Goal: Task Accomplishment & Management: Complete application form

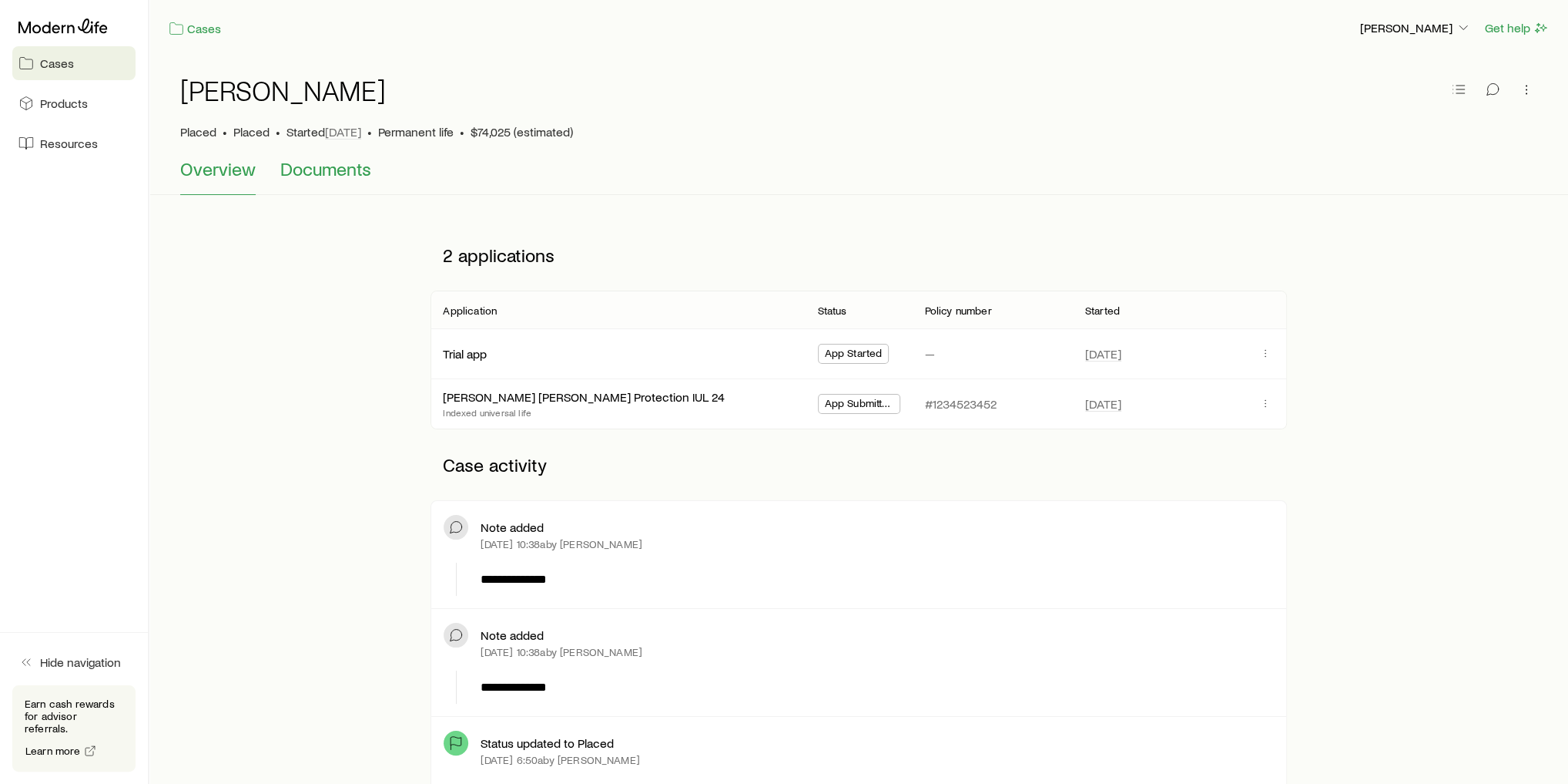
click at [347, 168] on span "Documents" at bounding box center [326, 168] width 91 height 22
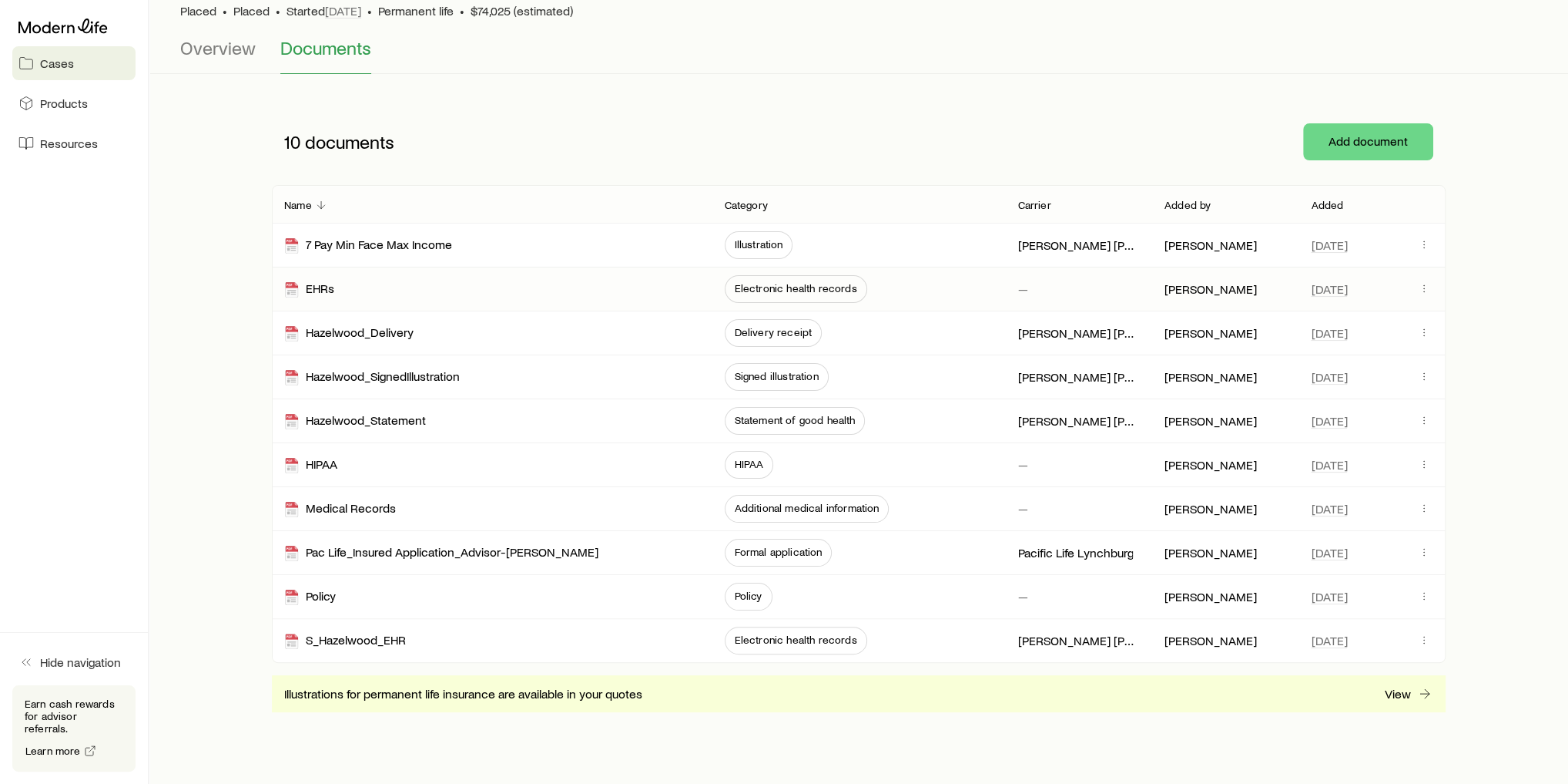
scroll to position [124, 0]
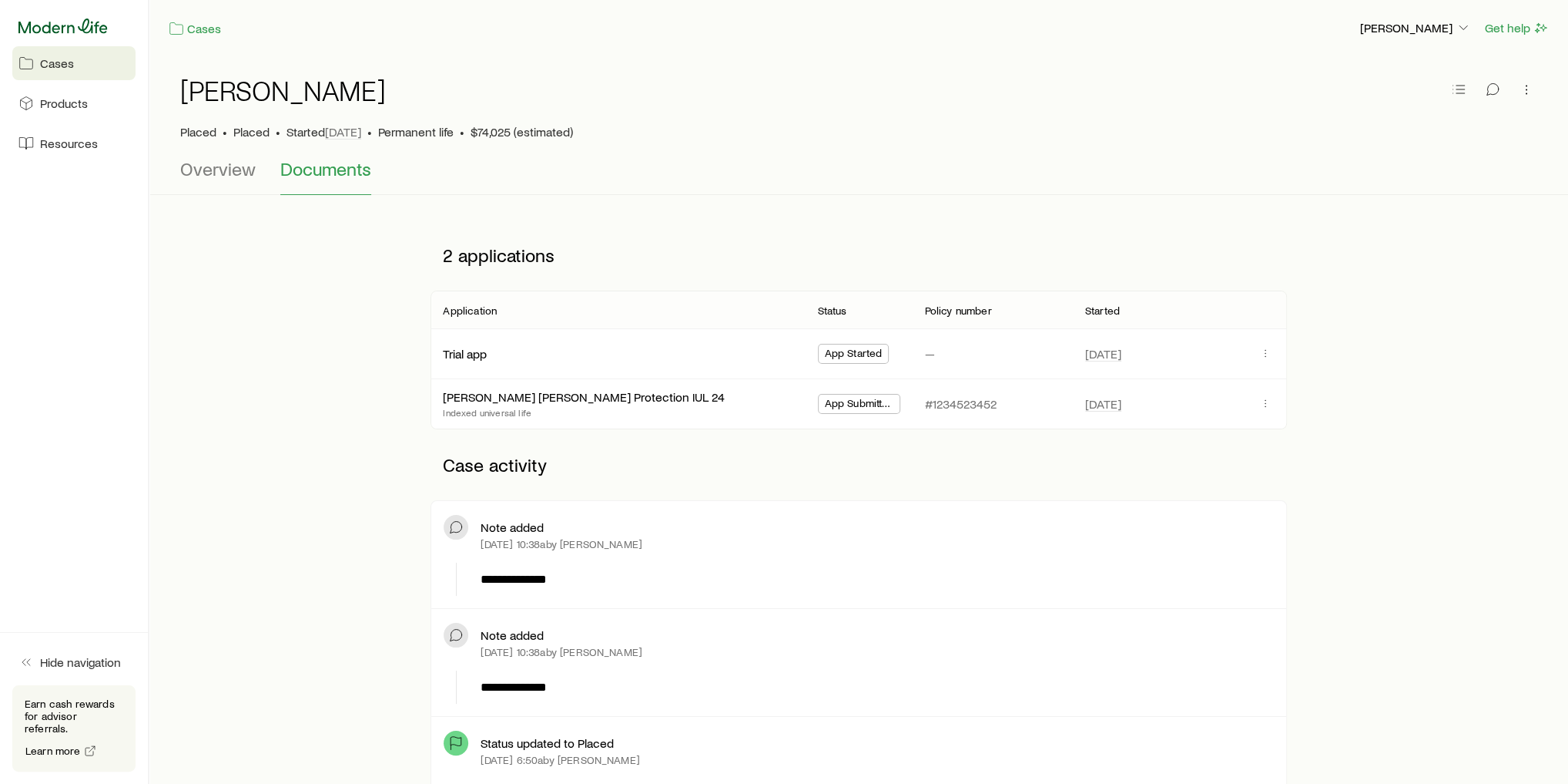
click at [80, 26] on icon at bounding box center [63, 26] width 90 height 16
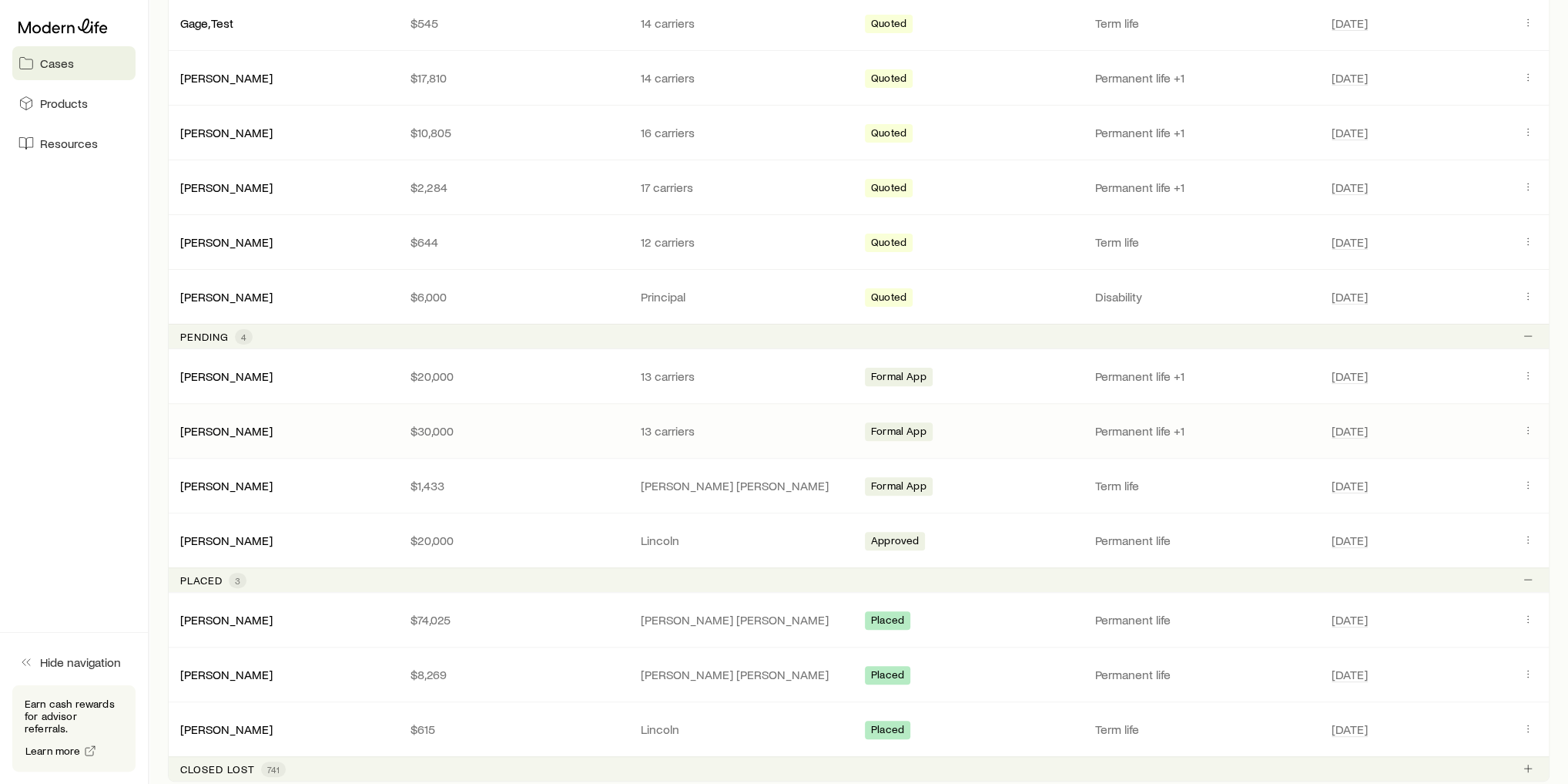
scroll to position [370, 0]
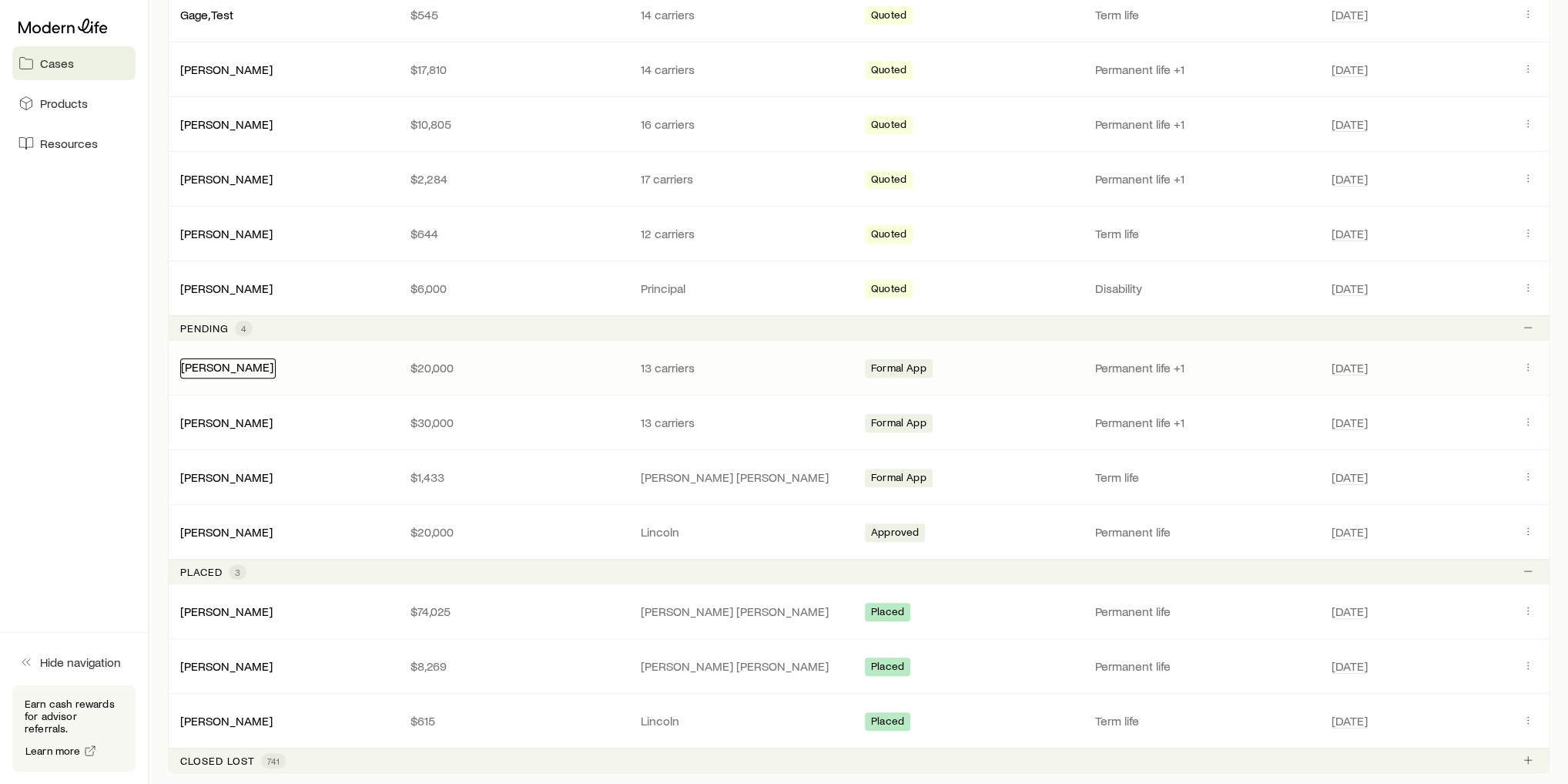
click at [206, 369] on link "[PERSON_NAME]" at bounding box center [226, 367] width 92 height 15
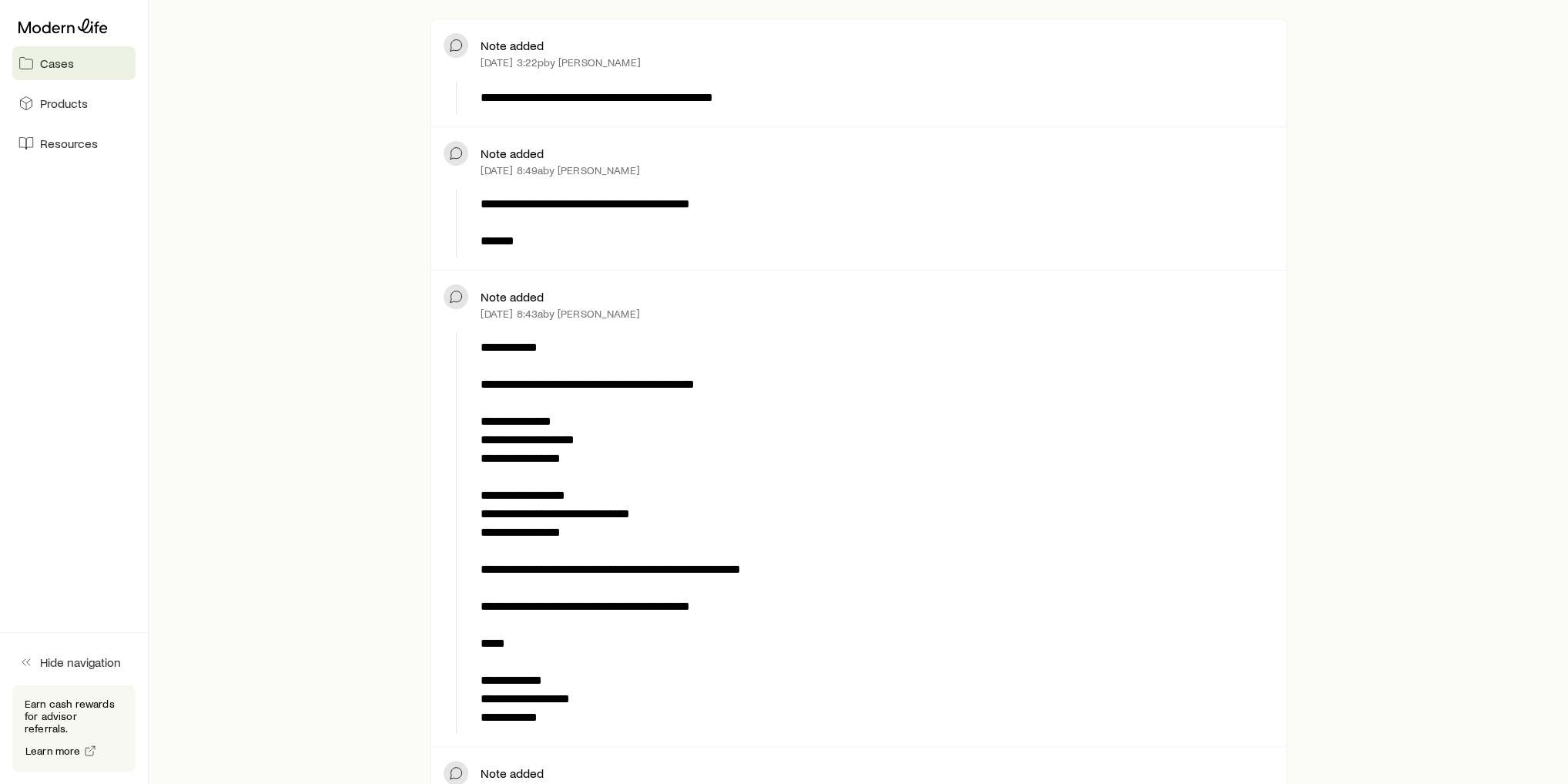
scroll to position [678, 0]
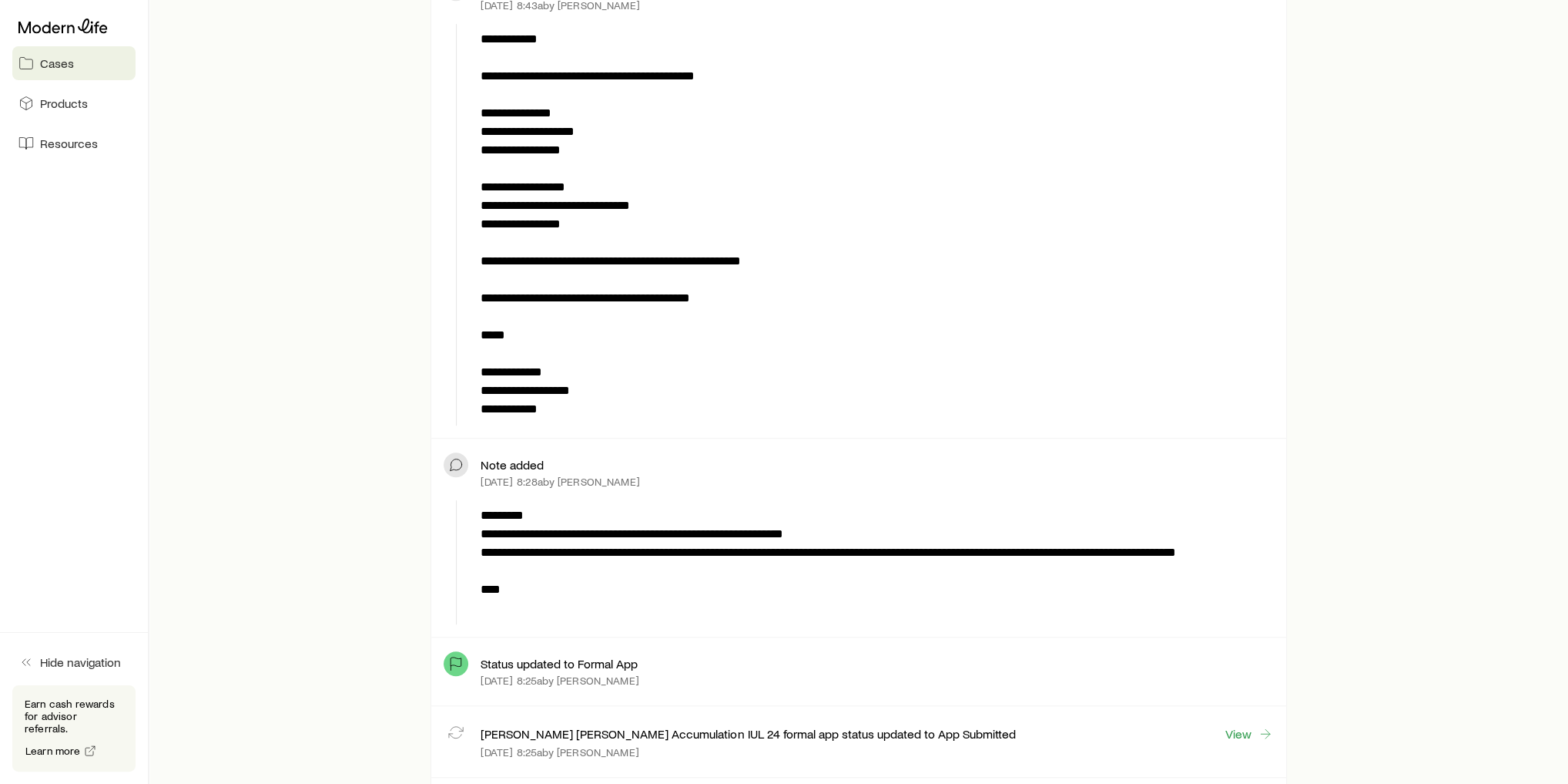
drag, startPoint x: 462, startPoint y: 343, endPoint x: 371, endPoint y: 353, distance: 91.5
click at [363, 352] on div "**********" at bounding box center [859, 309] width 1370 height 1660
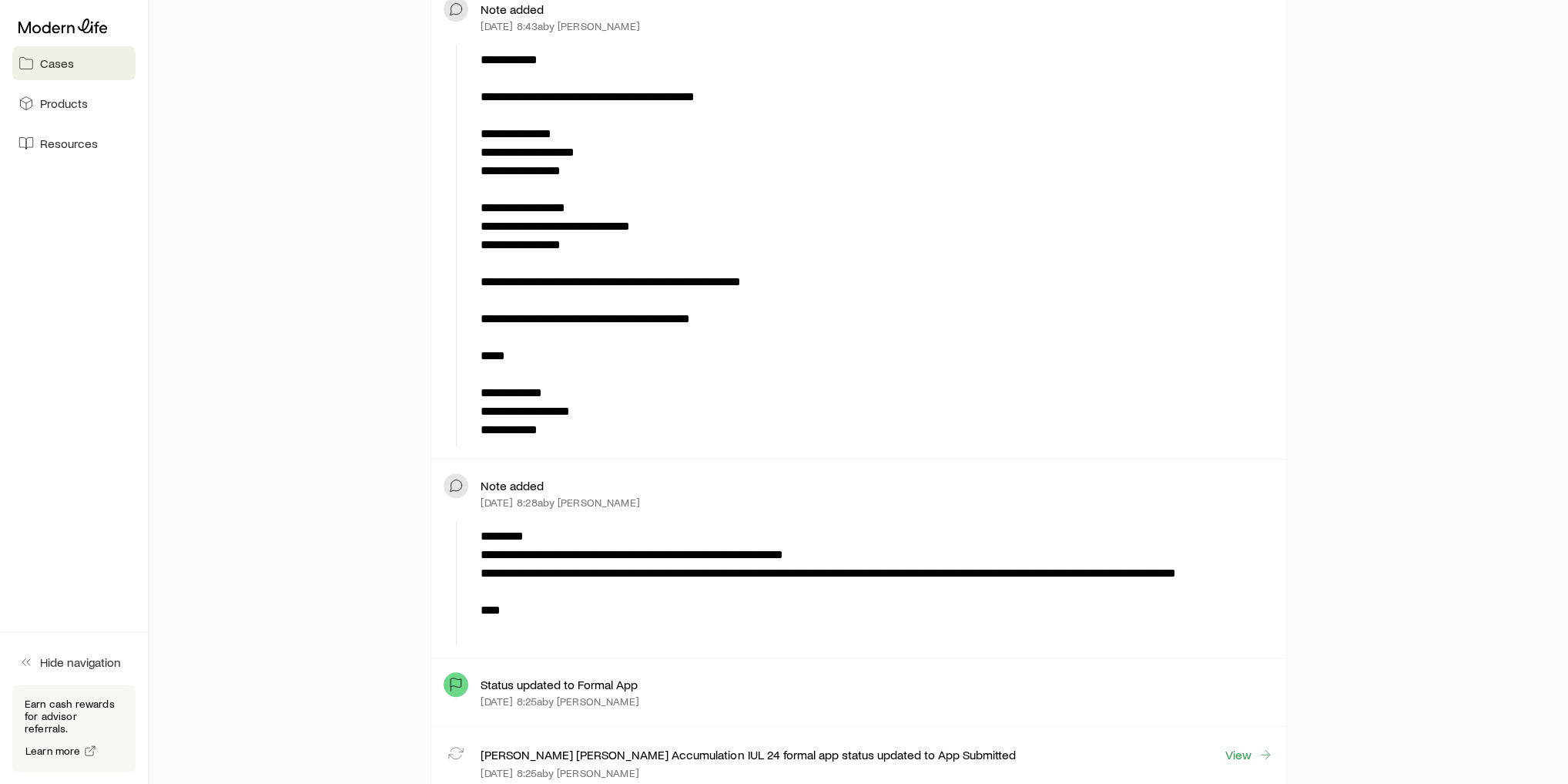
scroll to position [616, 0]
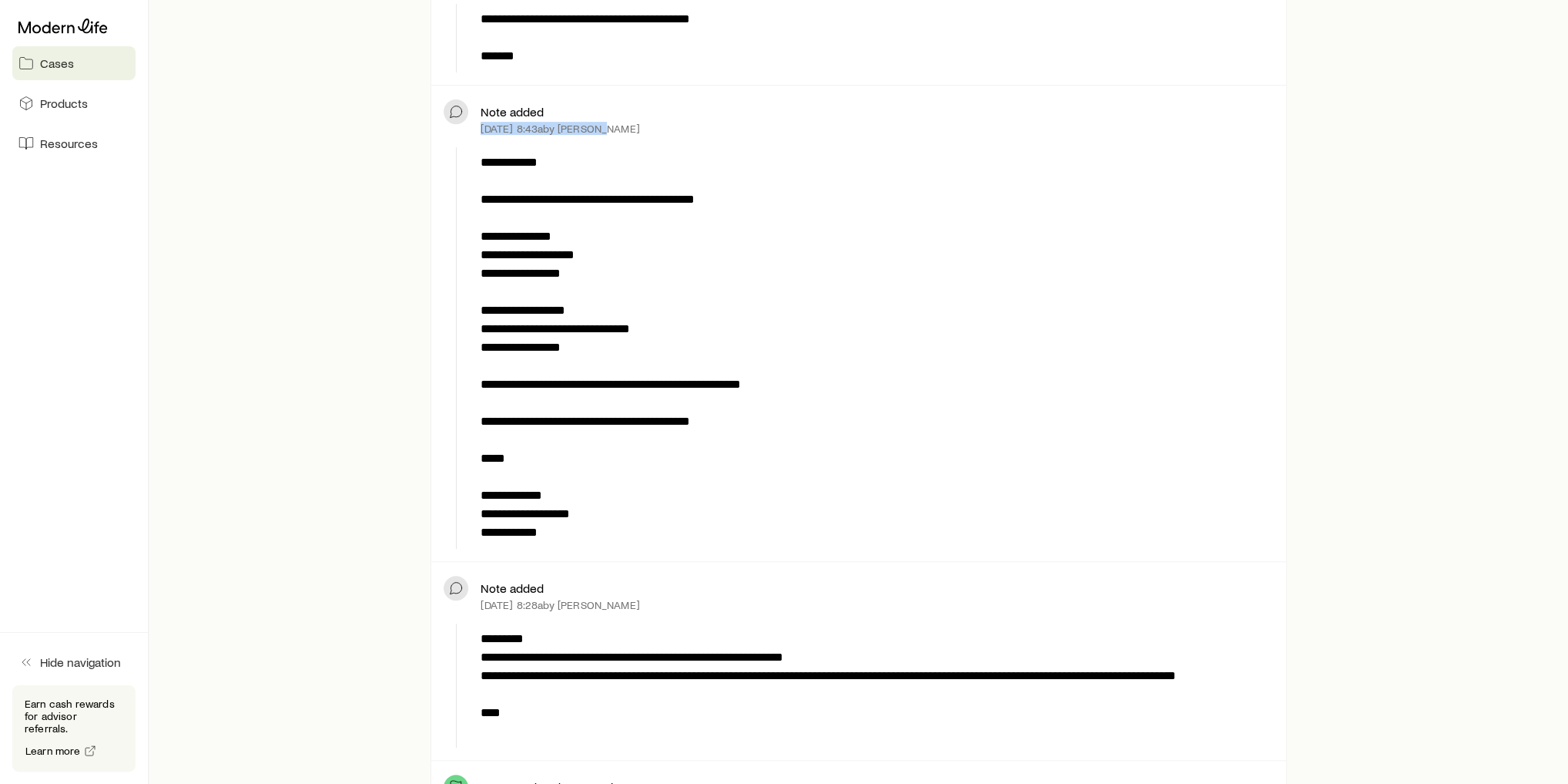
drag, startPoint x: 480, startPoint y: 124, endPoint x: 633, endPoint y: 134, distance: 153.3
click at [633, 134] on div "Note added [DATE] 8:43a by [PERSON_NAME]" at bounding box center [858, 119] width 829 height 43
click at [808, 159] on p "**********" at bounding box center [874, 348] width 787 height 388
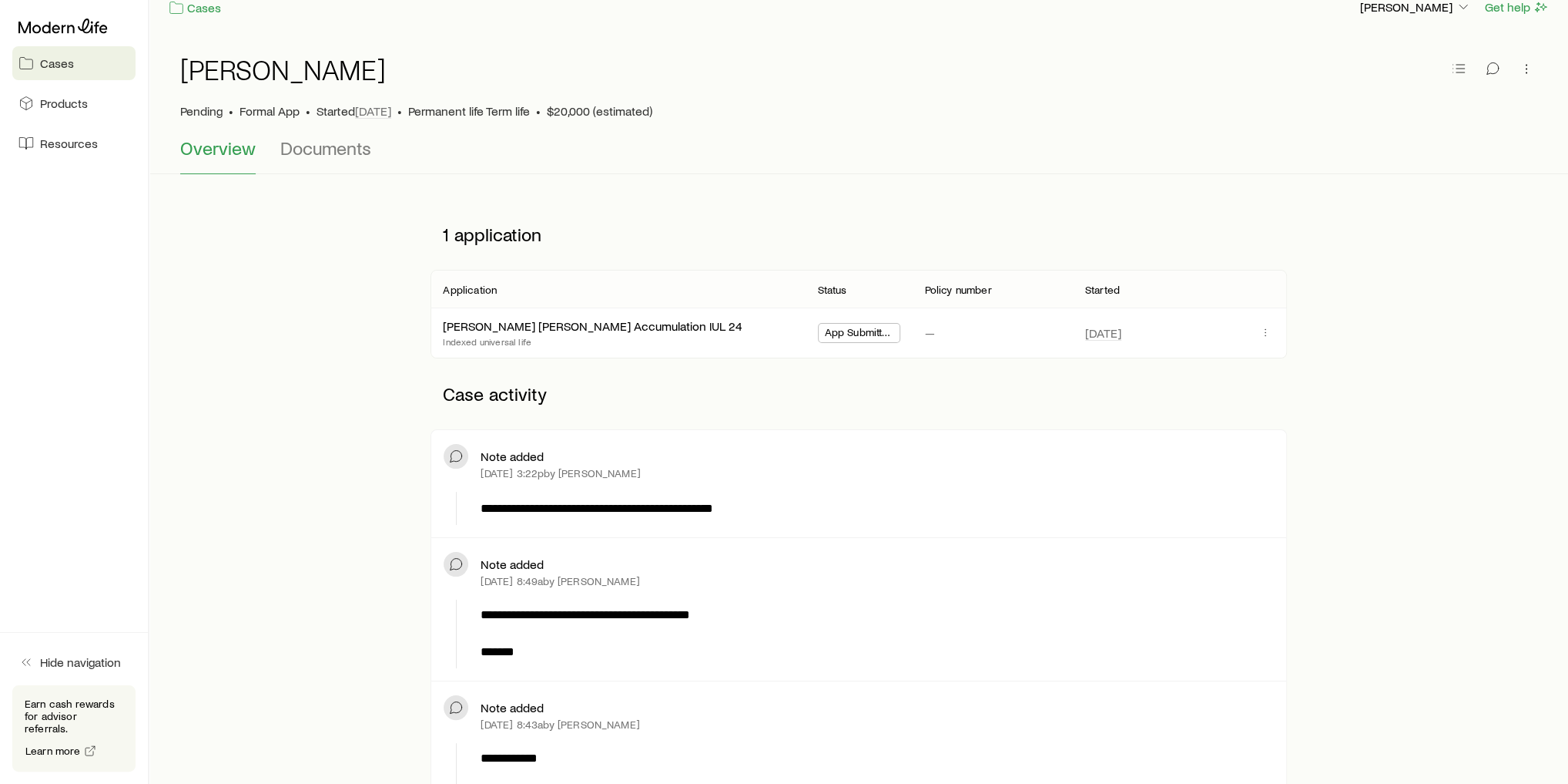
scroll to position [185, 0]
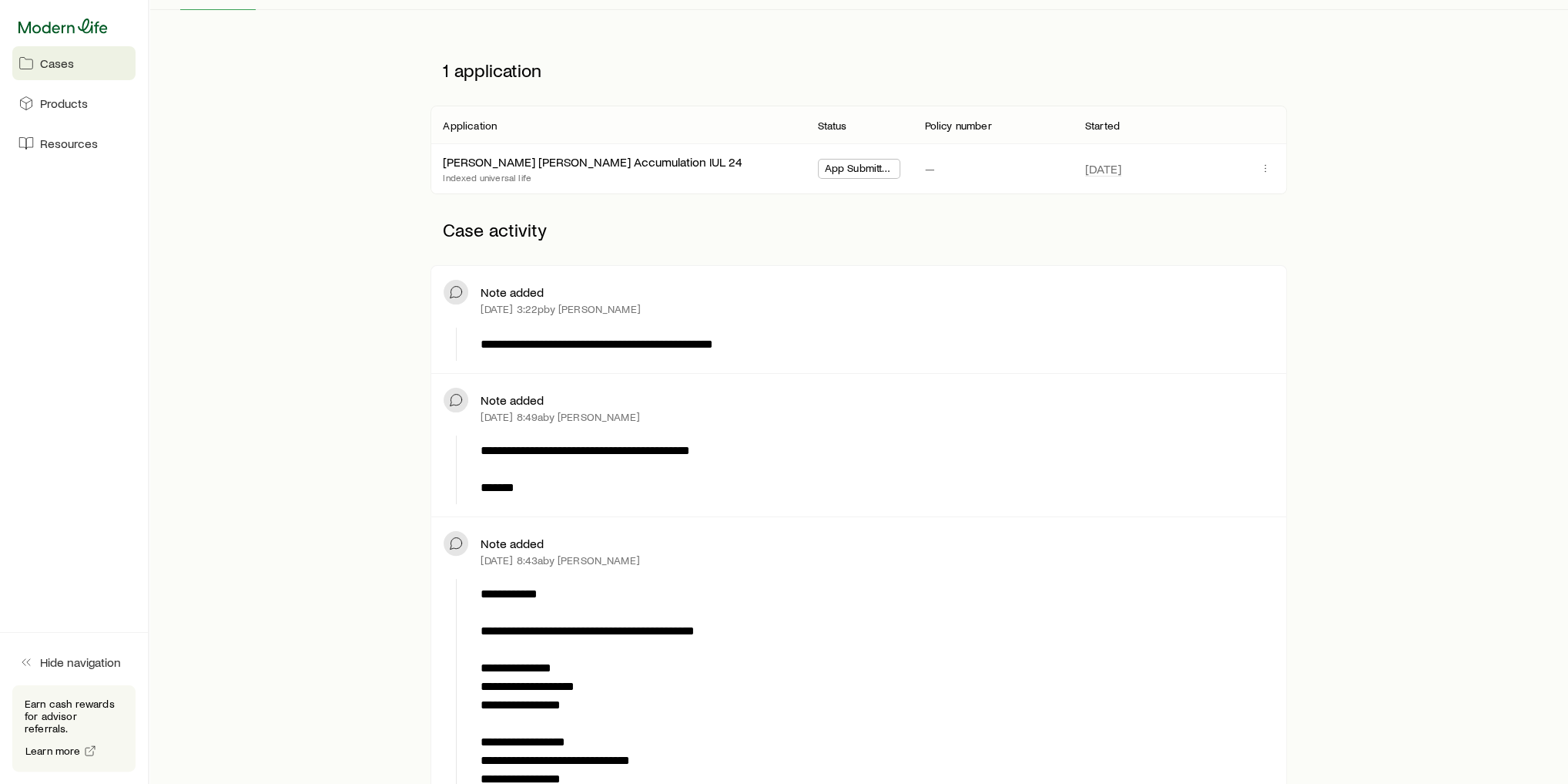
click at [90, 31] on icon at bounding box center [63, 26] width 90 height 15
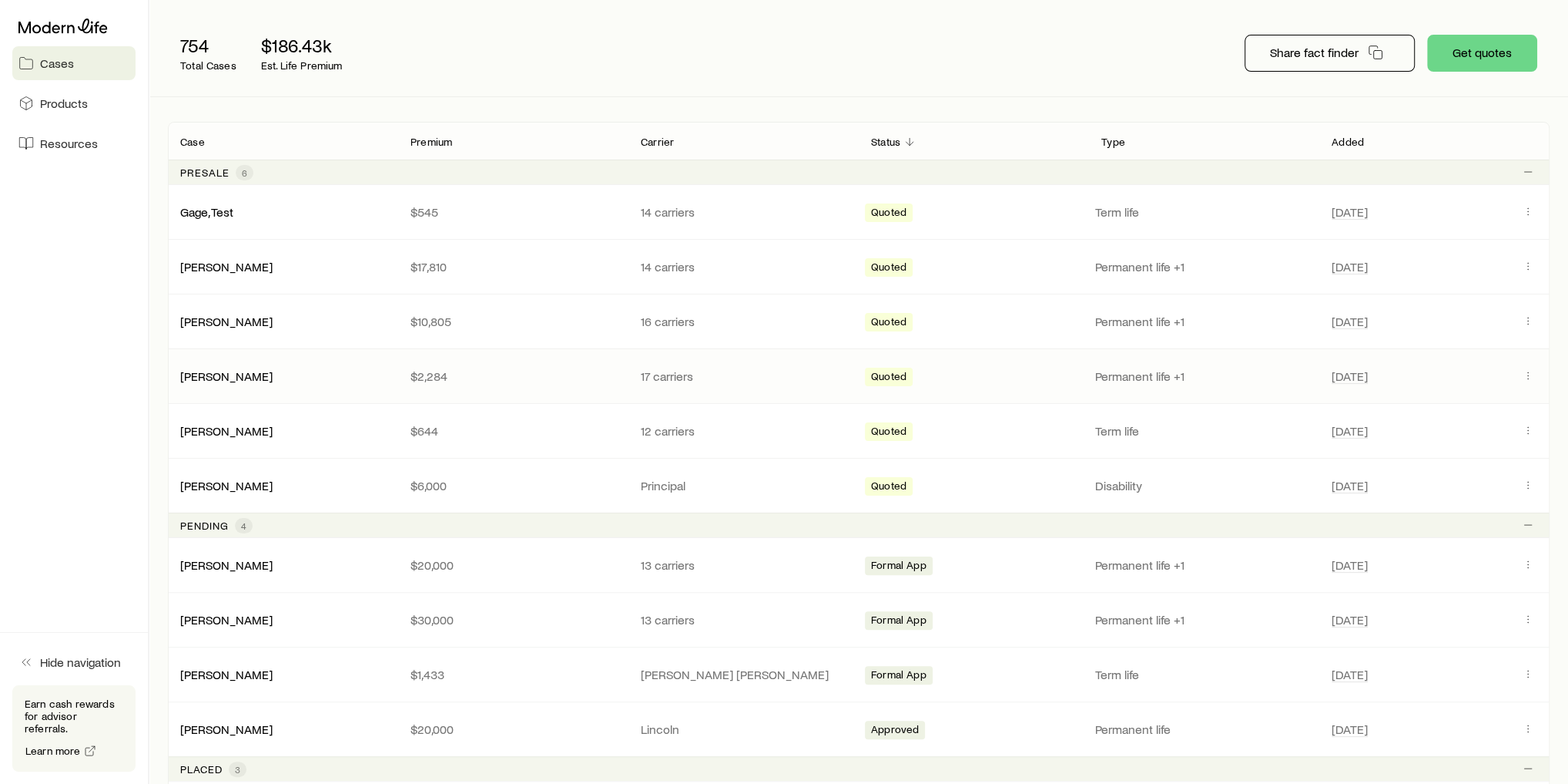
scroll to position [237, 0]
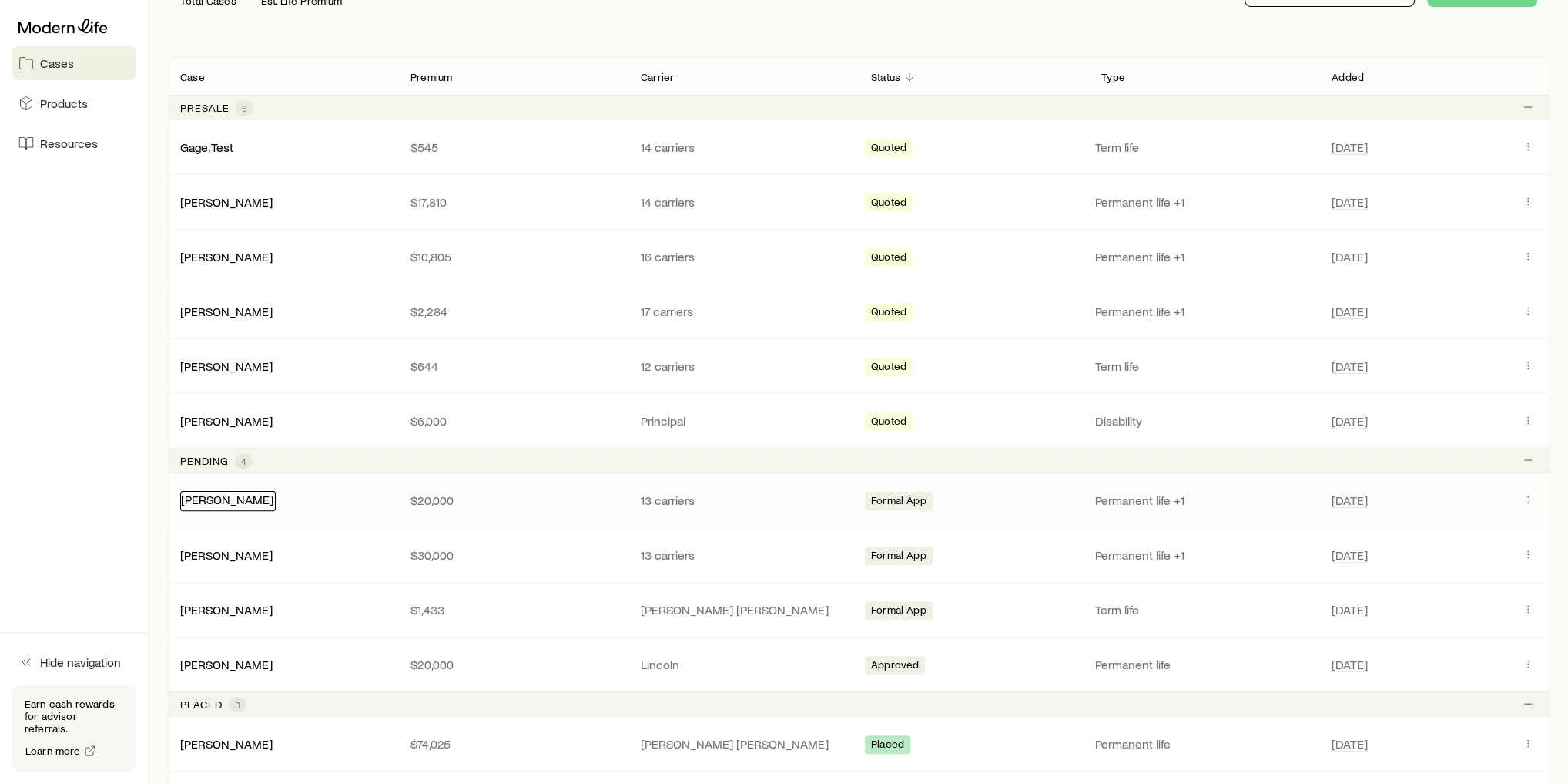
click at [223, 503] on div "[PERSON_NAME]" at bounding box center [227, 501] width 95 height 20
click at [230, 493] on link "[PERSON_NAME]" at bounding box center [226, 499] width 92 height 15
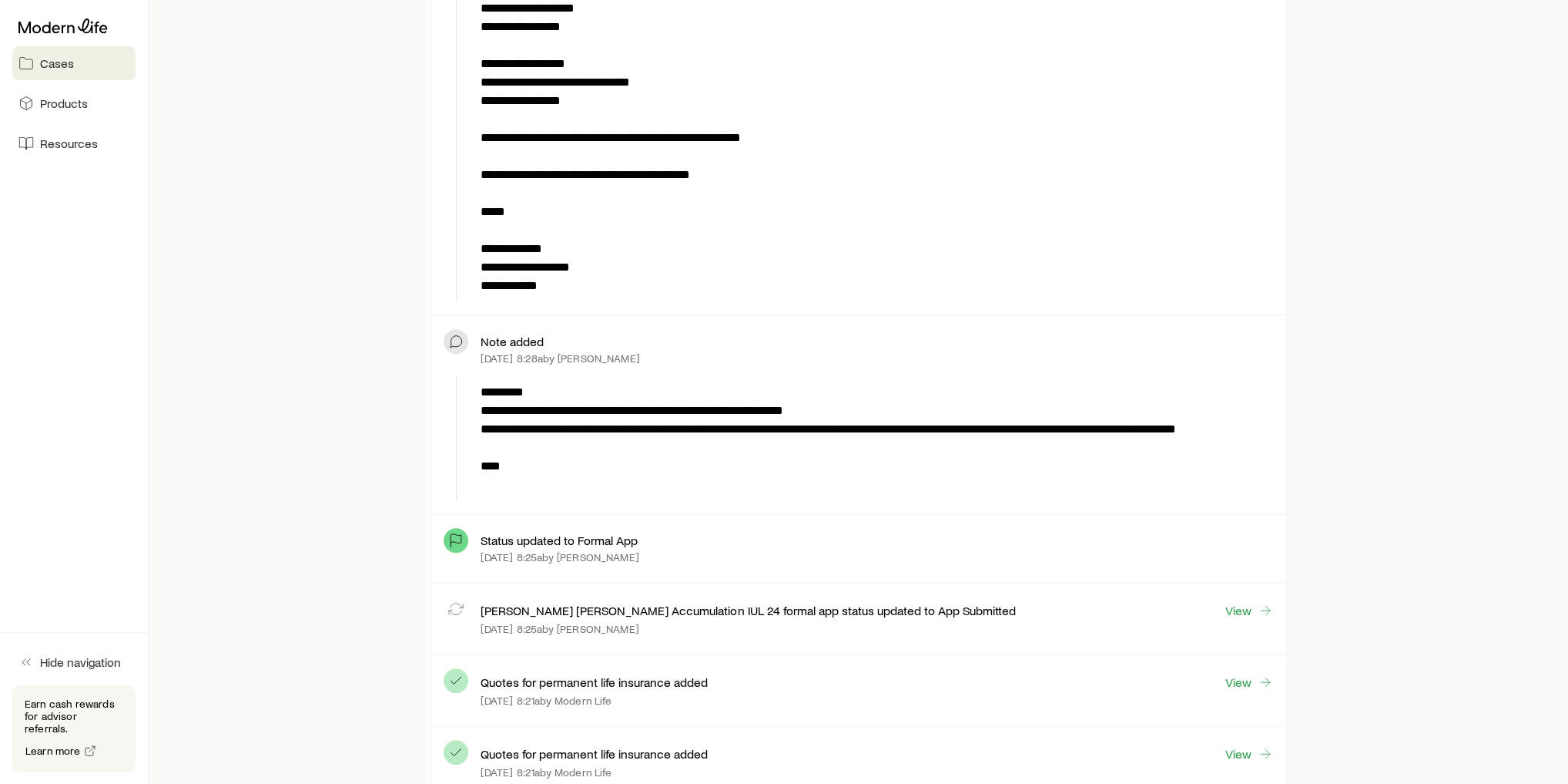
scroll to position [1110, 0]
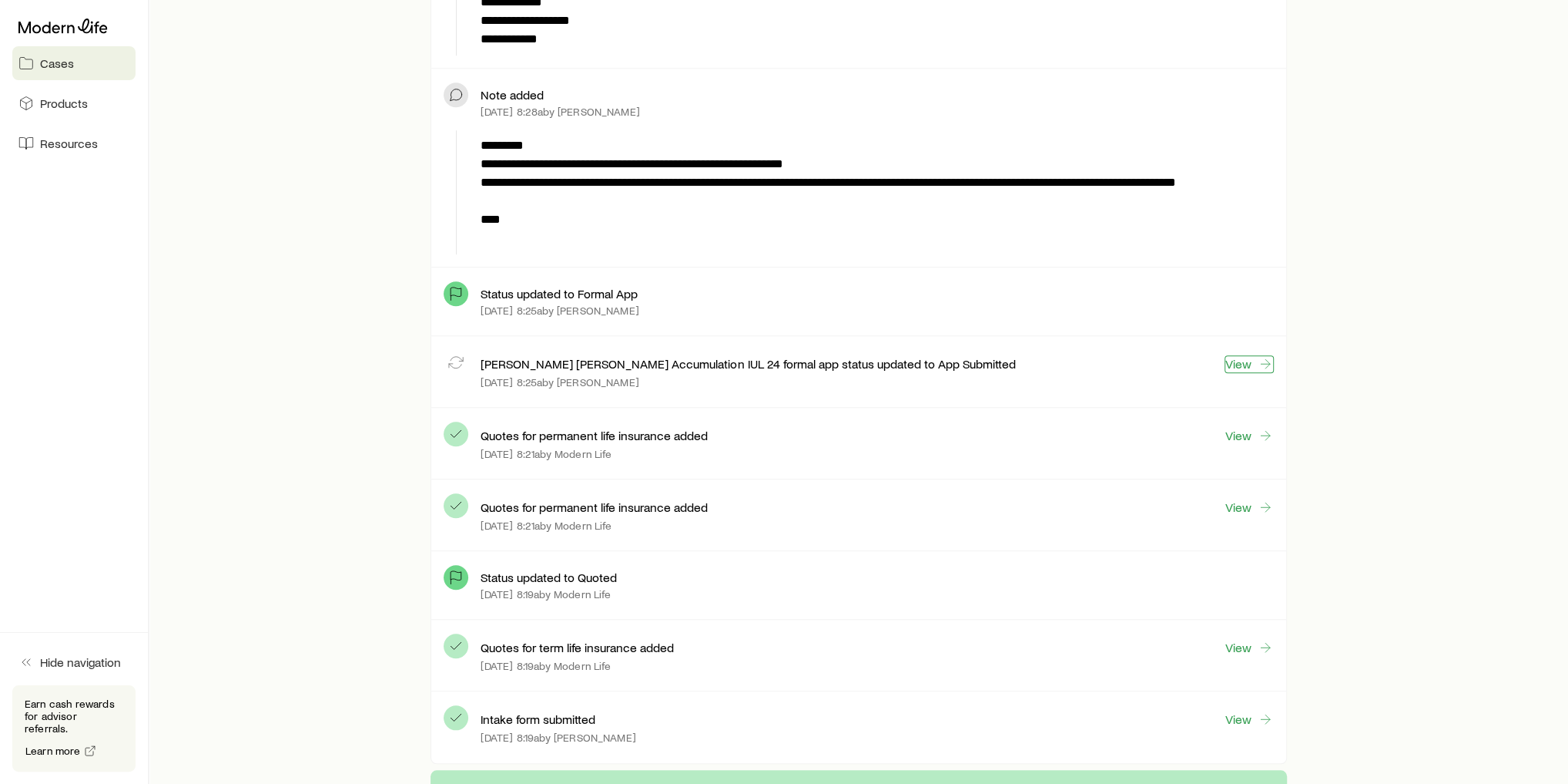
click at [1252, 357] on link "View" at bounding box center [1249, 363] width 49 height 17
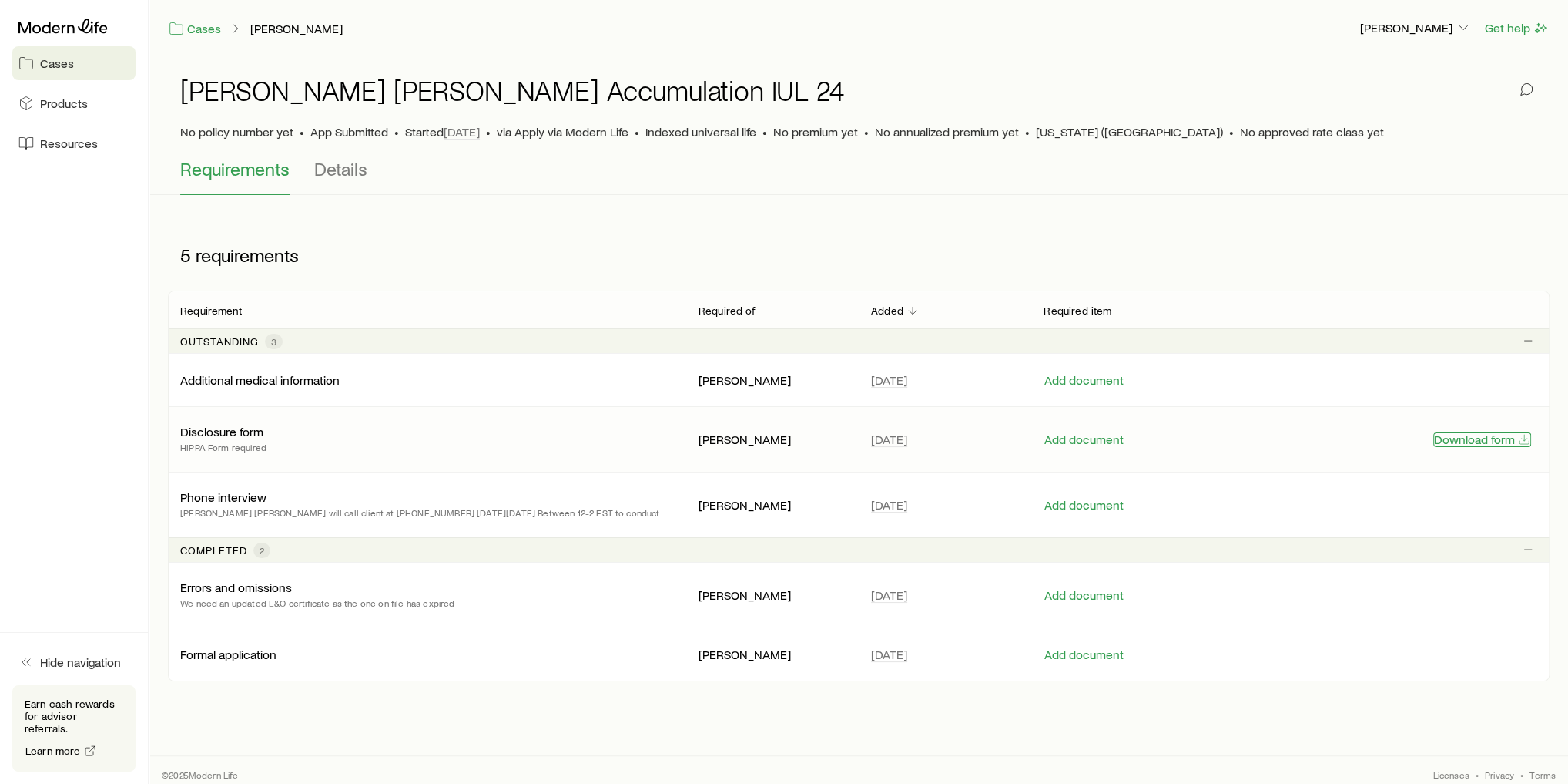
click at [1468, 438] on button "Download form" at bounding box center [1483, 440] width 98 height 15
click at [1080, 430] on div "Add document" at bounding box center [1161, 439] width 259 height 18
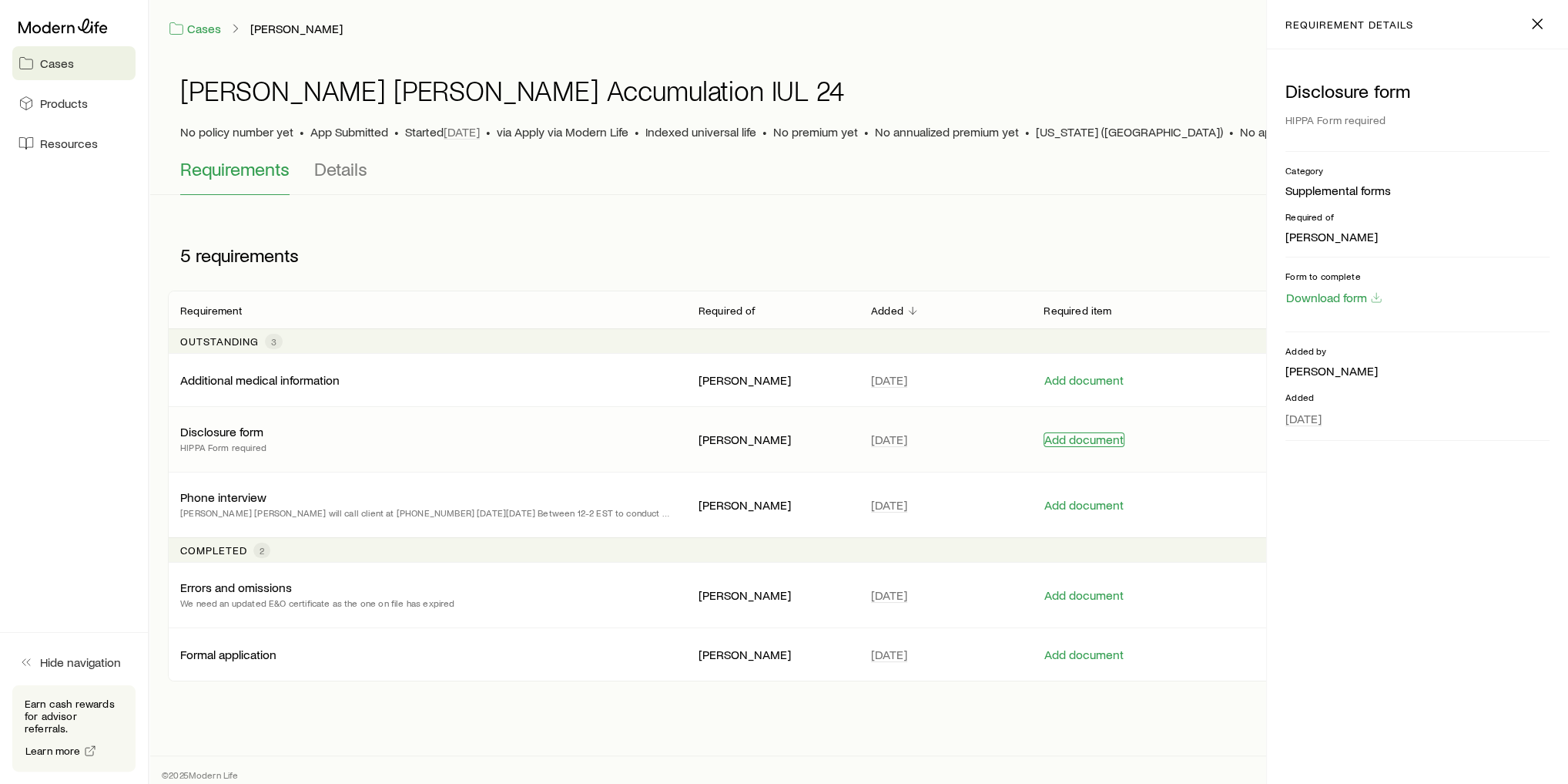
click at [1082, 435] on button "Add document" at bounding box center [1085, 440] width 81 height 15
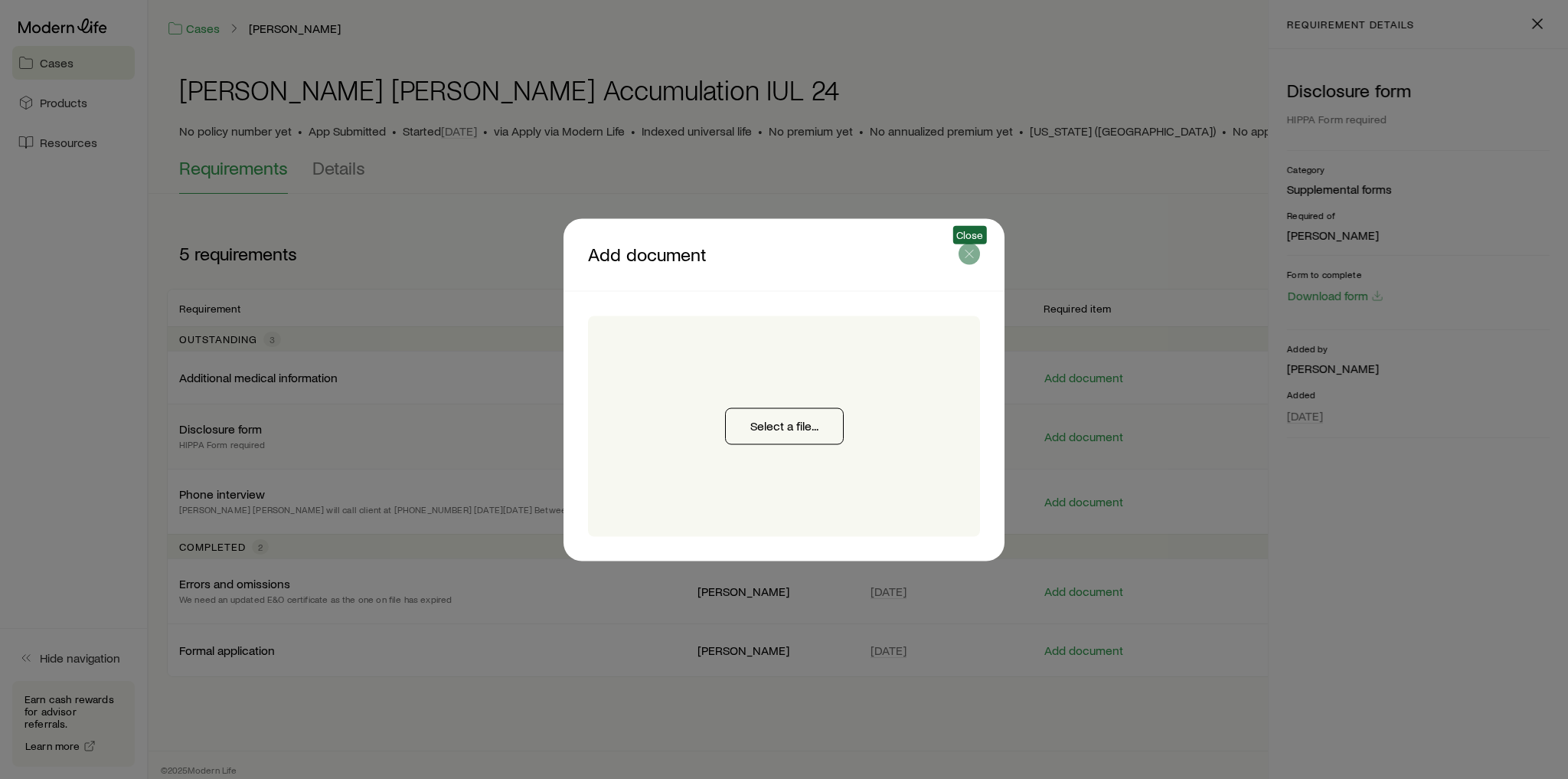
click at [974, 251] on icon "button" at bounding box center [969, 253] width 16 height 16
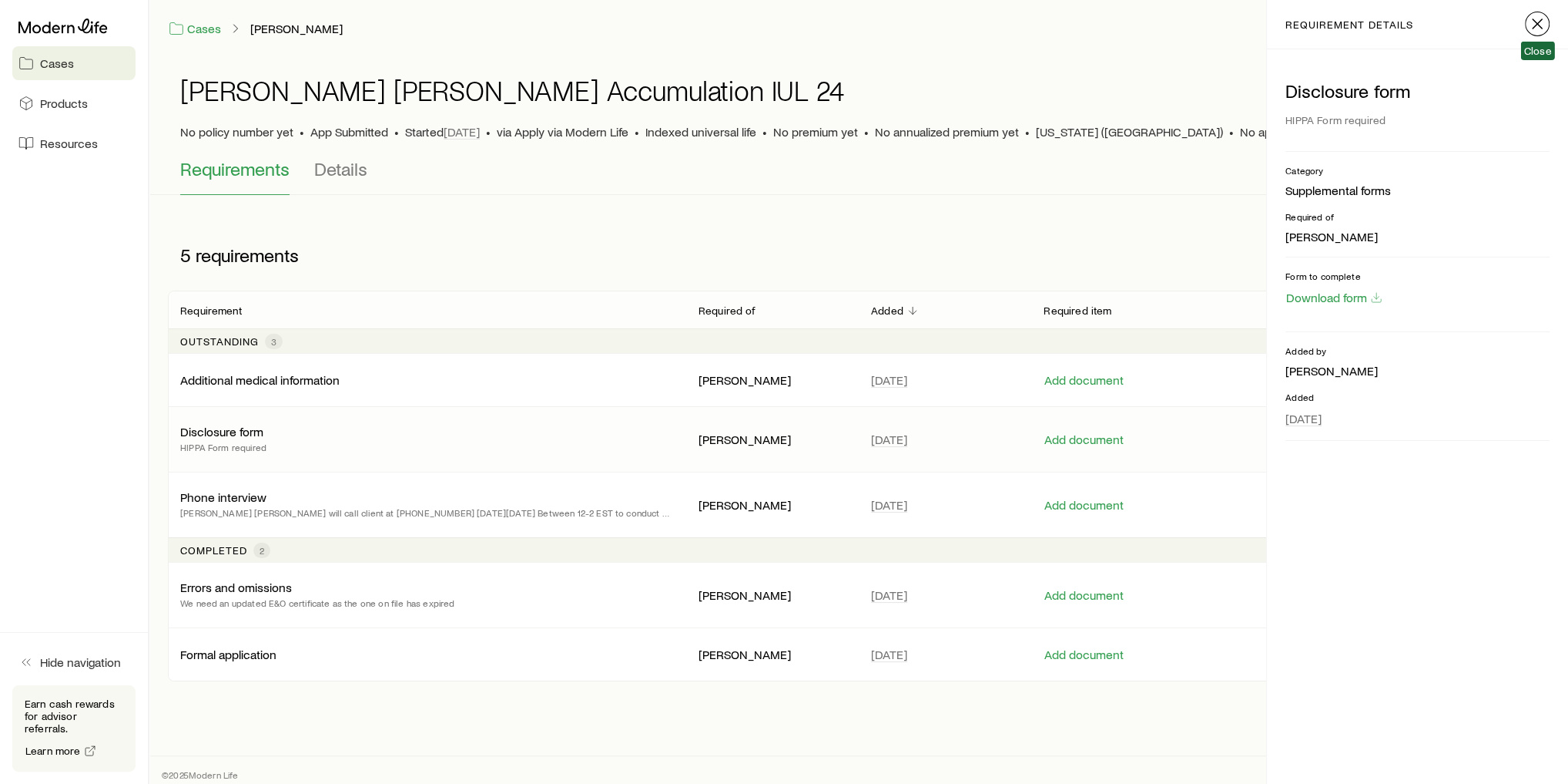
click at [1542, 27] on icon "button" at bounding box center [1537, 24] width 18 height 18
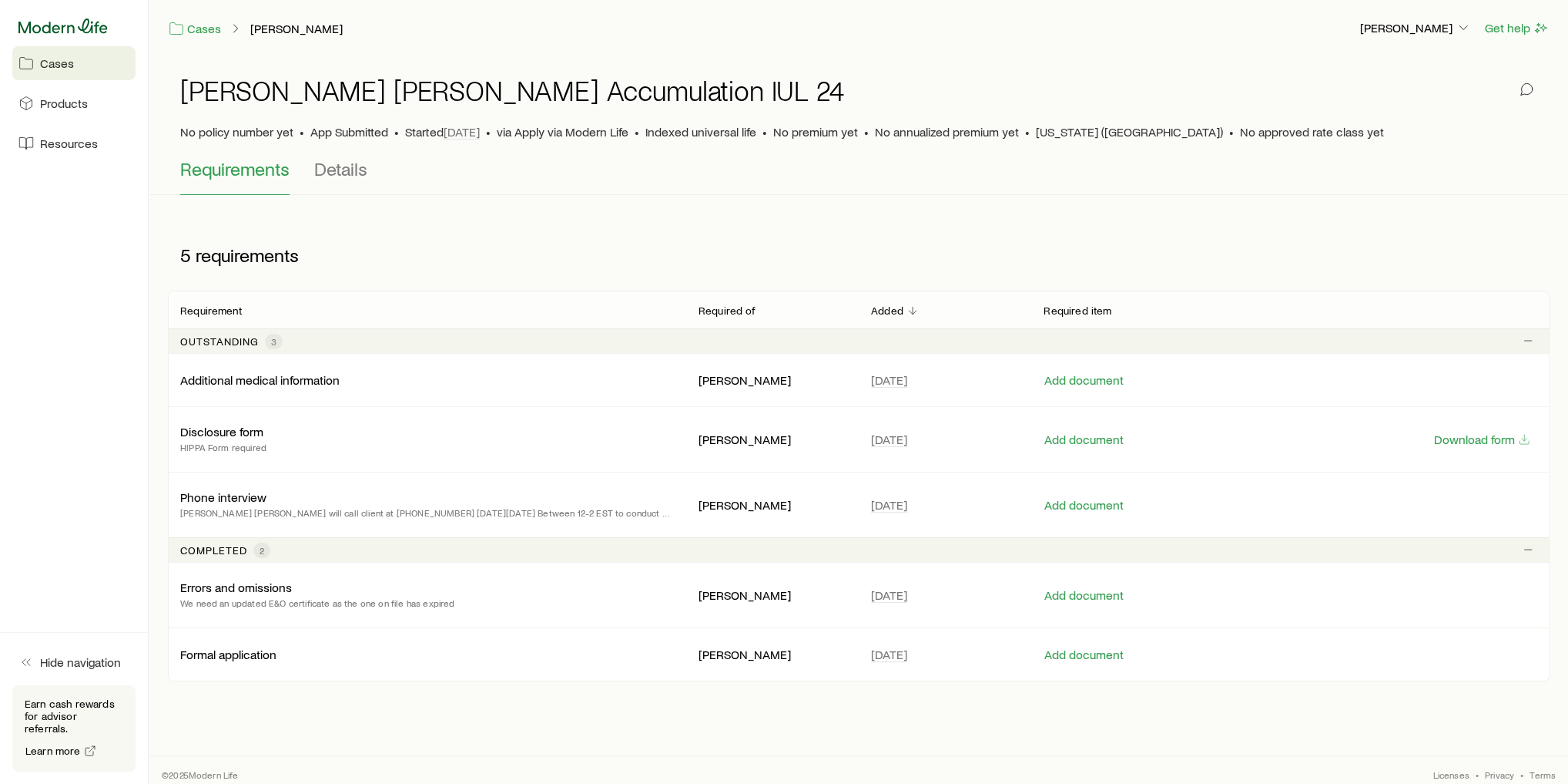
click at [41, 21] on icon at bounding box center [63, 26] width 90 height 16
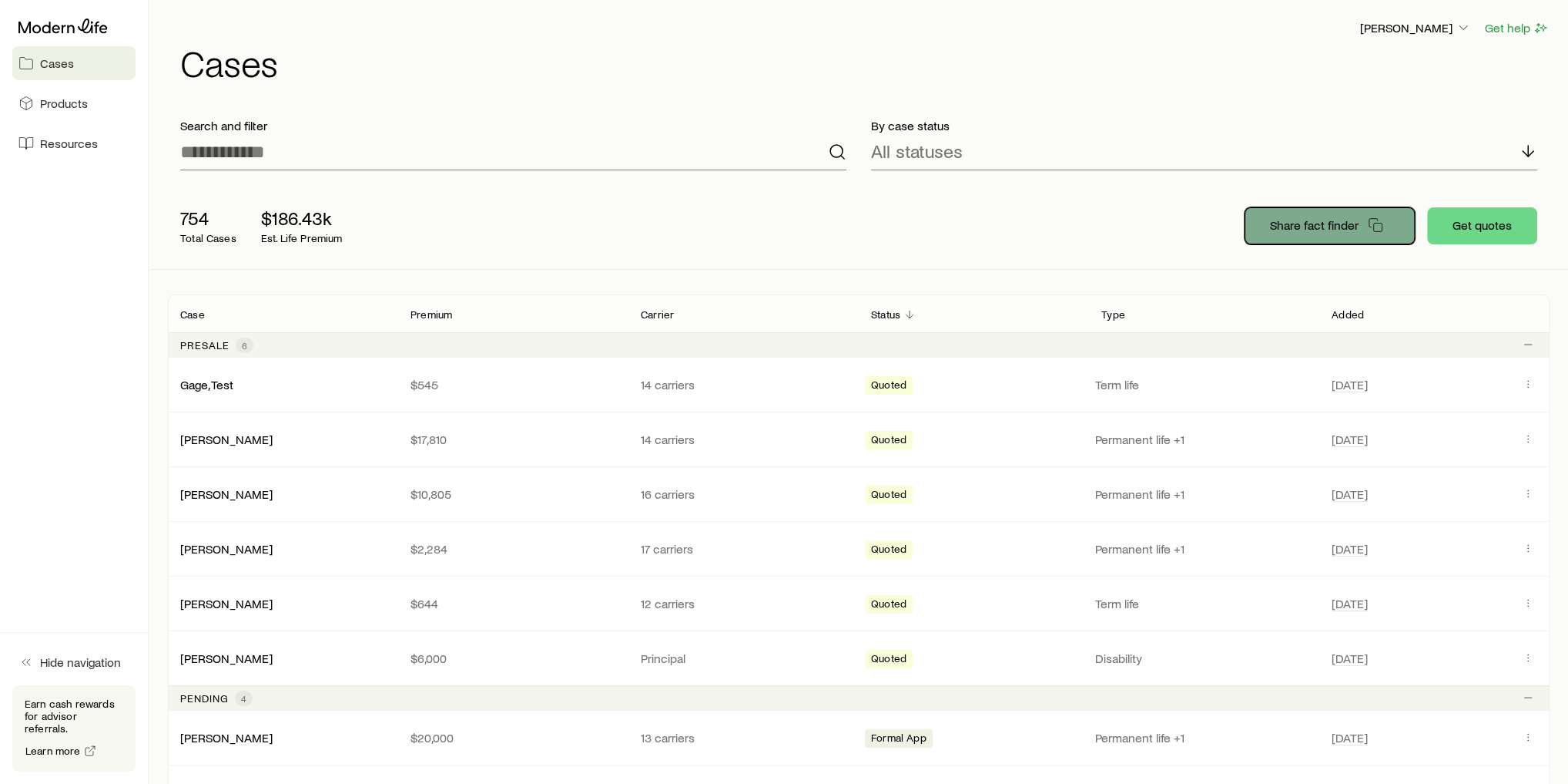
click at [1339, 222] on p "Share fact finder" at bounding box center [1314, 225] width 89 height 16
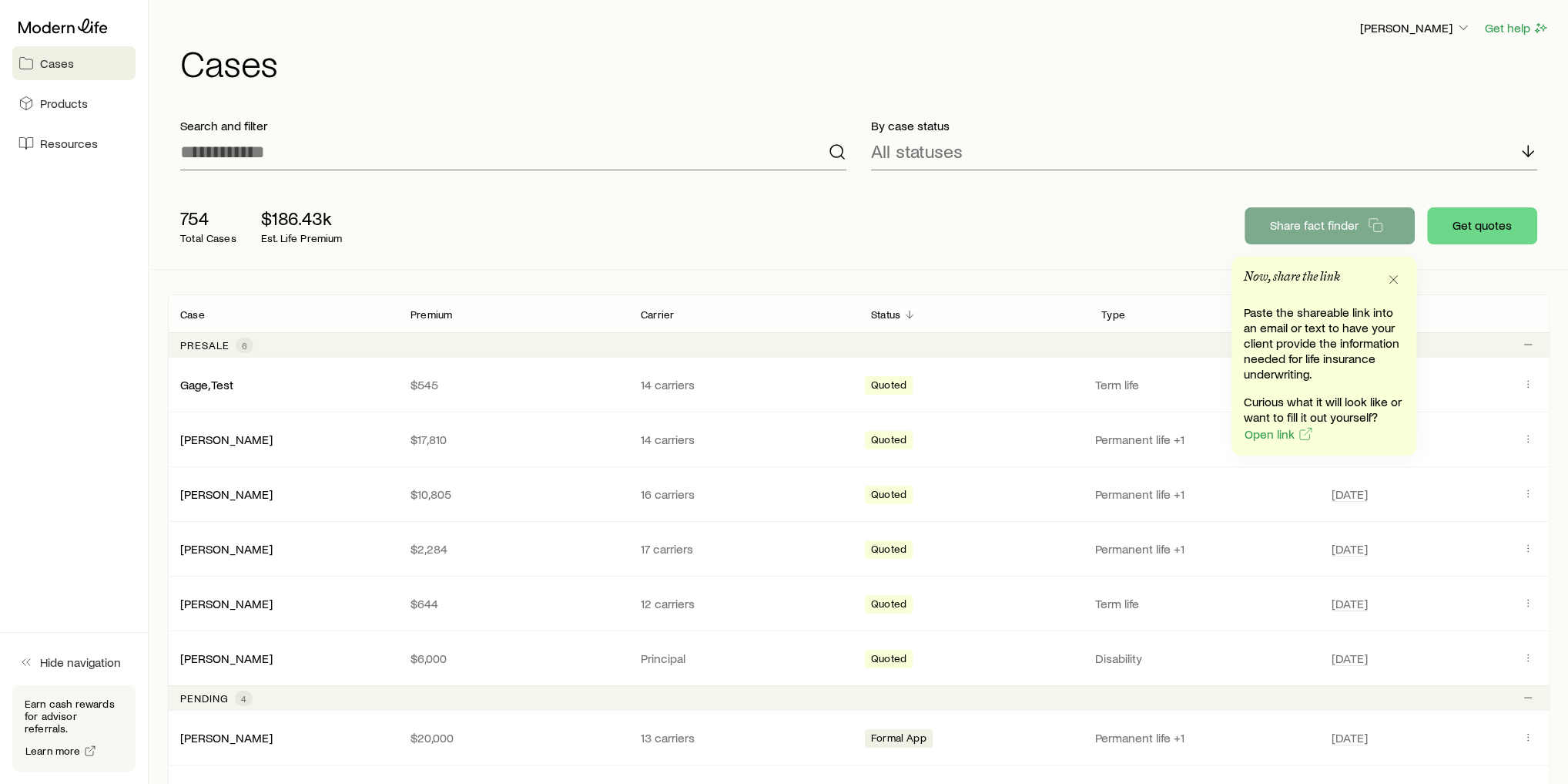
click at [591, 238] on div "754 Total Cases $186.43k Est. Life Premium" at bounding box center [414, 226] width 493 height 61
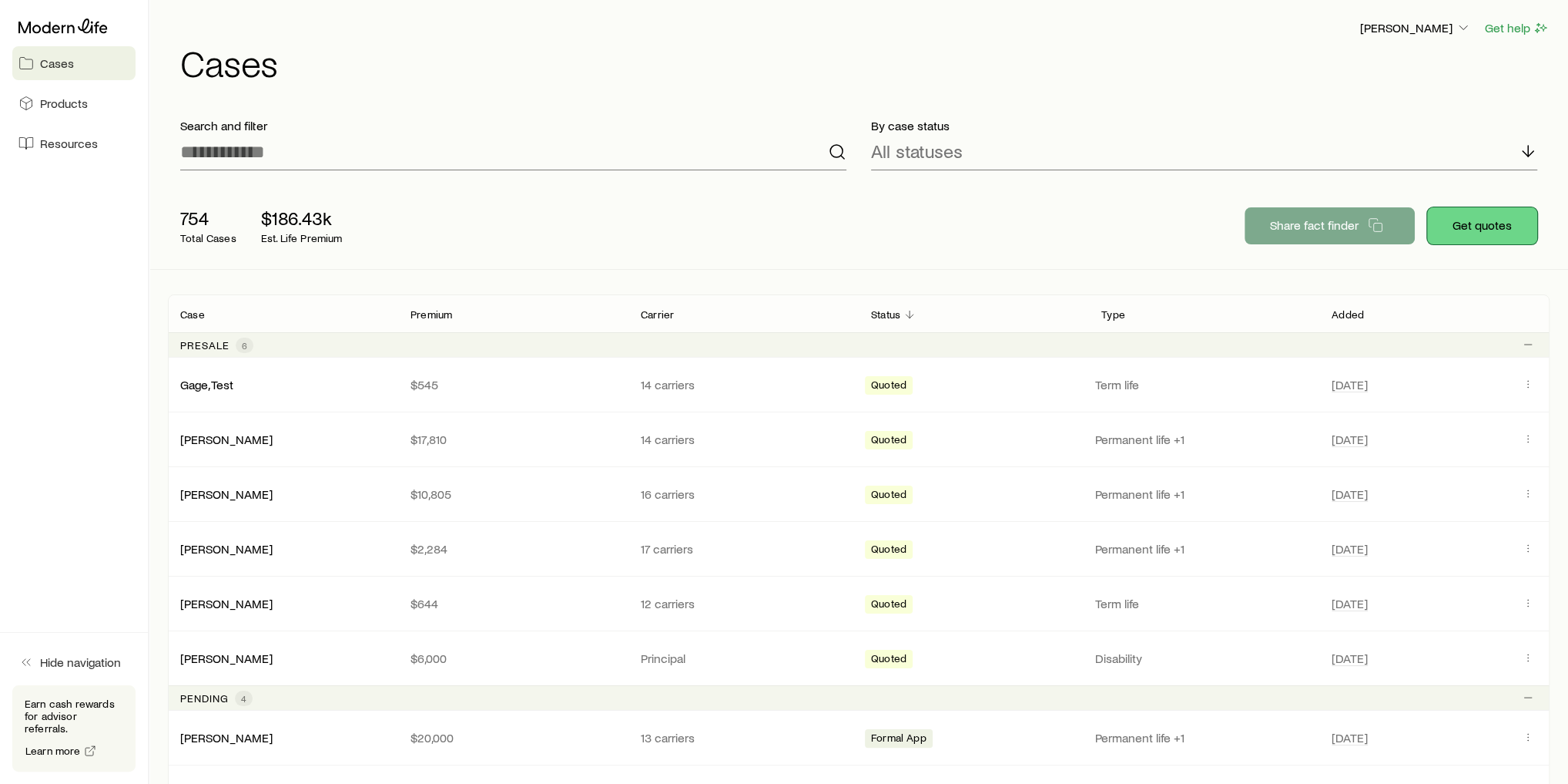
click at [1482, 222] on button "Get quotes" at bounding box center [1482, 226] width 110 height 37
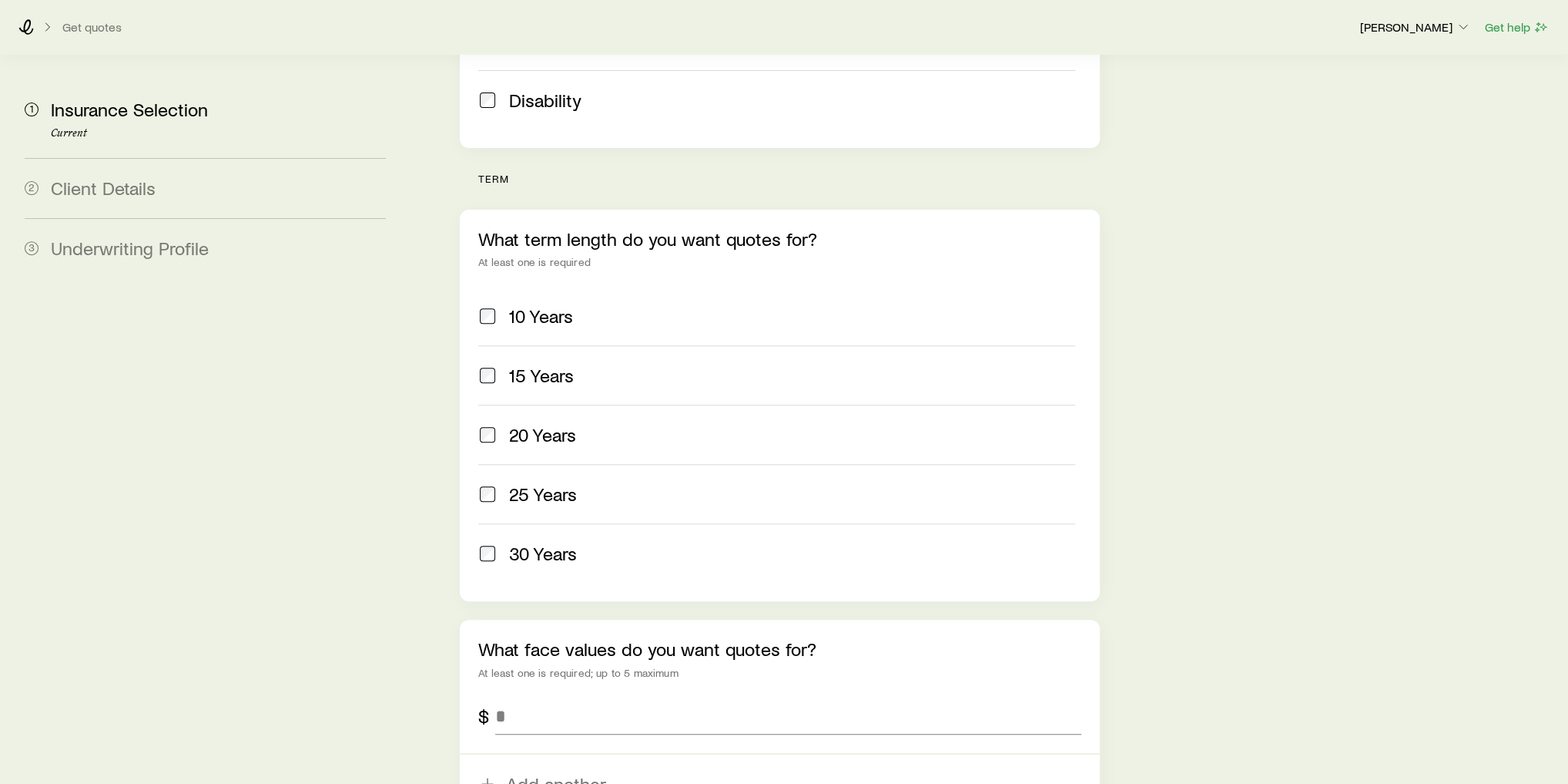
scroll to position [555, 0]
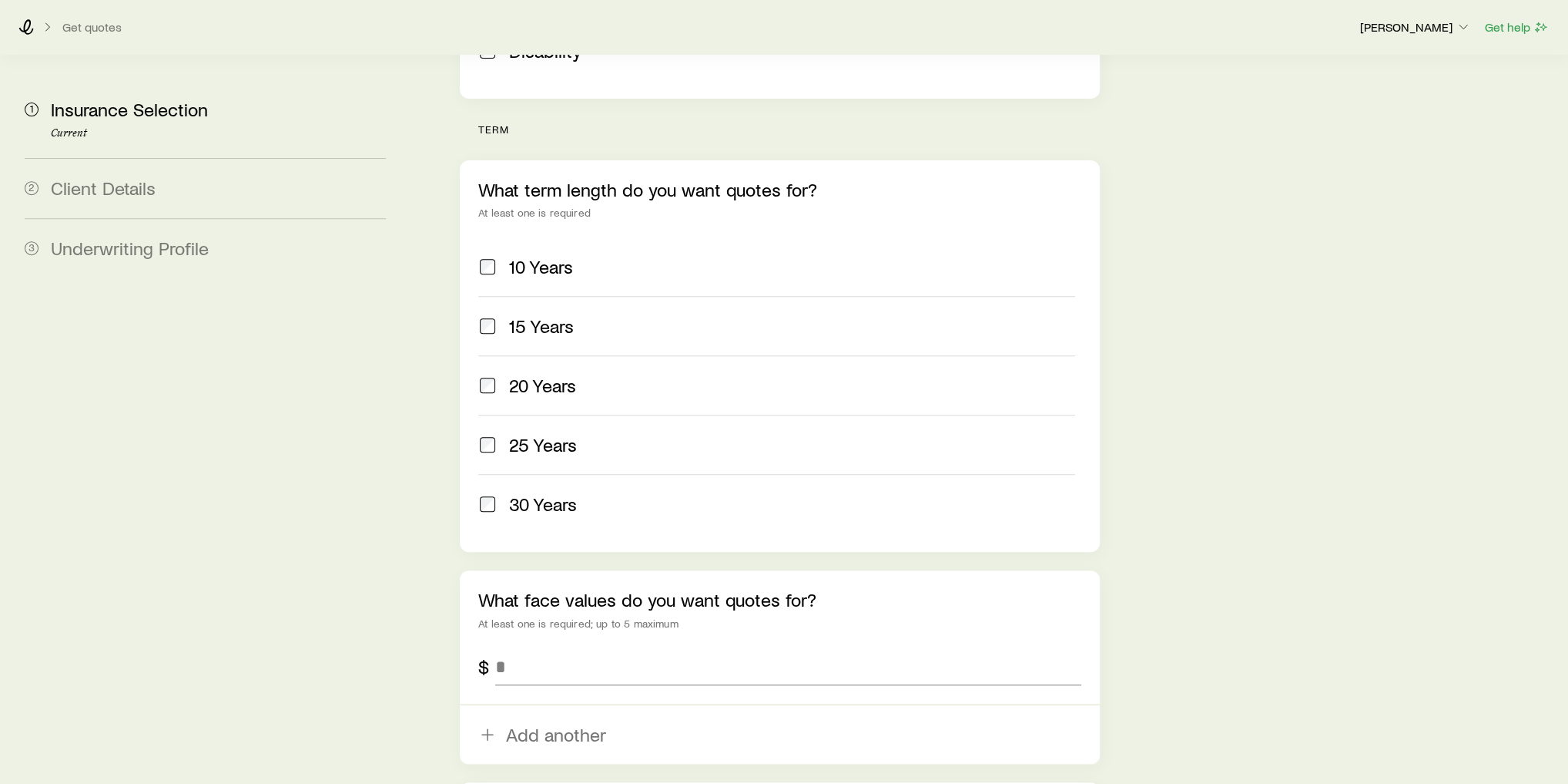
click at [556, 374] on span "20 Years" at bounding box center [542, 385] width 67 height 22
click at [566, 434] on span "25 Years" at bounding box center [543, 445] width 68 height 22
click at [578, 493] on div "30 Years" at bounding box center [792, 504] width 566 height 22
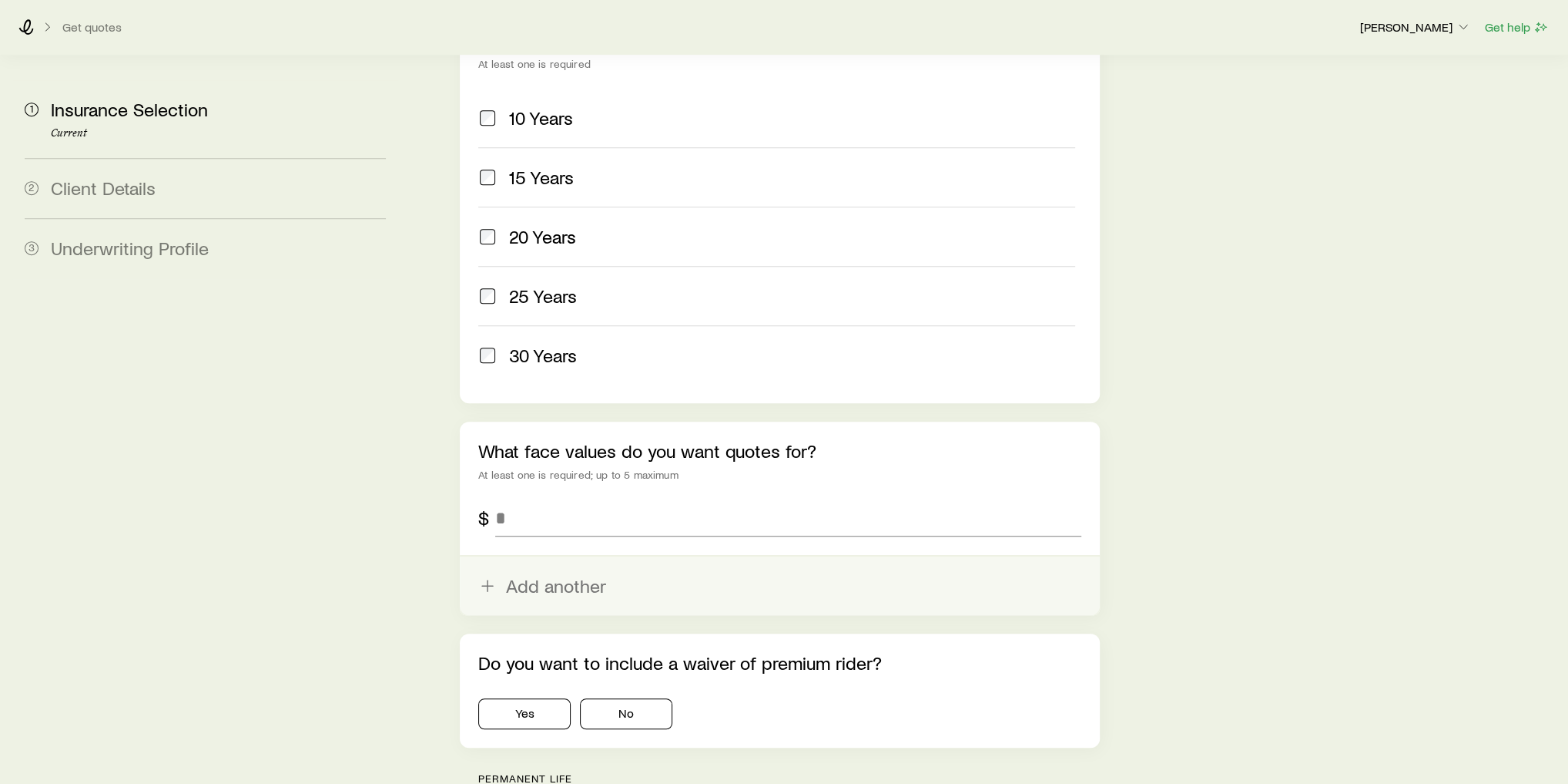
scroll to position [801, 0]
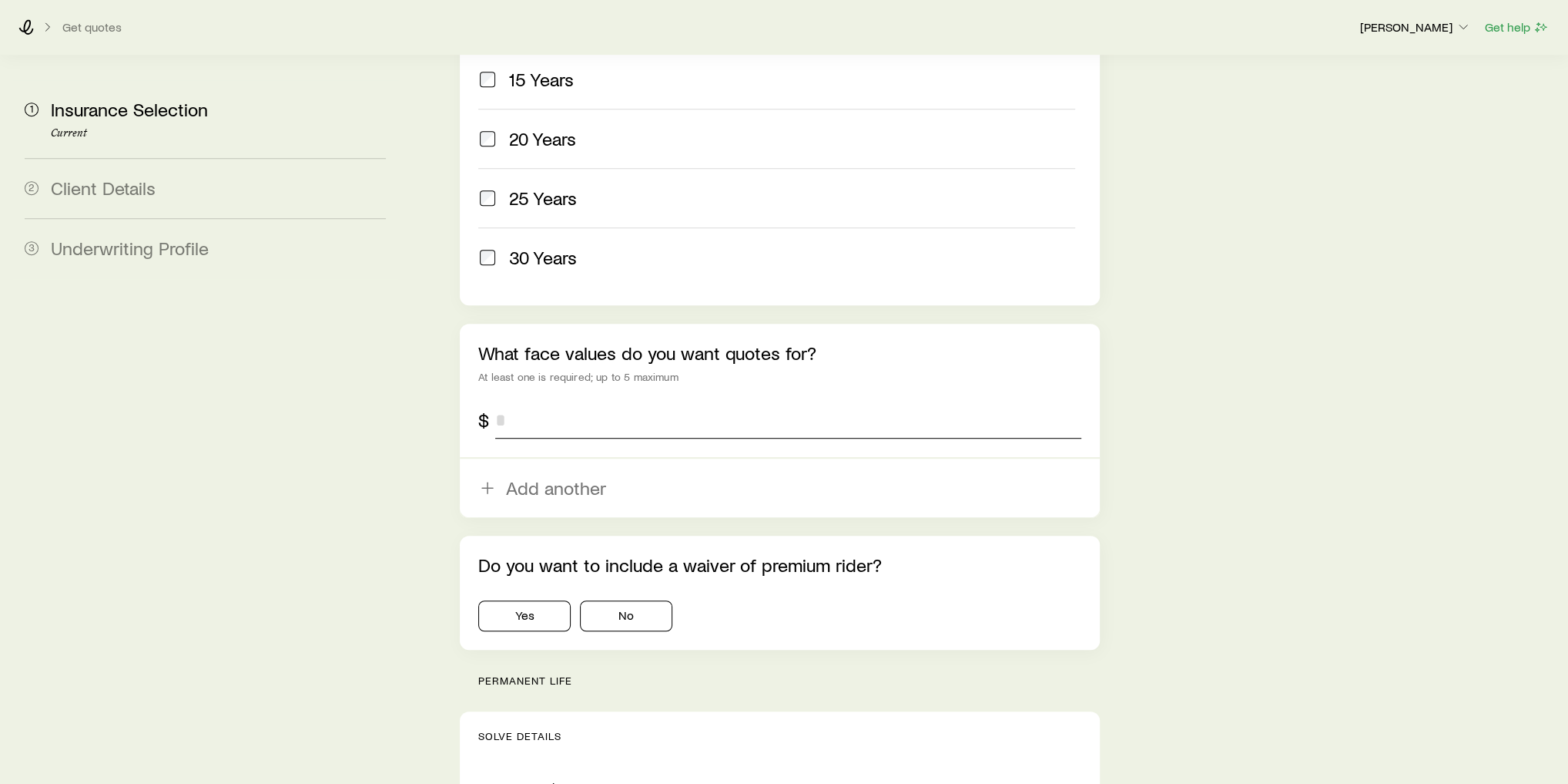
click at [547, 402] on input "tel" at bounding box center [788, 420] width 586 height 37
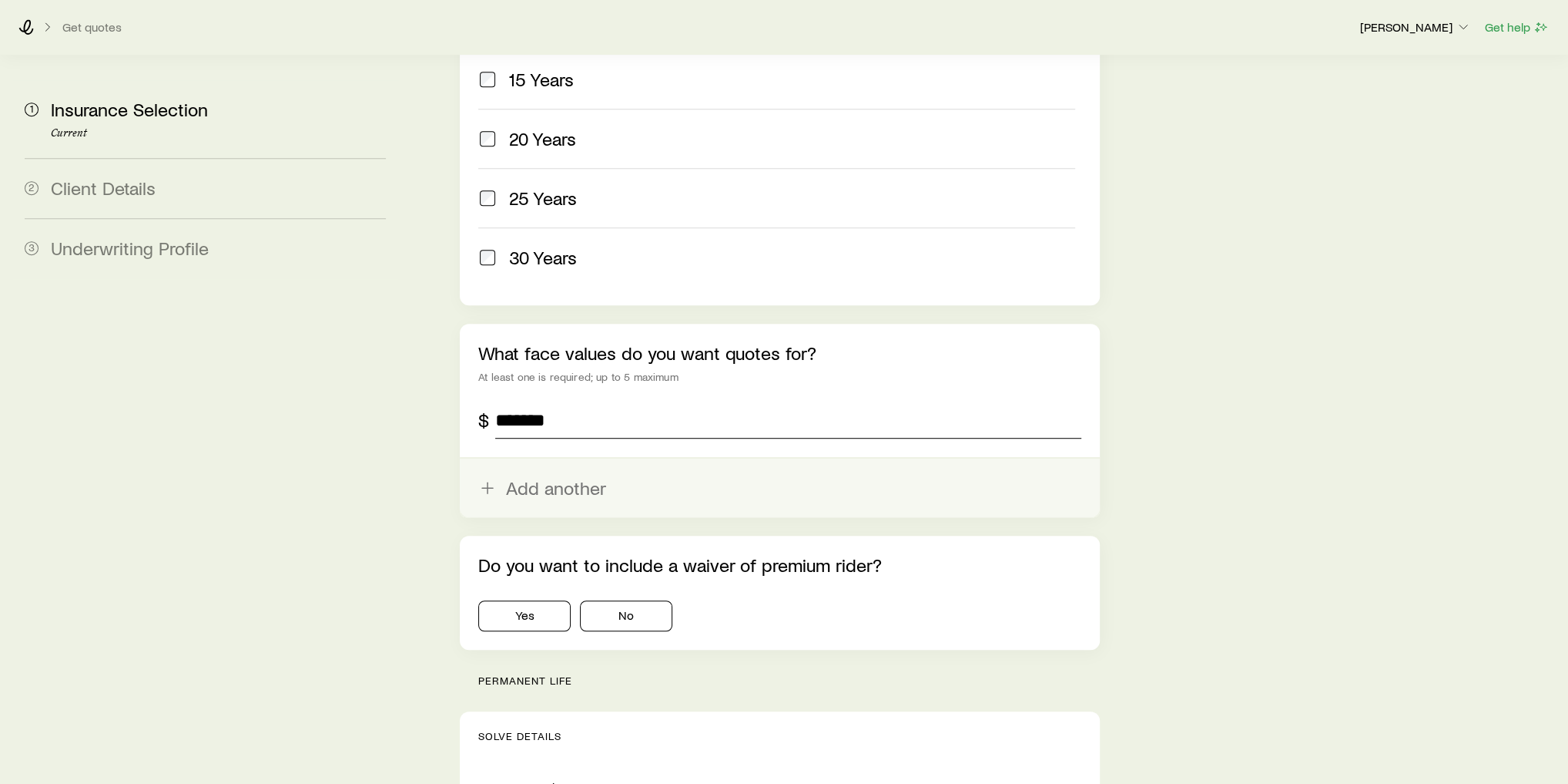
type input "*******"
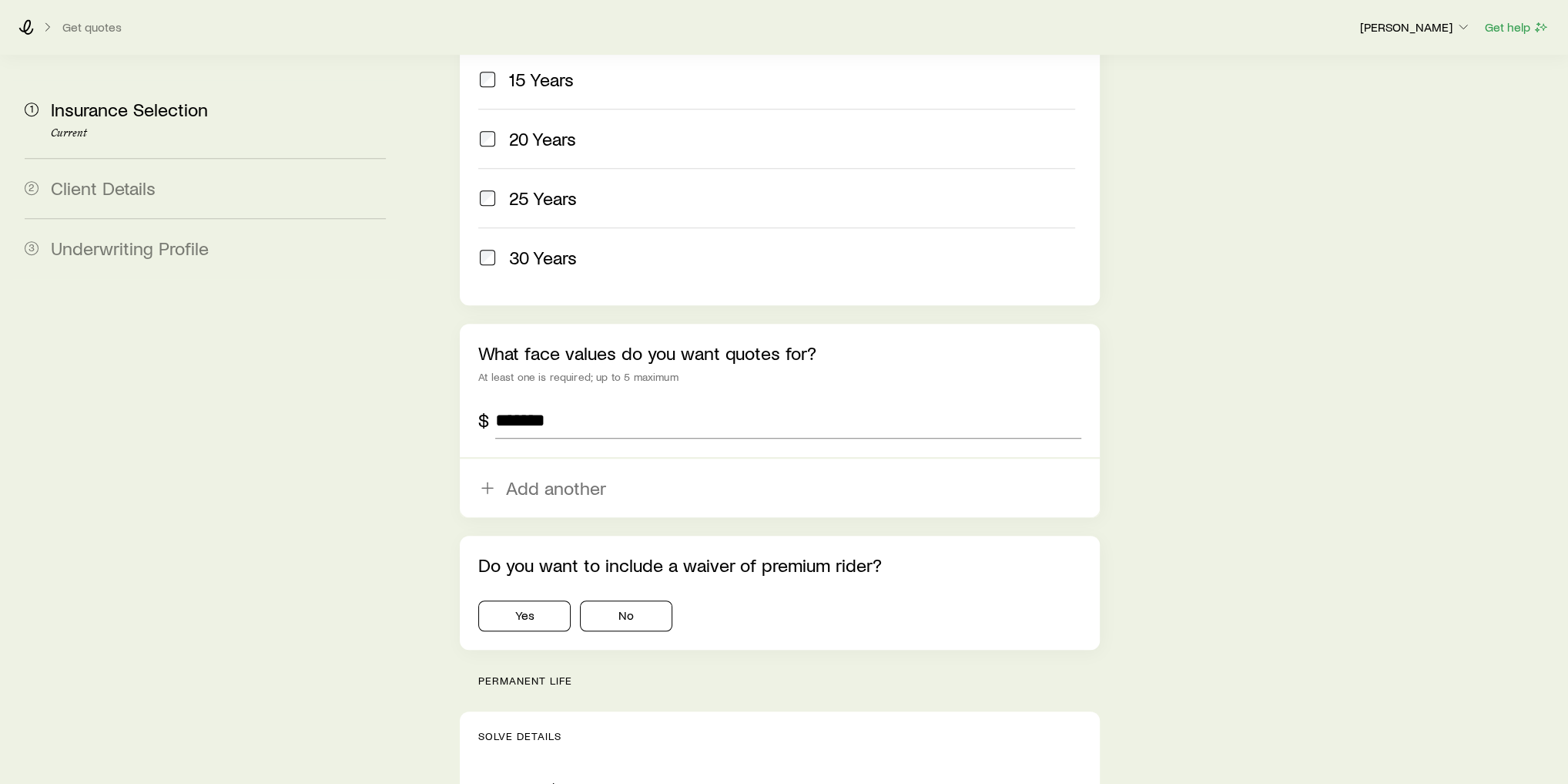
click at [568, 459] on button "Add another" at bounding box center [780, 488] width 640 height 59
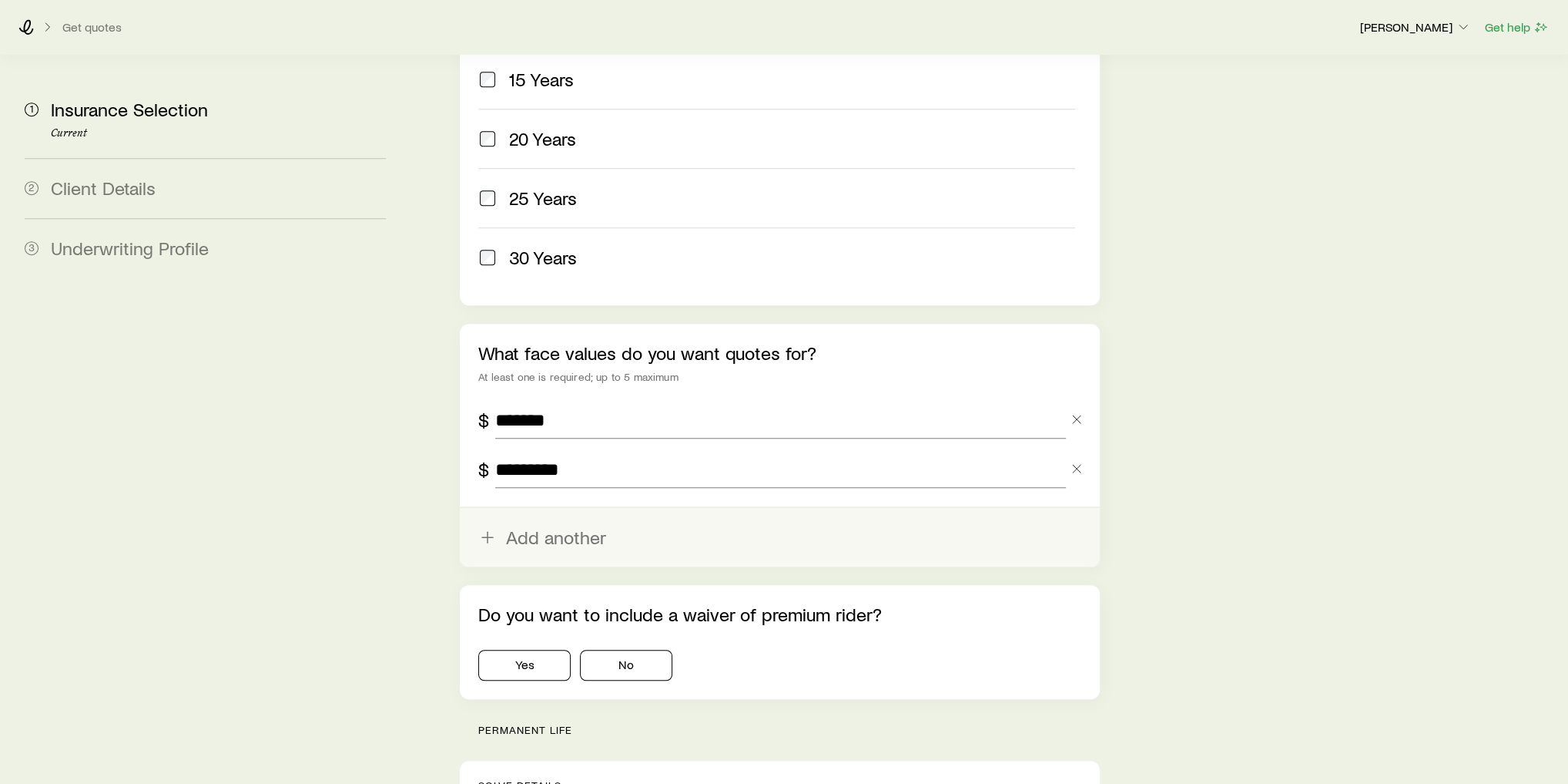
type input "*********"
click at [575, 508] on button "Add another" at bounding box center [780, 537] width 640 height 59
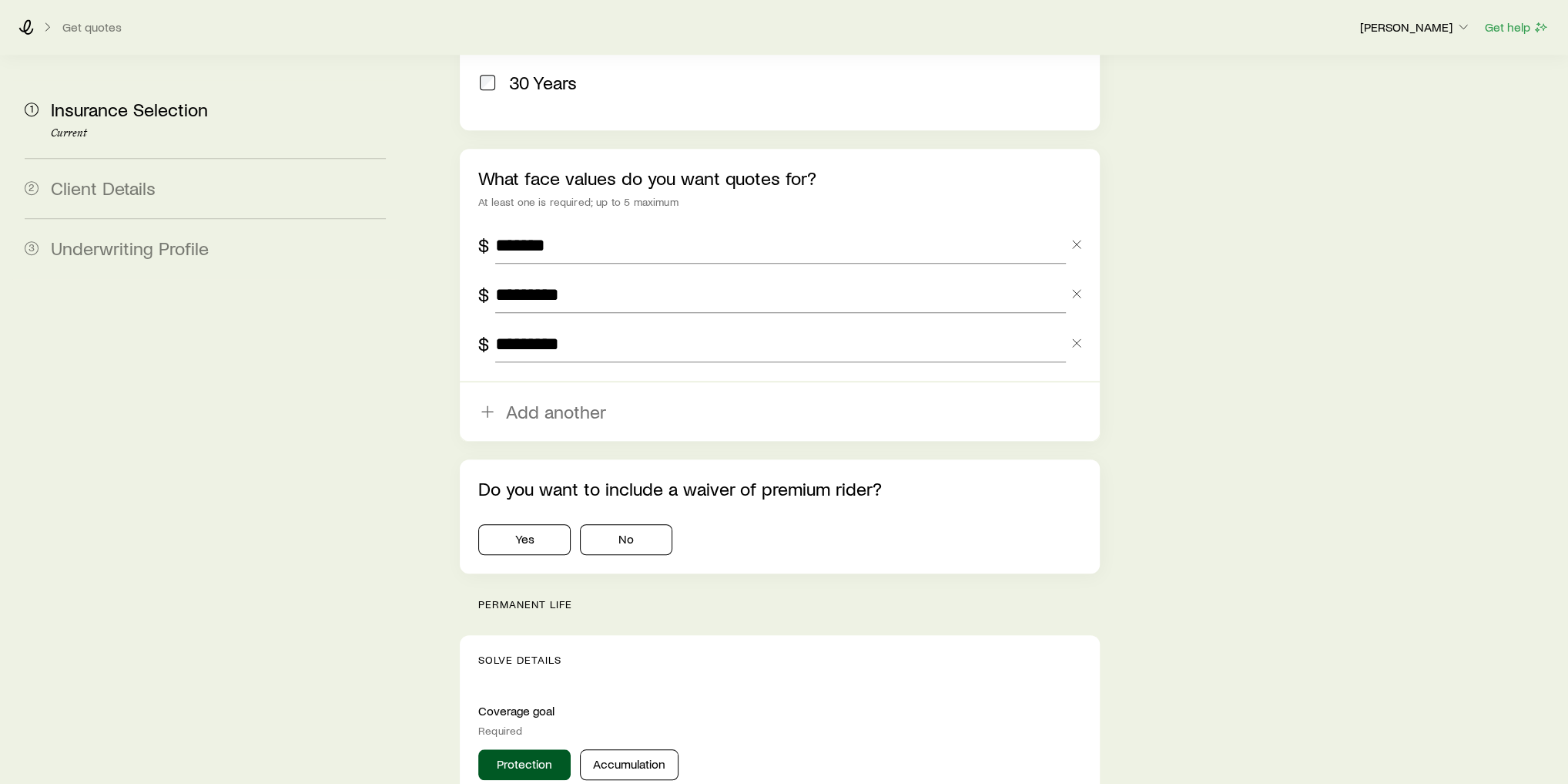
scroll to position [986, 0]
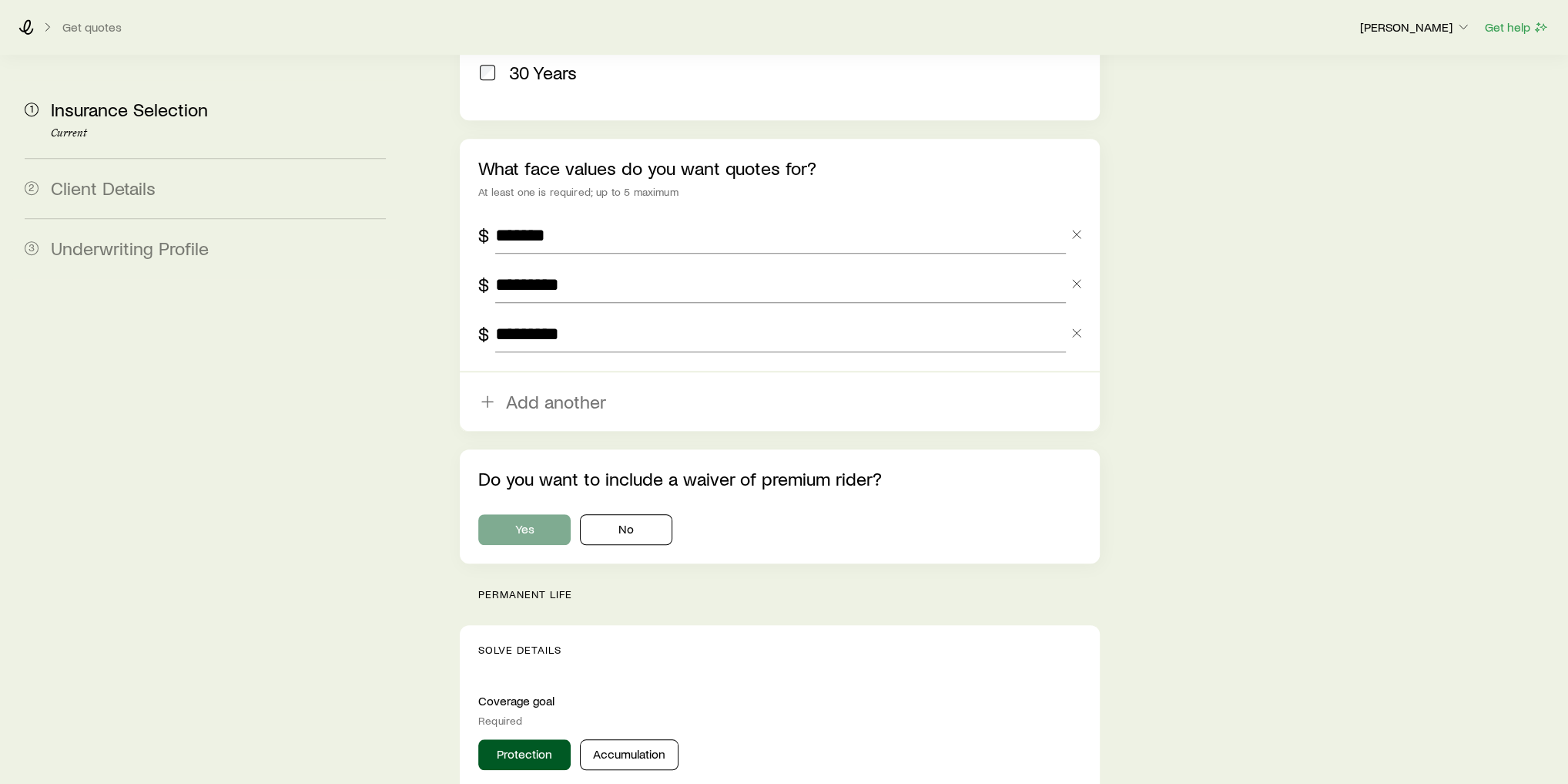
type input "*********"
click at [525, 514] on button "Yes" at bounding box center [524, 529] width 92 height 31
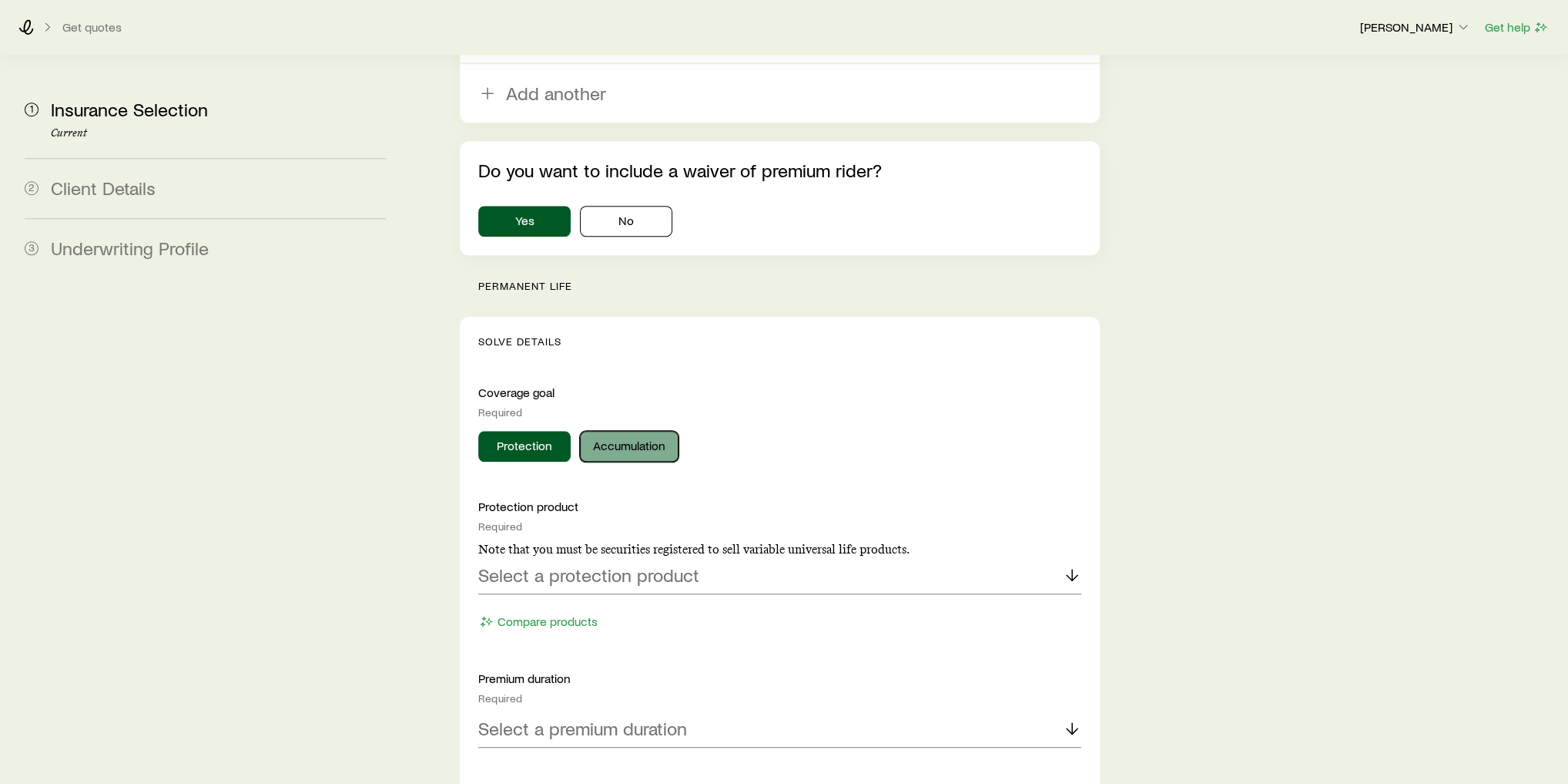
click at [653, 431] on button "Accumulation" at bounding box center [629, 446] width 99 height 31
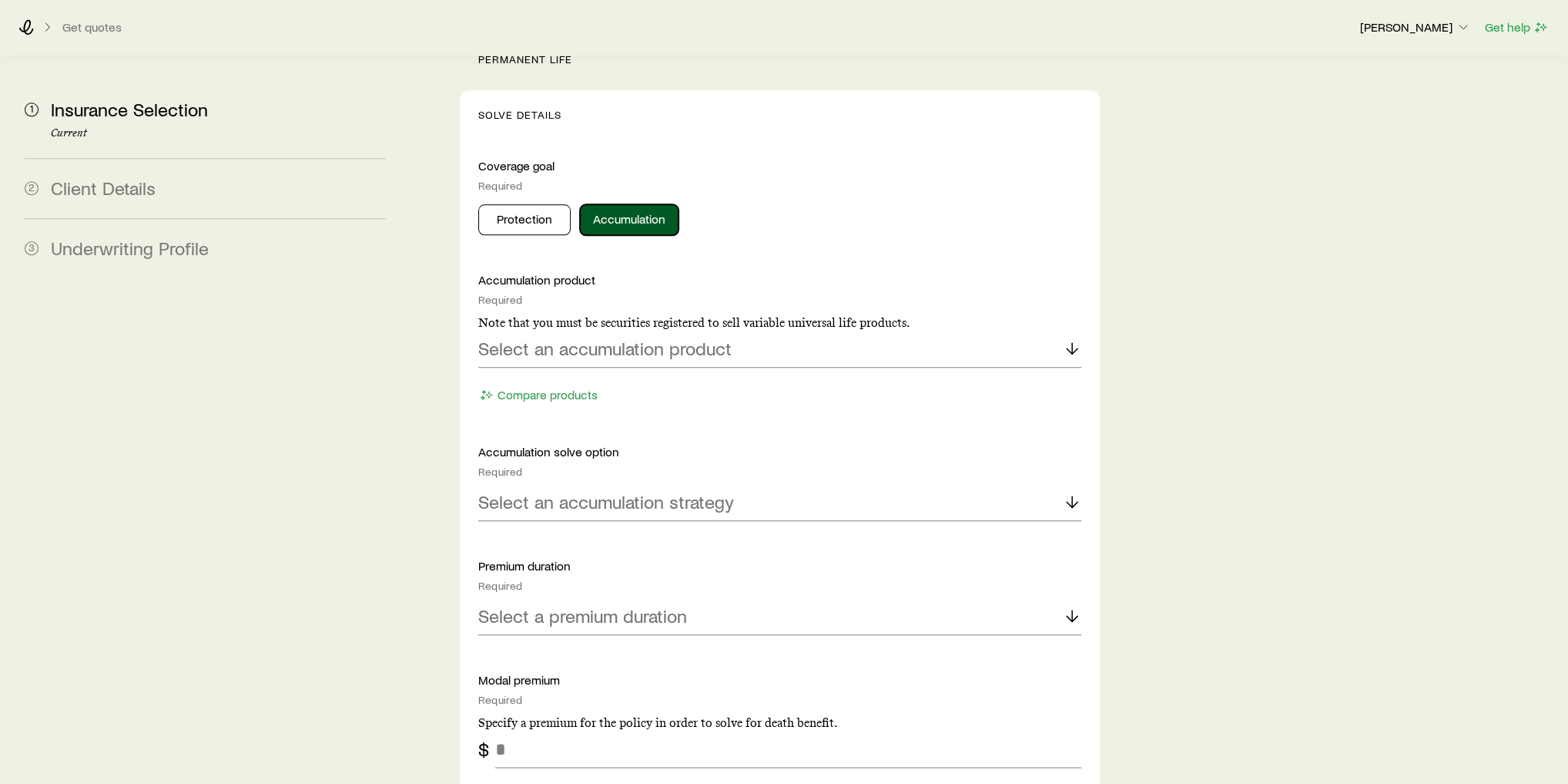
scroll to position [1541, 0]
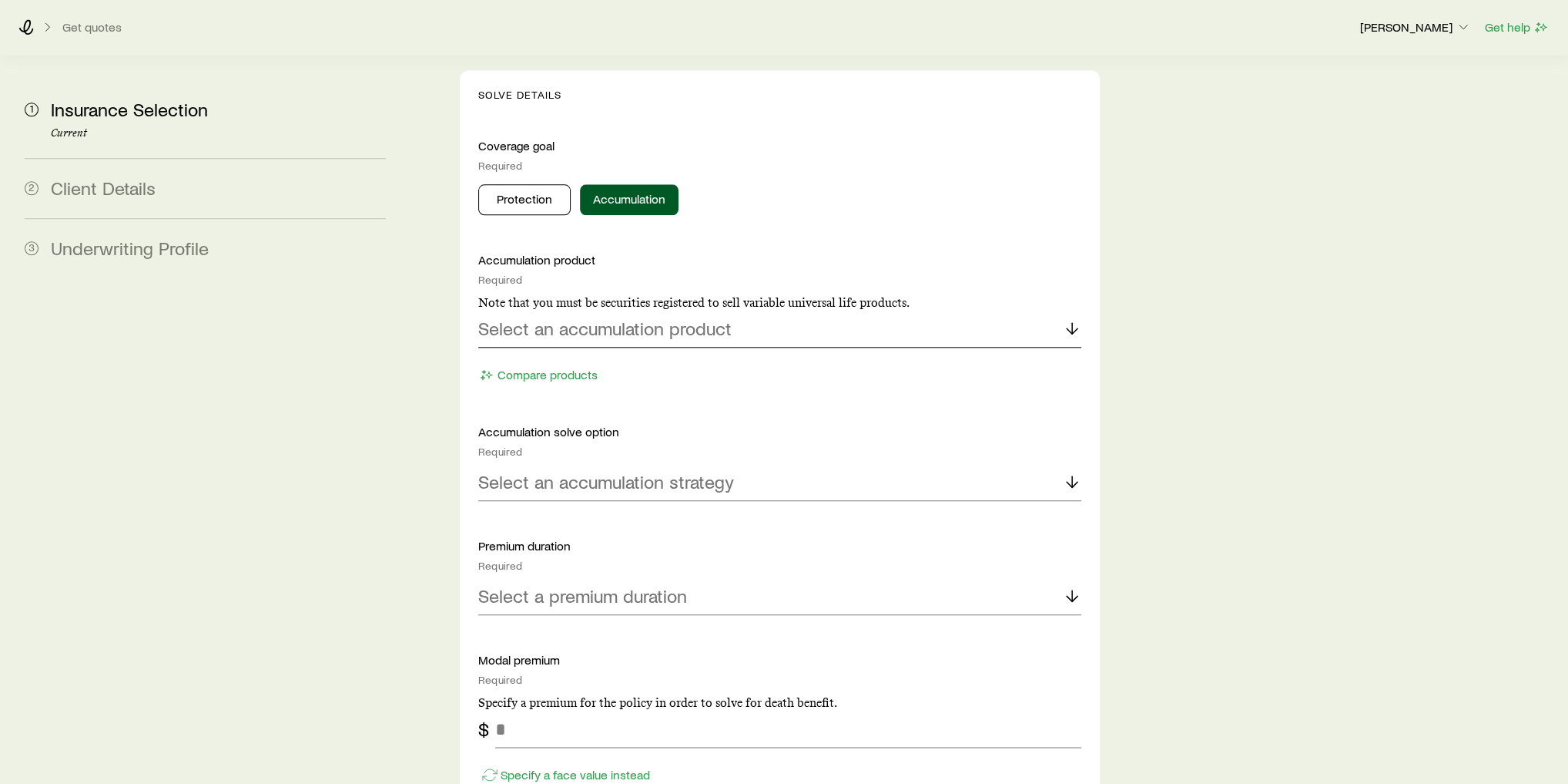
click at [609, 318] on p "Select an accumulation product" at bounding box center [605, 329] width 254 height 22
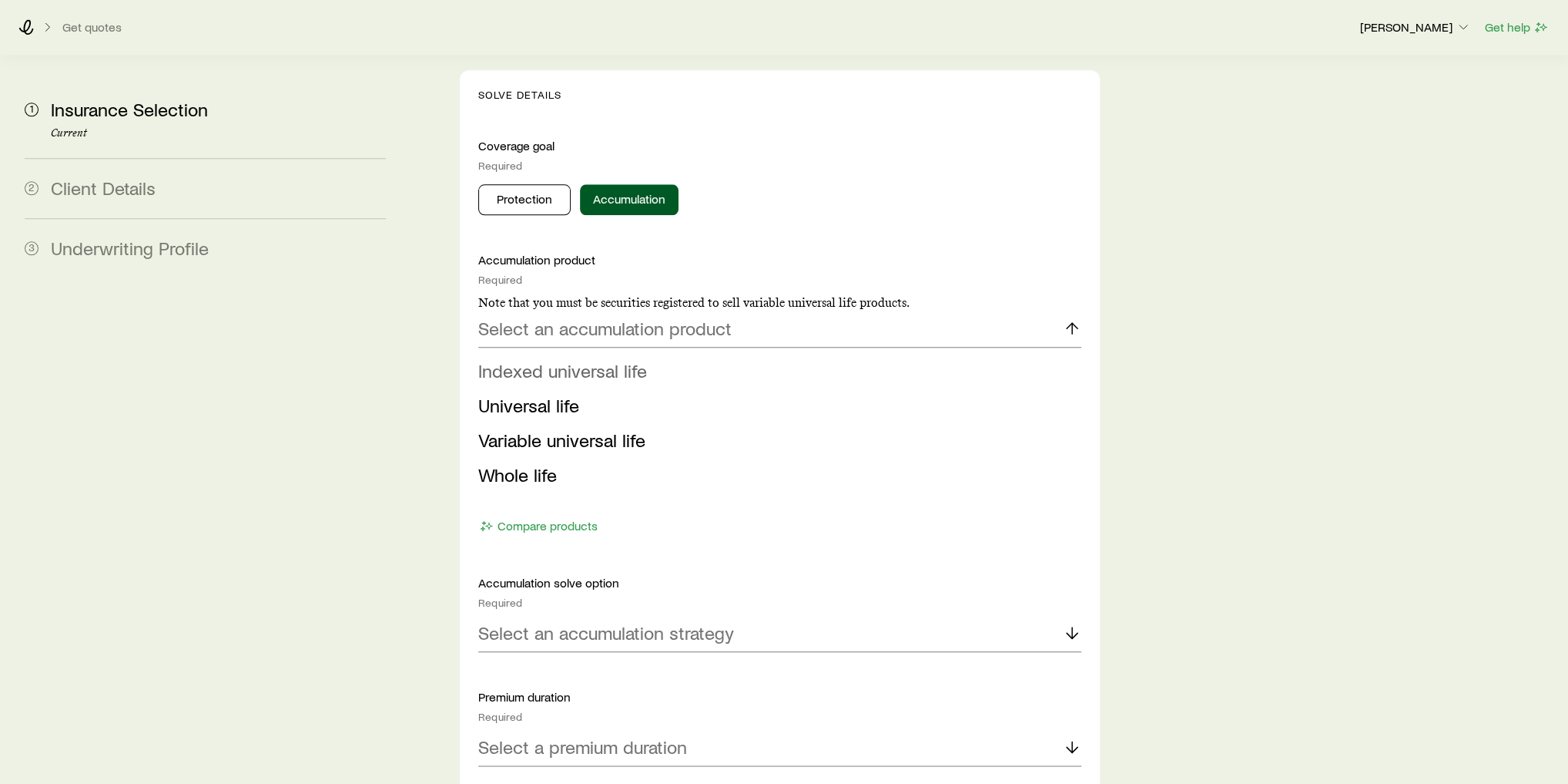
click at [598, 359] on span "Indexed universal life" at bounding box center [562, 370] width 168 height 22
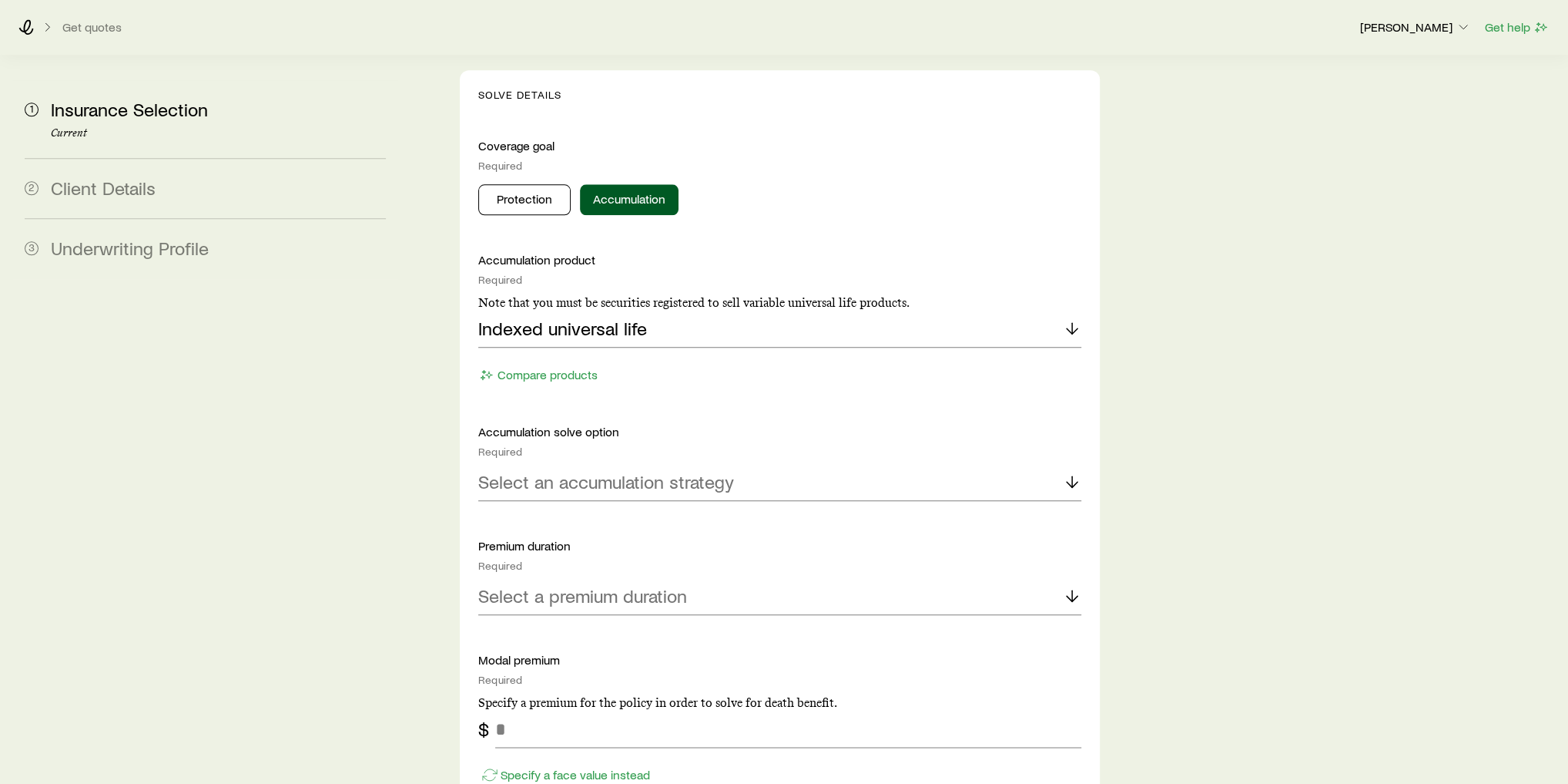
scroll to position [1664, 0]
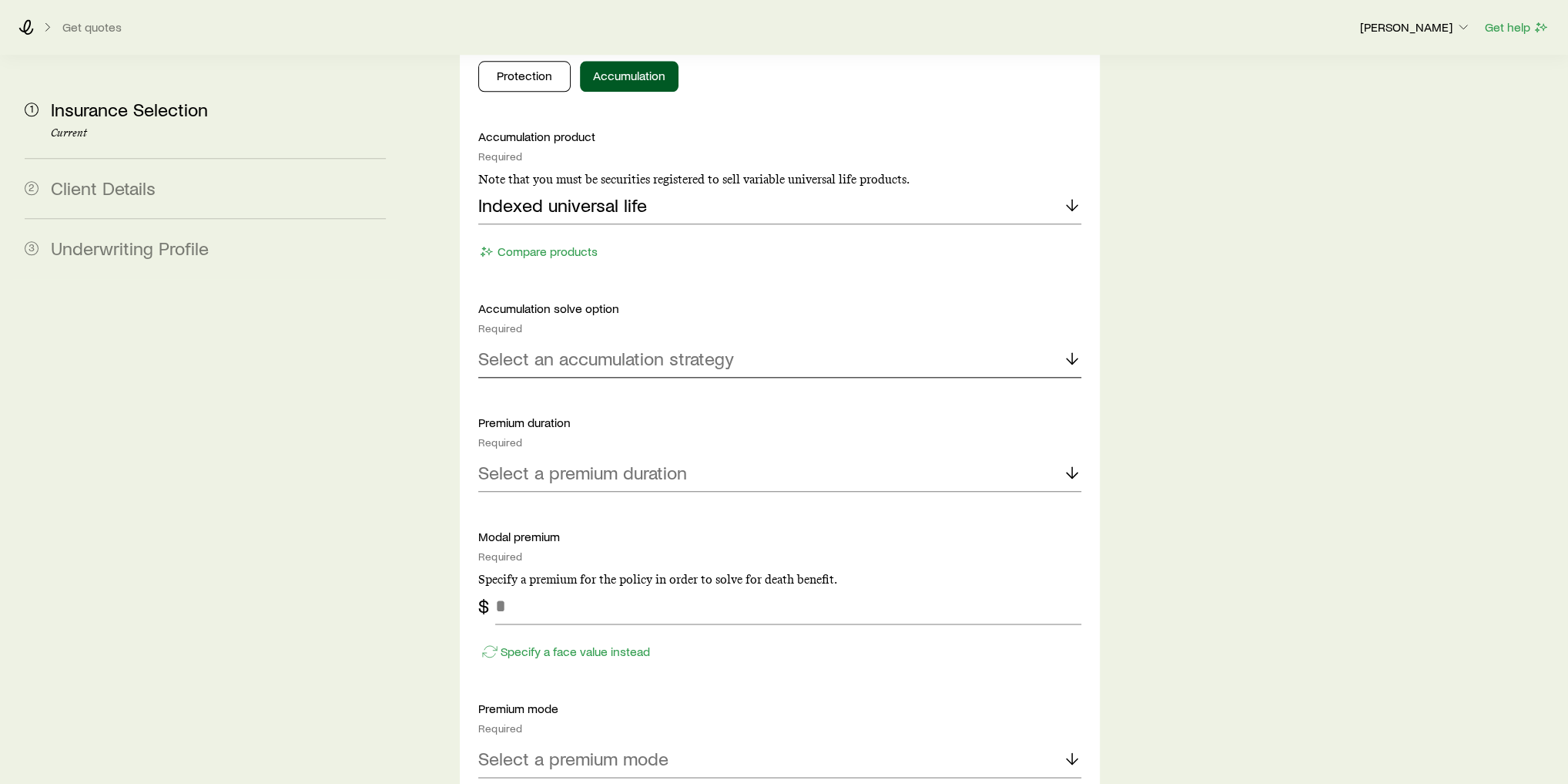
click at [604, 348] on p "Select an accumulation strategy" at bounding box center [606, 358] width 255 height 22
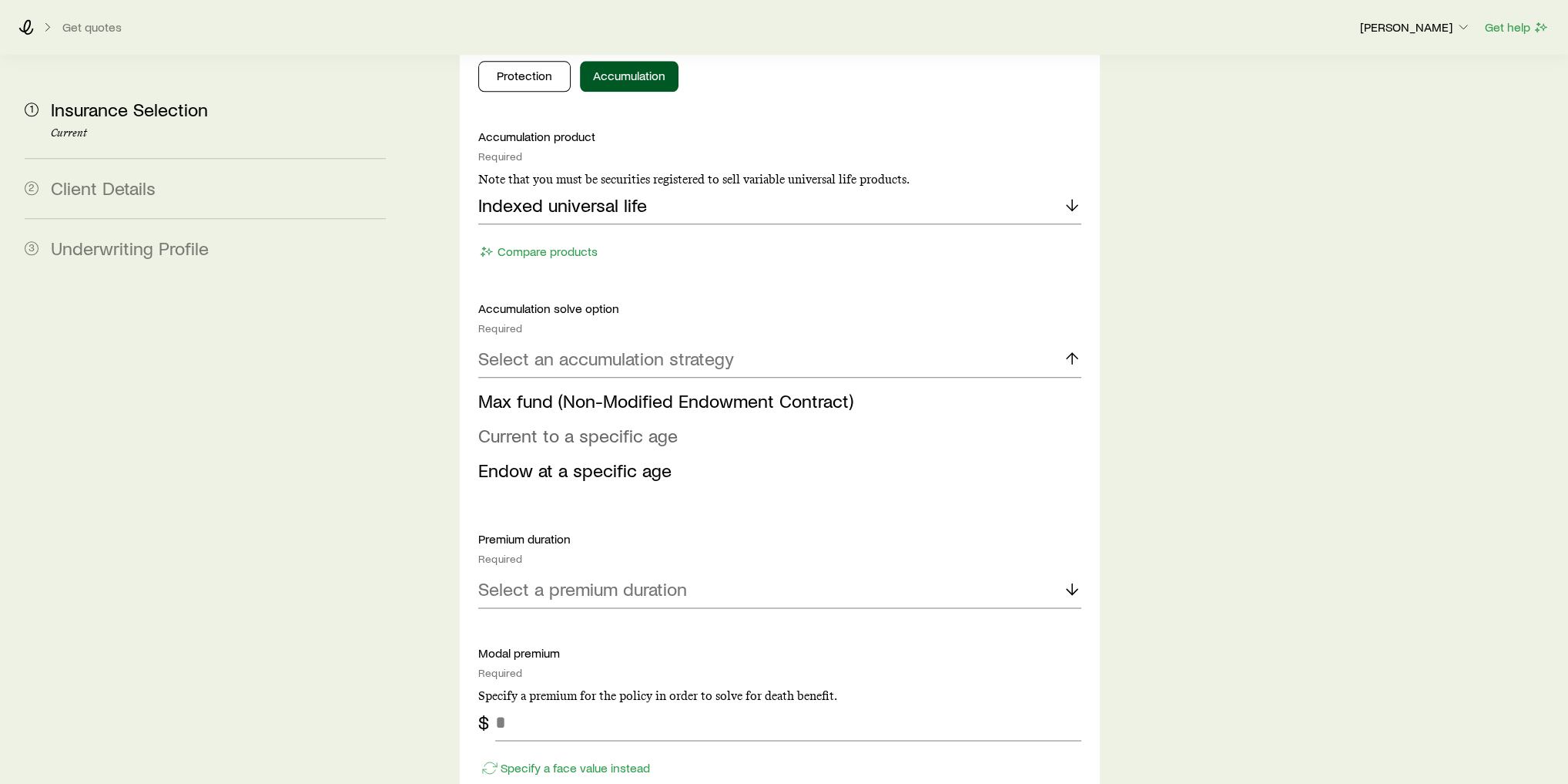
click at [632, 424] on span "Current to a specific age" at bounding box center [578, 435] width 200 height 22
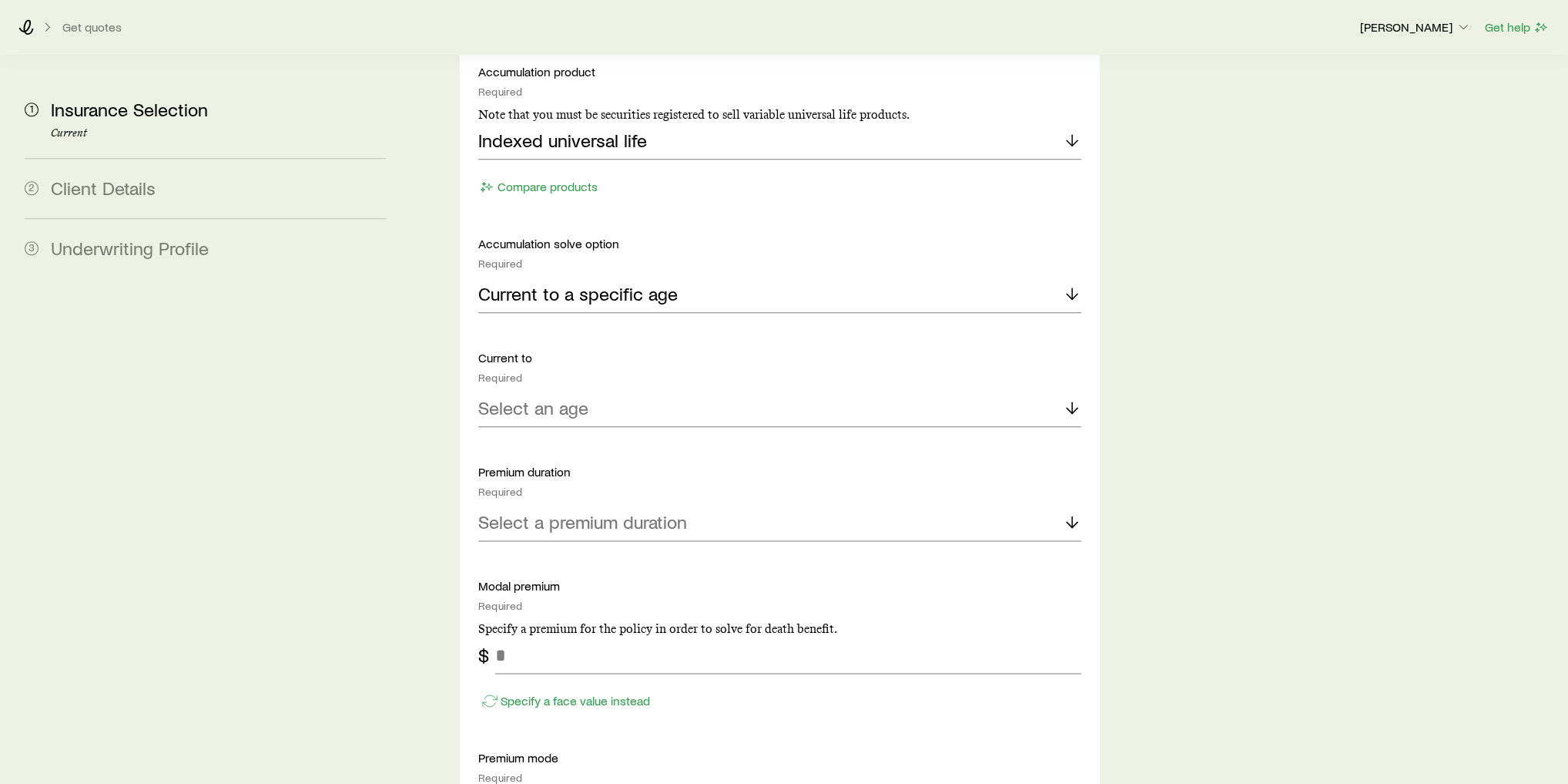
scroll to position [1788, 0]
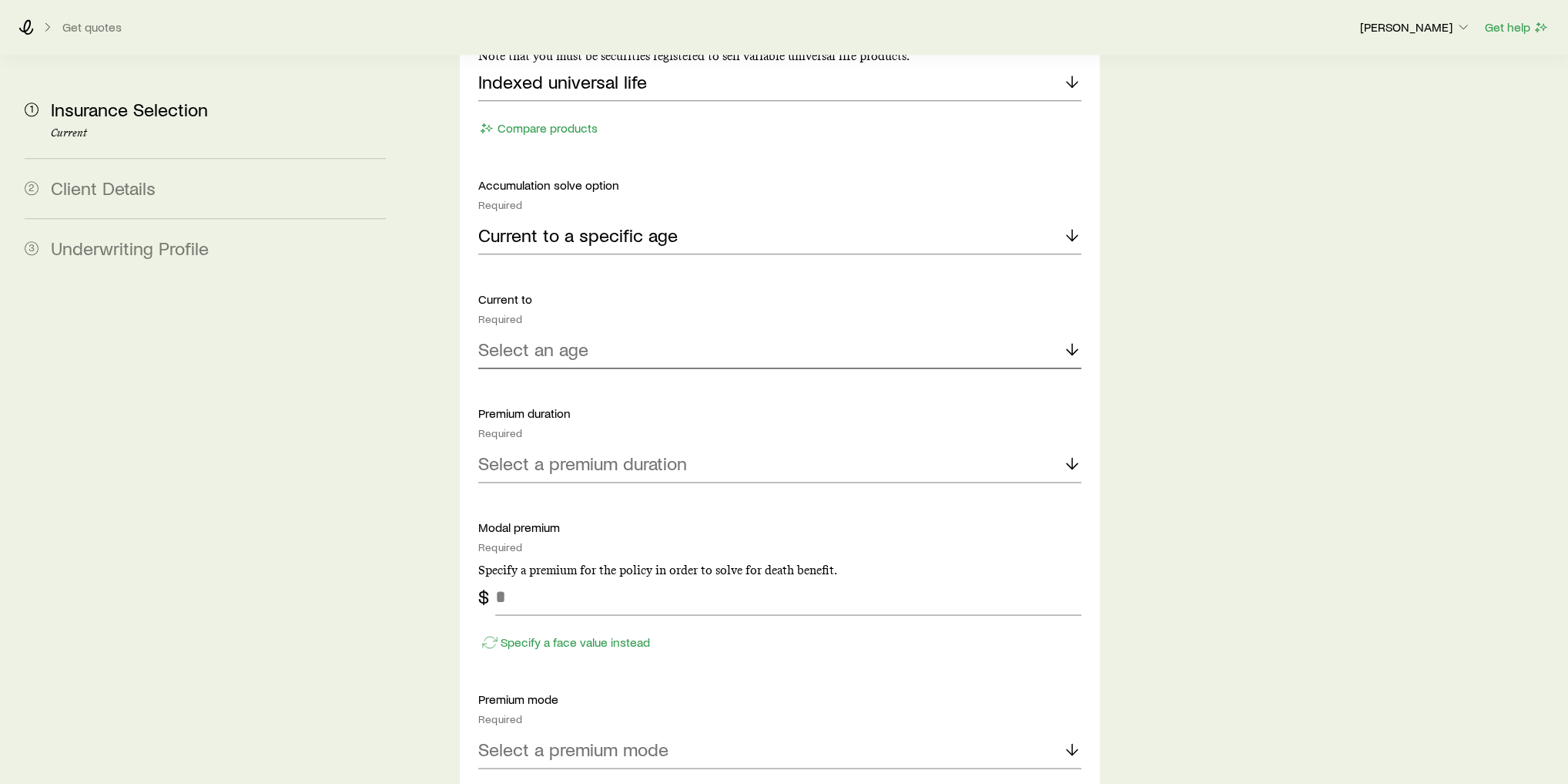
click at [623, 331] on div "Select an age" at bounding box center [779, 349] width 603 height 37
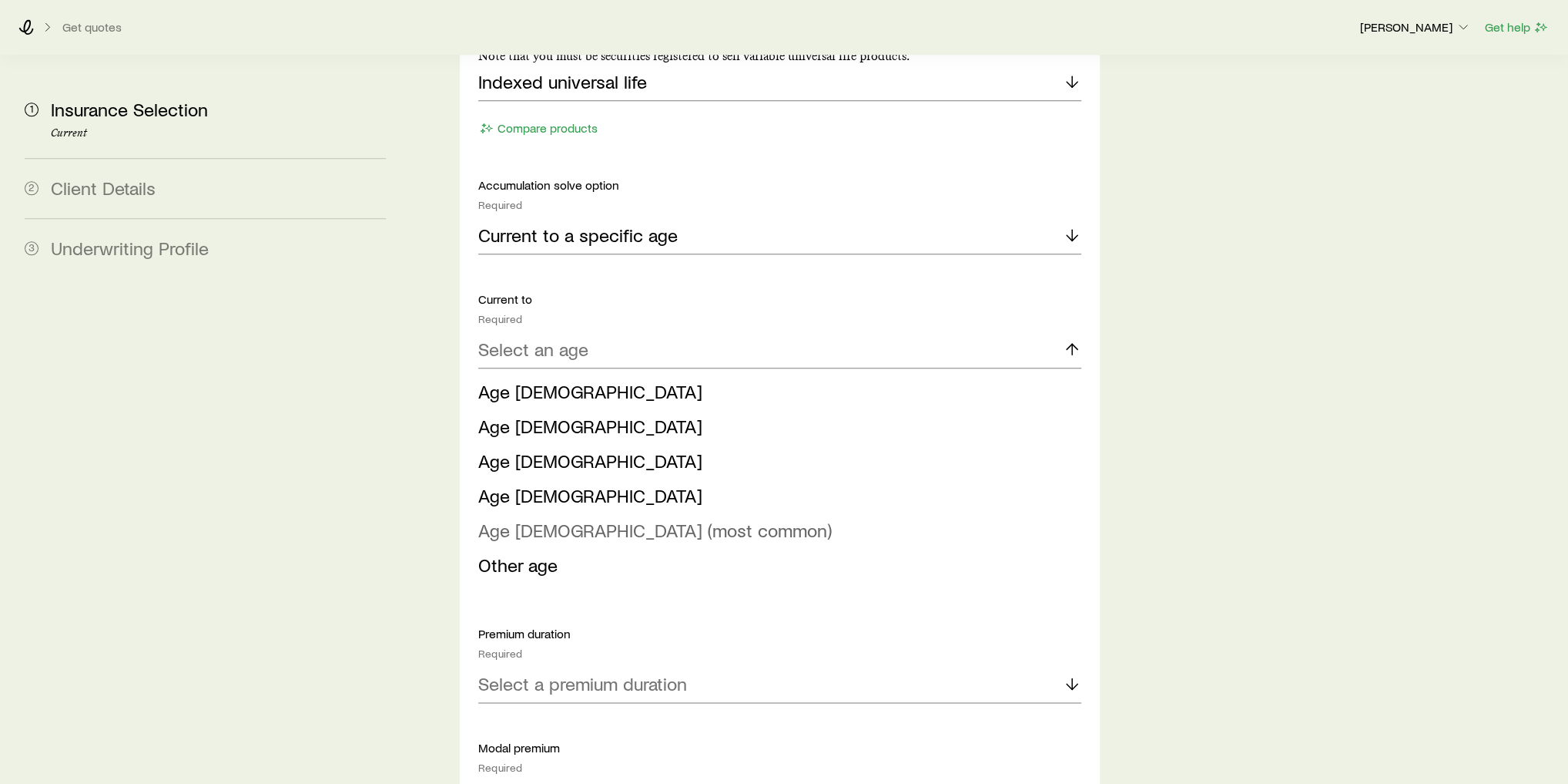
click at [629, 519] on span "Age [DEMOGRAPHIC_DATA] (most common)" at bounding box center [655, 529] width 353 height 22
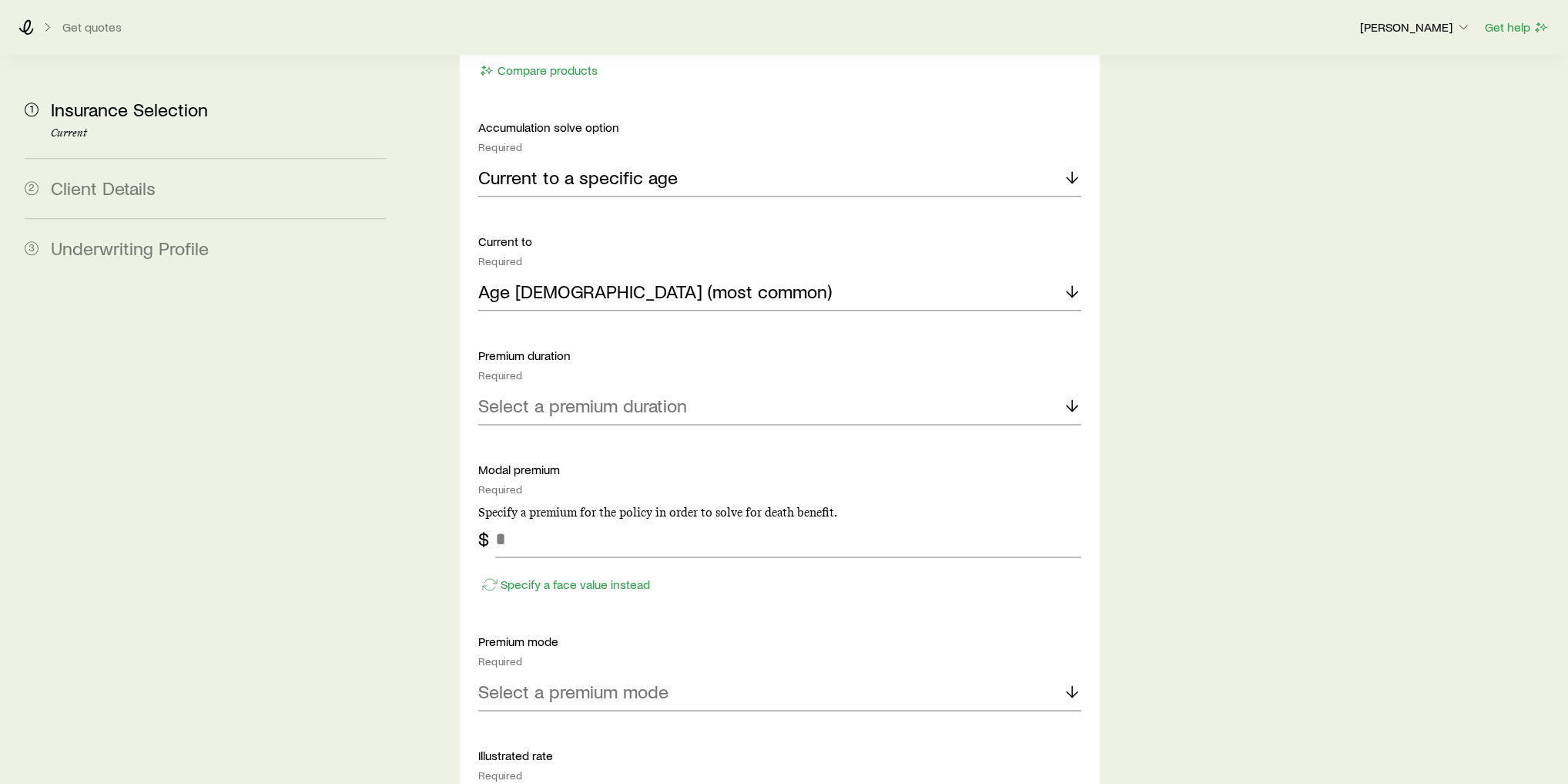
scroll to position [1911, 0]
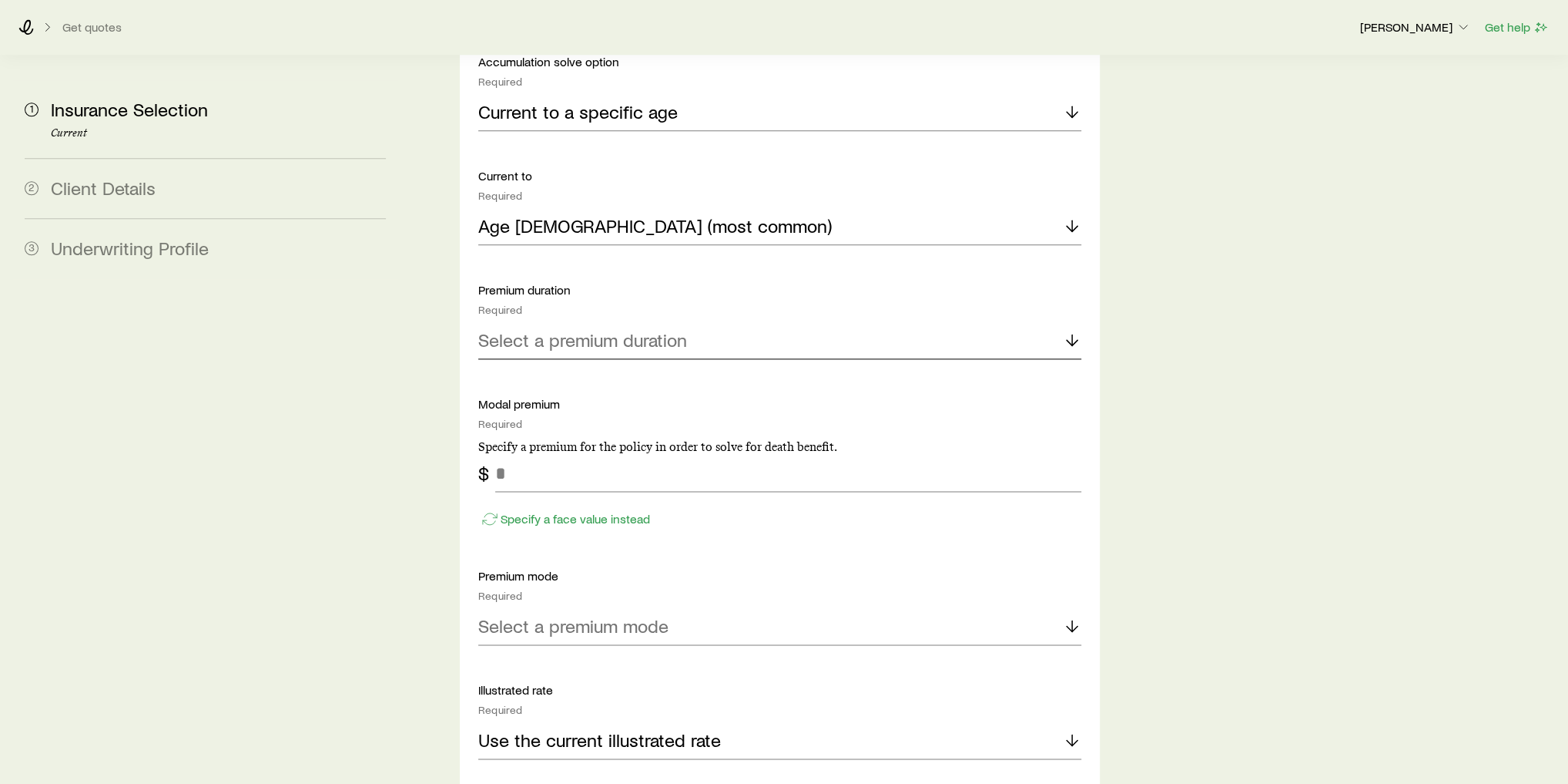
click at [556, 329] on p "Select a premium duration" at bounding box center [583, 340] width 209 height 22
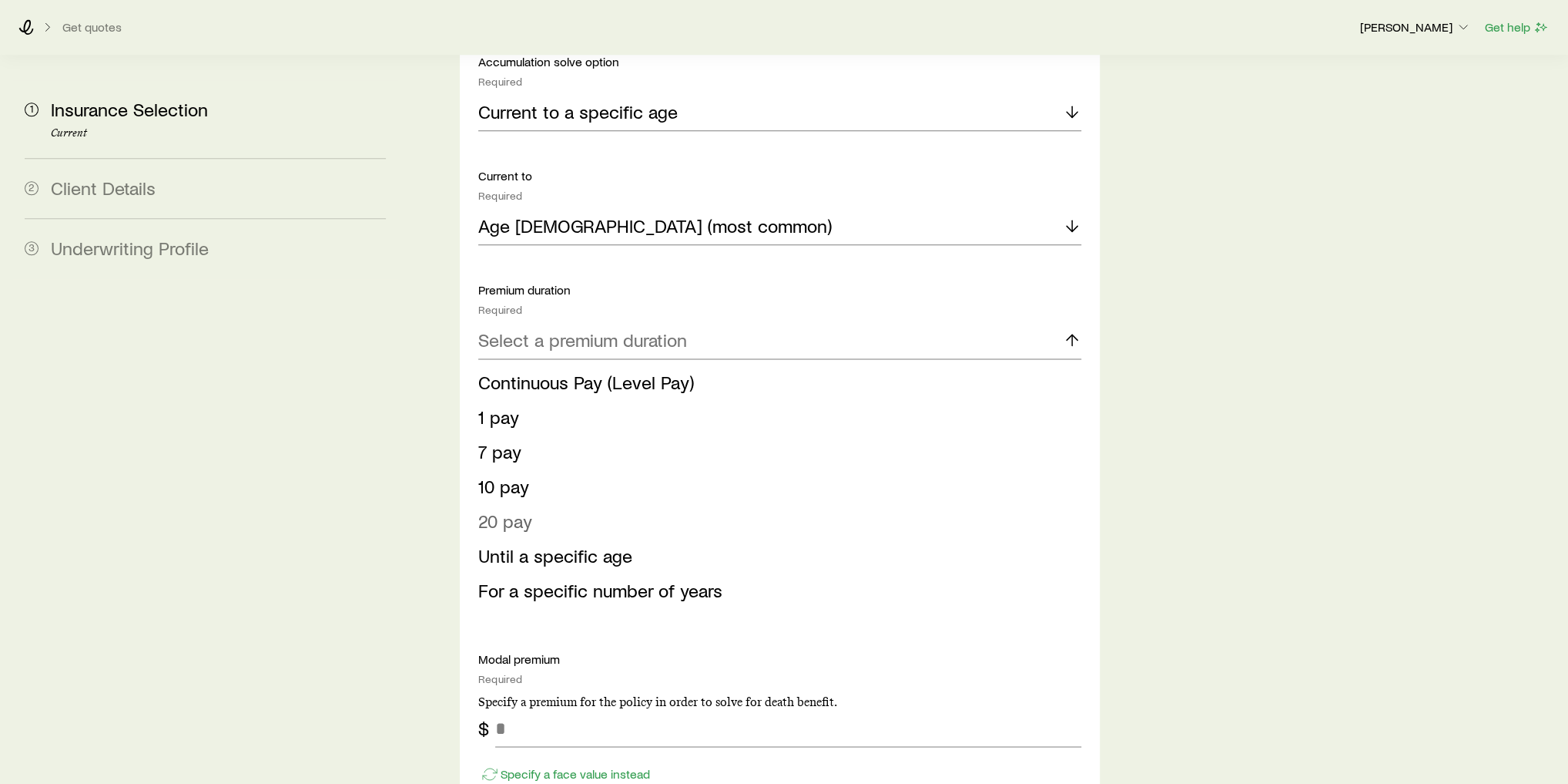
click at [546, 504] on li "20 pay" at bounding box center [775, 521] width 594 height 35
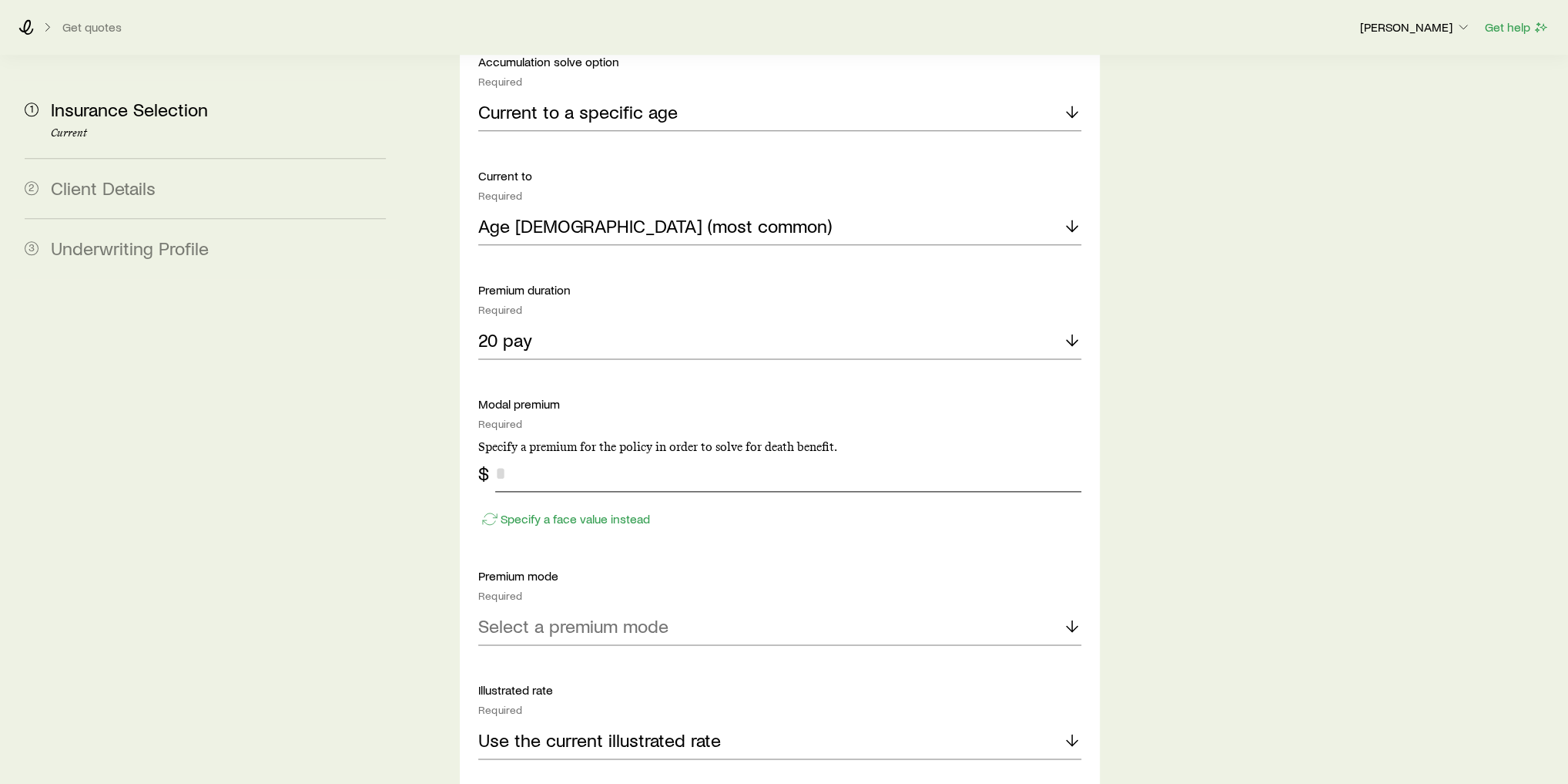
click at [556, 455] on input "tel" at bounding box center [788, 473] width 586 height 37
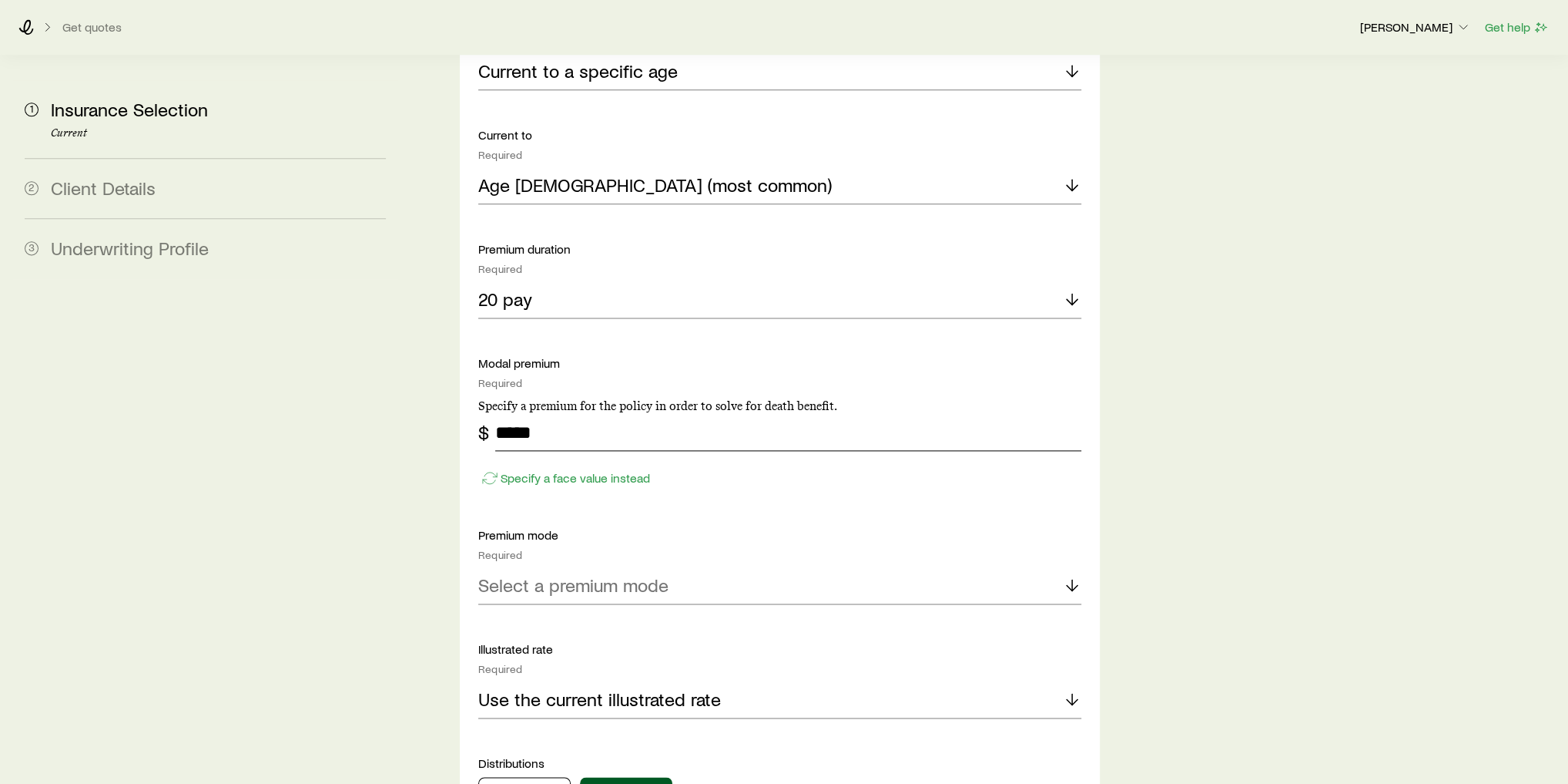
scroll to position [1973, 0]
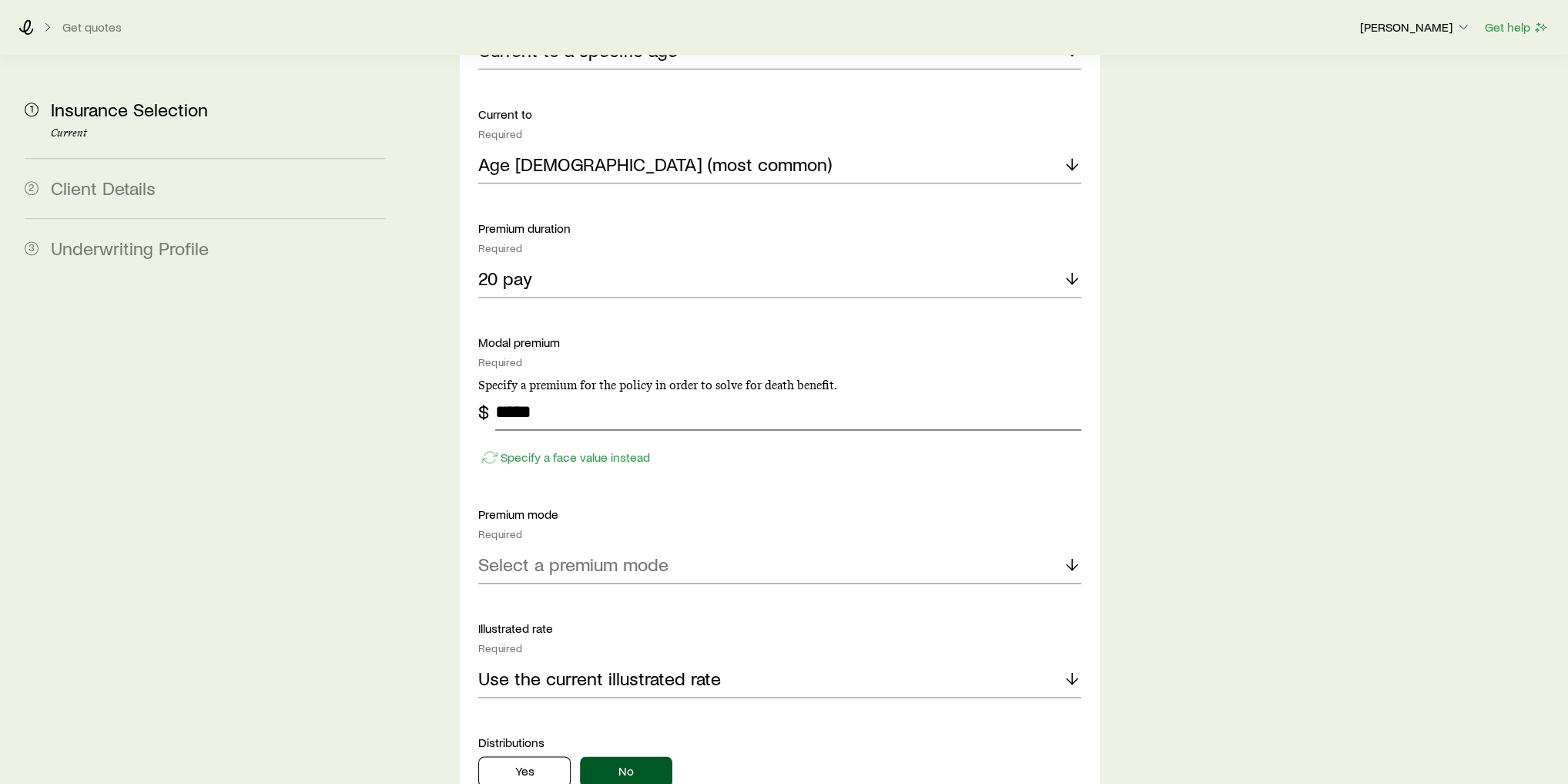
type input "*****"
click at [719, 547] on div "Select a premium mode" at bounding box center [779, 565] width 603 height 37
click at [634, 590] on li "Annual" at bounding box center [775, 607] width 594 height 35
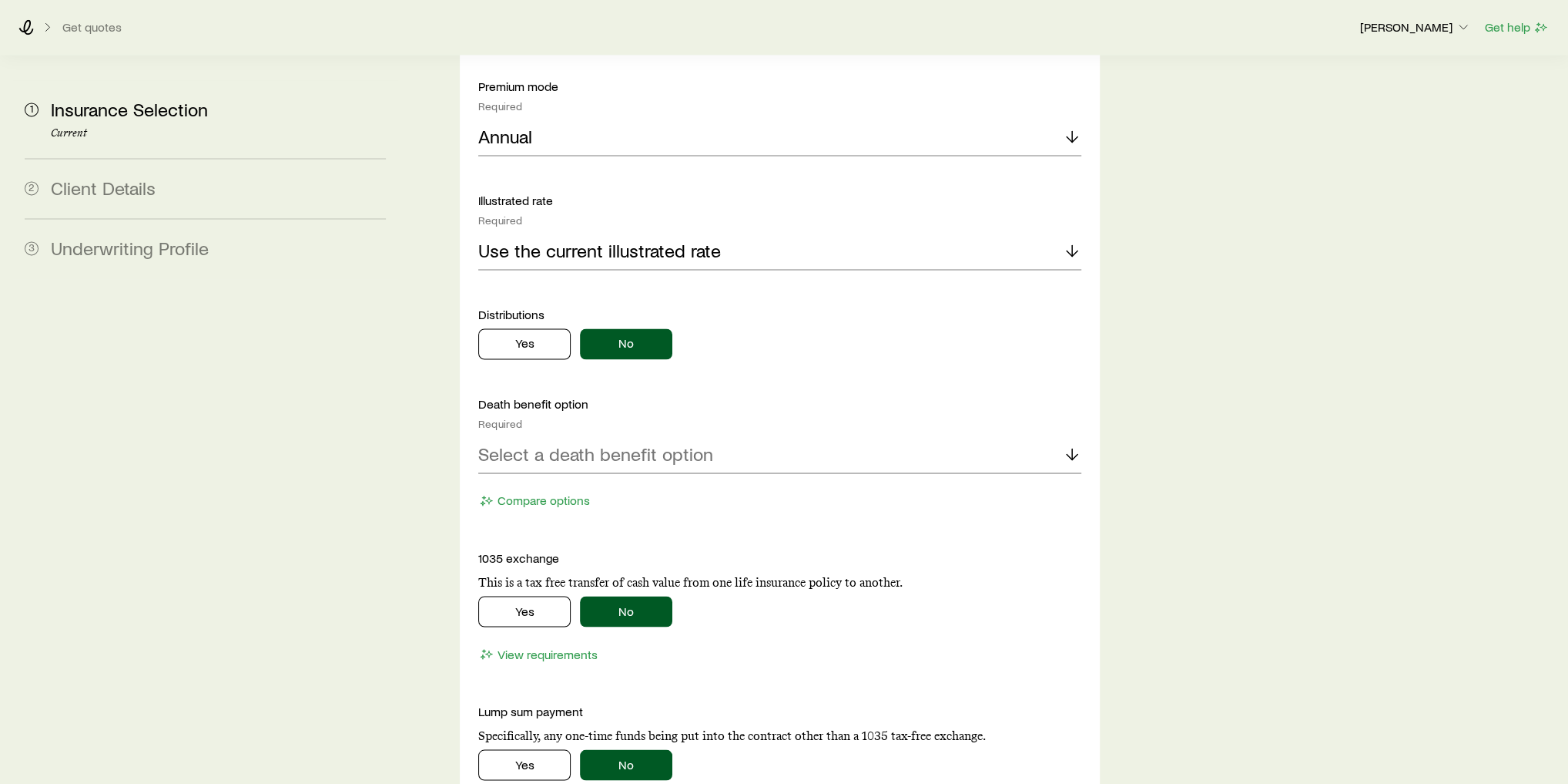
scroll to position [2404, 0]
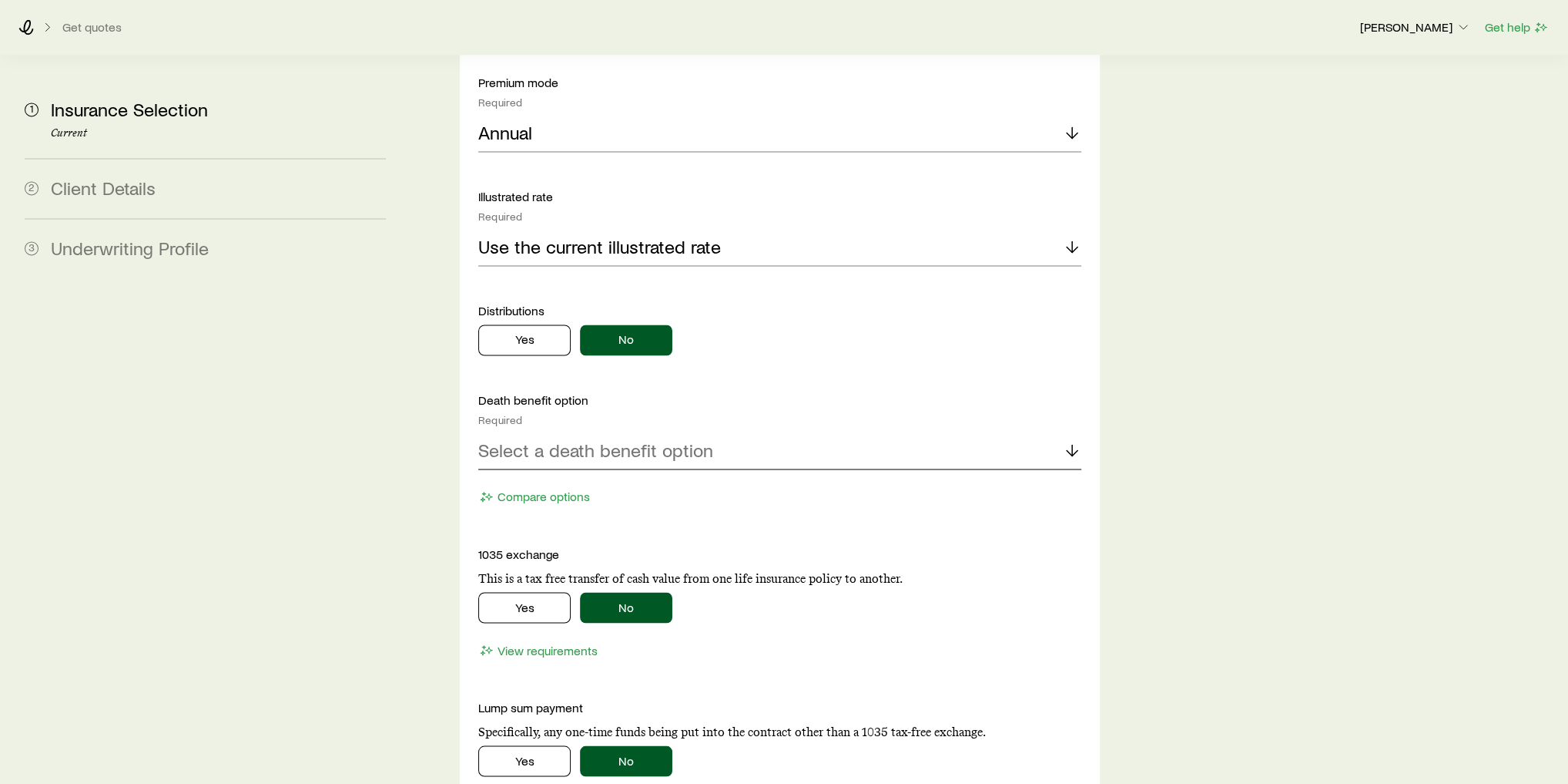
click at [570, 432] on div "Select a death benefit option" at bounding box center [779, 450] width 603 height 37
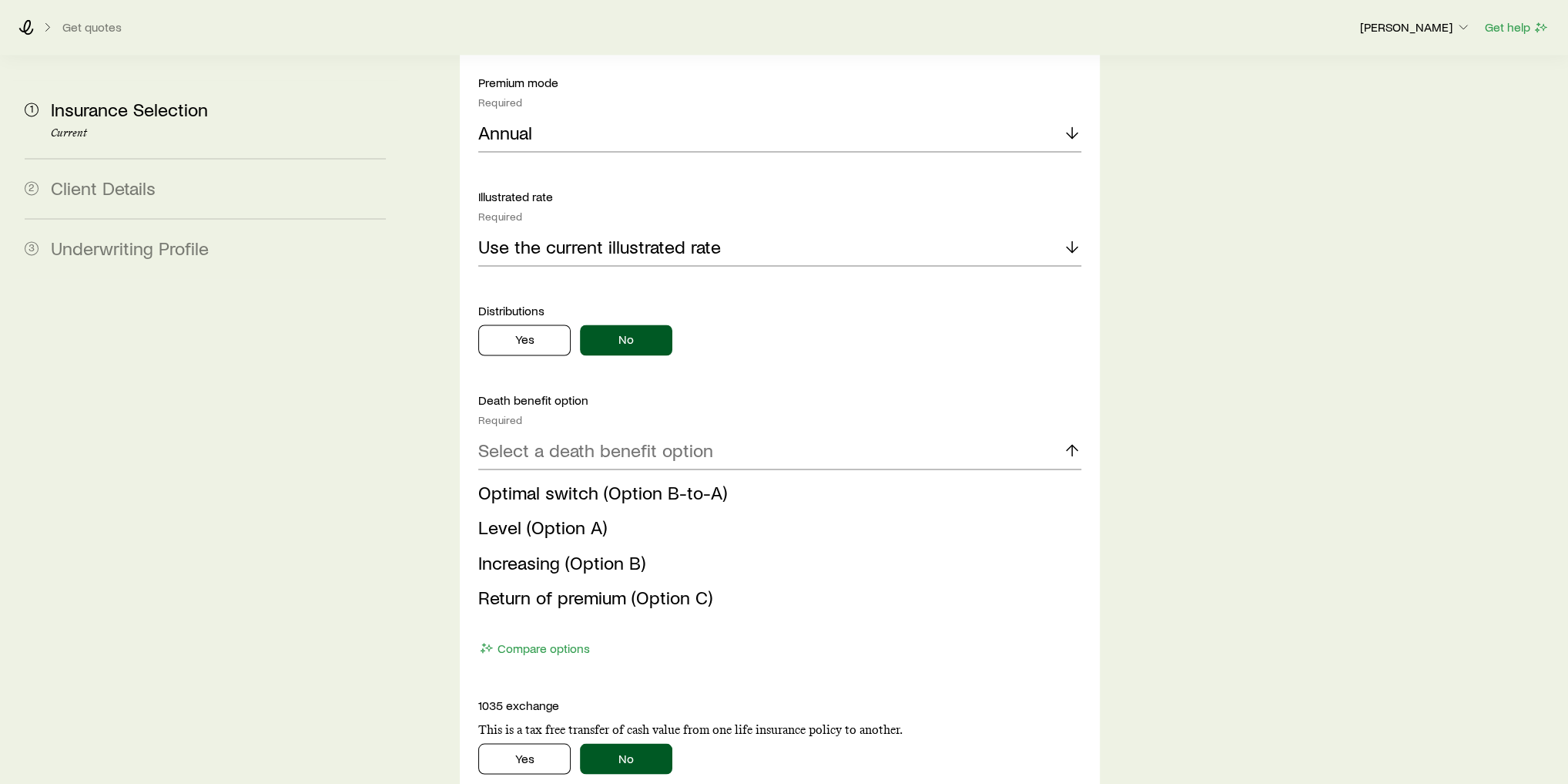
click at [601, 515] on span "Level (Option A)" at bounding box center [542, 526] width 129 height 22
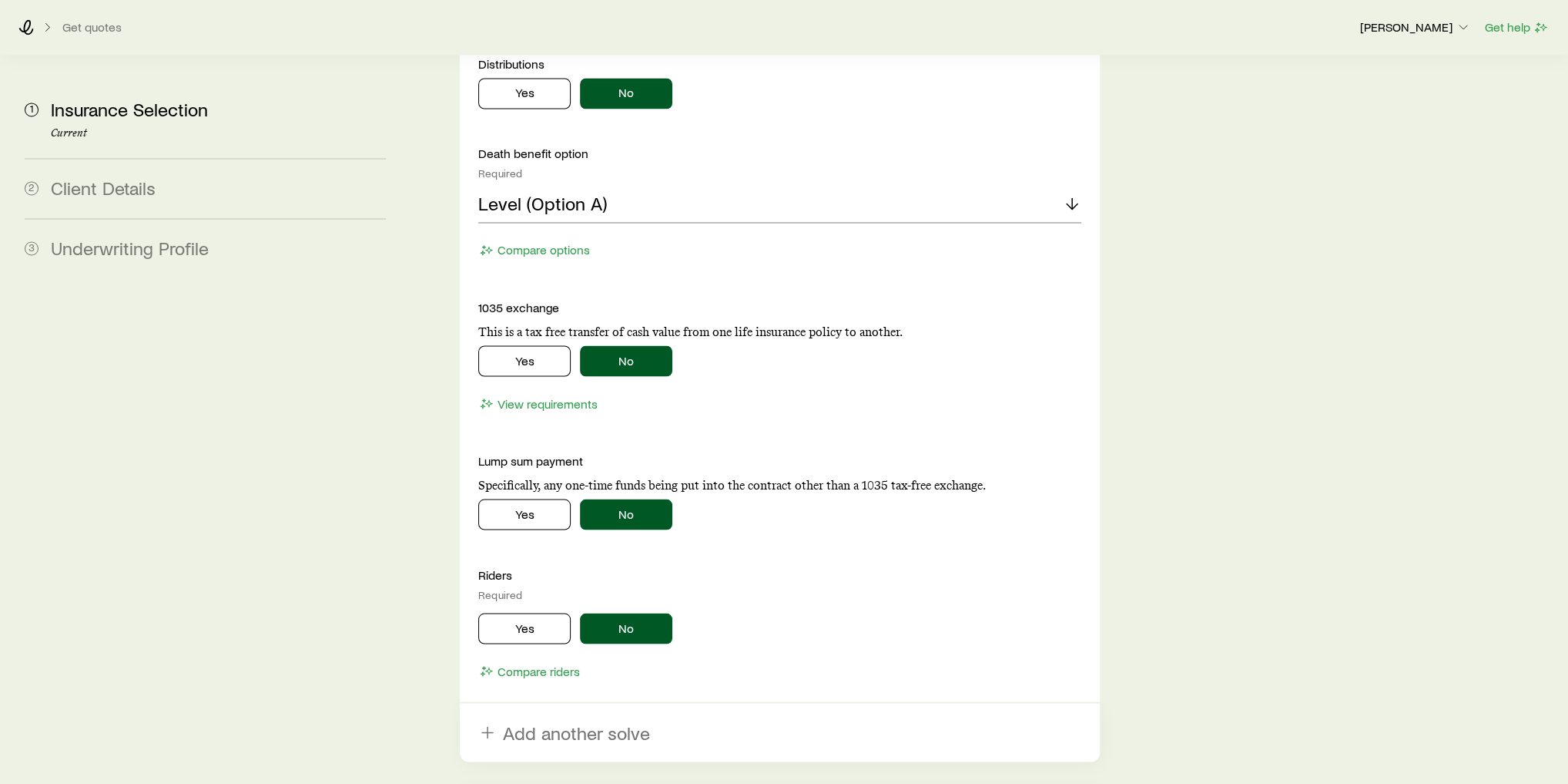
scroll to position [2713, 0]
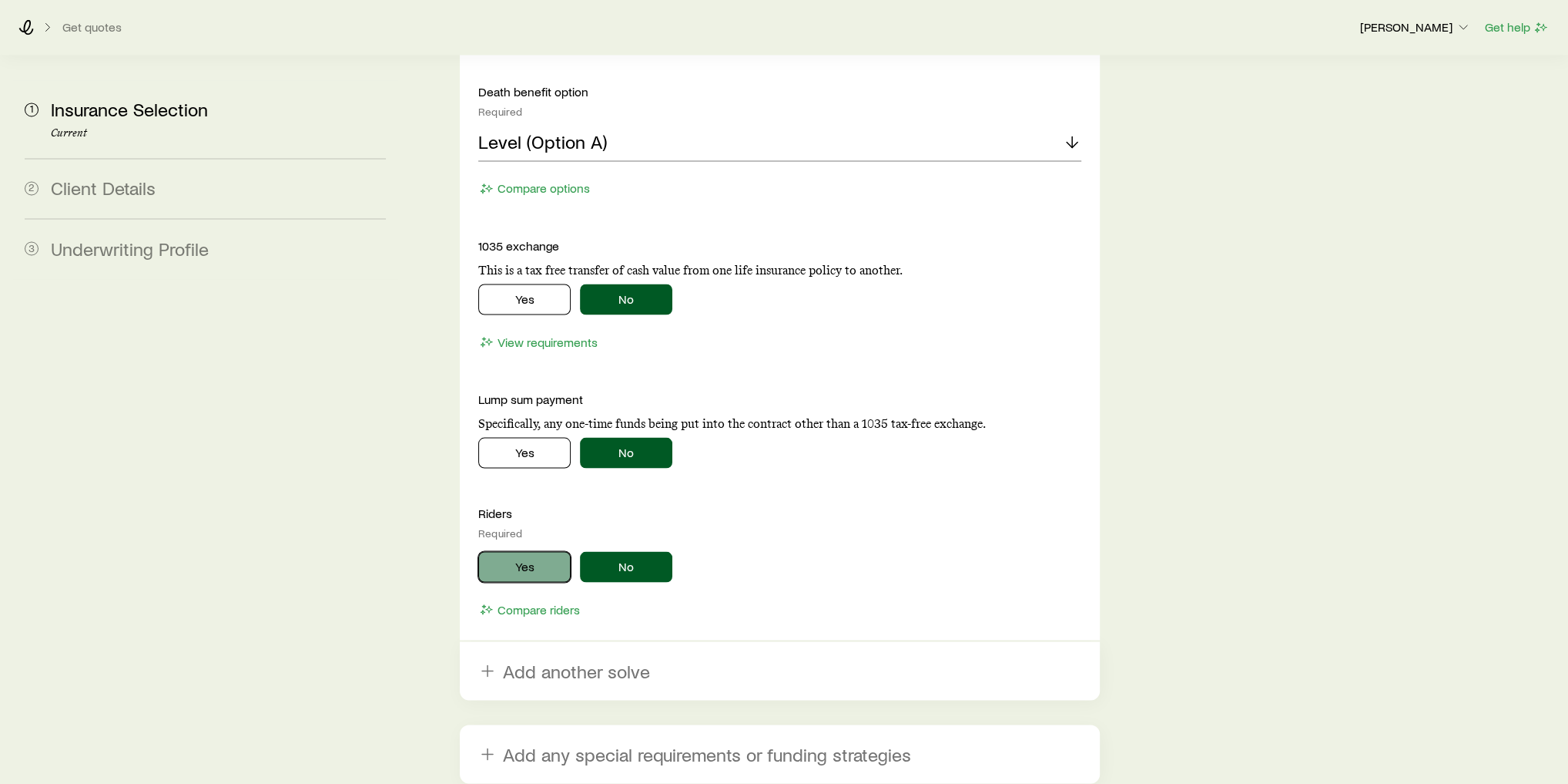
click at [553, 551] on button "Yes" at bounding box center [524, 566] width 92 height 31
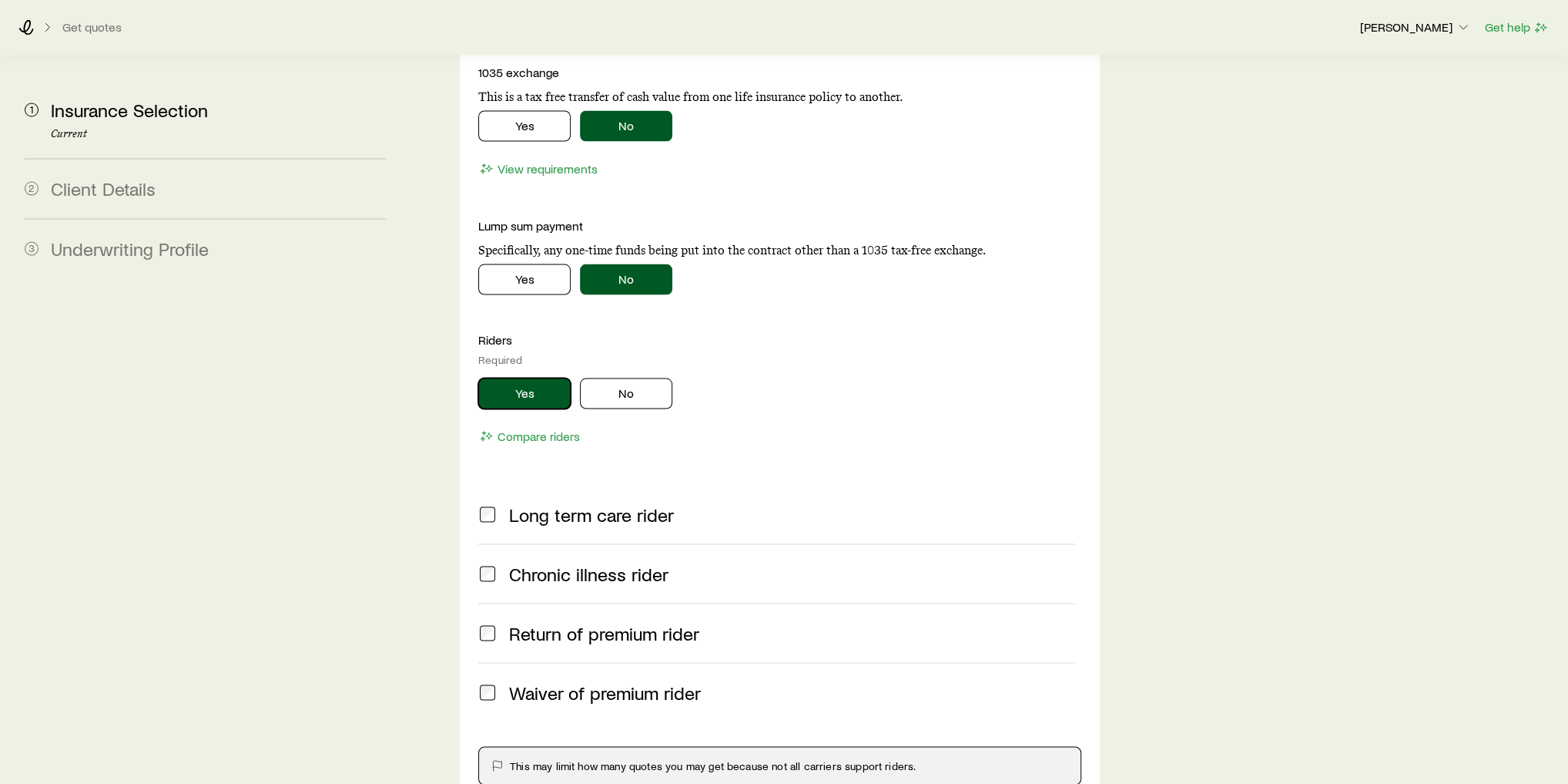
scroll to position [2959, 0]
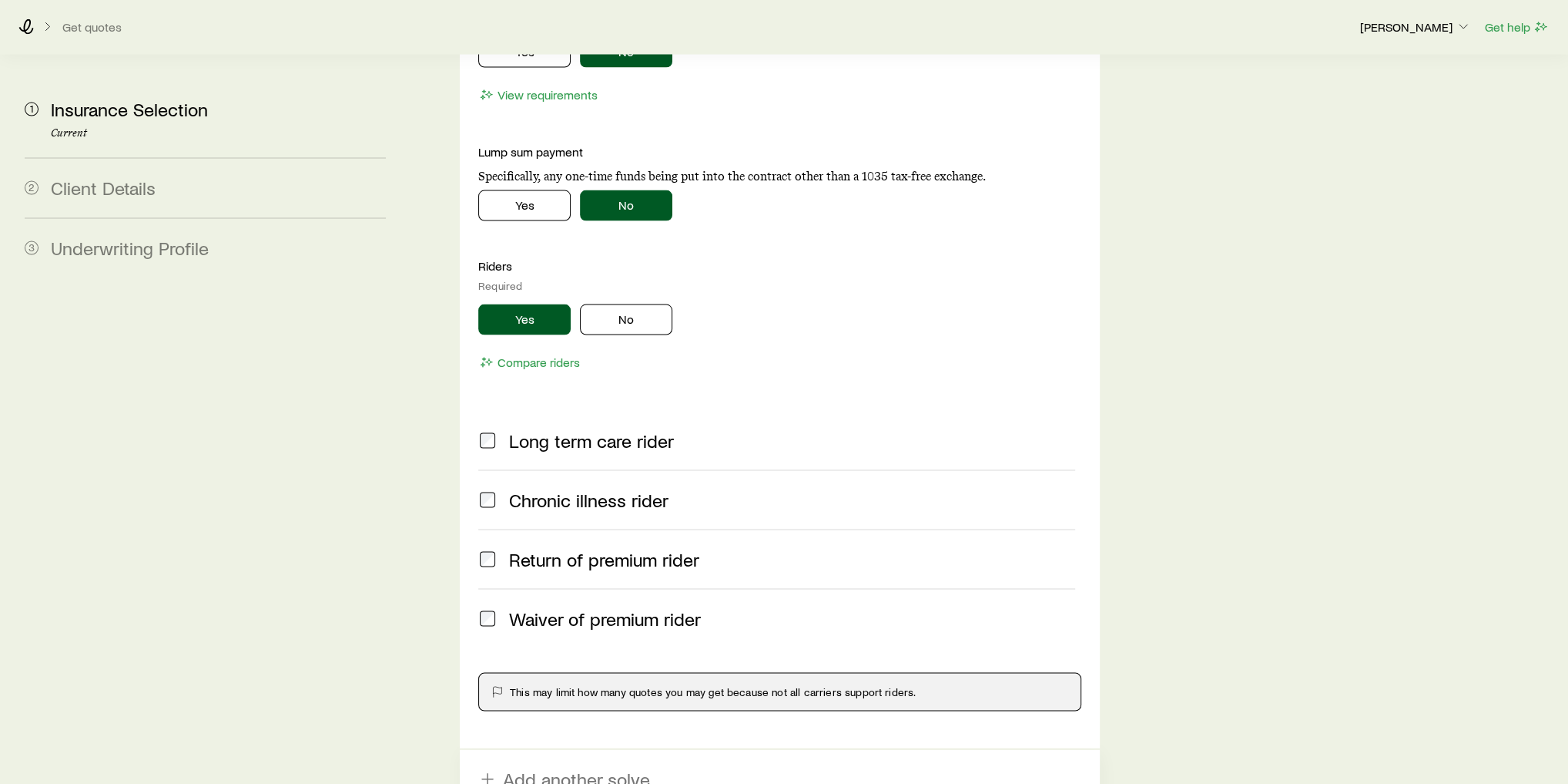
click at [687, 304] on div "Yes No" at bounding box center [779, 319] width 603 height 31
click at [658, 304] on button "No" at bounding box center [625, 319] width 92 height 31
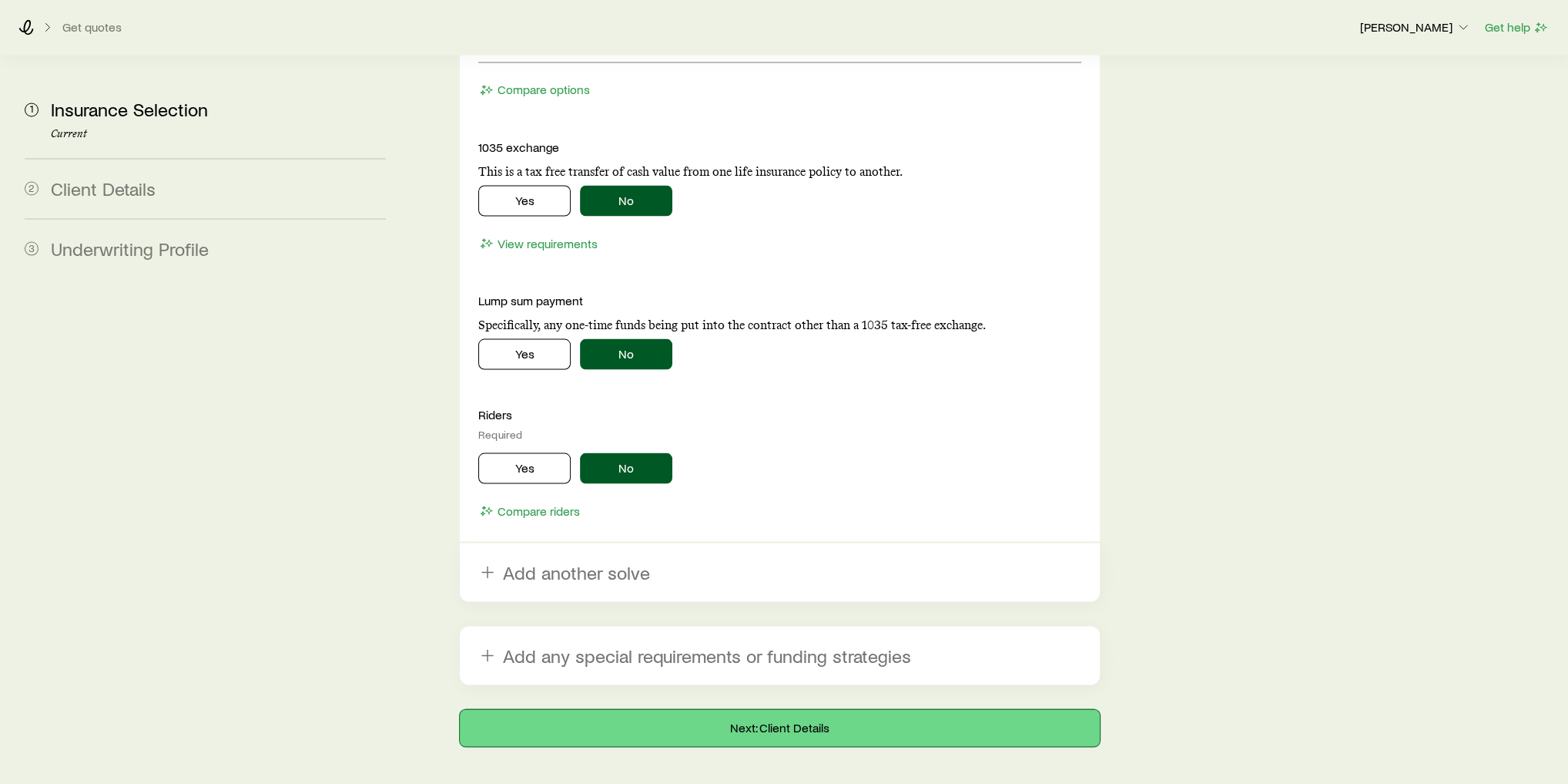
click at [808, 709] on button "Next: Client Details" at bounding box center [780, 728] width 640 height 37
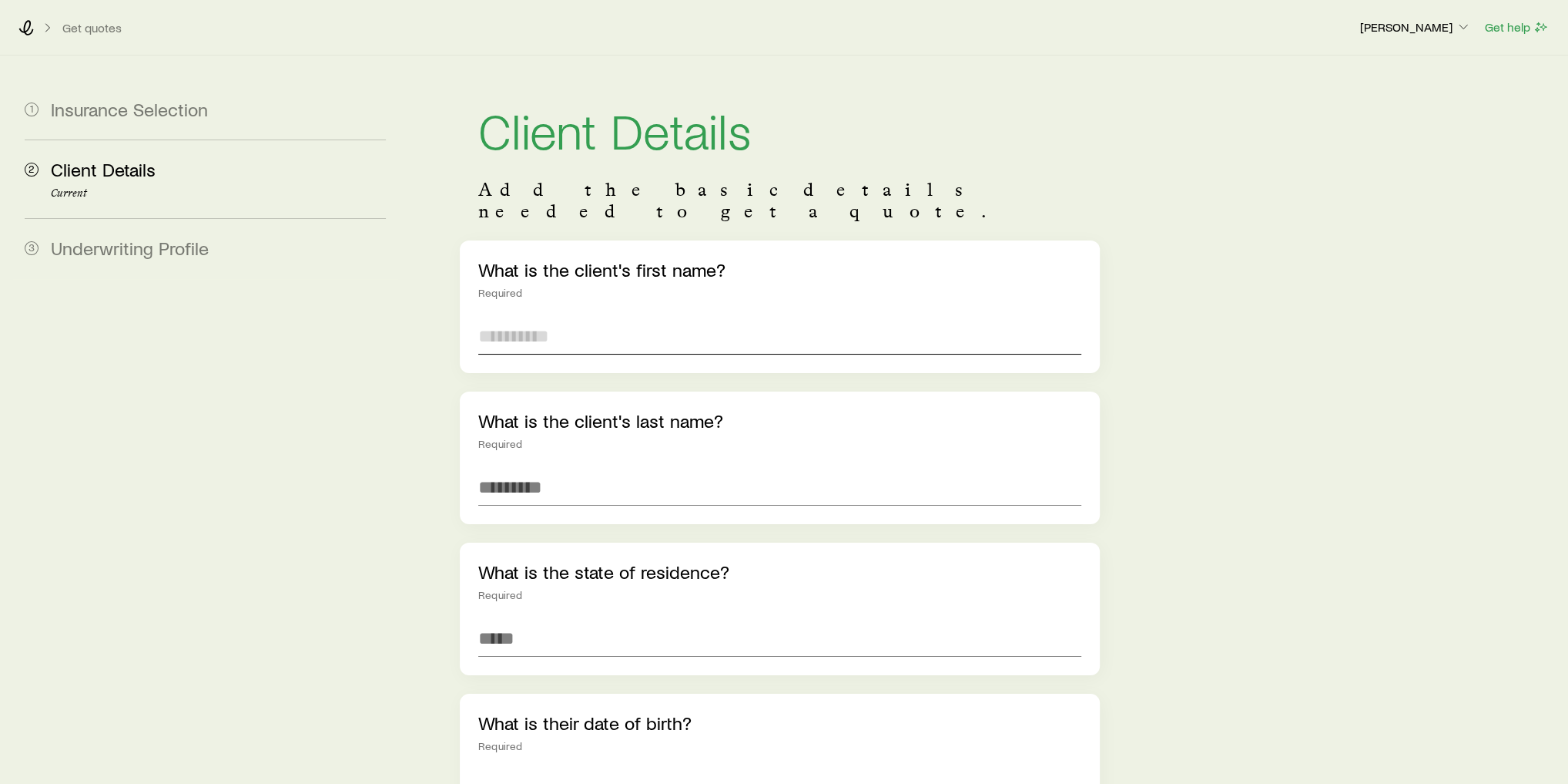
click at [586, 318] on input "text" at bounding box center [779, 336] width 603 height 37
click at [614, 323] on input "text" at bounding box center [779, 336] width 603 height 37
type input "******"
click at [555, 620] on input at bounding box center [779, 638] width 603 height 37
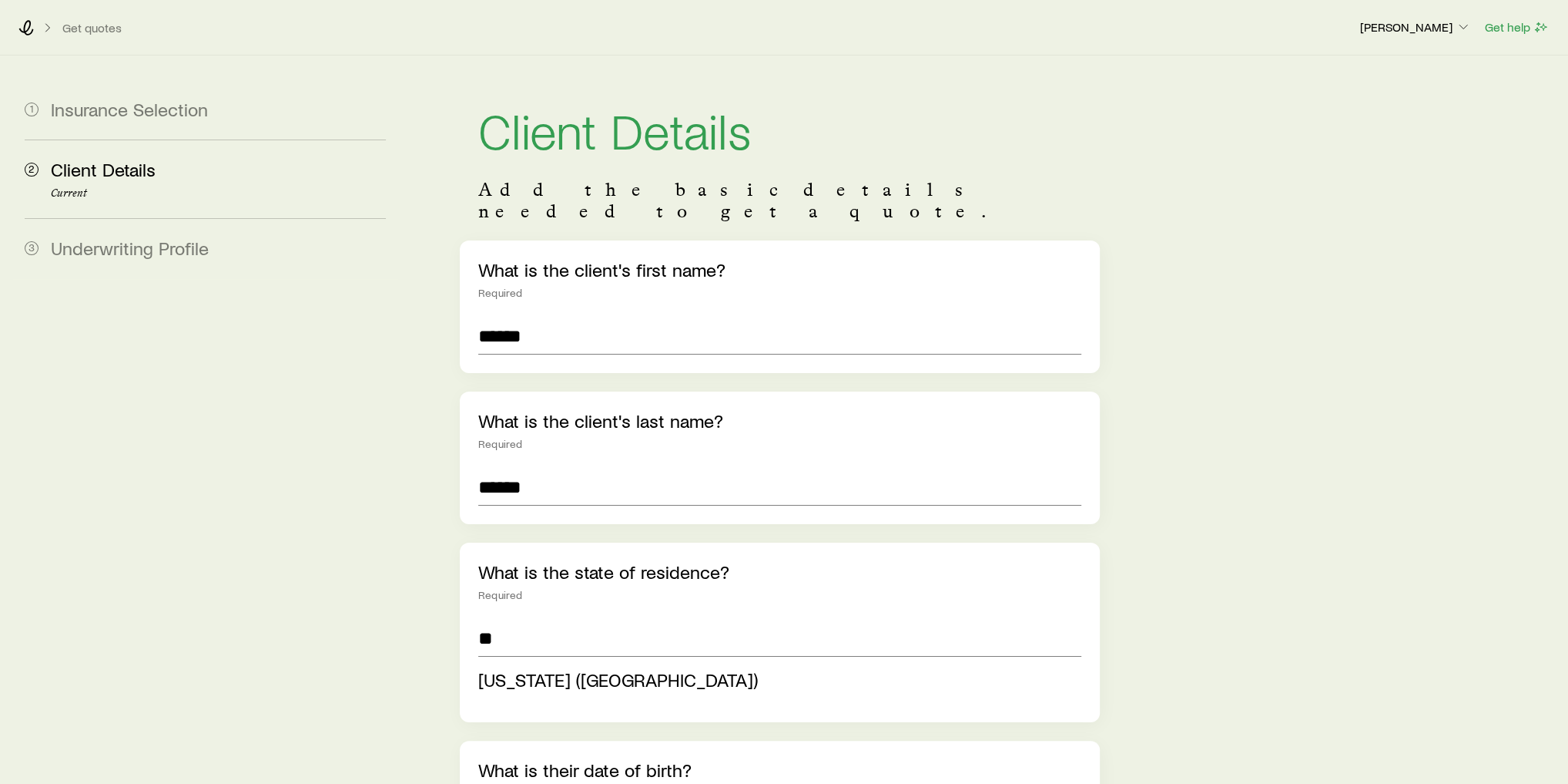
click at [542, 668] on span "[US_STATE] ([GEOGRAPHIC_DATA])" at bounding box center [618, 679] width 279 height 22
type input "**********"
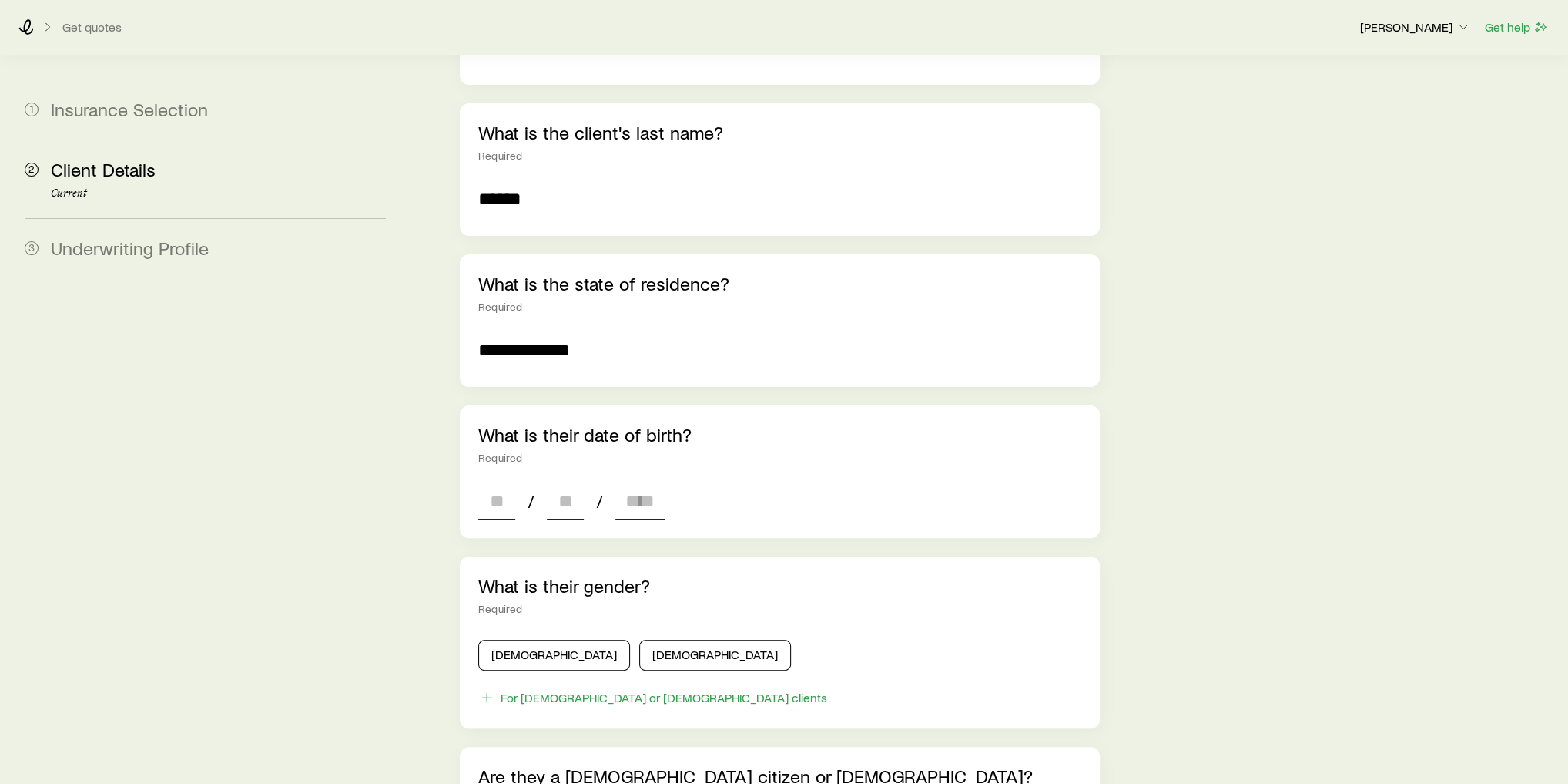
scroll to position [309, 0]
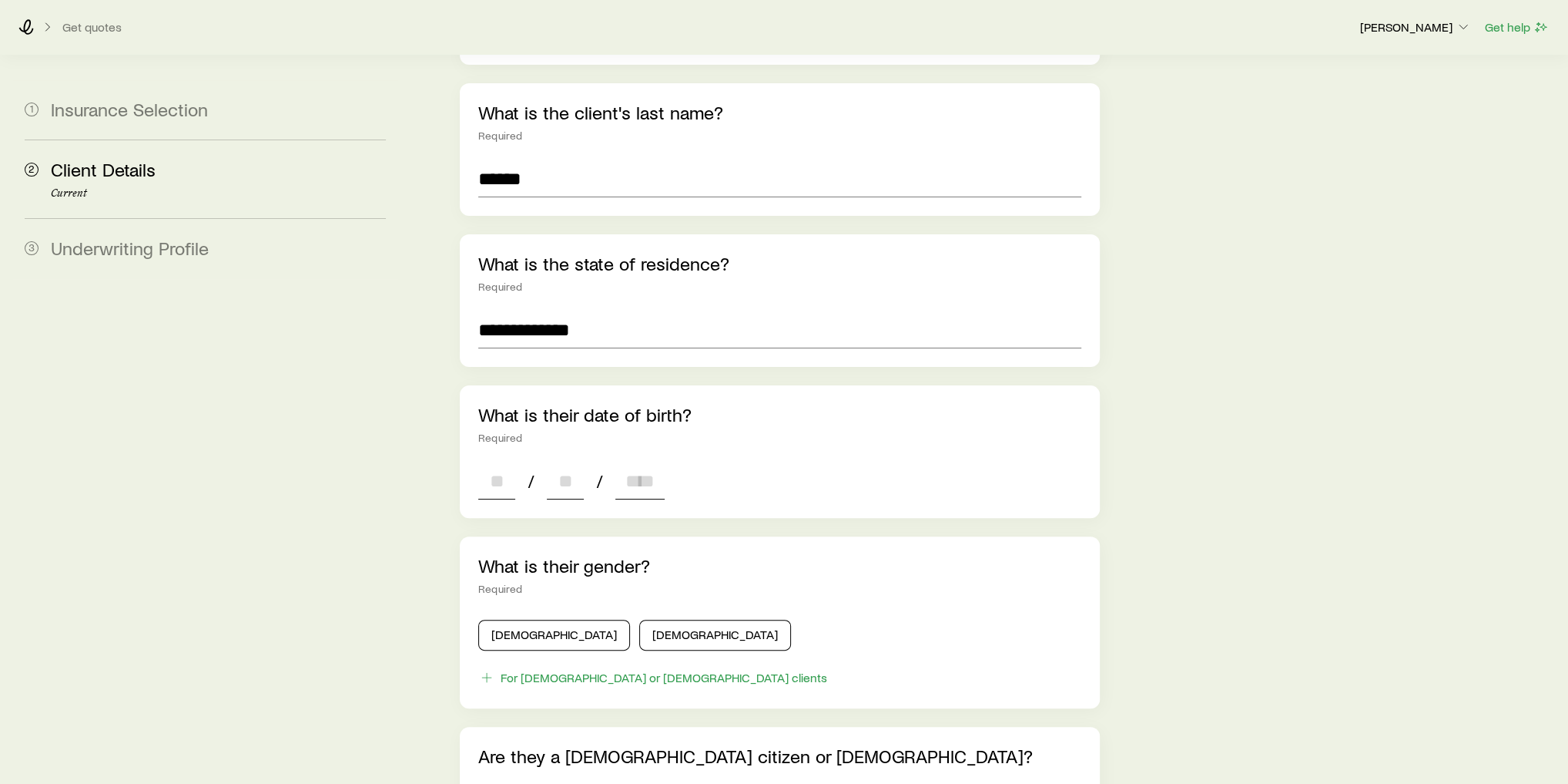
click at [499, 462] on input at bounding box center [497, 480] width 37 height 37
type input "**"
type input "****"
type input "*"
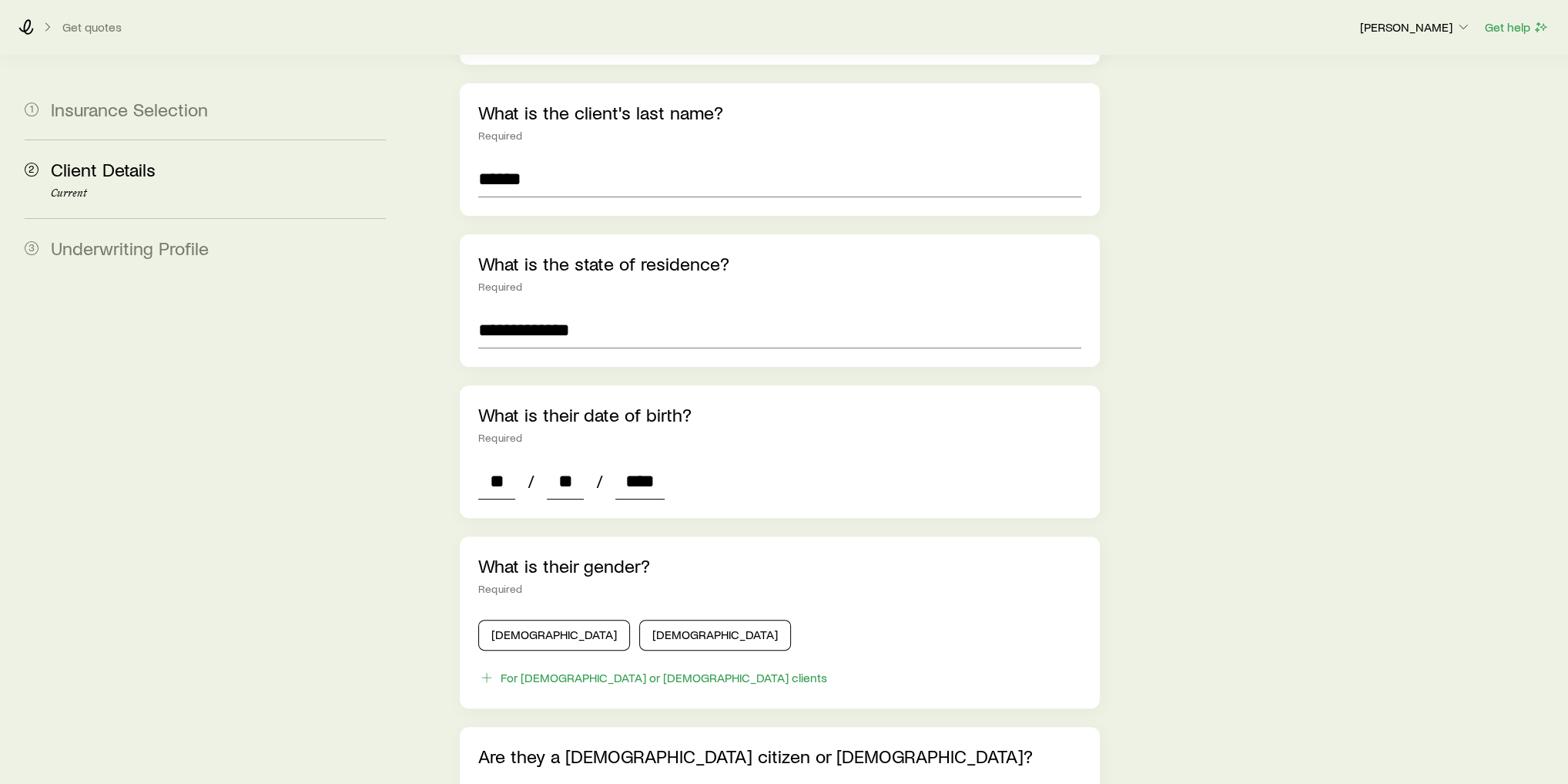
type input "*"
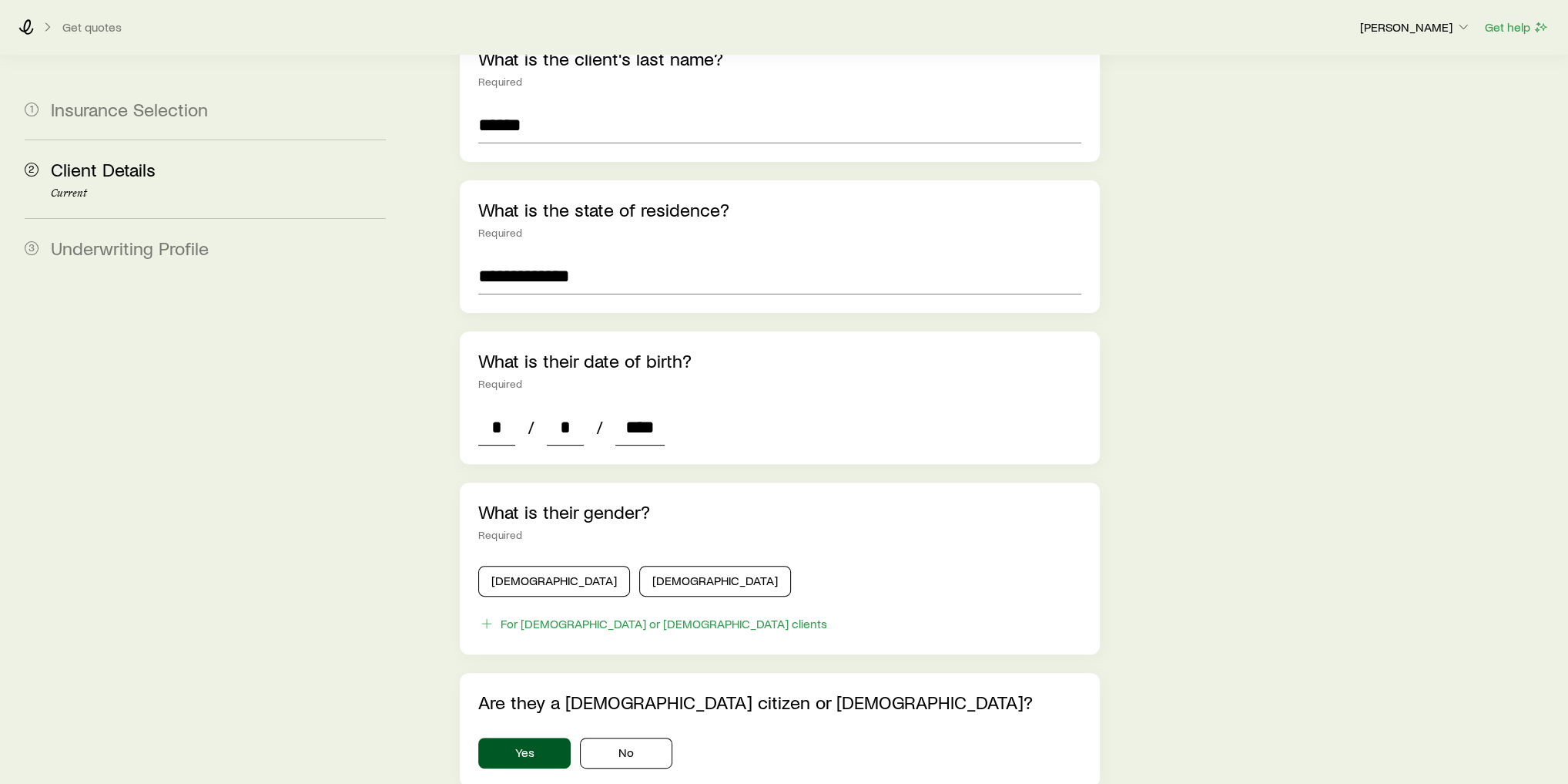
scroll to position [431, 0]
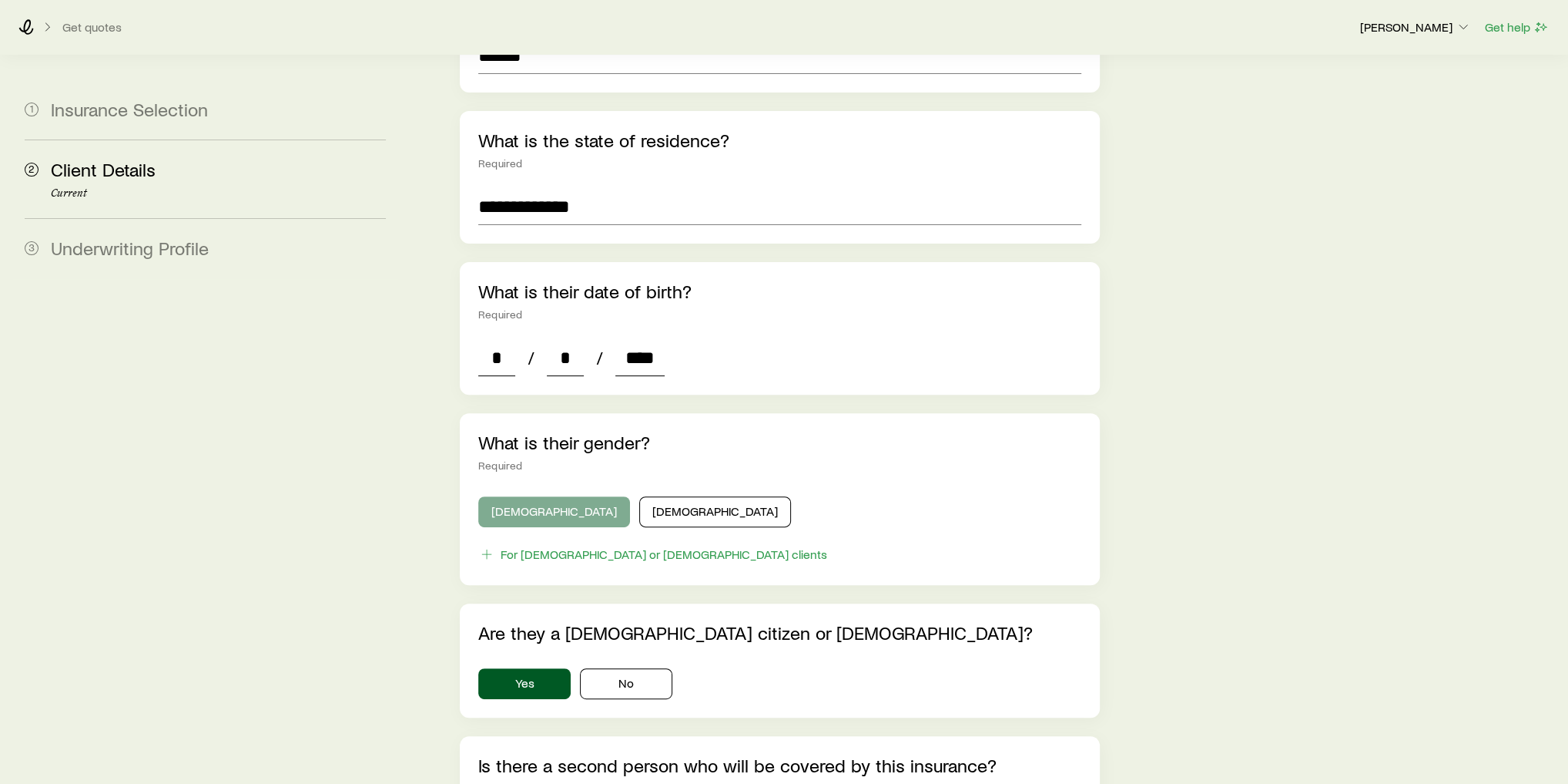
type input "****"
click at [519, 496] on button "[DEMOGRAPHIC_DATA]" at bounding box center [554, 511] width 152 height 31
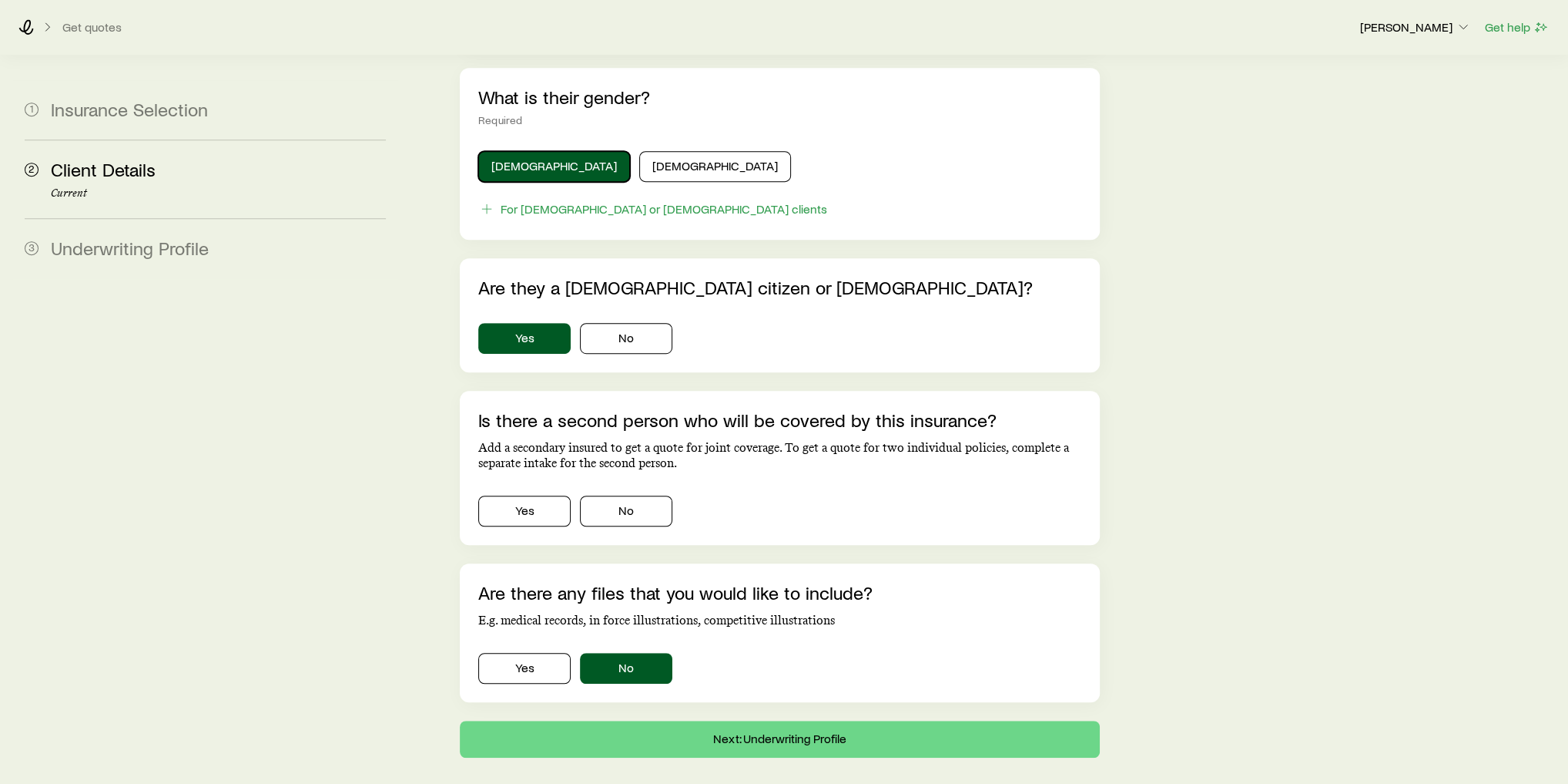
scroll to position [801, 0]
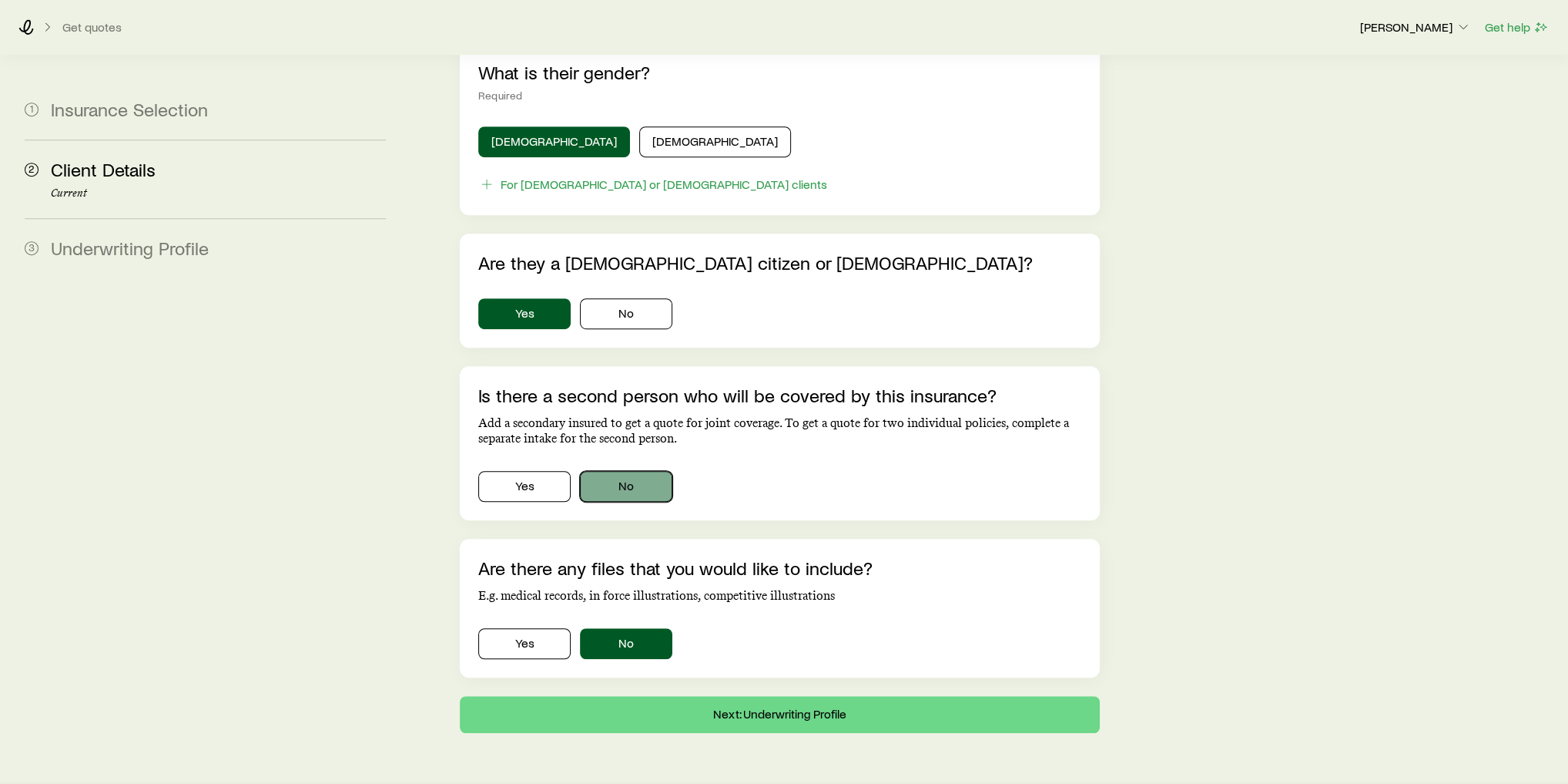
click at [617, 471] on button "No" at bounding box center [625, 486] width 92 height 31
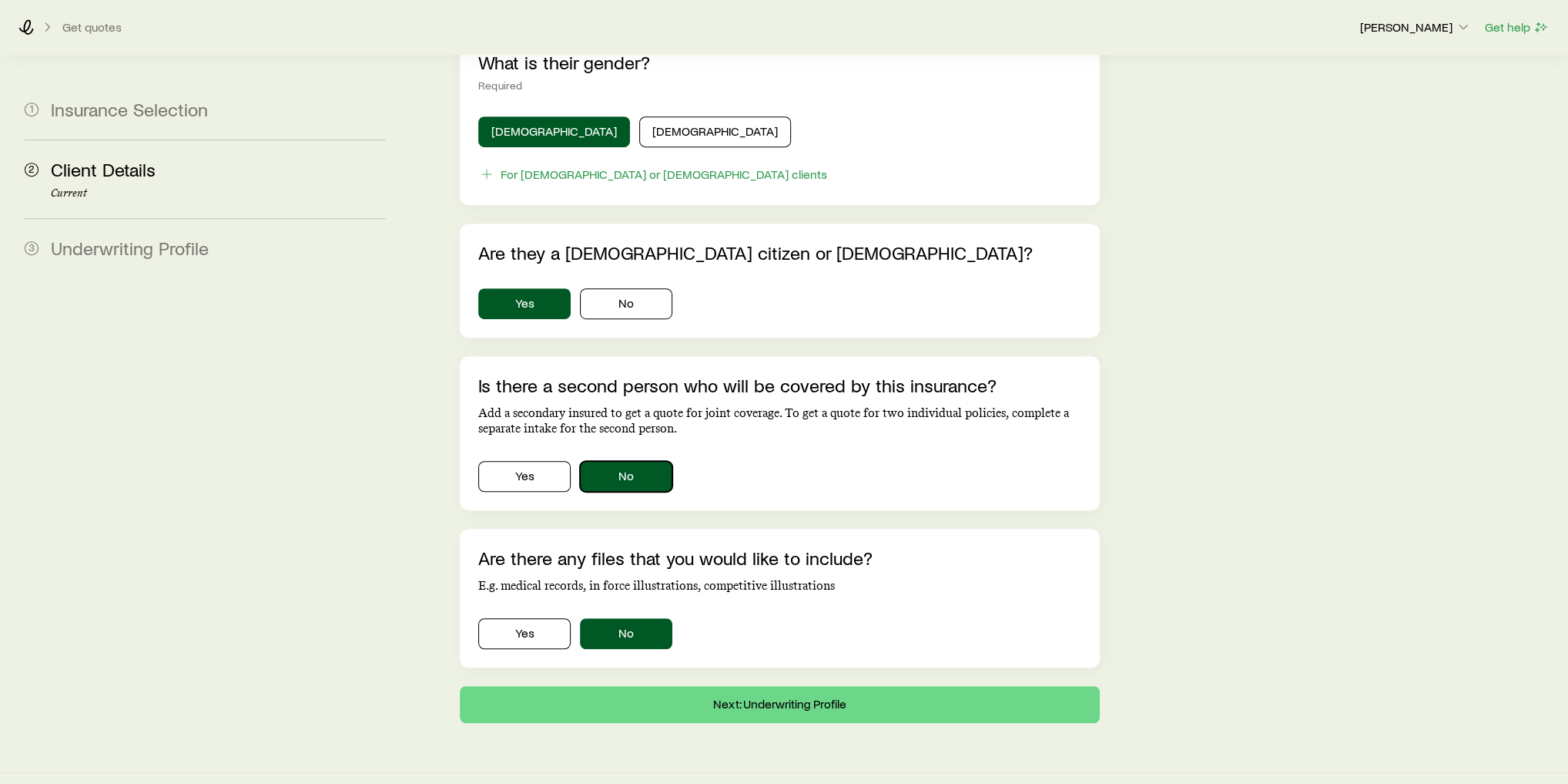
scroll to position [816, 0]
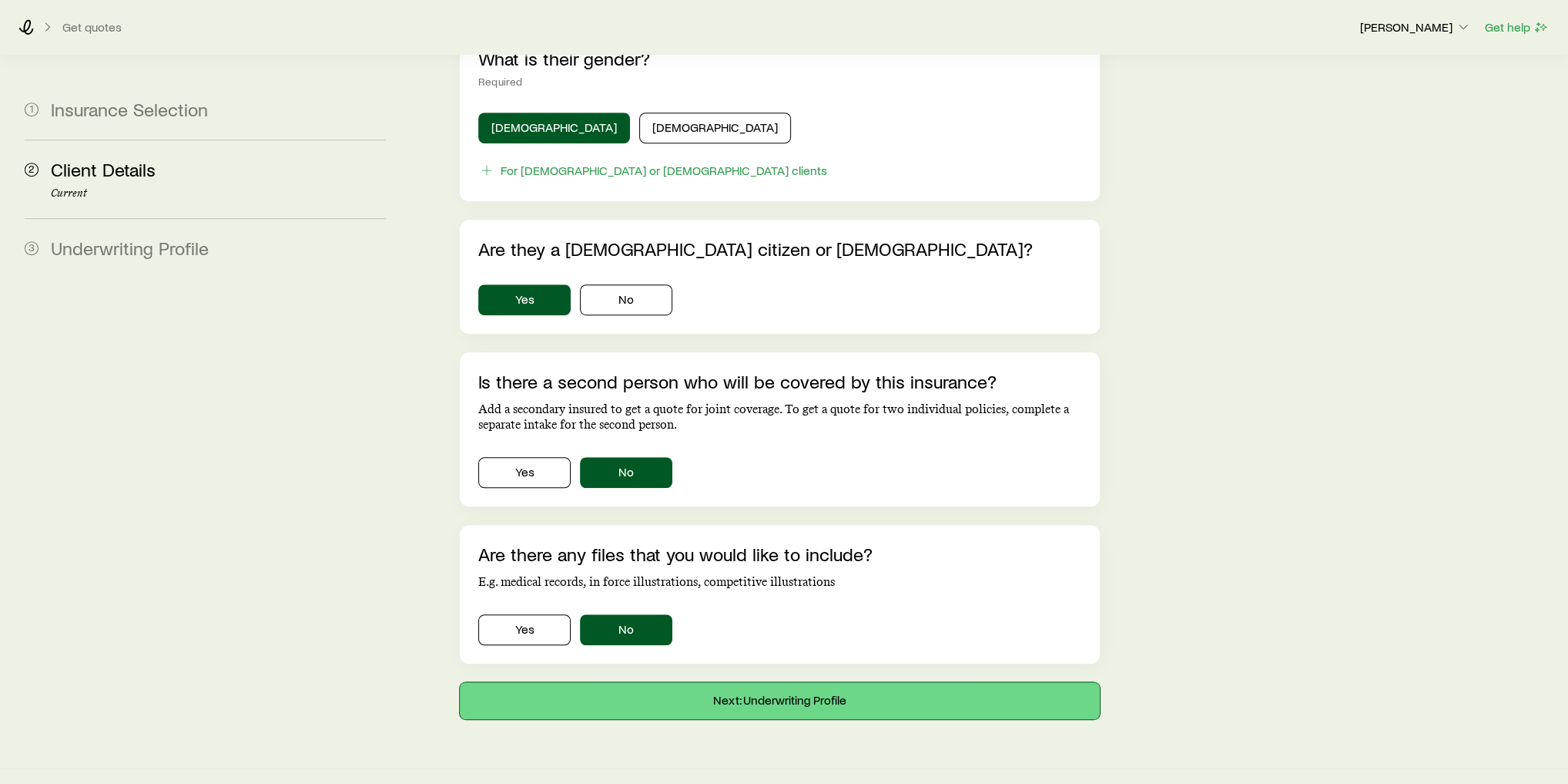
click at [761, 682] on button "Next: Underwriting Profile" at bounding box center [780, 700] width 640 height 37
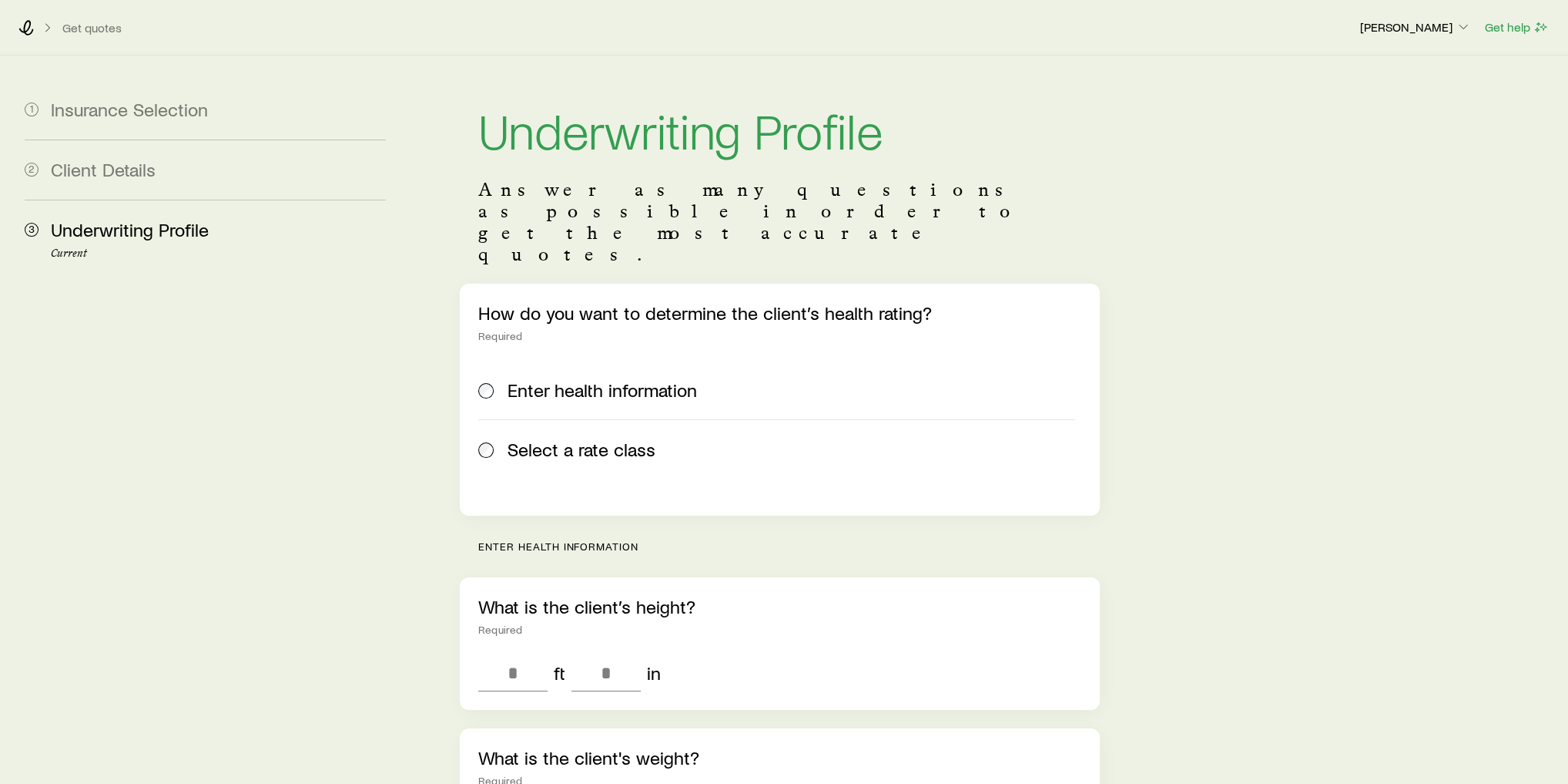
click at [569, 439] on span "Select a rate class" at bounding box center [581, 450] width 148 height 22
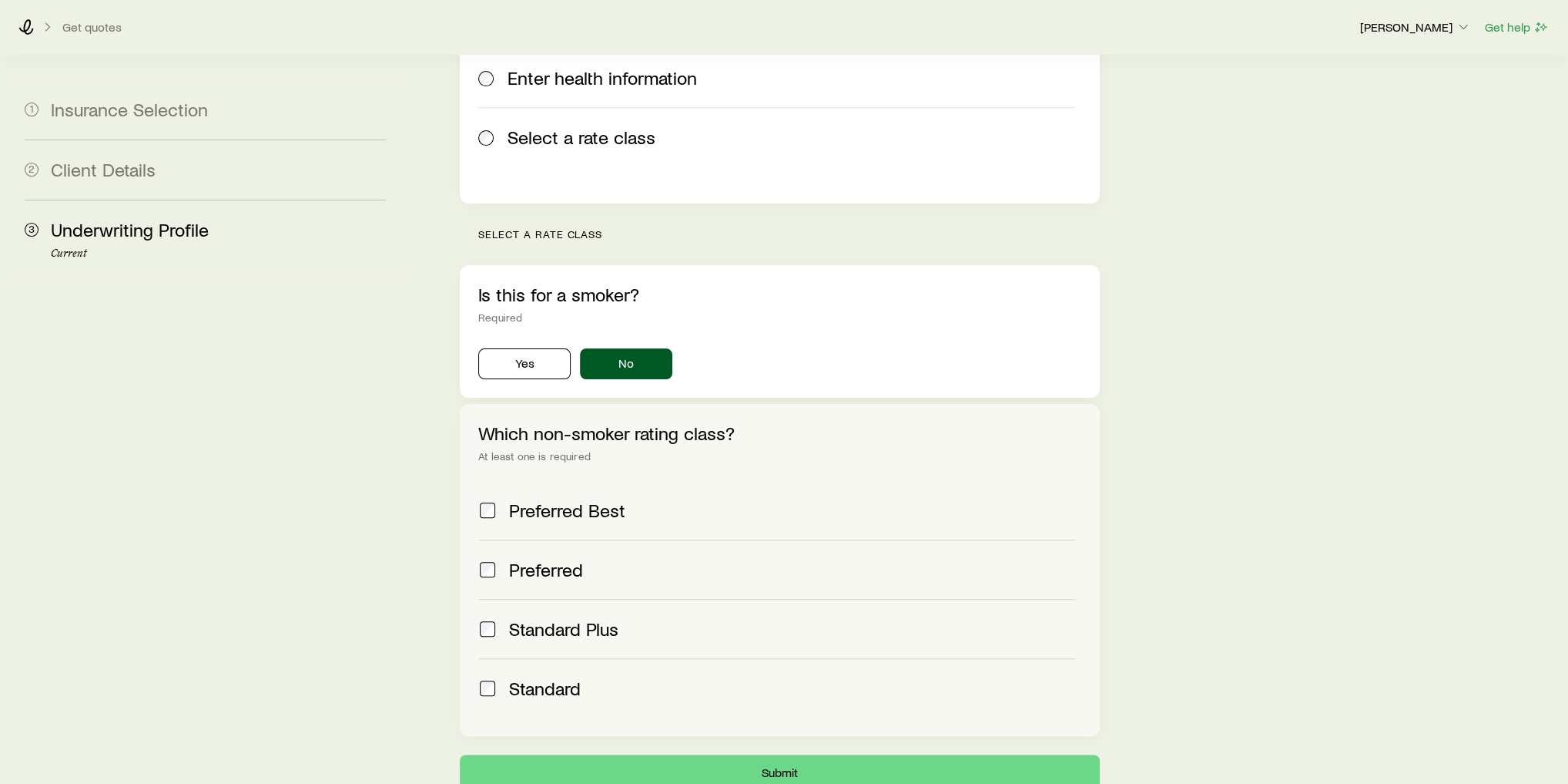
scroll to position [370, 0]
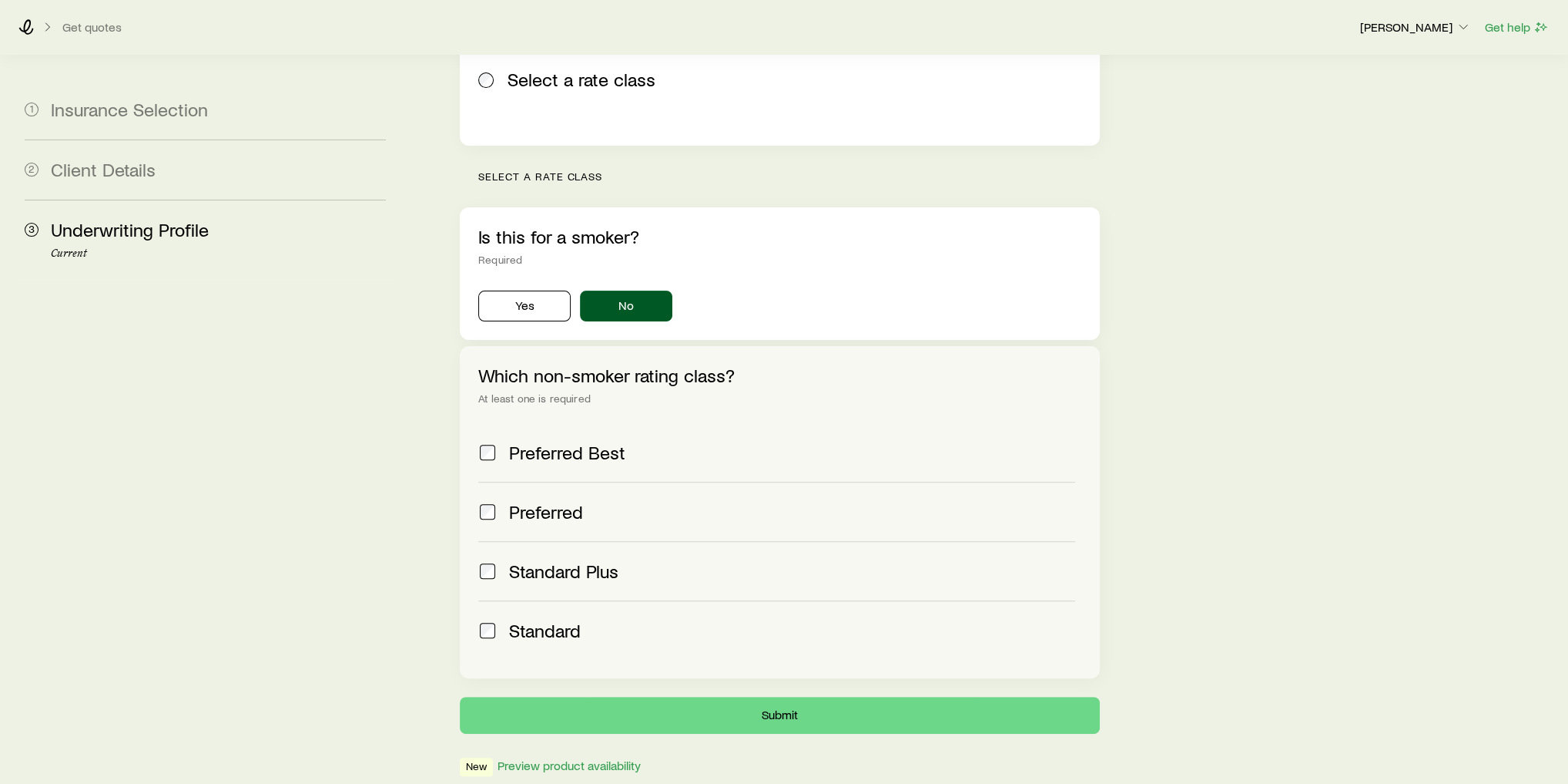
drag, startPoint x: 558, startPoint y: 590, endPoint x: 572, endPoint y: 567, distance: 26.9
click at [558, 620] on span "Standard" at bounding box center [545, 631] width 71 height 22
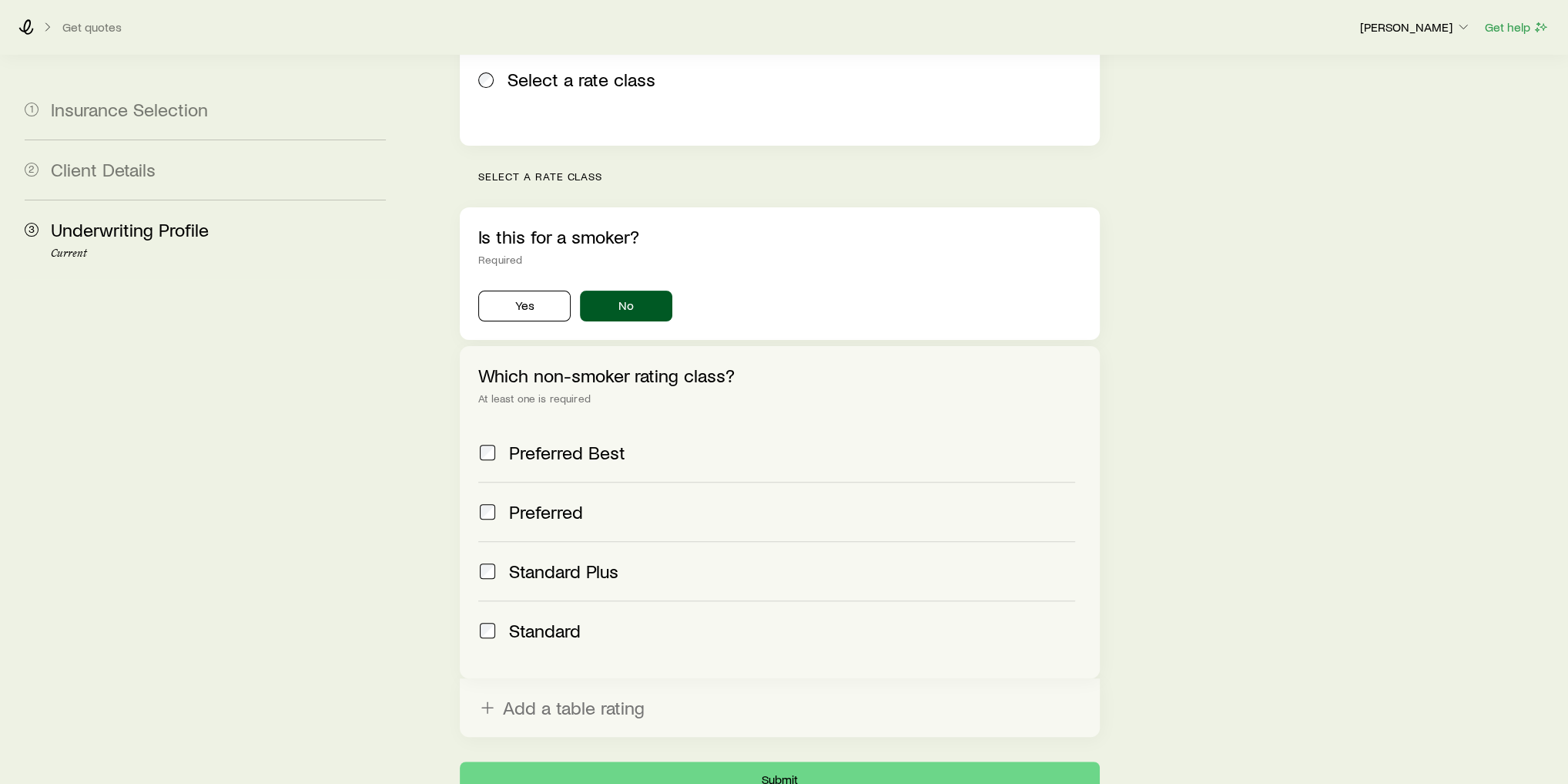
click at [587, 560] on span "Standard Plus" at bounding box center [564, 571] width 109 height 22
click at [580, 501] on span "Preferred" at bounding box center [546, 512] width 74 height 22
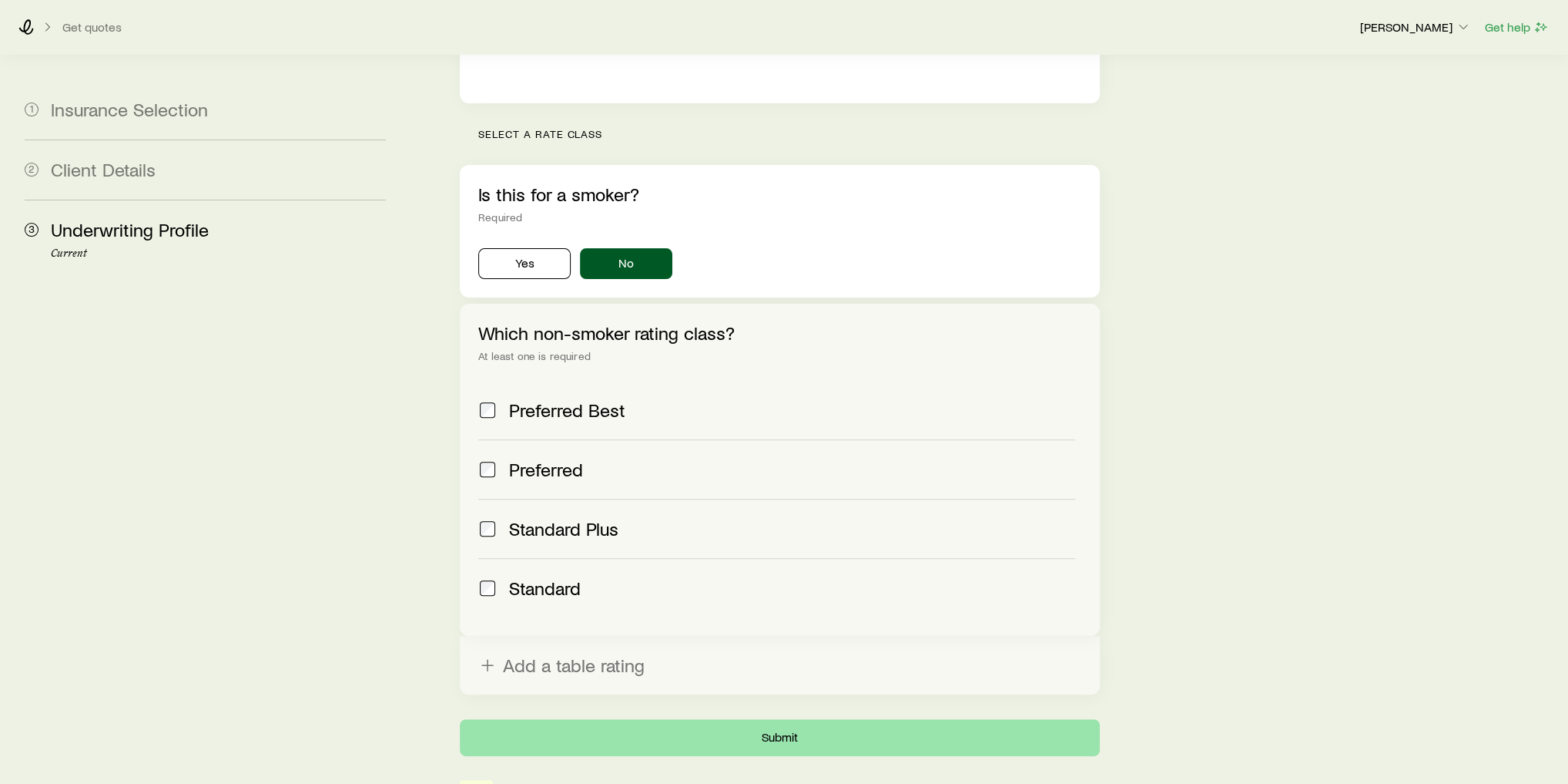
scroll to position [469, 0]
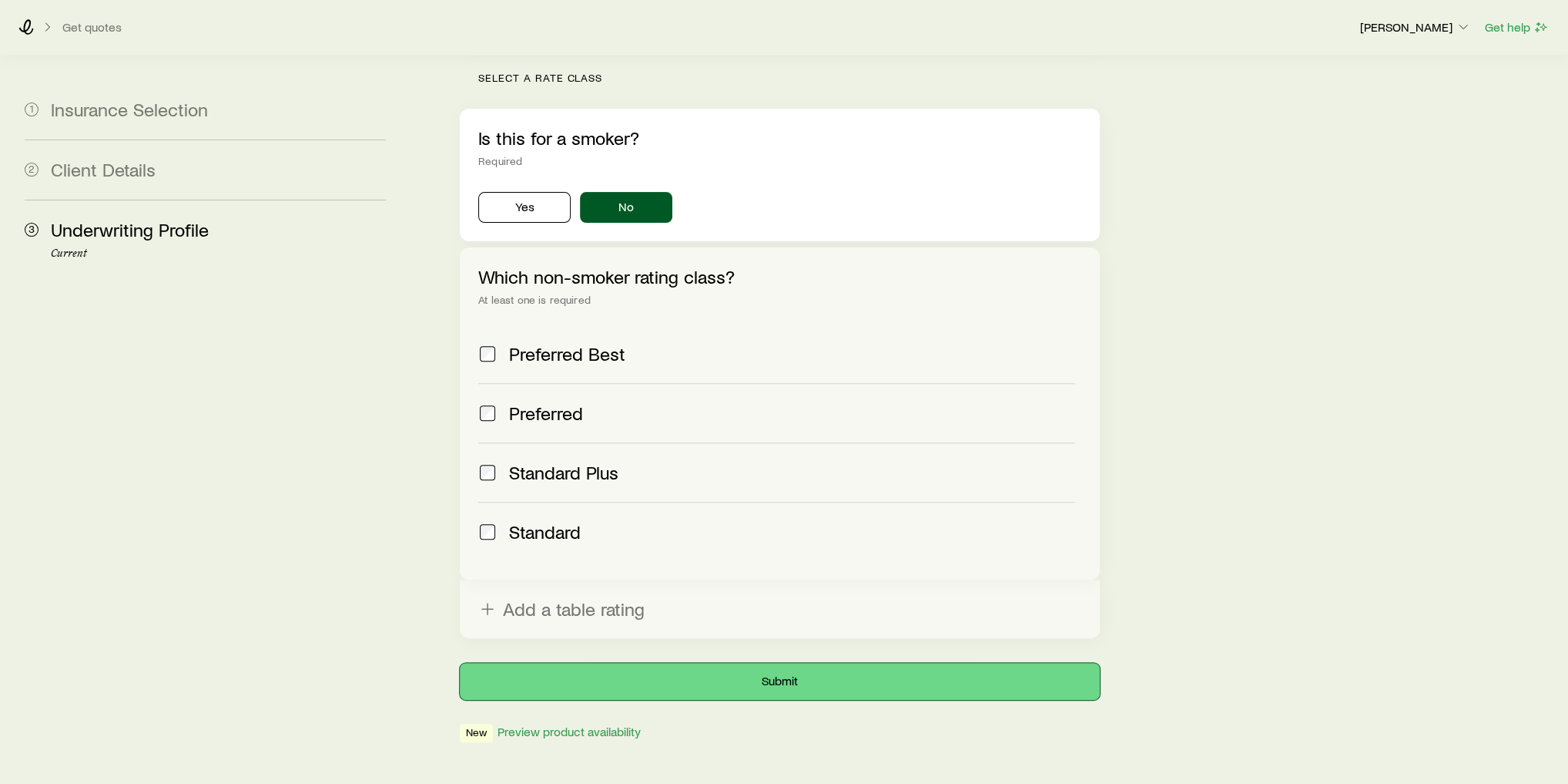
click at [862, 663] on button "Submit" at bounding box center [780, 681] width 640 height 37
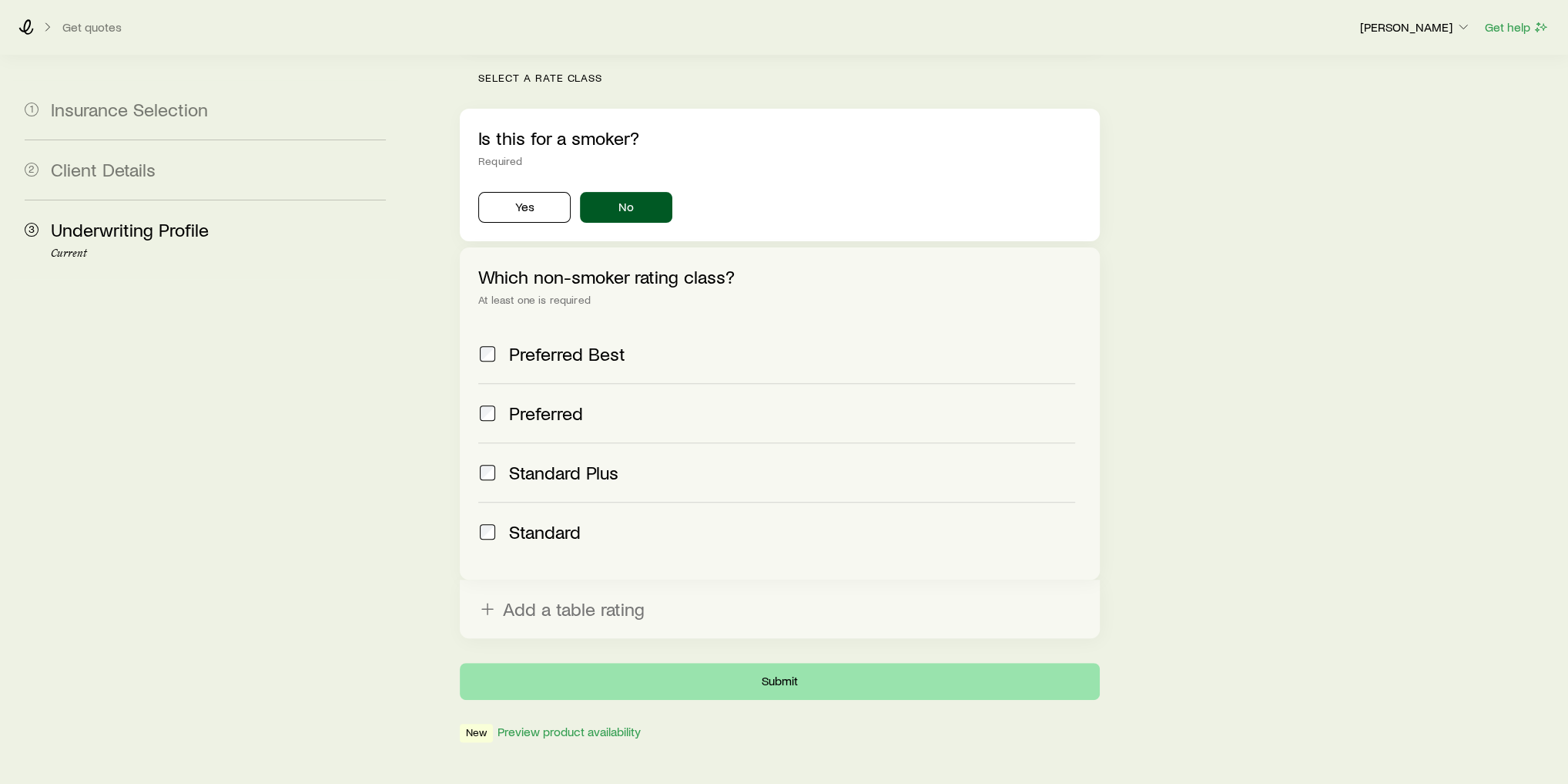
scroll to position [0, 0]
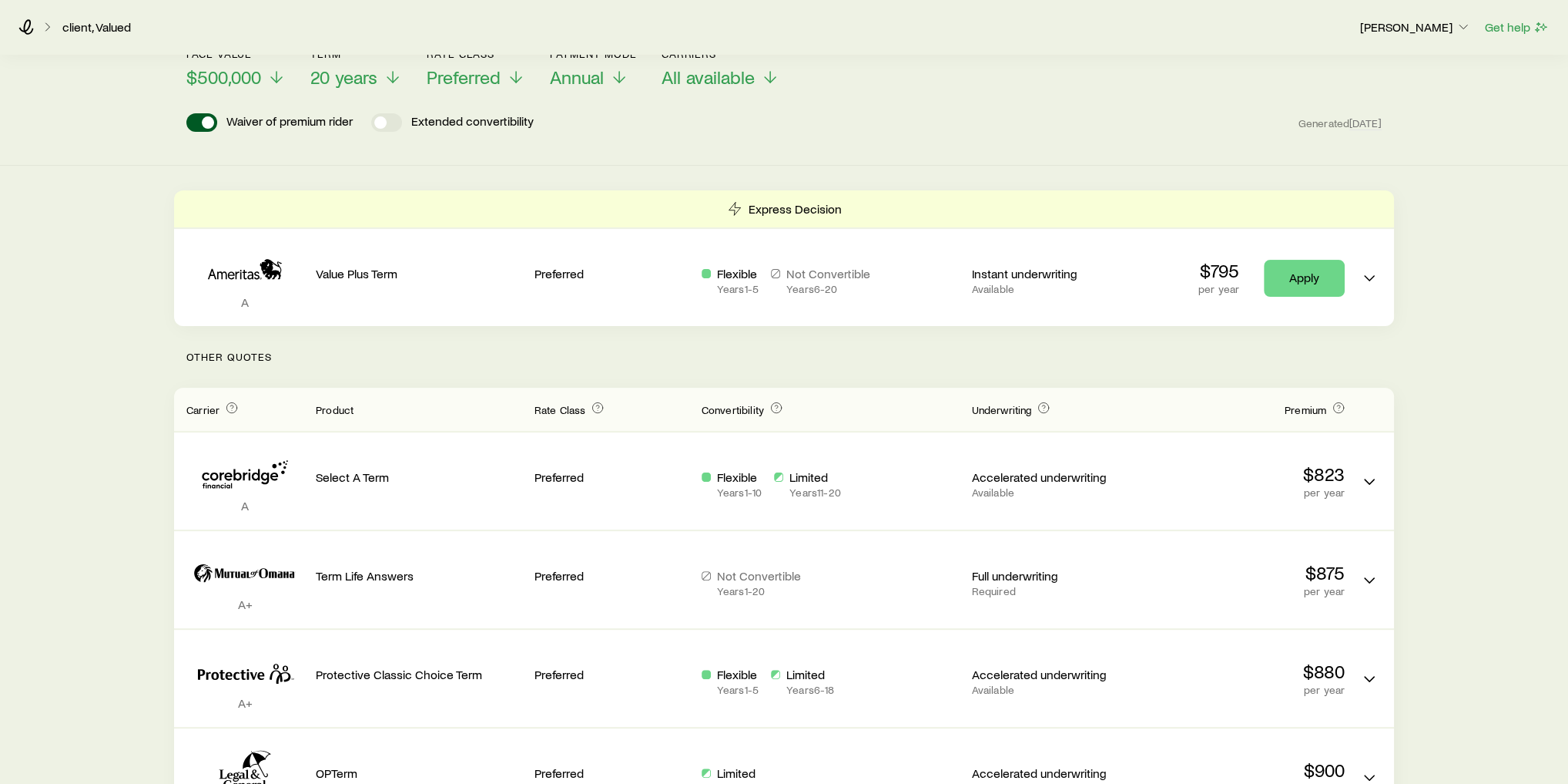
scroll to position [185, 0]
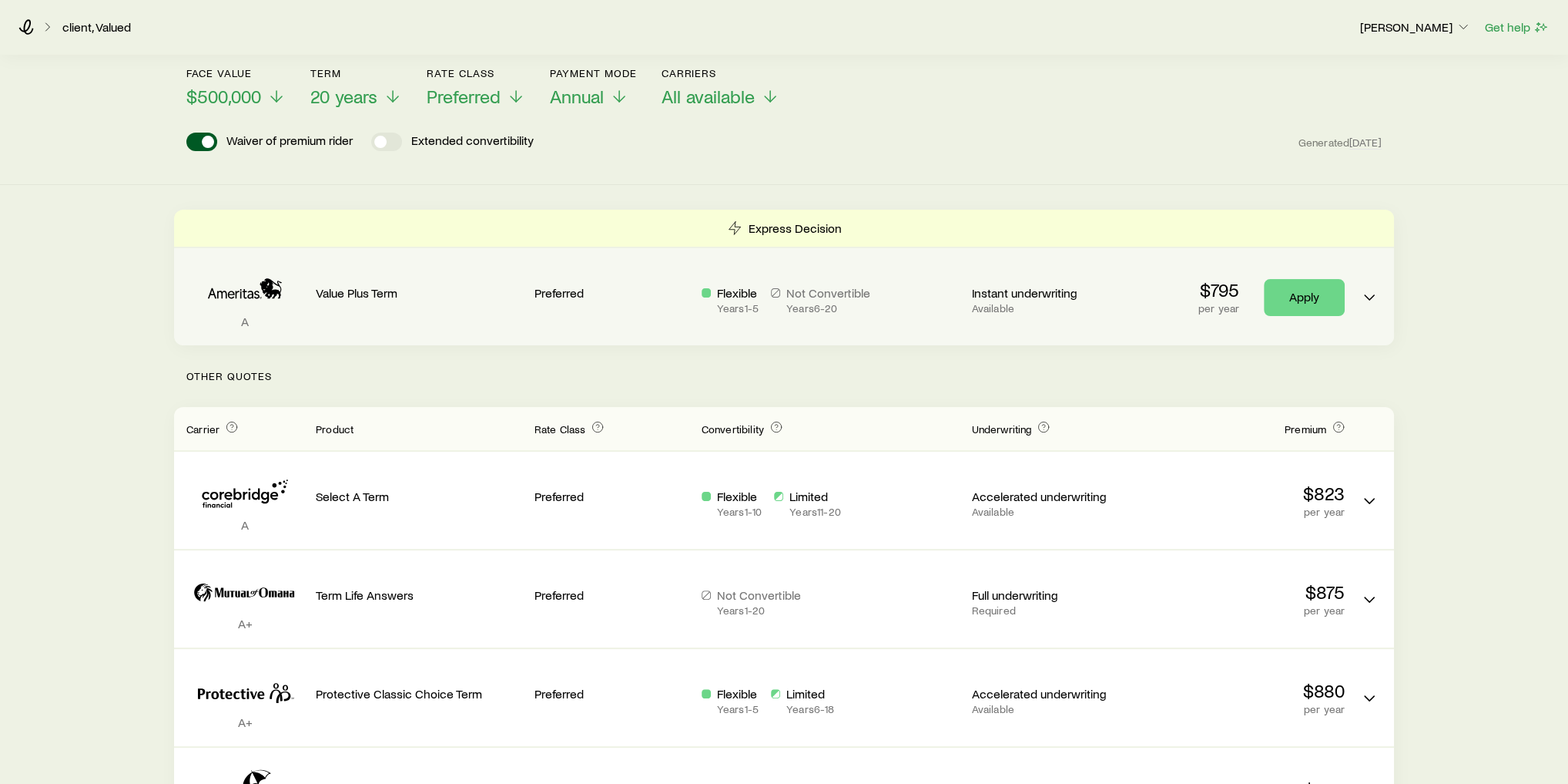
click at [360, 265] on div "Value Plus Term" at bounding box center [419, 280] width 206 height 40
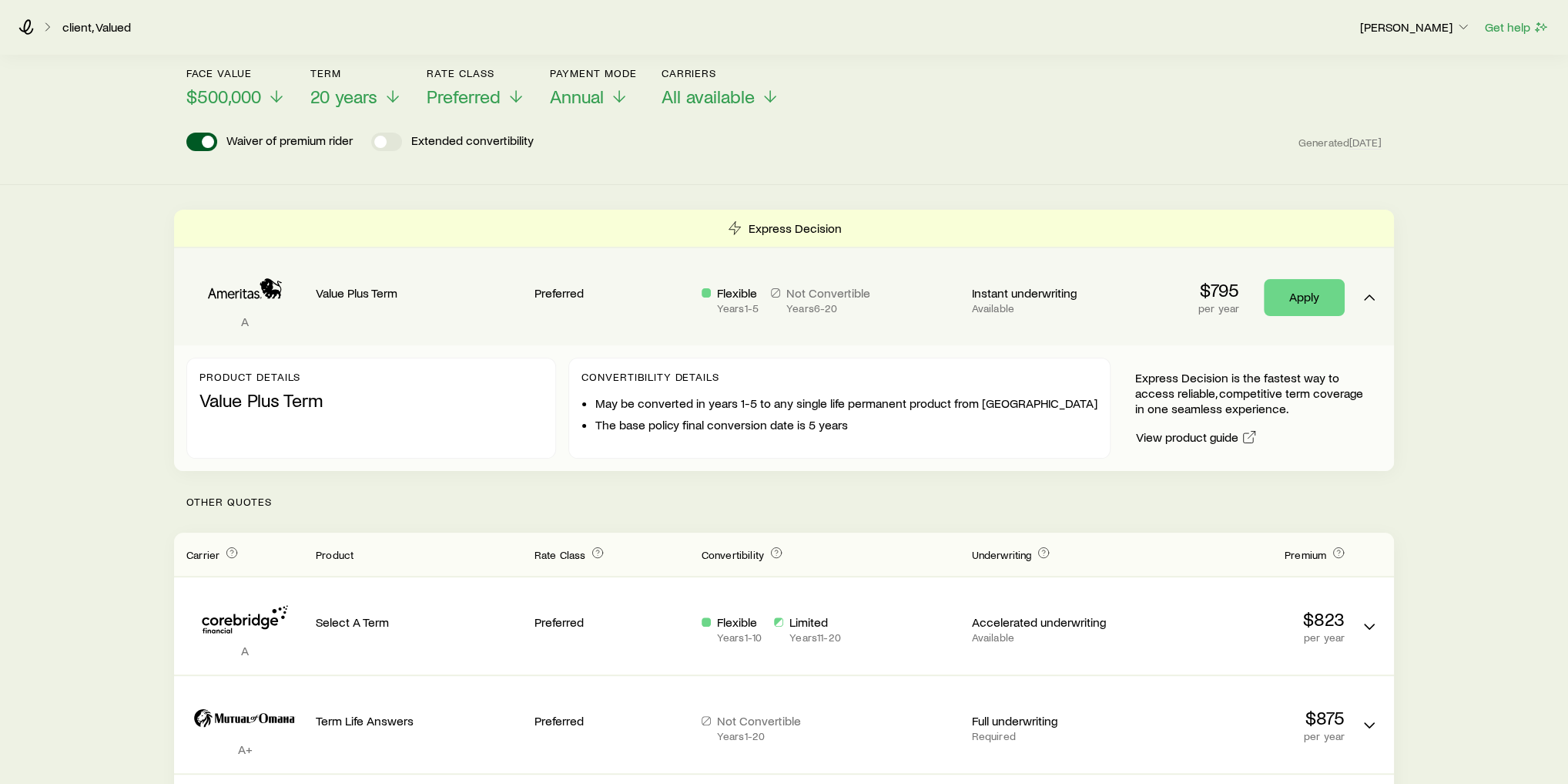
click at [244, 294] on icon "Term quotes" at bounding box center [245, 290] width 117 height 47
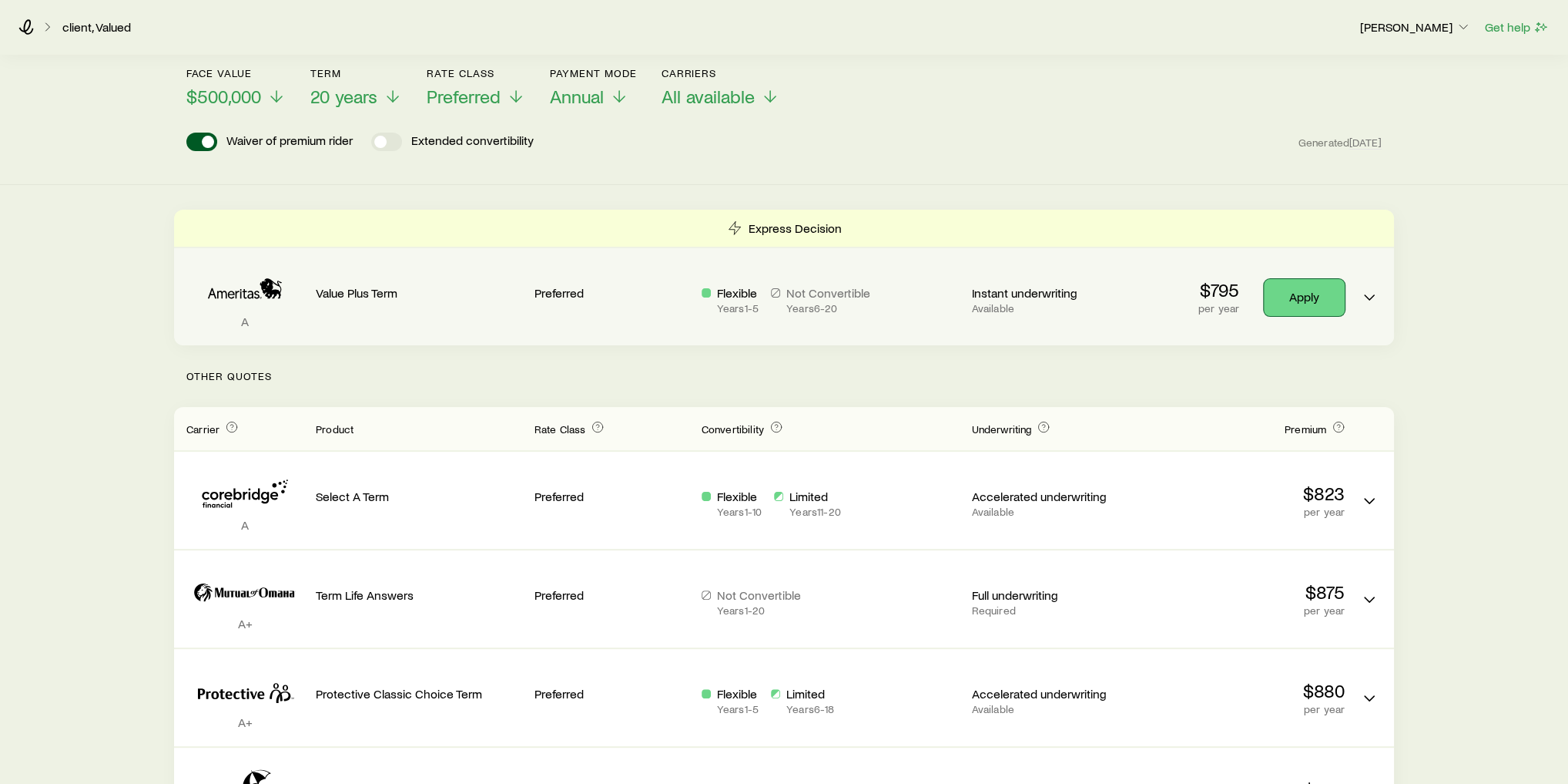
click at [1293, 279] on link "Apply" at bounding box center [1304, 297] width 81 height 37
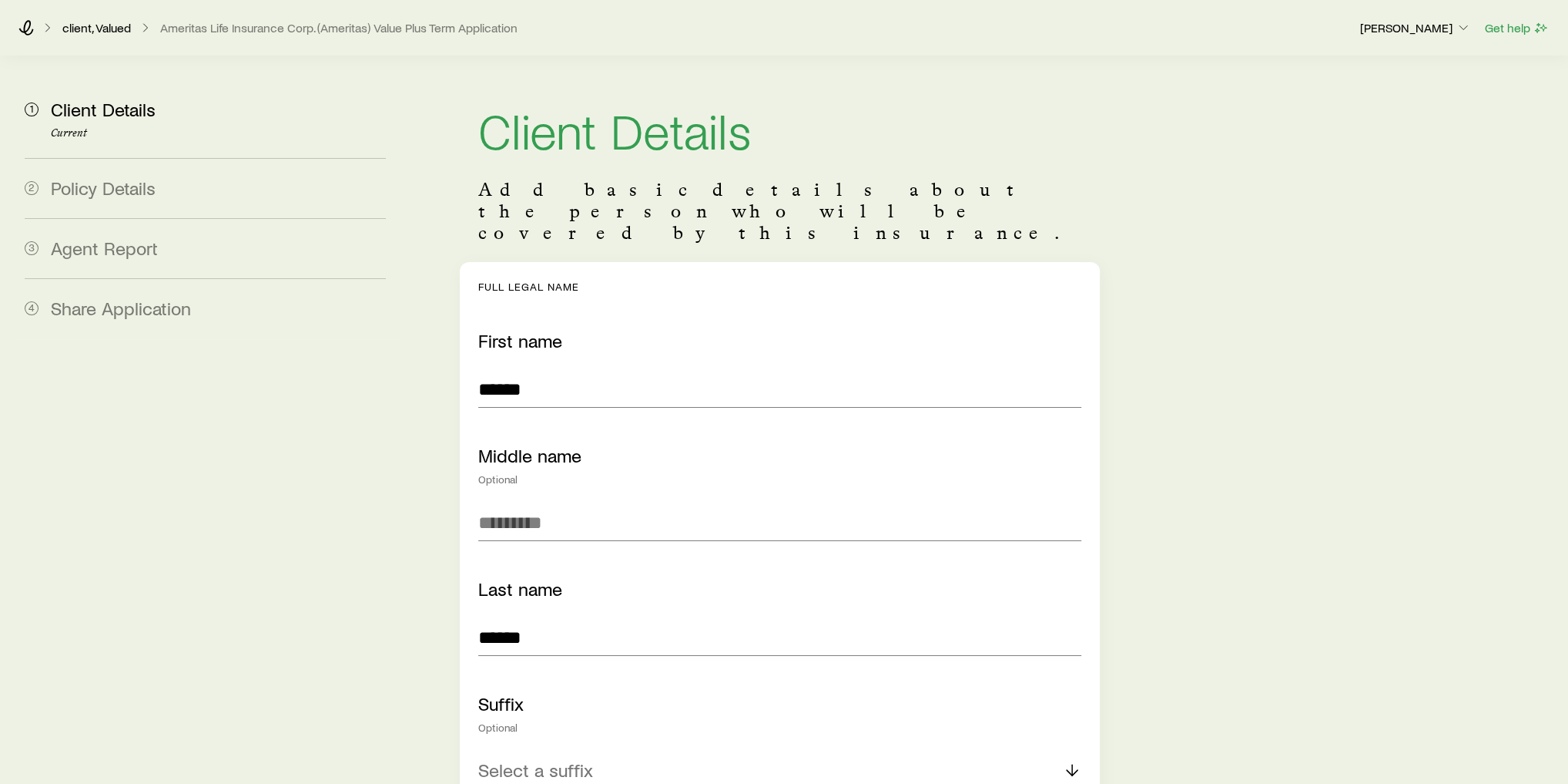
scroll to position [124, 0]
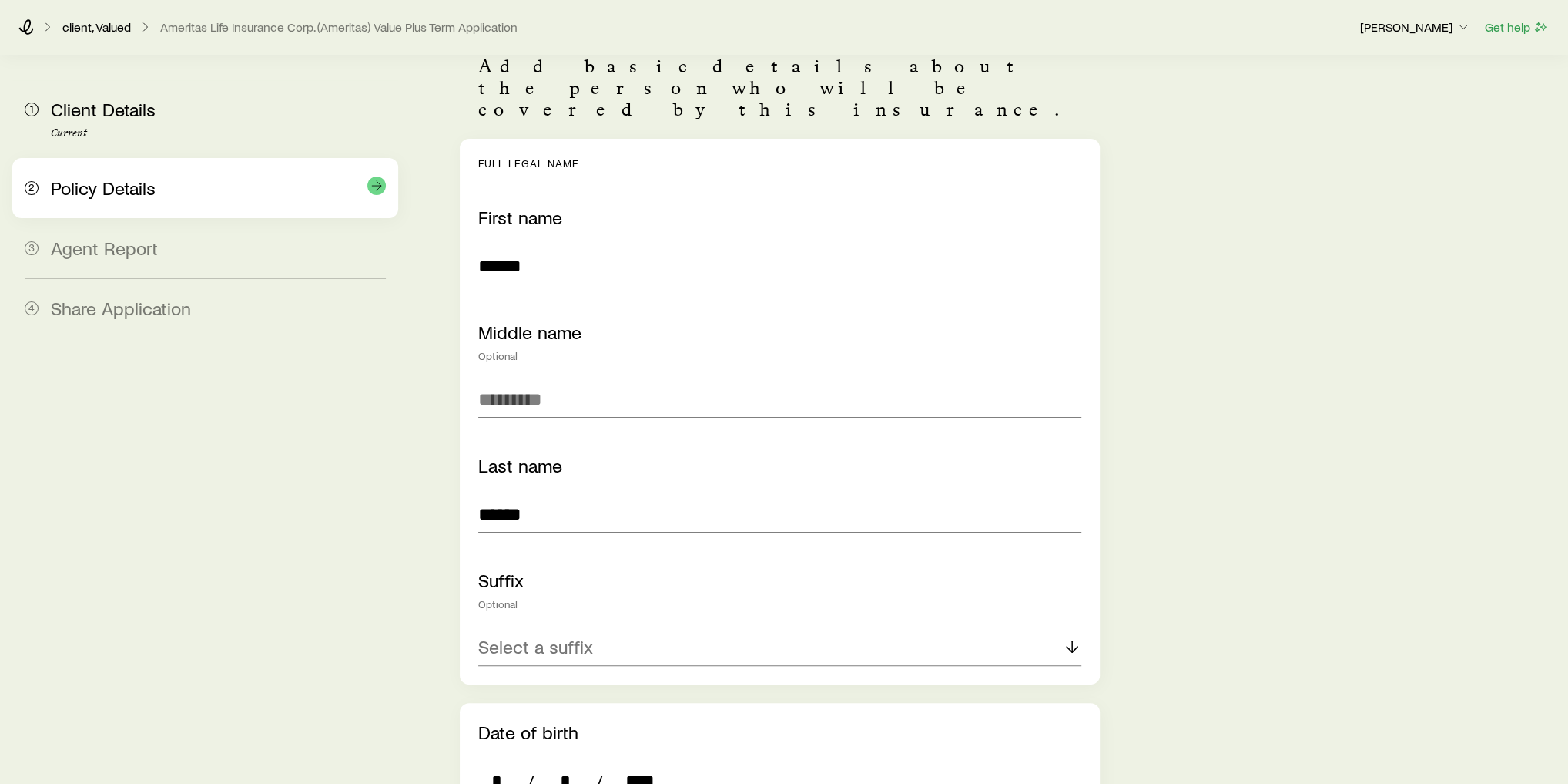
click at [231, 209] on div "2 Policy Details" at bounding box center [206, 187] width 362 height 60
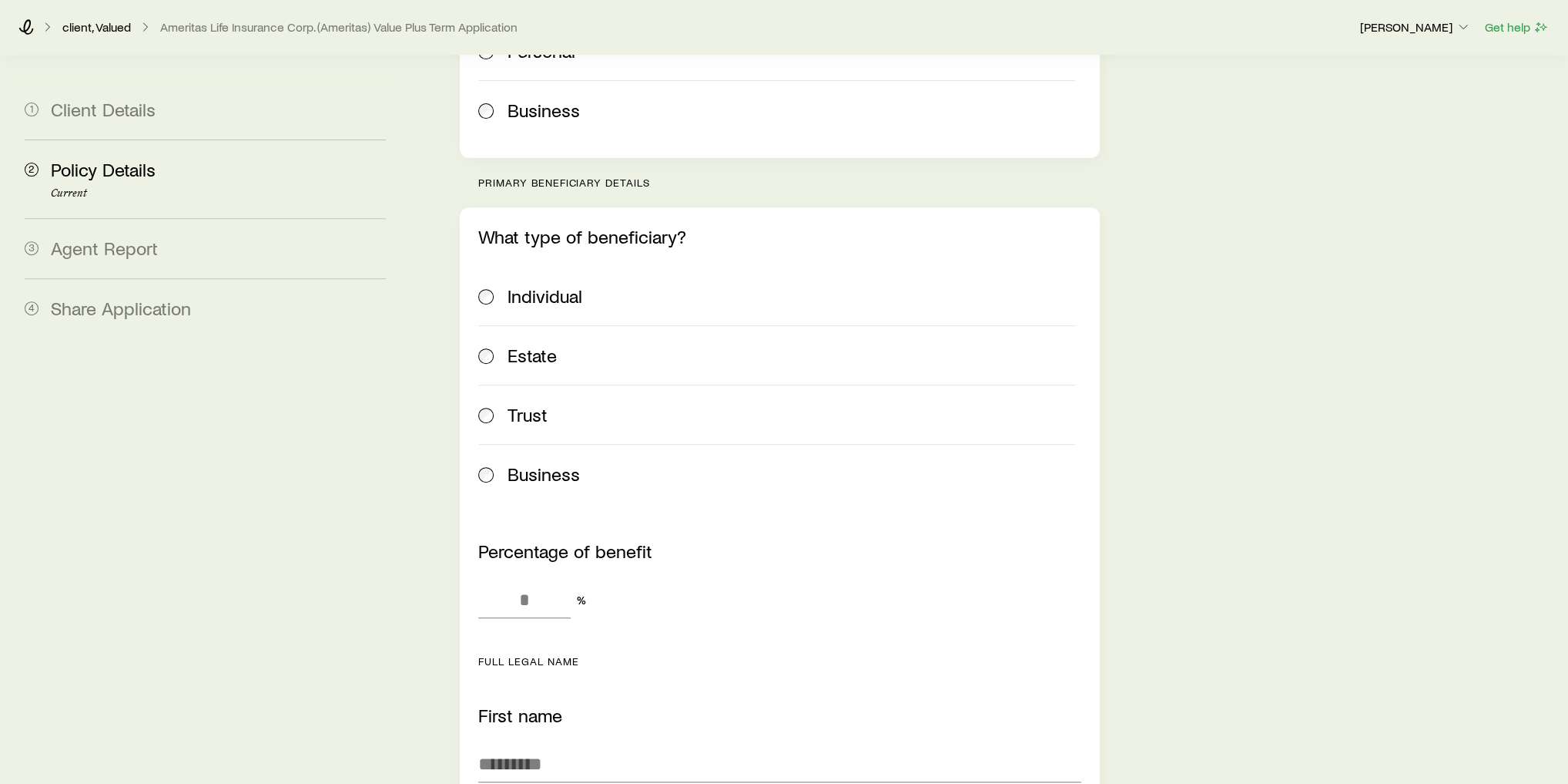
scroll to position [616, 0]
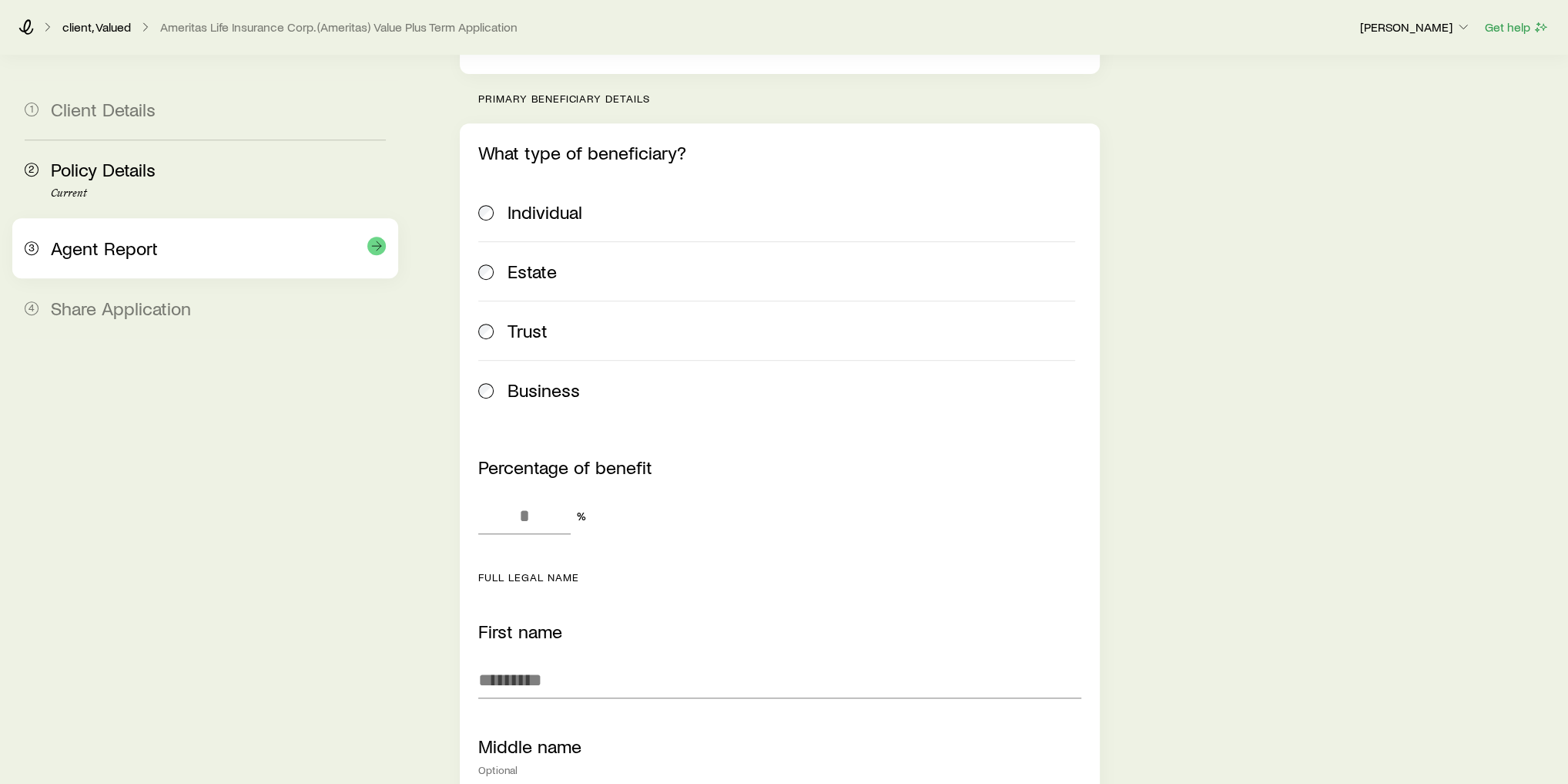
click at [124, 240] on span "Agent Report" at bounding box center [104, 247] width 107 height 22
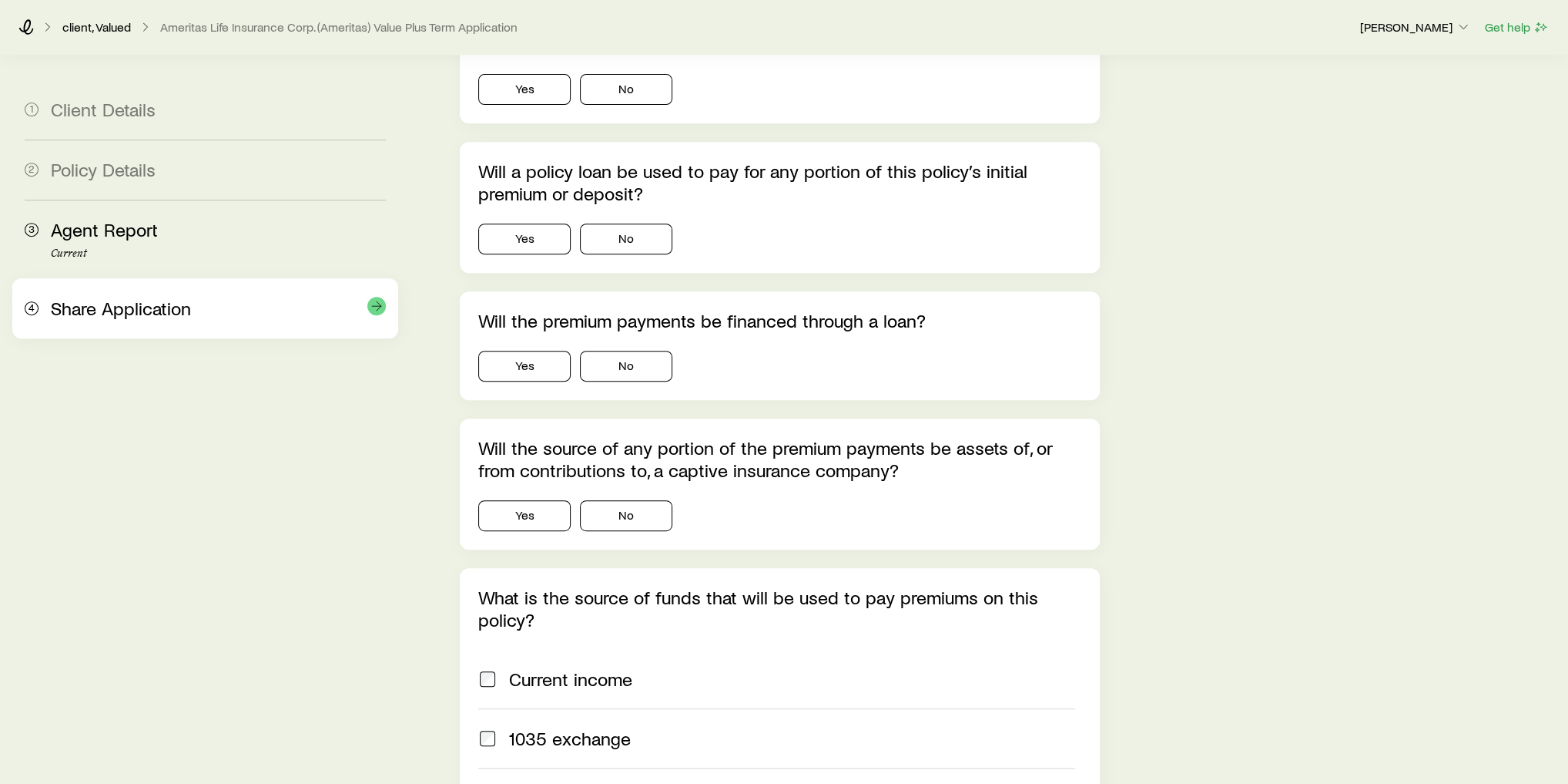
click at [130, 303] on span "Share Application" at bounding box center [120, 308] width 140 height 22
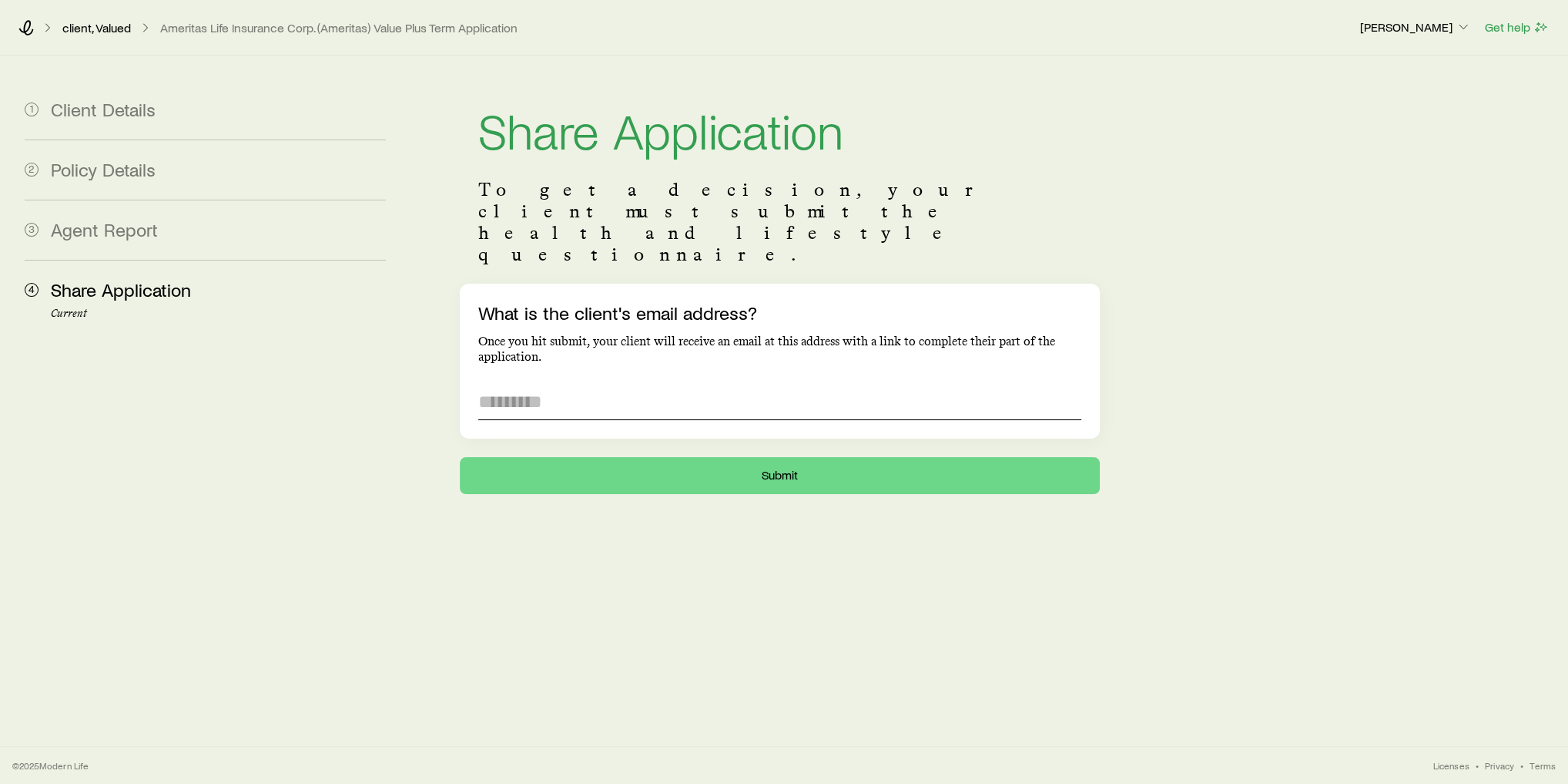
scroll to position [0, 0]
click at [519, 383] on input "What is the client's email address?" at bounding box center [784, 402] width 607 height 37
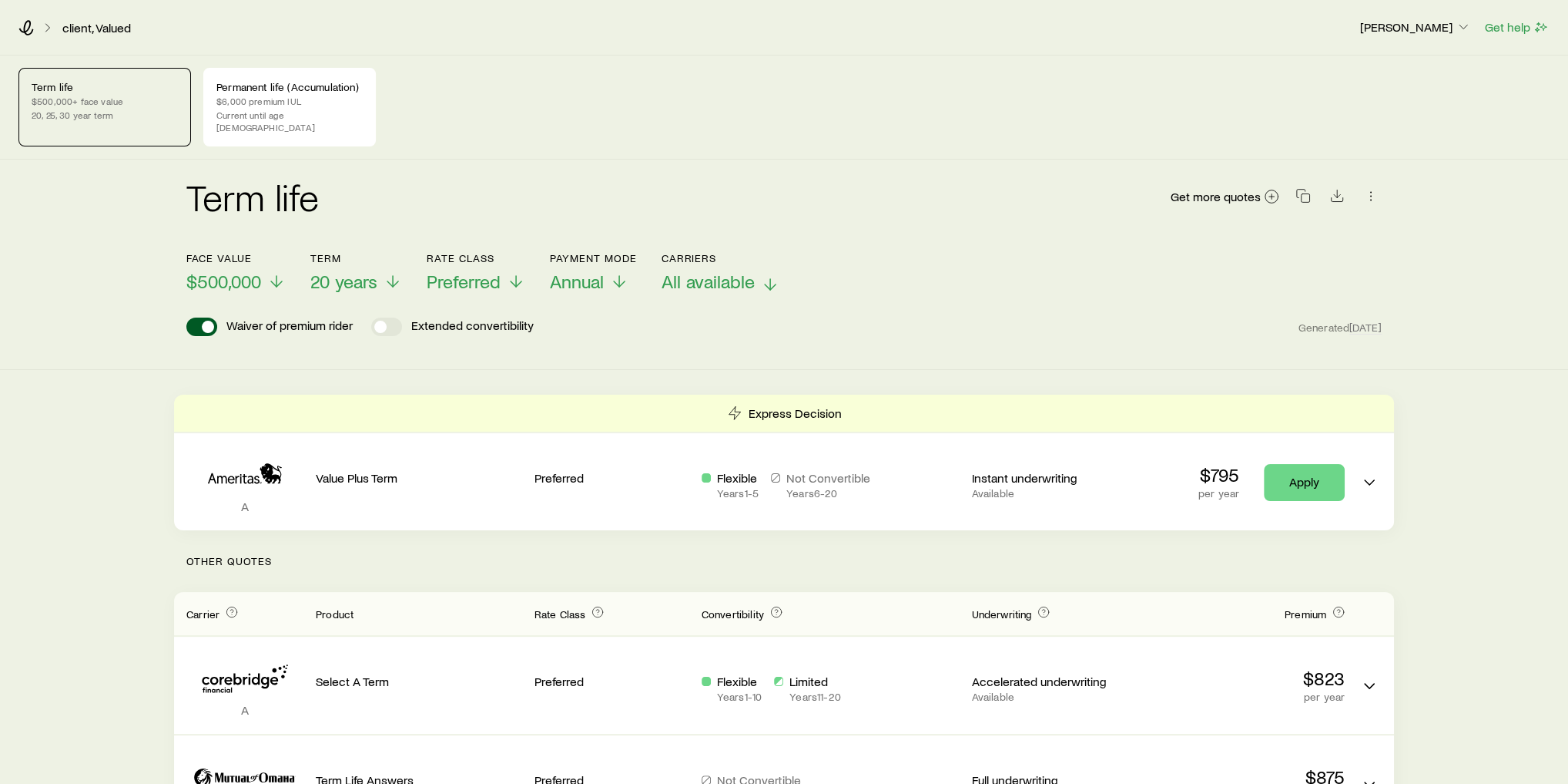
drag, startPoint x: 729, startPoint y: 269, endPoint x: 737, endPoint y: 263, distance: 10.0
click at [729, 270] on span "All available" at bounding box center [708, 281] width 93 height 22
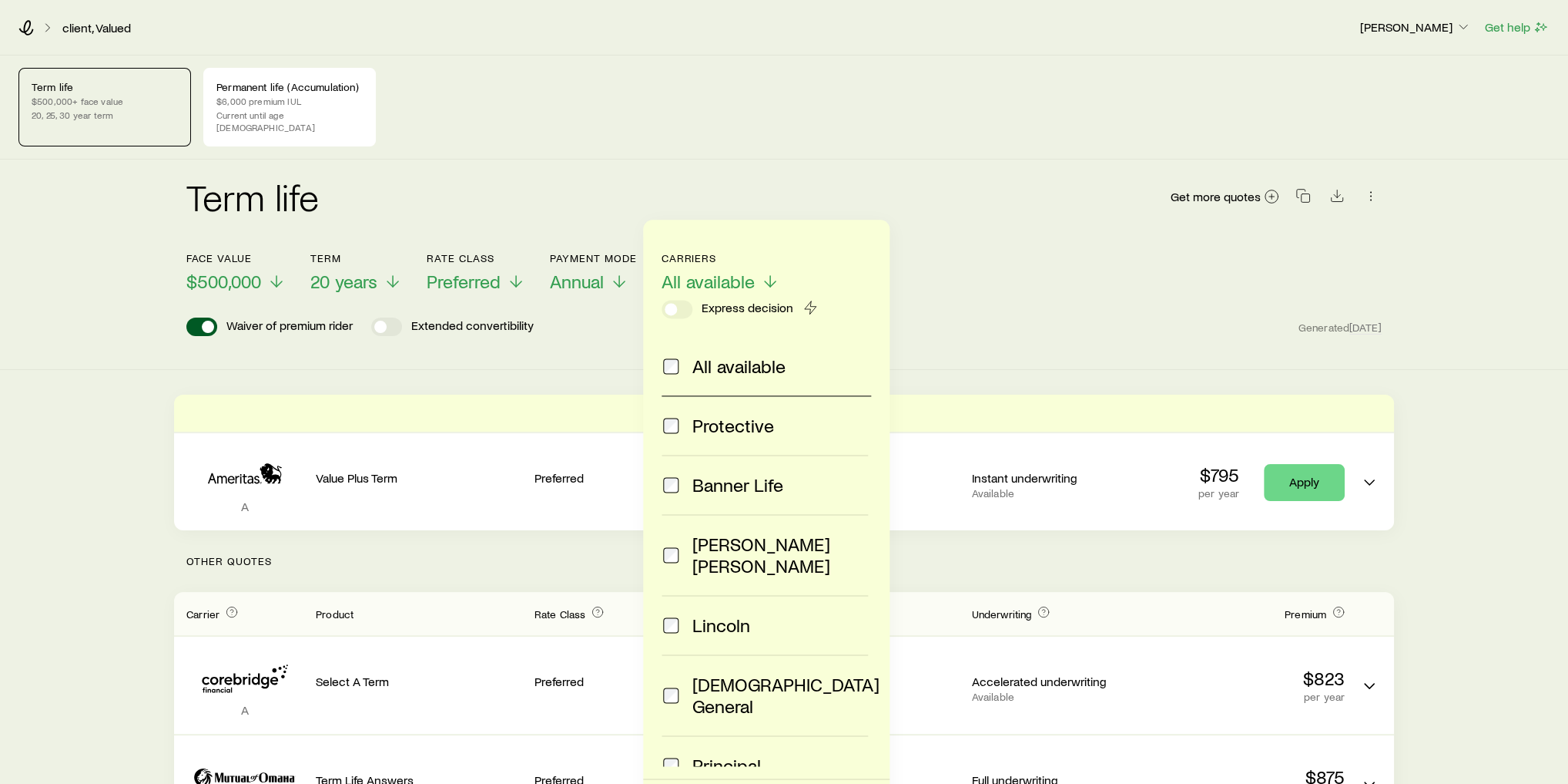
click at [1026, 270] on div "Face value $500,000 Term 20 years Rate Class Preferred Payment Mode Annual Carr…" at bounding box center [784, 263] width 1196 height 60
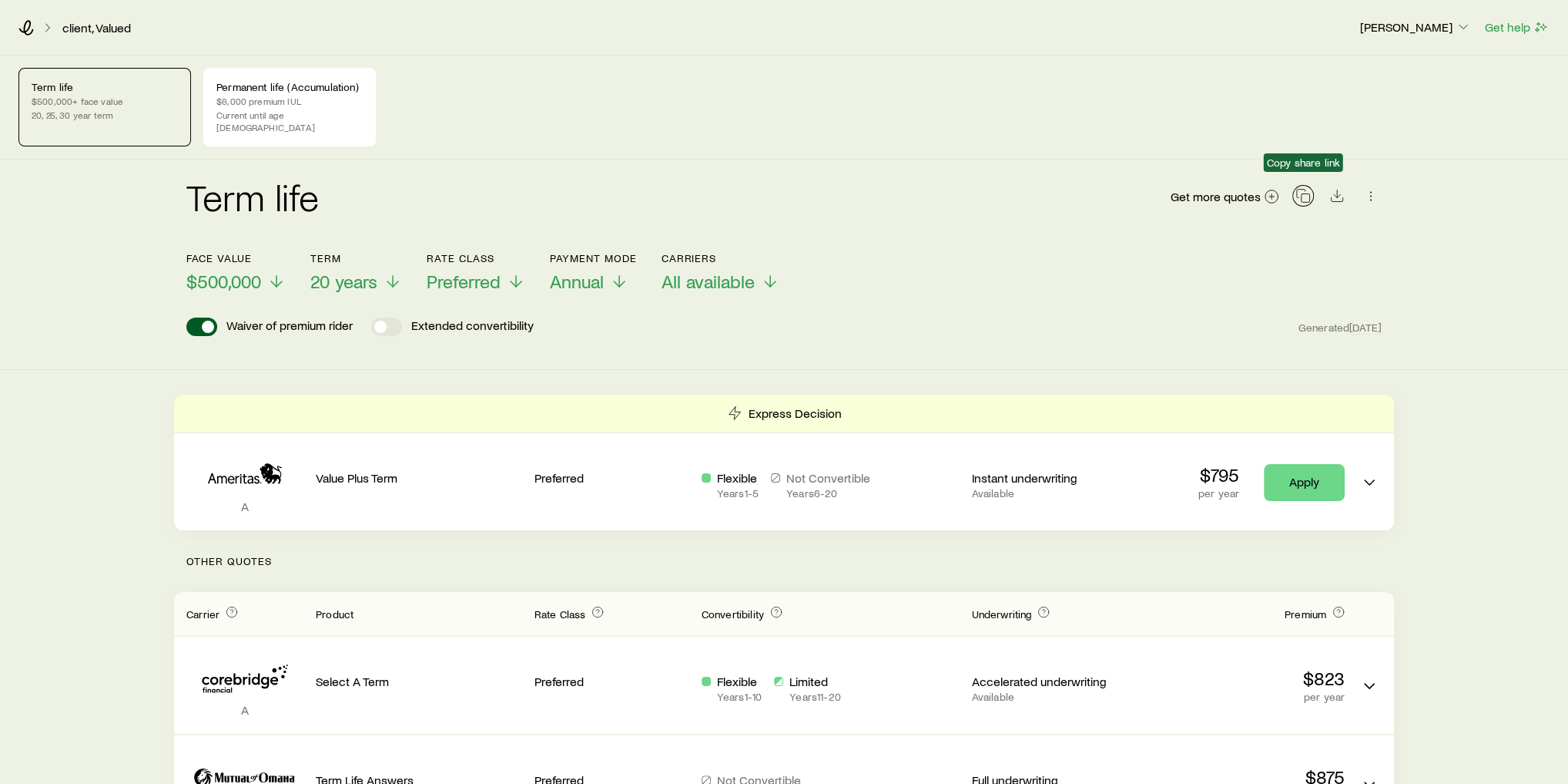
click at [1303, 188] on icon "button" at bounding box center [1303, 196] width 16 height 16
click at [1056, 280] on header "Face value $500,000 Term 20 years Rate Class Preferred Payment Mode Annual Carr…" at bounding box center [784, 298] width 1196 height 92
click at [276, 90] on p "Permanent life (Accumulation)" at bounding box center [289, 87] width 146 height 12
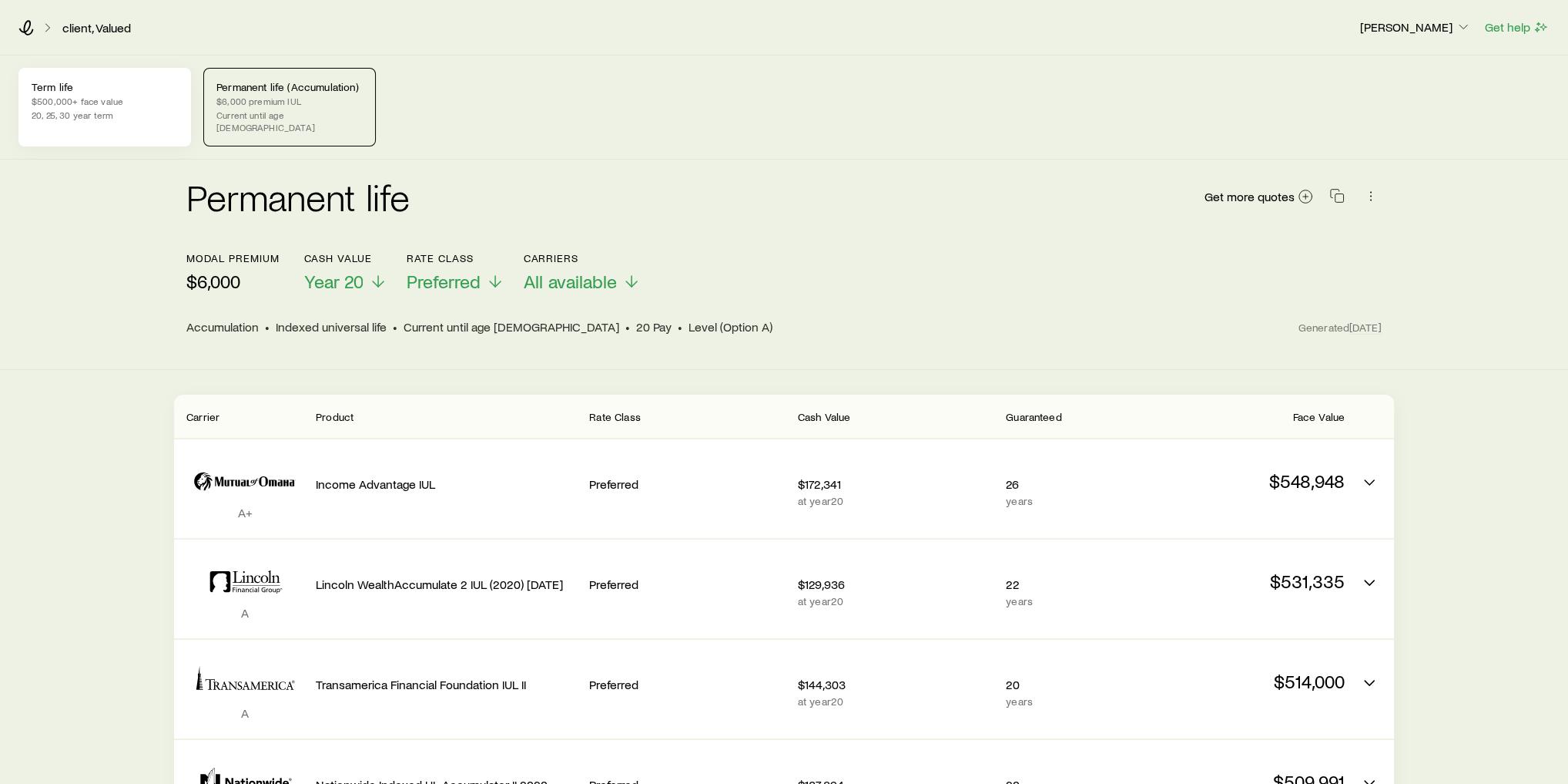
click at [69, 100] on p "$500,000+ face value" at bounding box center [104, 100] width 146 height 12
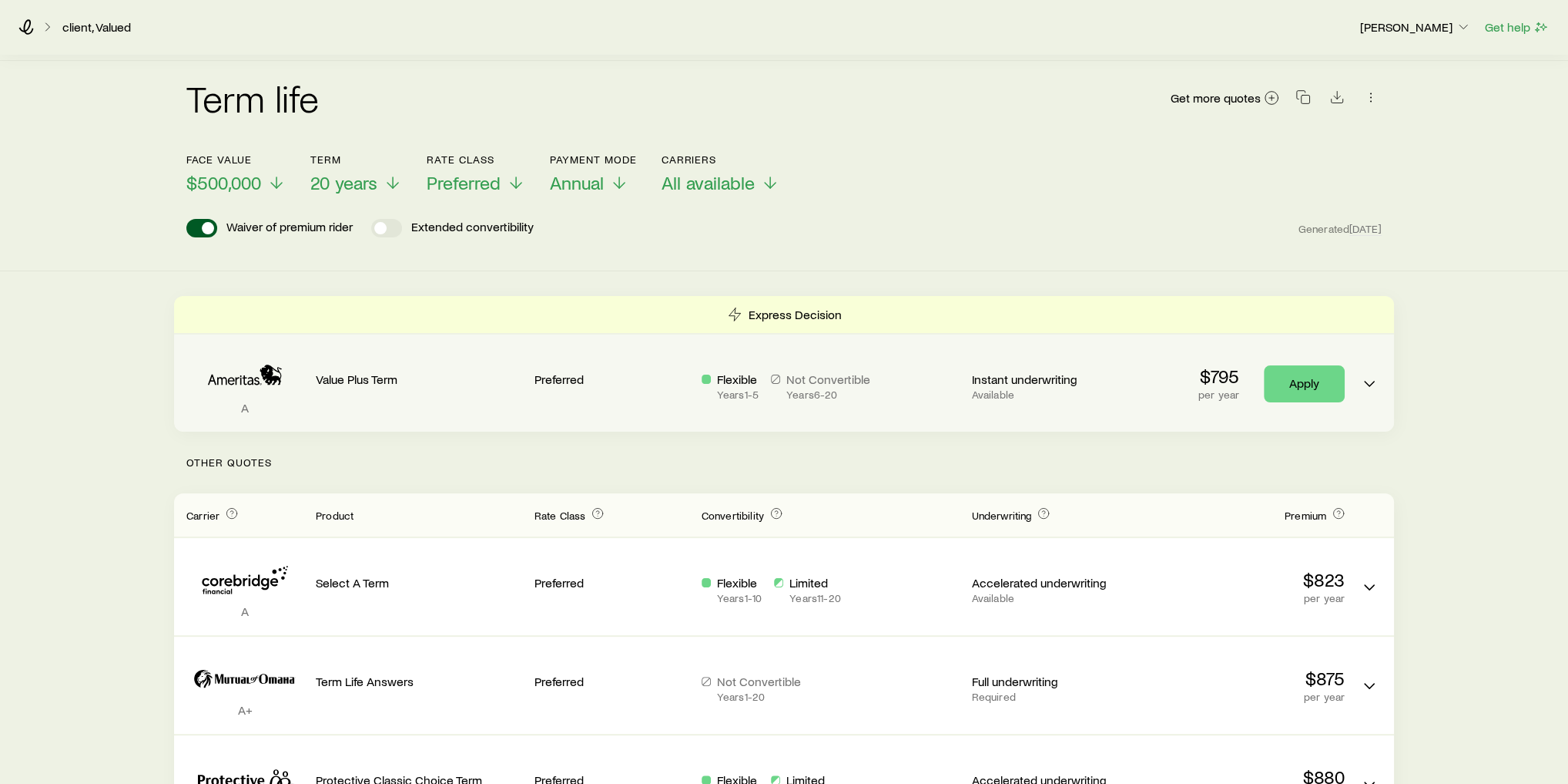
scroll to position [124, 0]
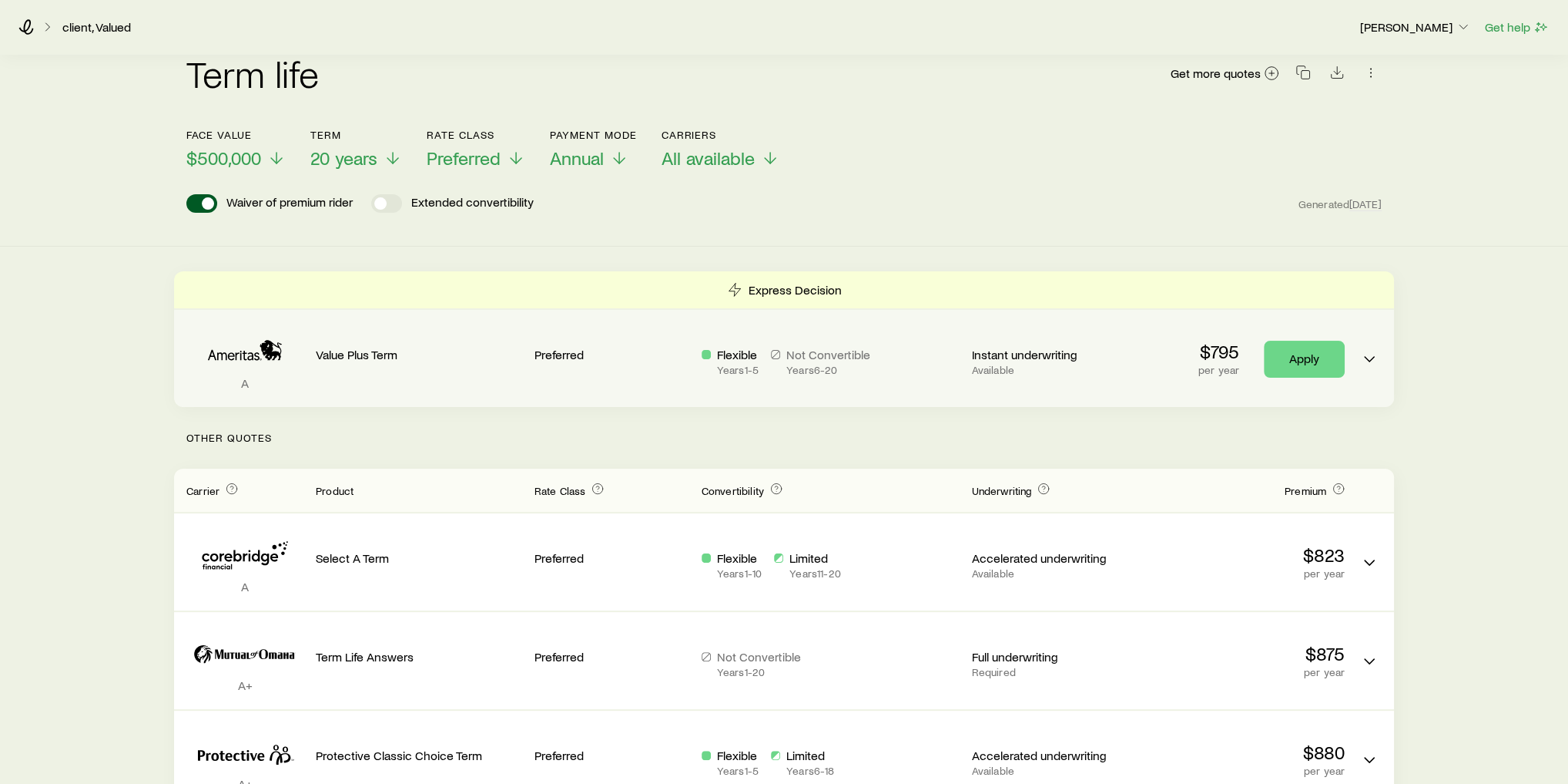
click at [683, 350] on div "Preferred" at bounding box center [612, 352] width 155 height 60
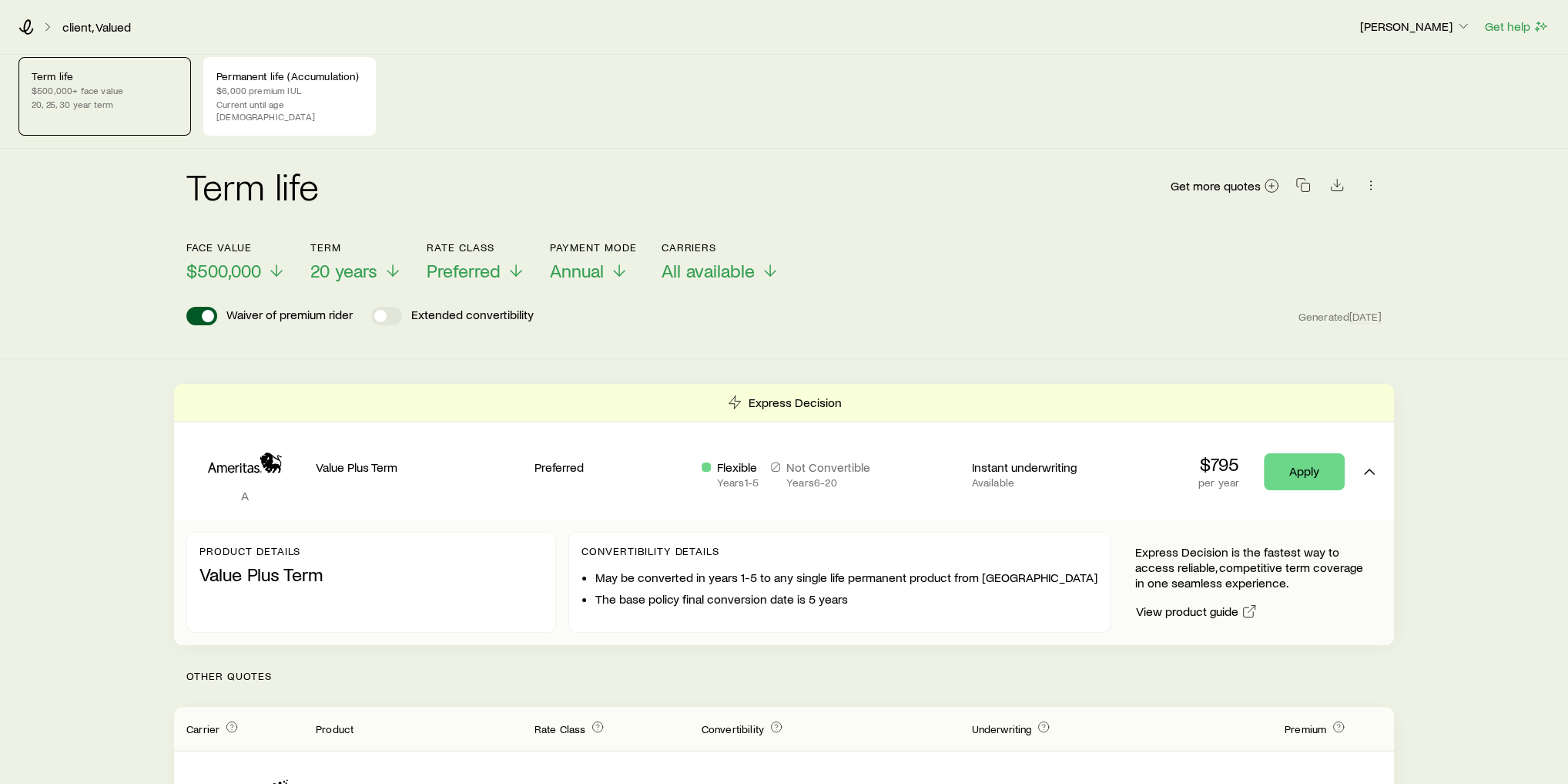
scroll to position [0, 0]
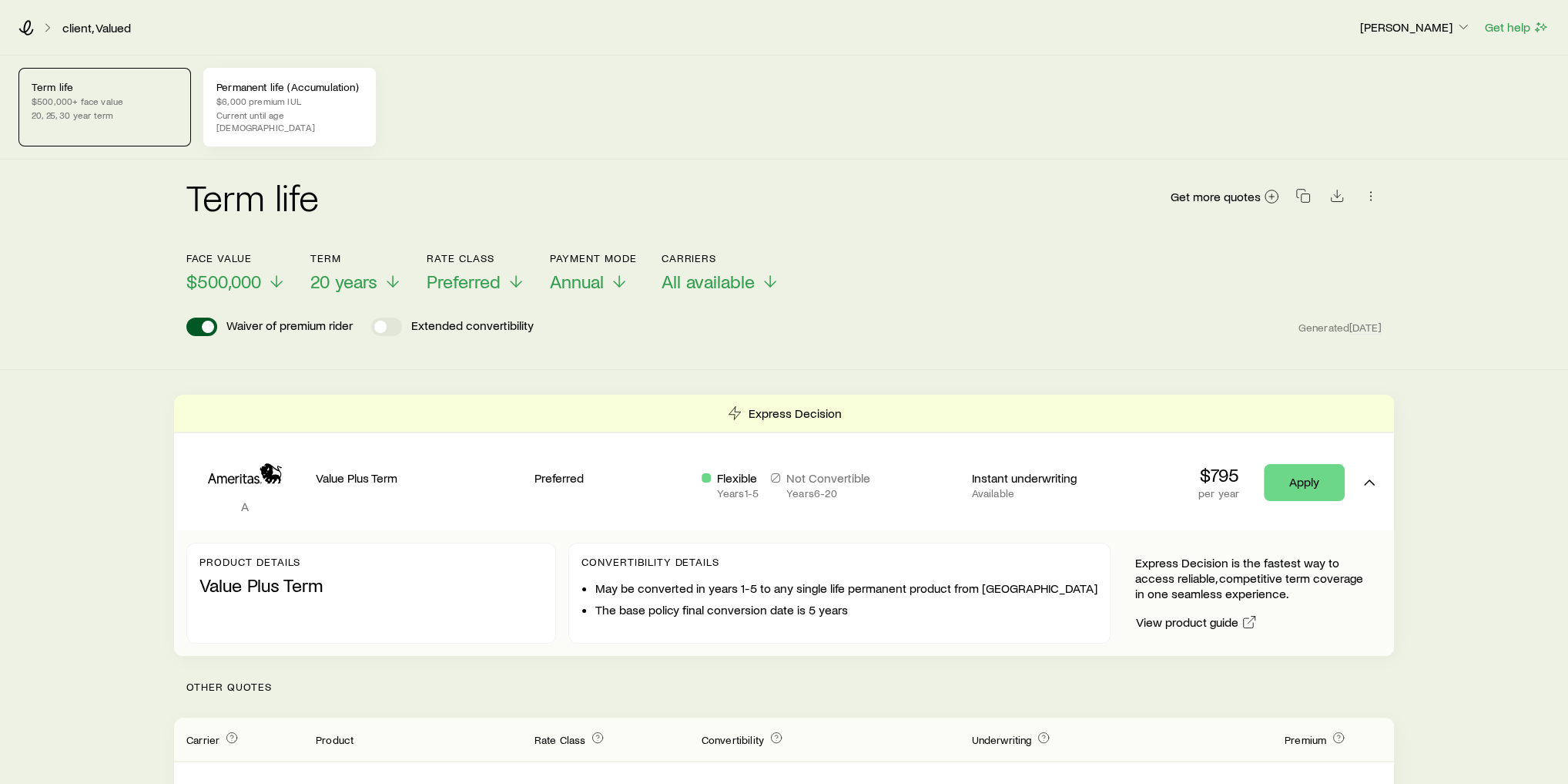
click at [258, 95] on p "$6,000 premium IUL" at bounding box center [289, 100] width 146 height 12
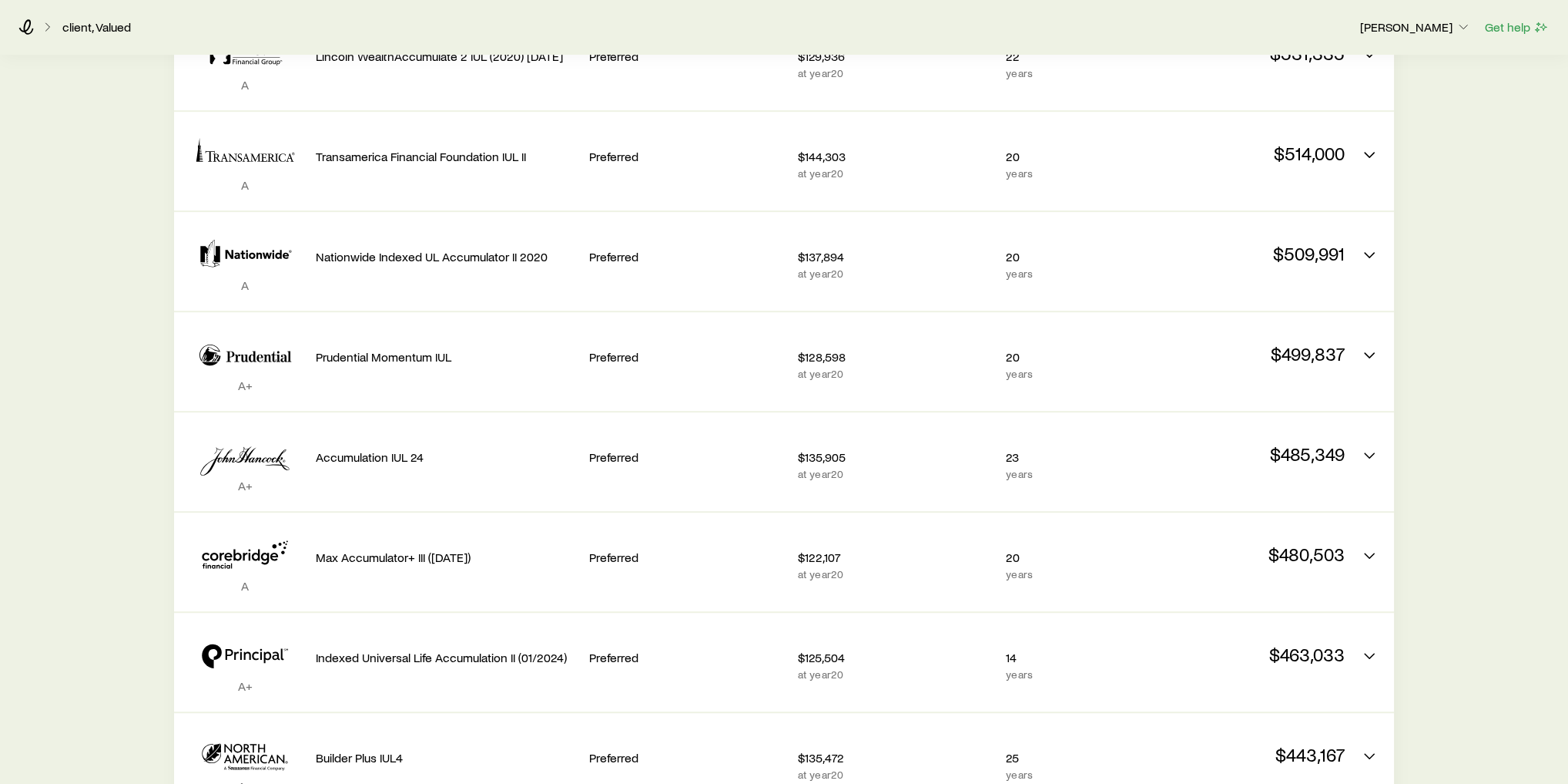
scroll to position [158, 0]
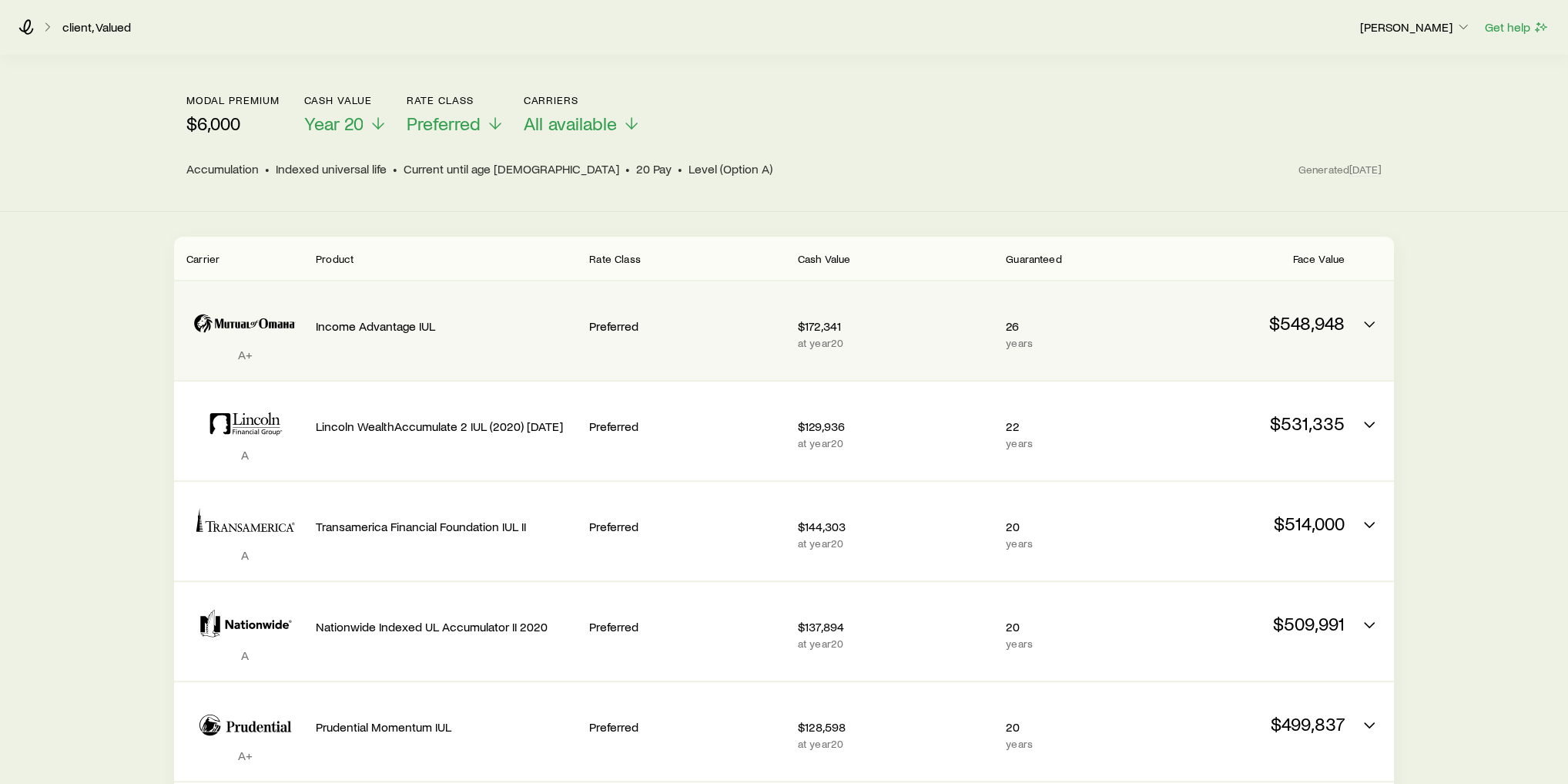
click at [334, 333] on div "Income Advantage IUL" at bounding box center [446, 323] width 261 height 59
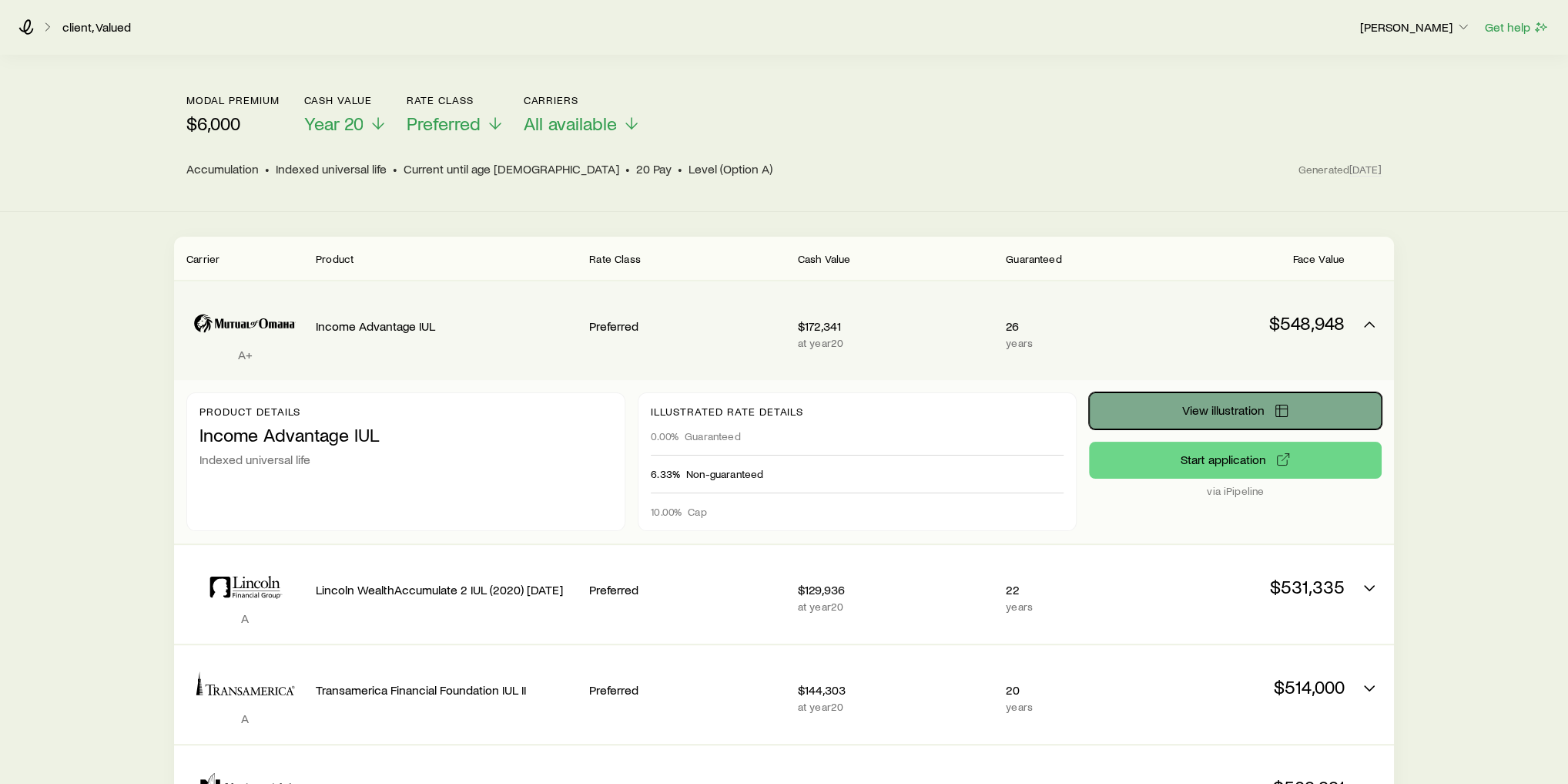
click at [1198, 404] on span "View illustration" at bounding box center [1223, 410] width 82 height 12
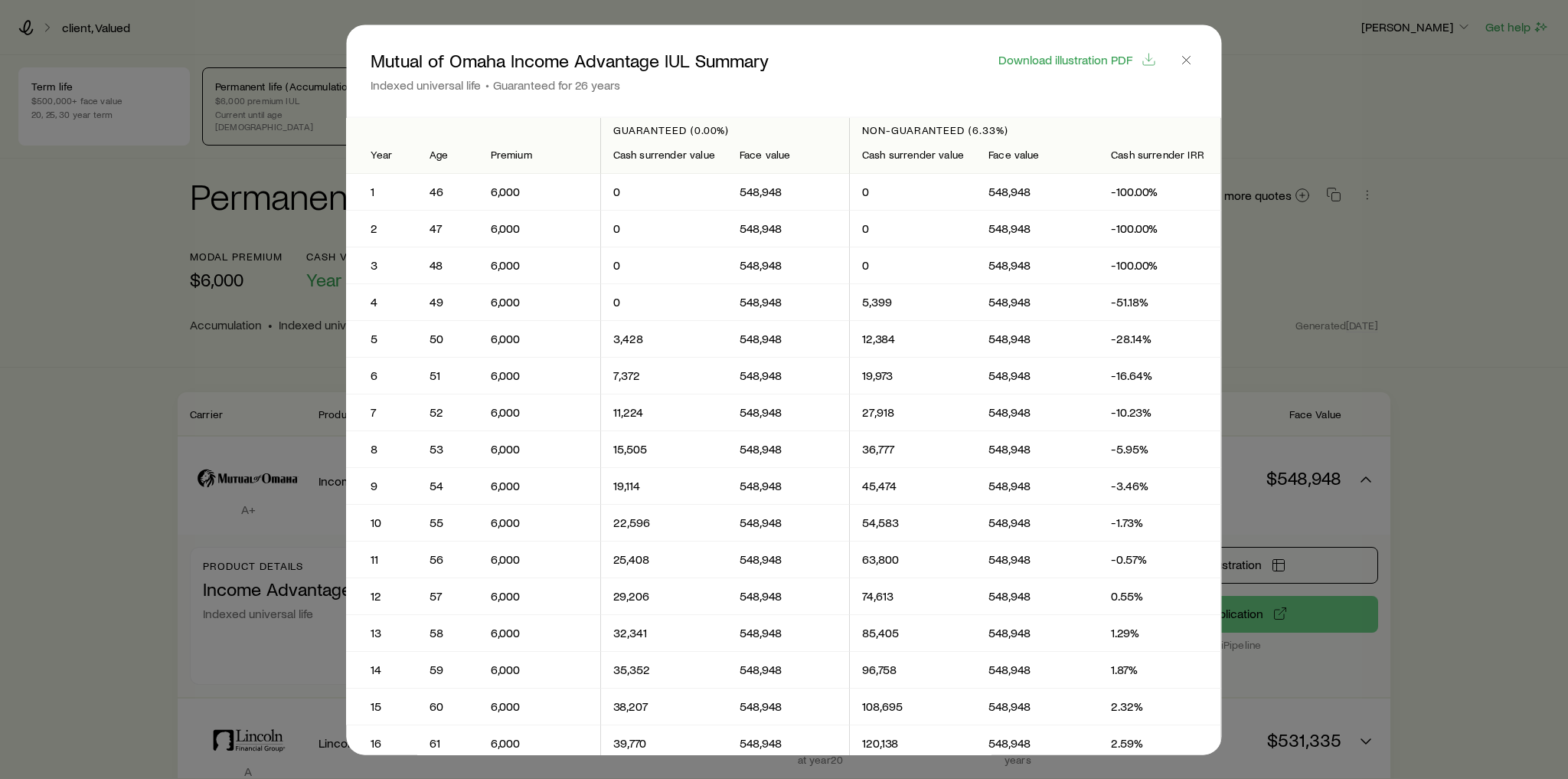
click at [181, 365] on div at bounding box center [784, 389] width 1568 height 779
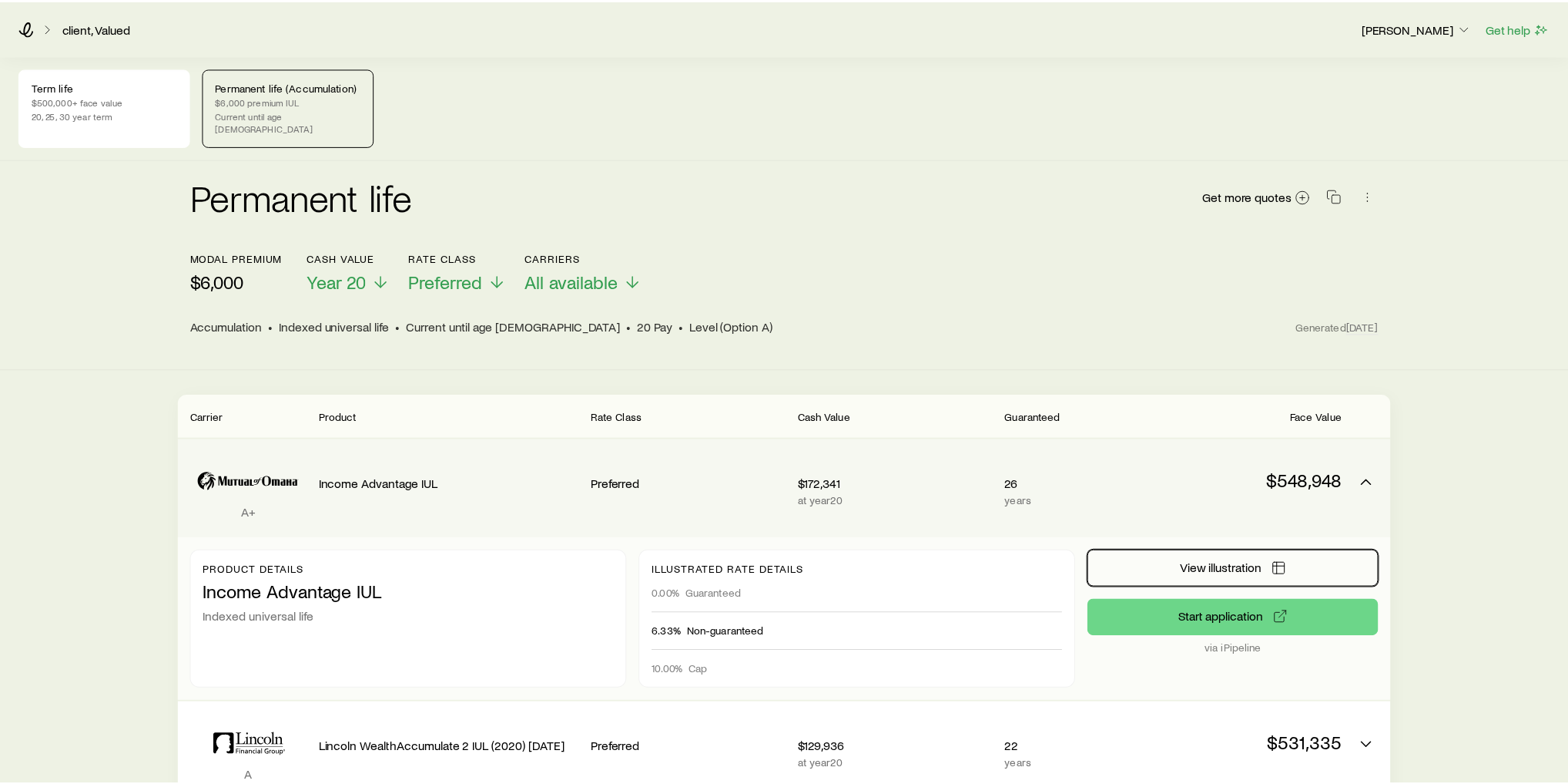
scroll to position [158, 0]
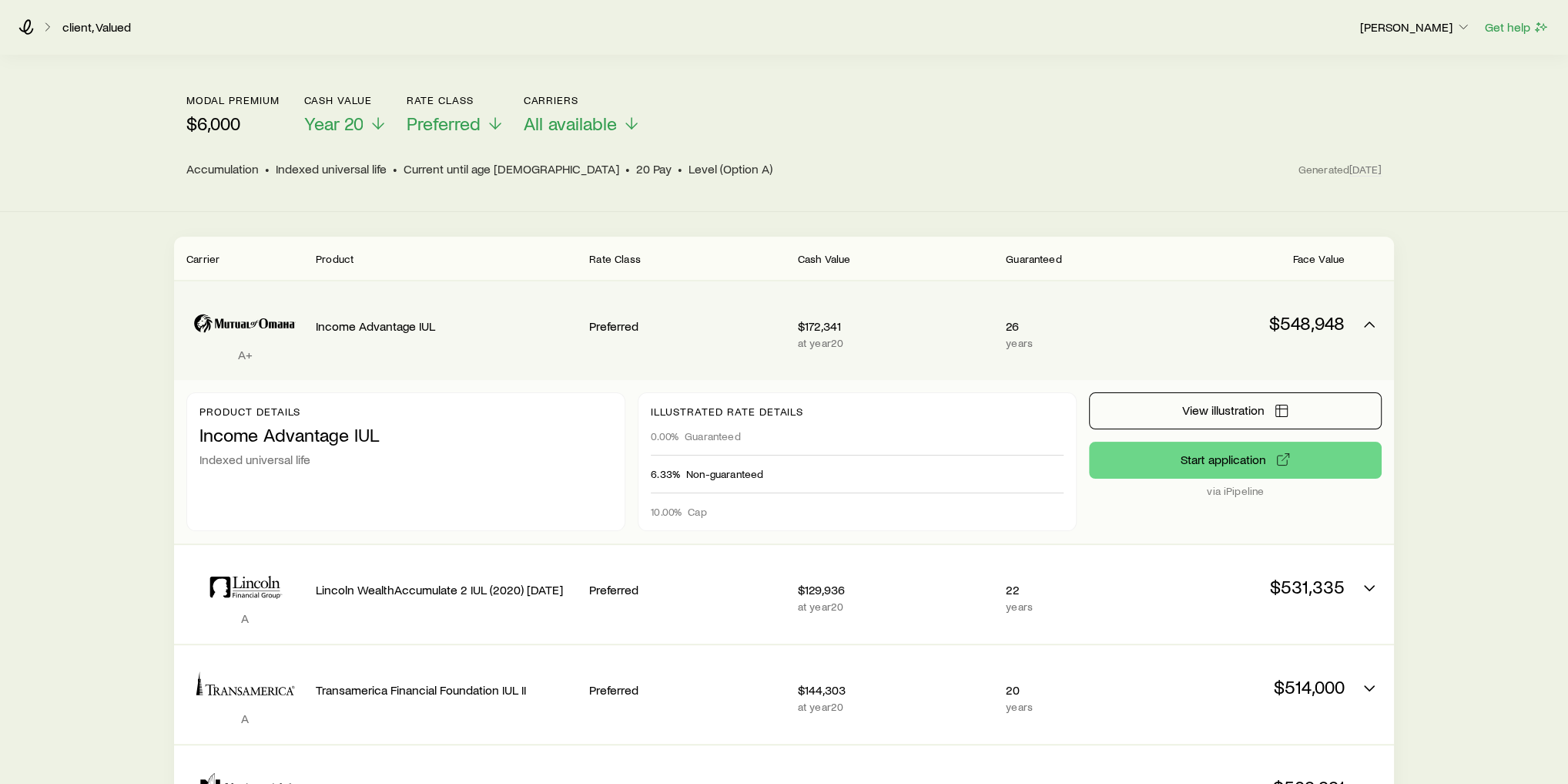
click at [1231, 312] on p "$548,948" at bounding box center [1247, 323] width 196 height 22
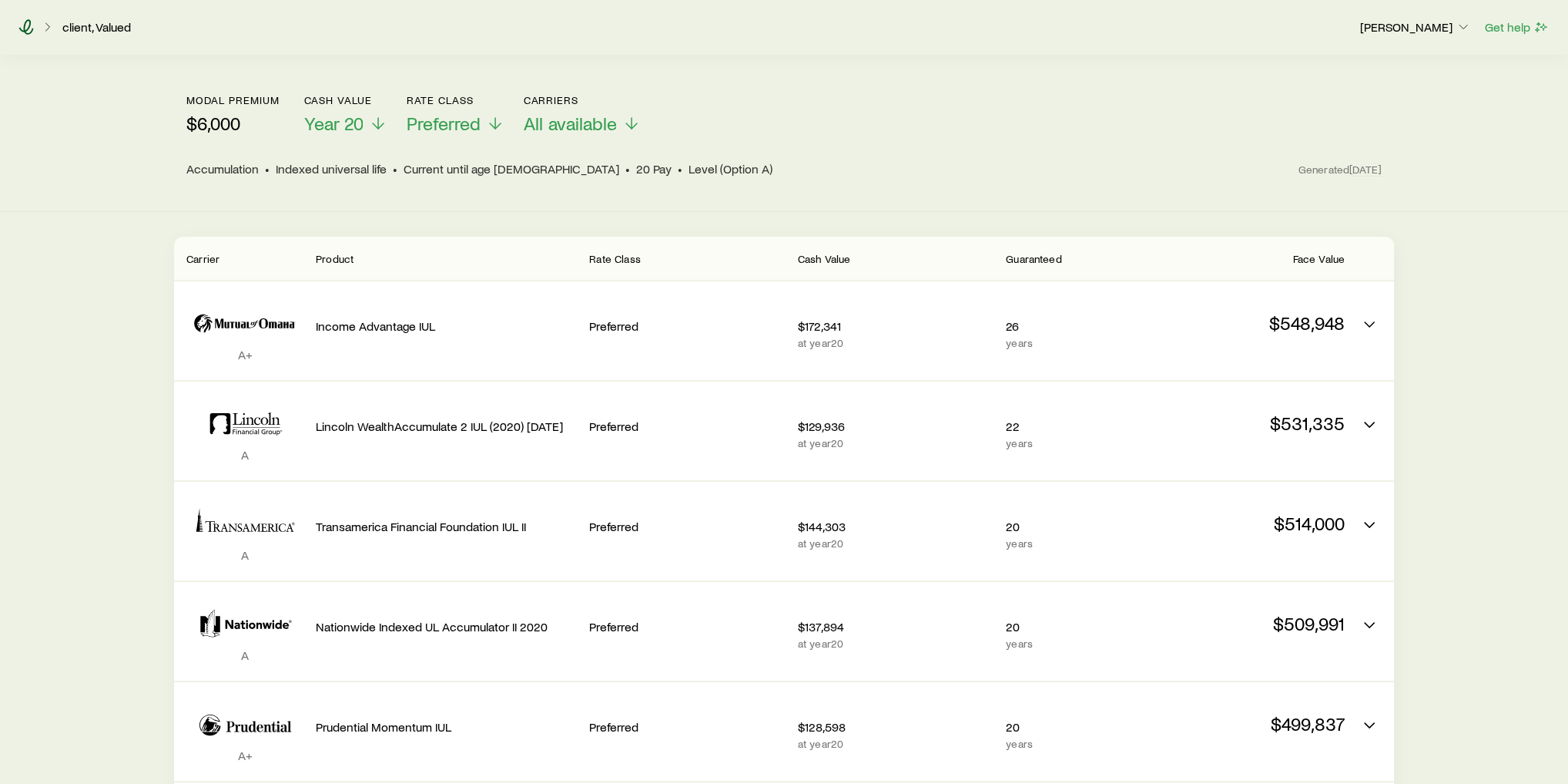
click at [28, 30] on icon at bounding box center [26, 27] width 16 height 16
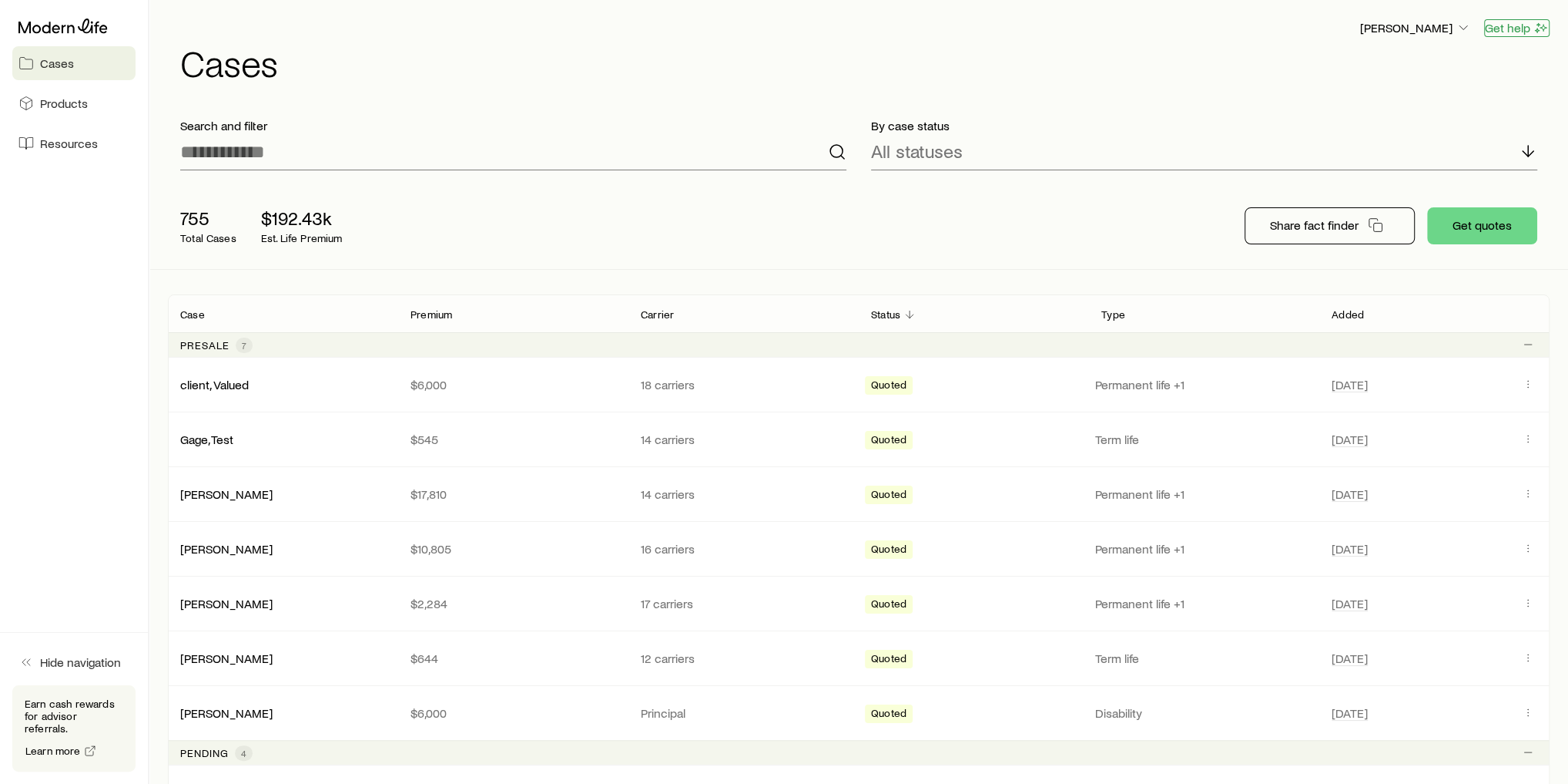
click at [1524, 30] on button "Get help" at bounding box center [1517, 27] width 66 height 17
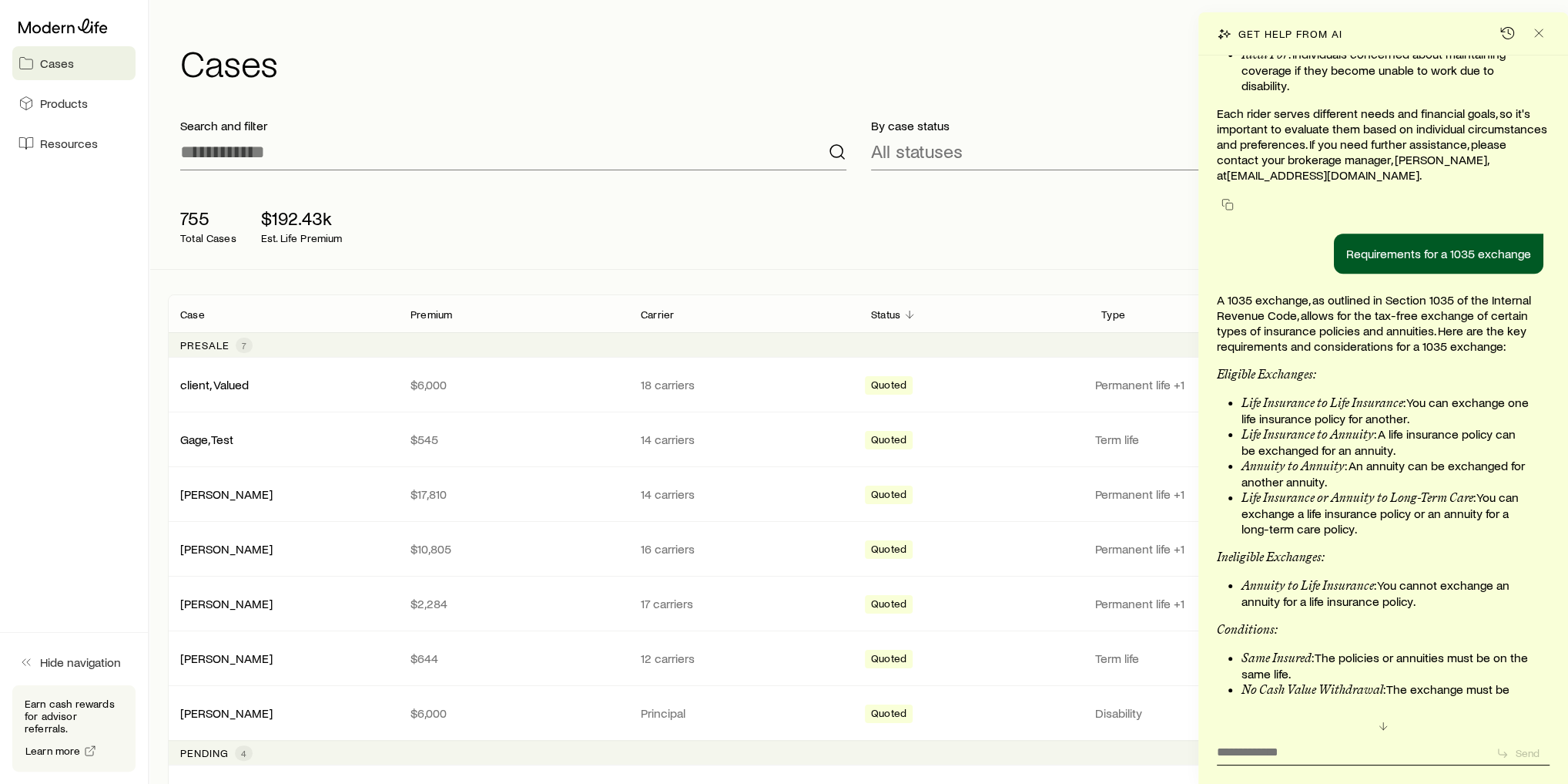
scroll to position [137157, 0]
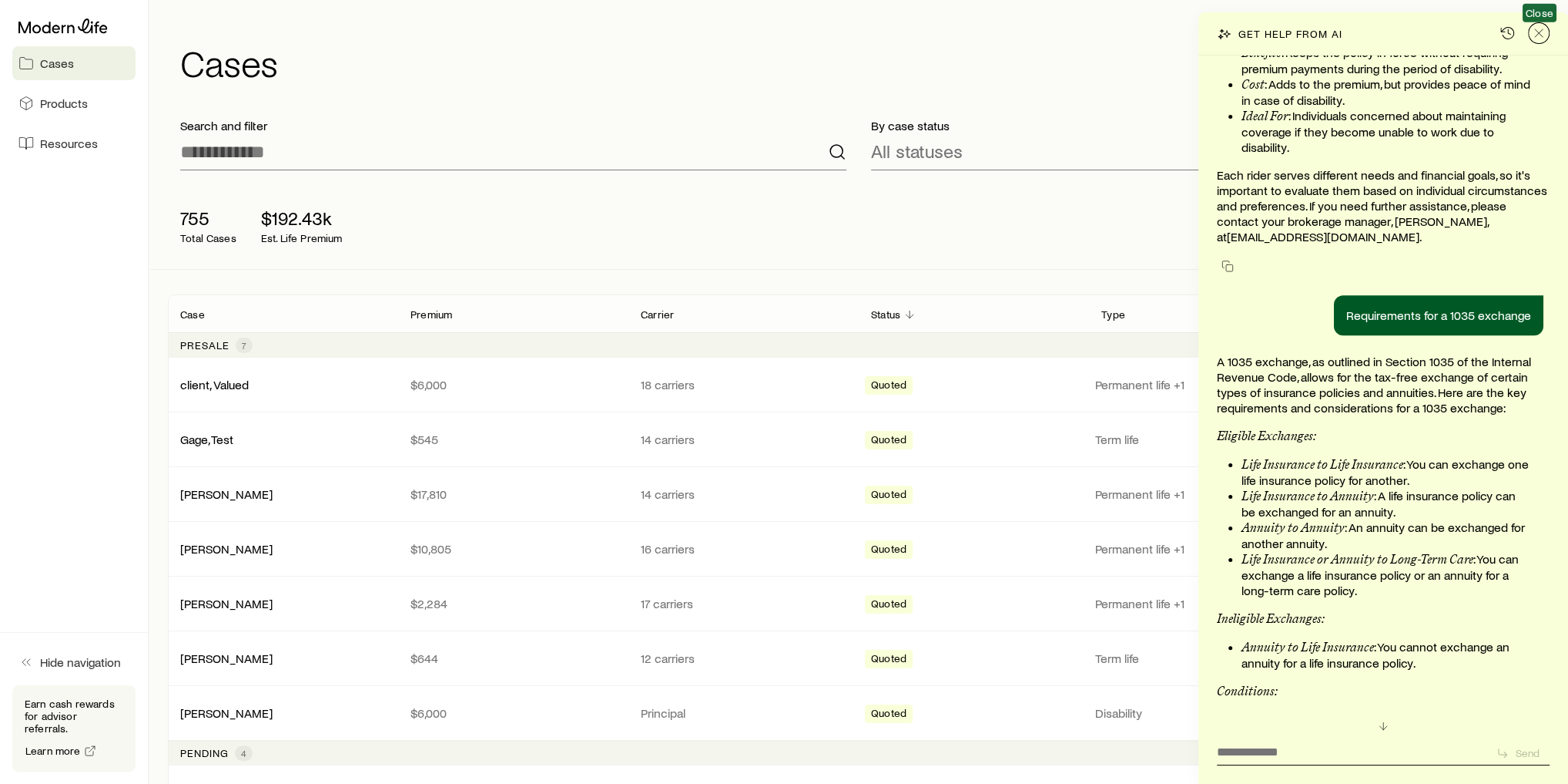
click at [1545, 37] on icon "Close" at bounding box center [1539, 33] width 16 height 16
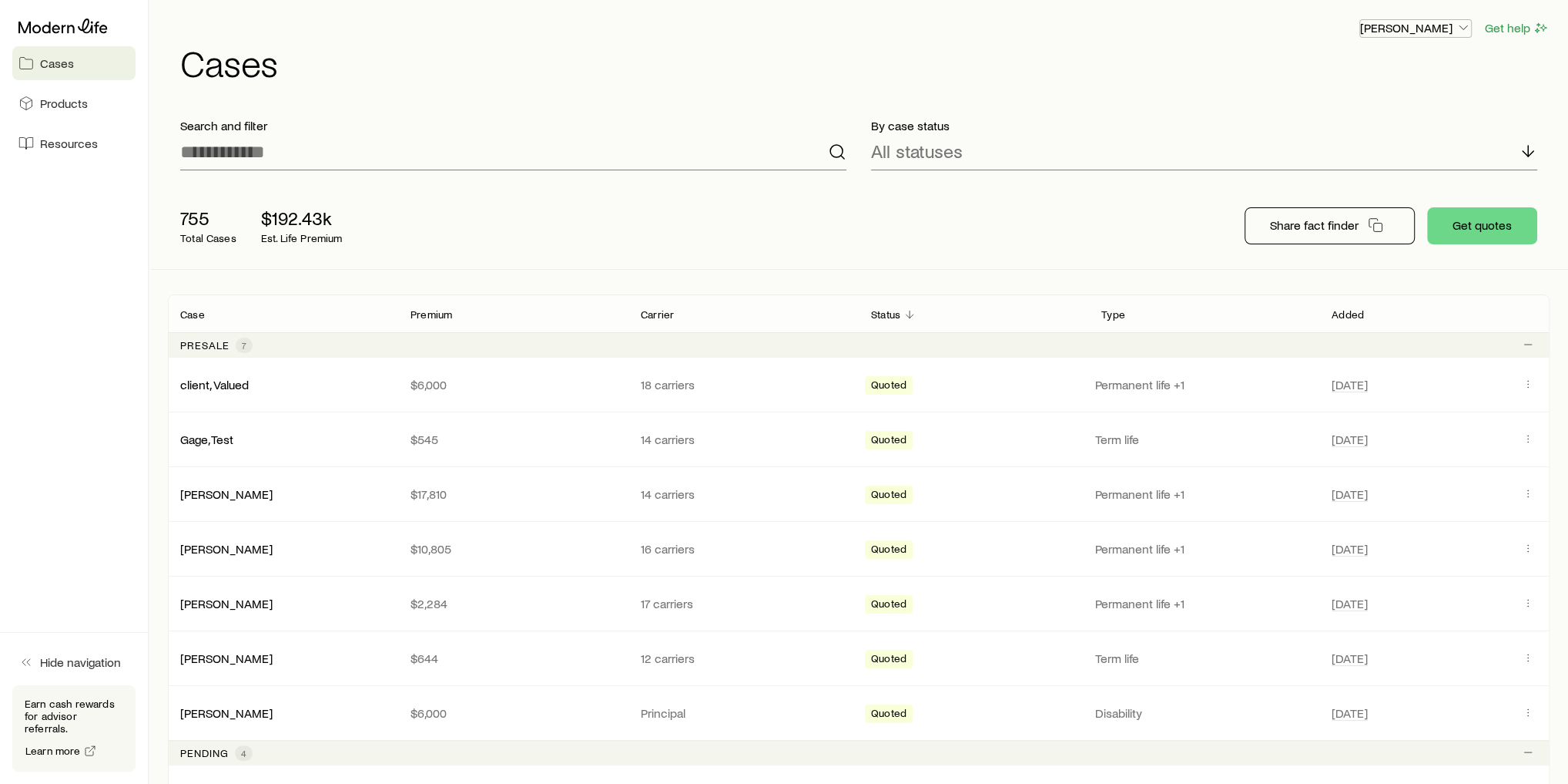
click at [1445, 26] on p "[PERSON_NAME]" at bounding box center [1415, 27] width 111 height 16
click at [1379, 73] on span "Licenses and contracts" at bounding box center [1385, 70] width 126 height 16
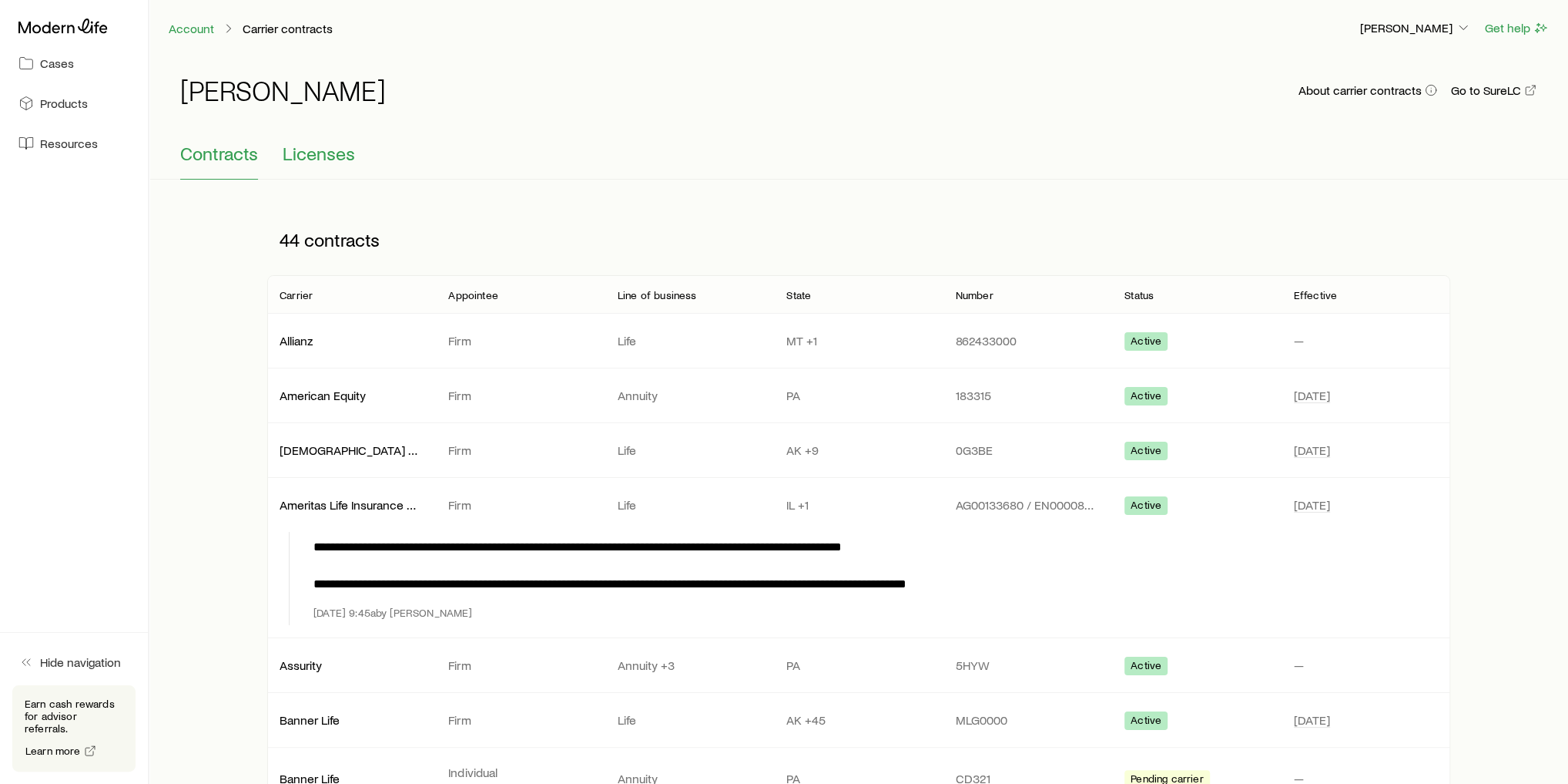
click at [328, 156] on span "Licenses" at bounding box center [318, 153] width 72 height 22
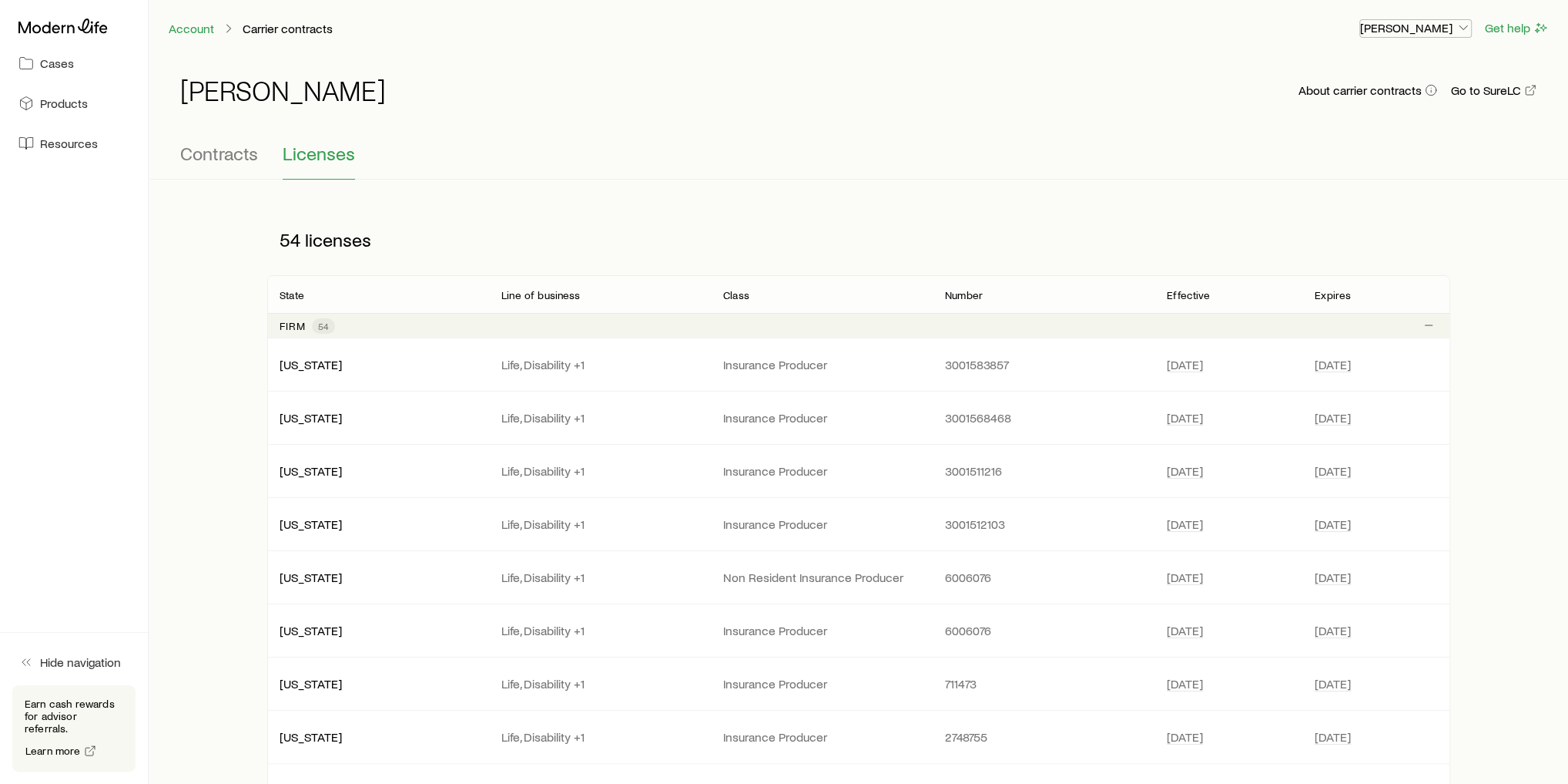
click at [1432, 34] on p "[PERSON_NAME]" at bounding box center [1415, 27] width 111 height 16
click at [1361, 105] on span "Commission schedule" at bounding box center [1381, 104] width 119 height 16
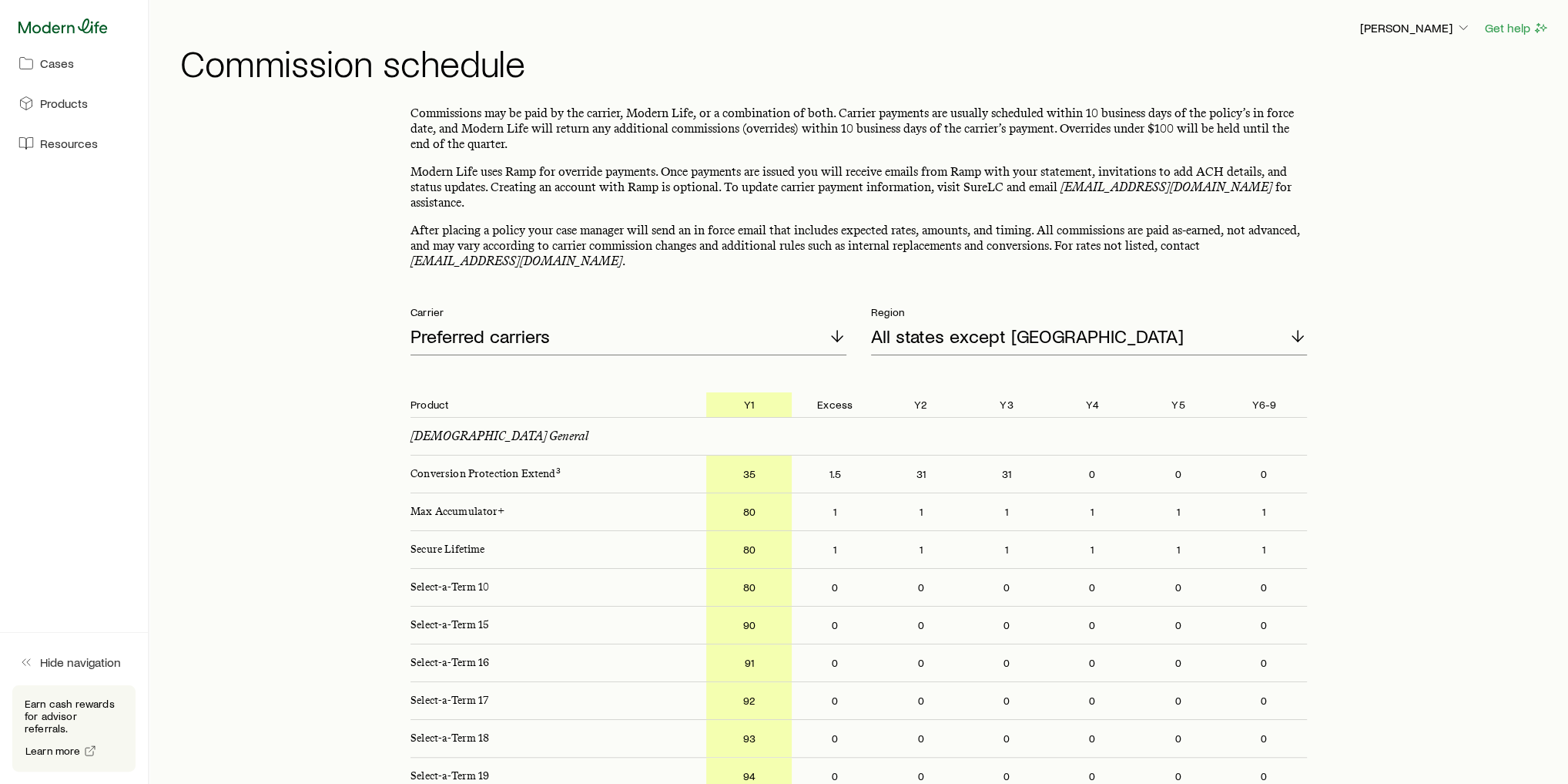
click at [64, 30] on icon at bounding box center [63, 26] width 90 height 16
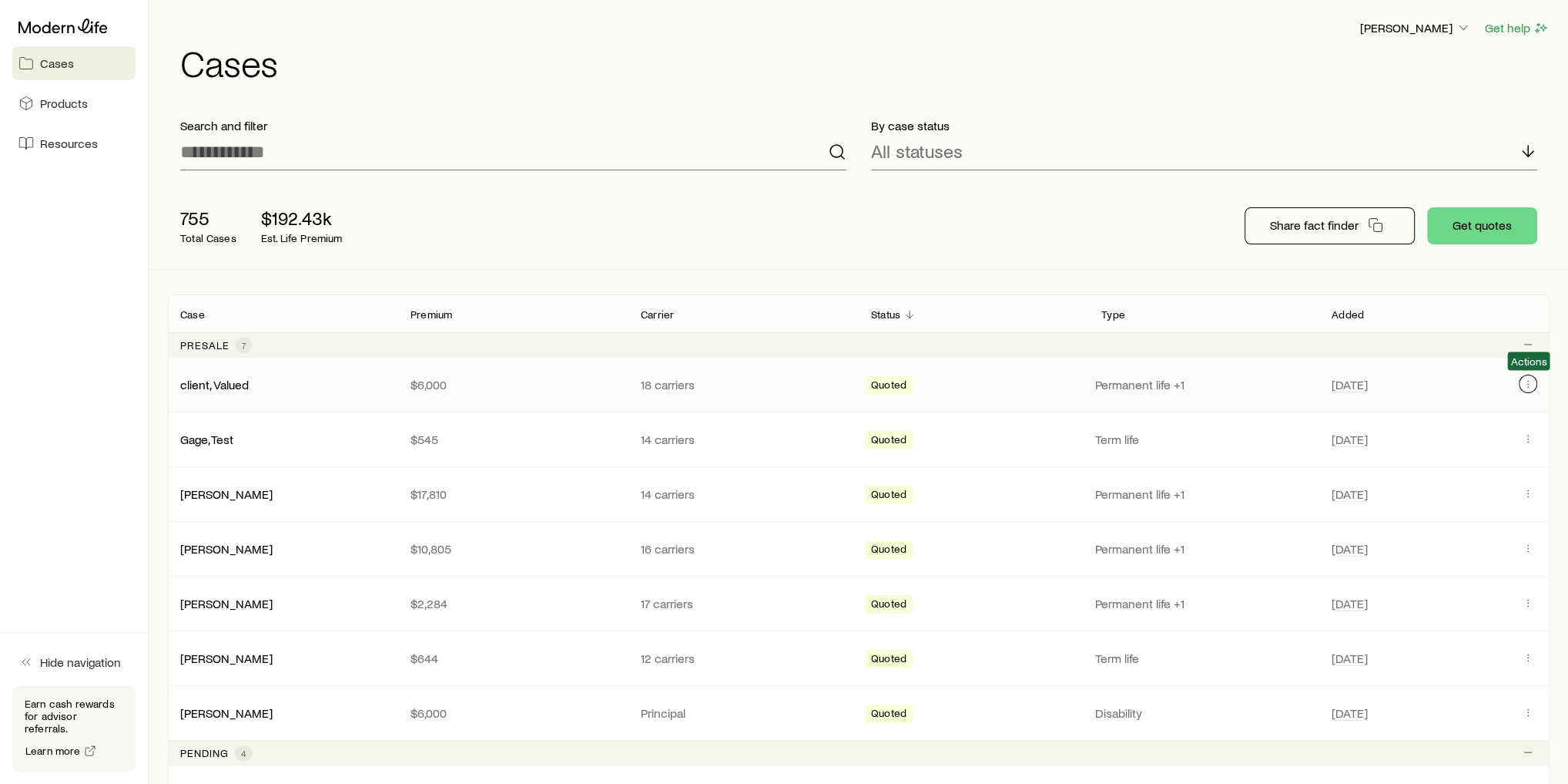
click at [1526, 383] on icon "Client cases" at bounding box center [1527, 383] width 12 height 12
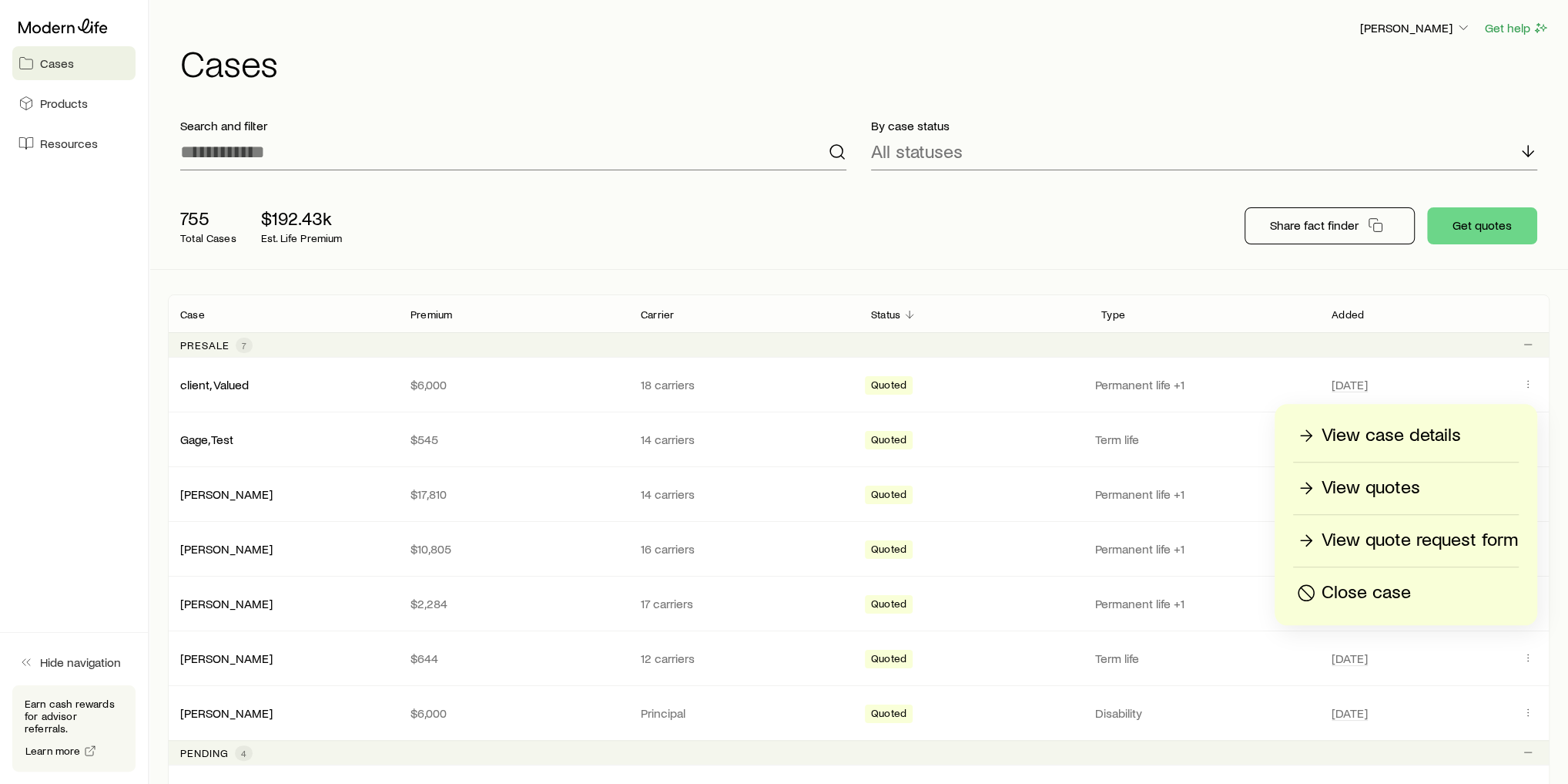
click at [1410, 587] on p "Close case" at bounding box center [1367, 592] width 90 height 25
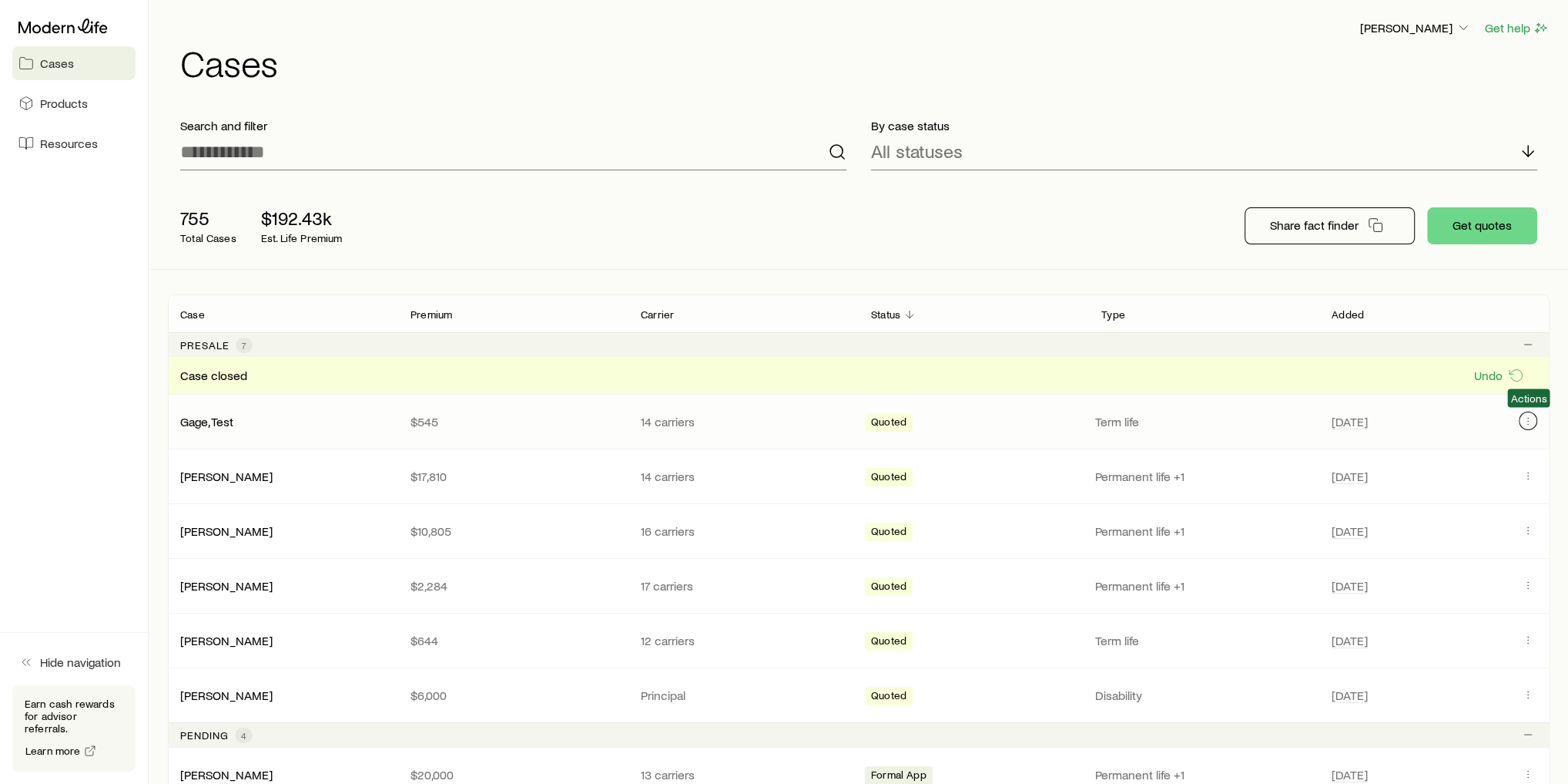
click at [1532, 418] on icon "Client cases" at bounding box center [1527, 421] width 12 height 12
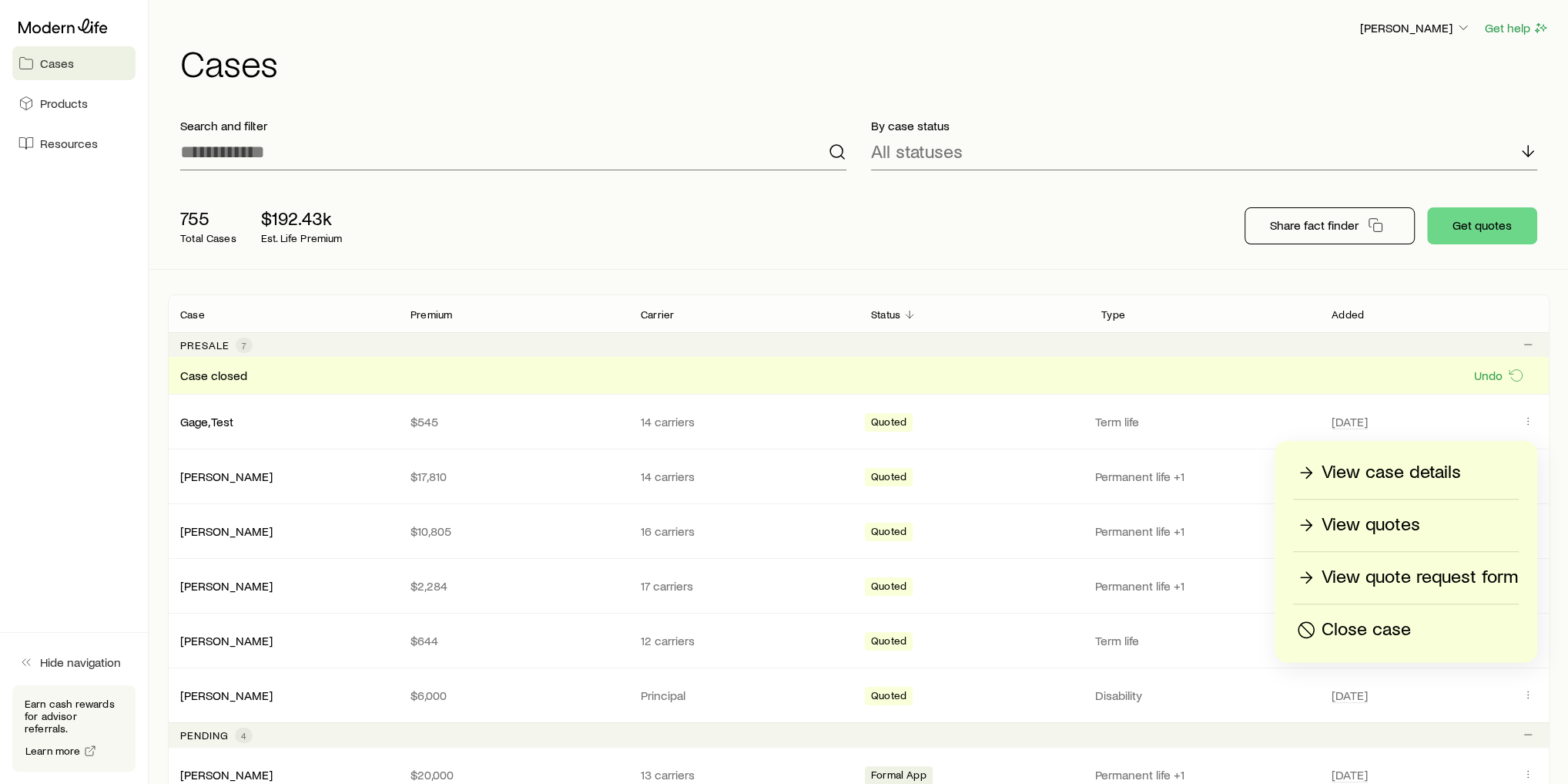
click at [1359, 628] on p "Close case" at bounding box center [1367, 630] width 90 height 25
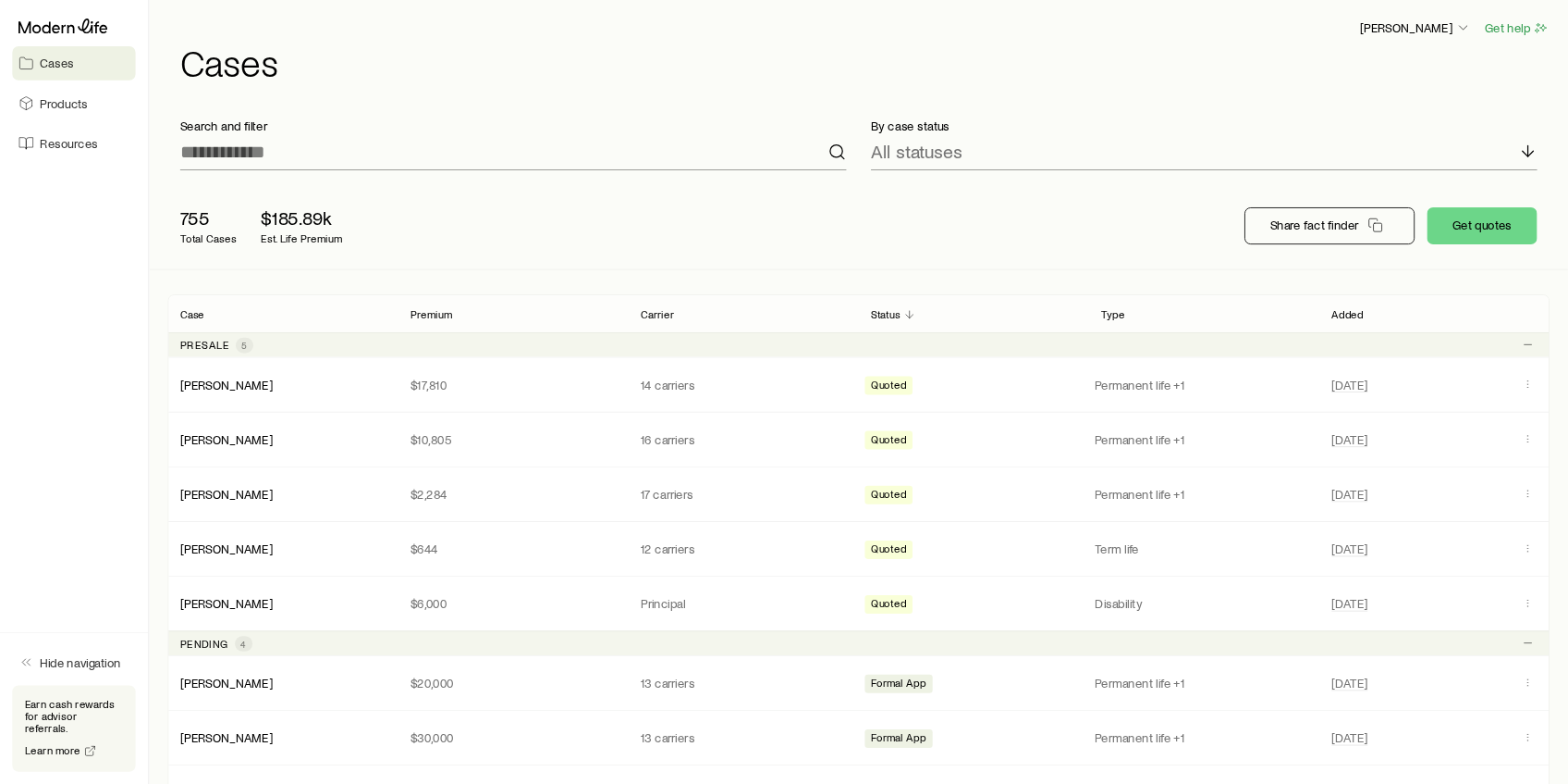
scroll to position [164692, 0]
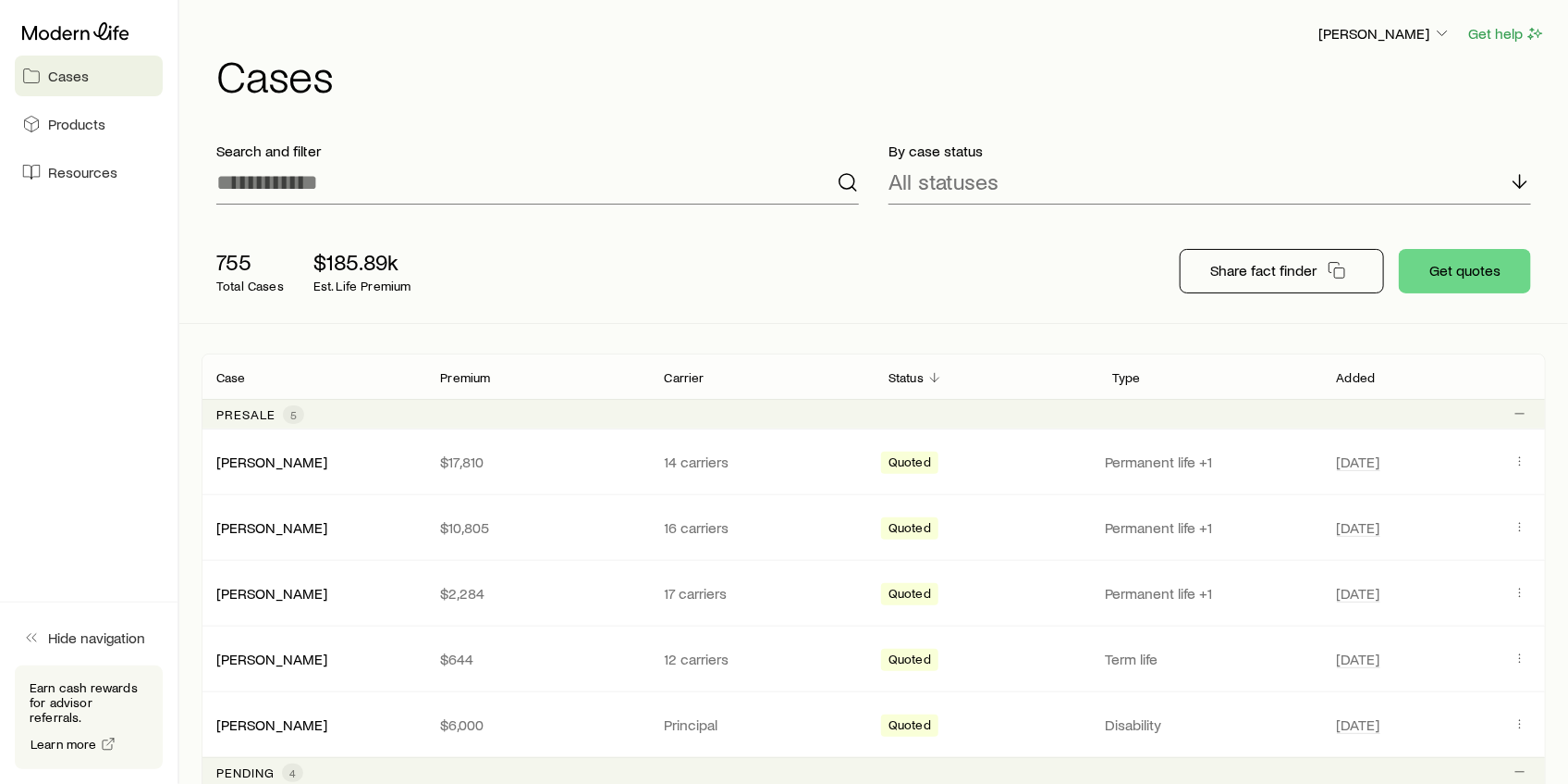
drag, startPoint x: 1235, startPoint y: 19, endPoint x: 1149, endPoint y: 238, distance: 235.3
click at [1149, 238] on div "755 Total Cases $185.89k Est. Life Premium Share fact finder Get quotes" at bounding box center [873, 271] width 1345 height 104
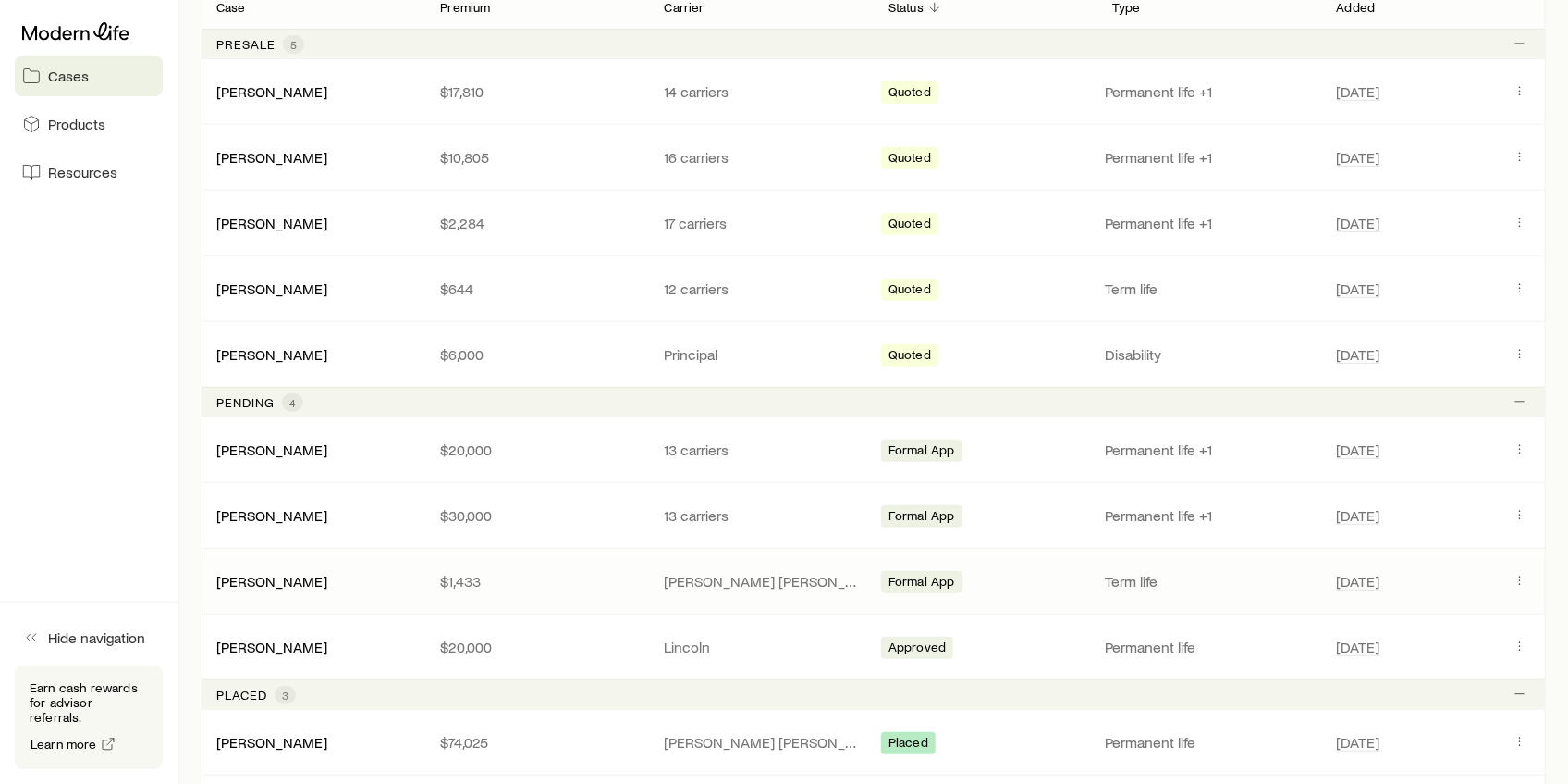
scroll to position [678, 0]
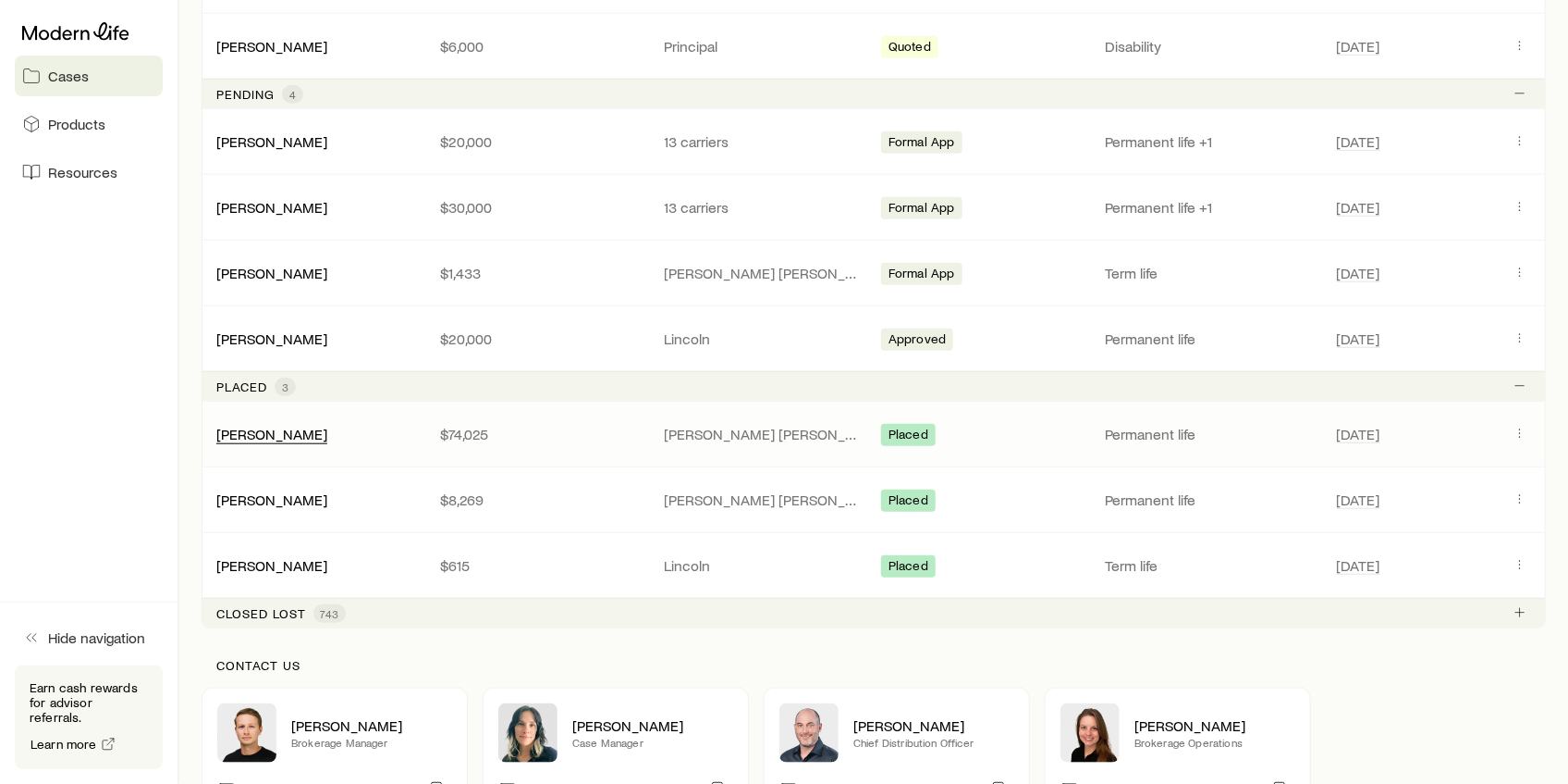
click at [297, 439] on div "[PERSON_NAME]" at bounding box center [271, 434] width 111 height 20
click at [268, 429] on link "[PERSON_NAME]" at bounding box center [272, 432] width 111 height 18
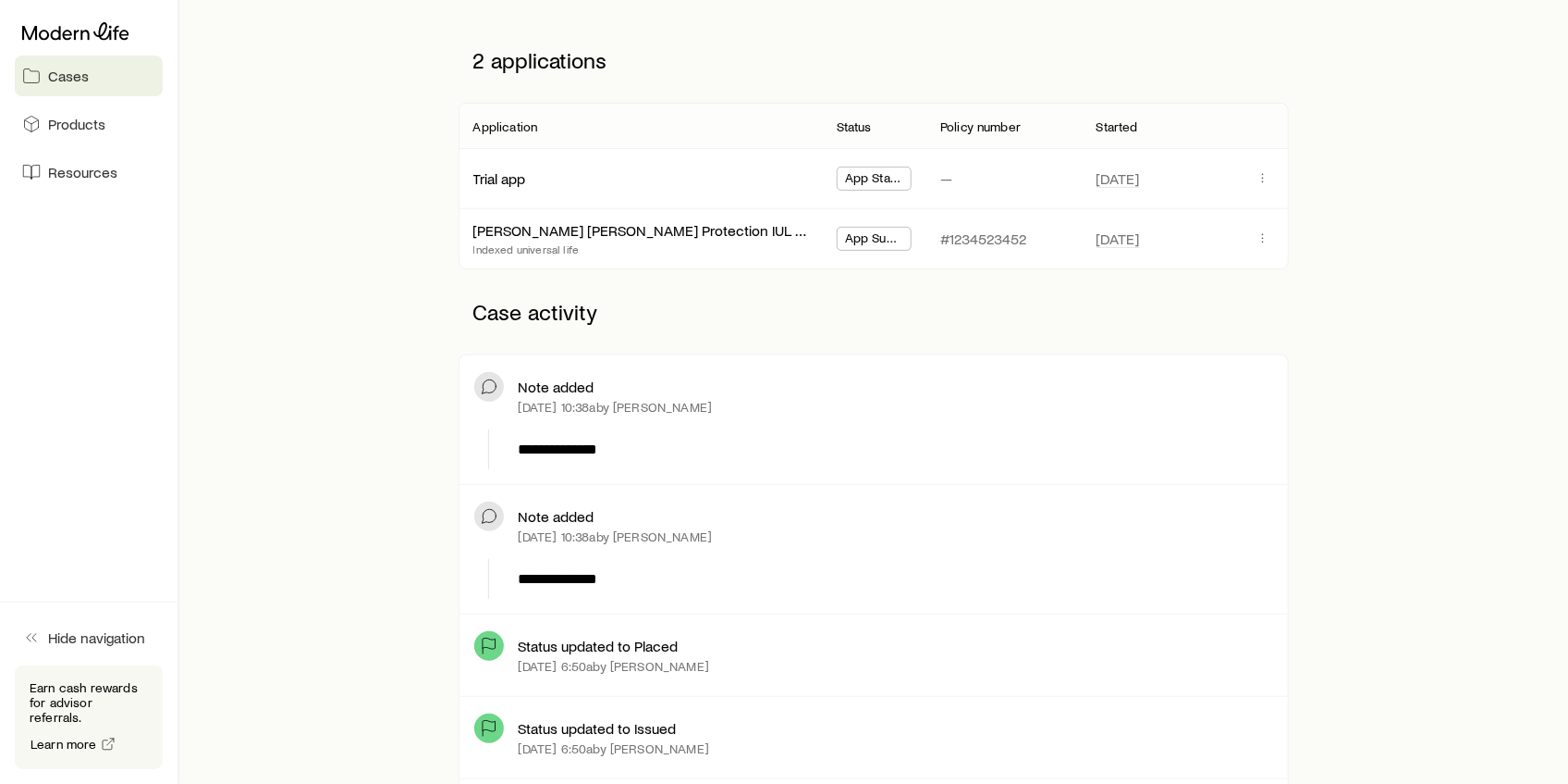
scroll to position [308, 0]
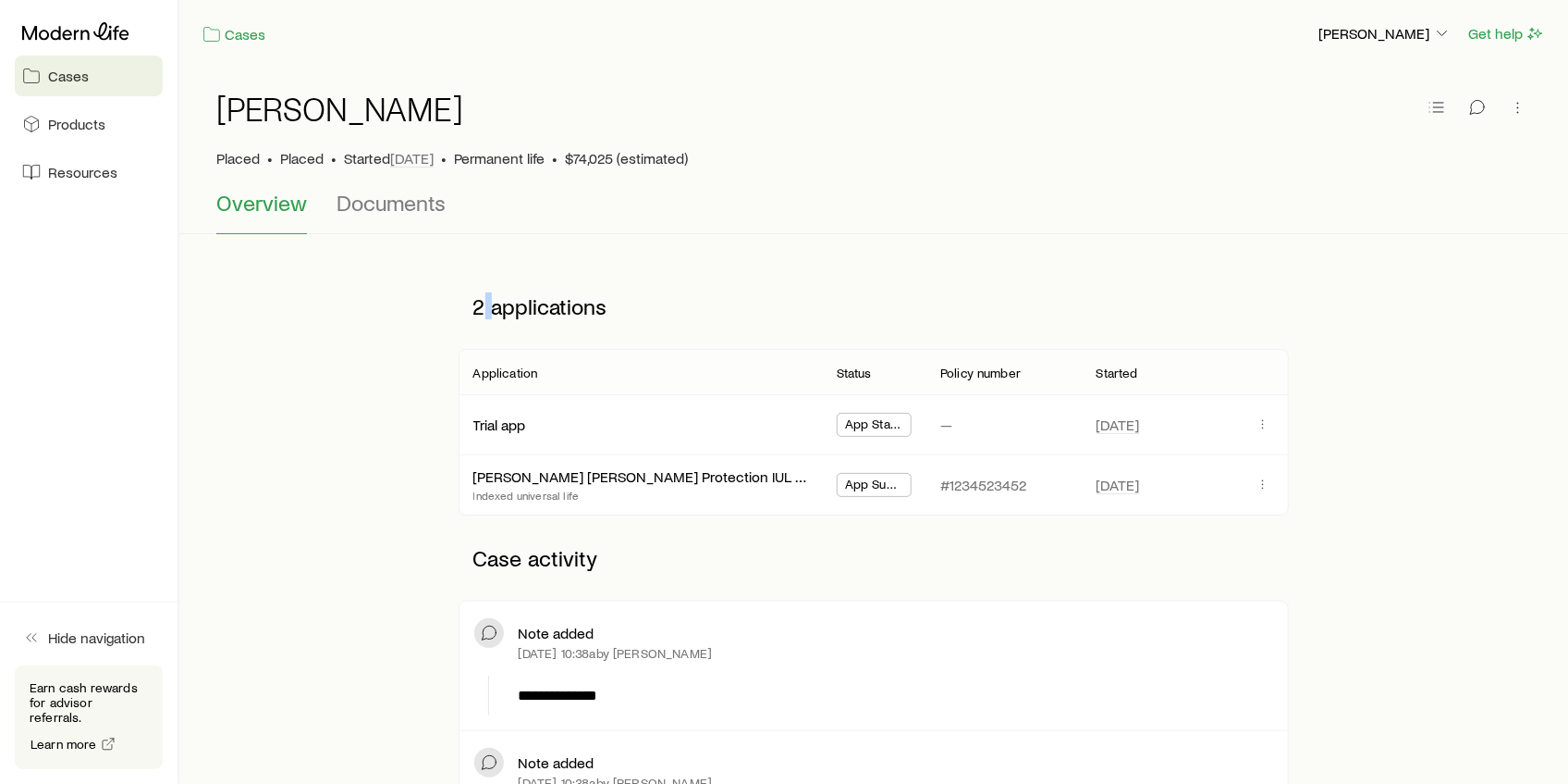
click at [488, 306] on p "2 applications" at bounding box center [874, 307] width 831 height 56
click at [104, 37] on icon at bounding box center [76, 31] width 108 height 19
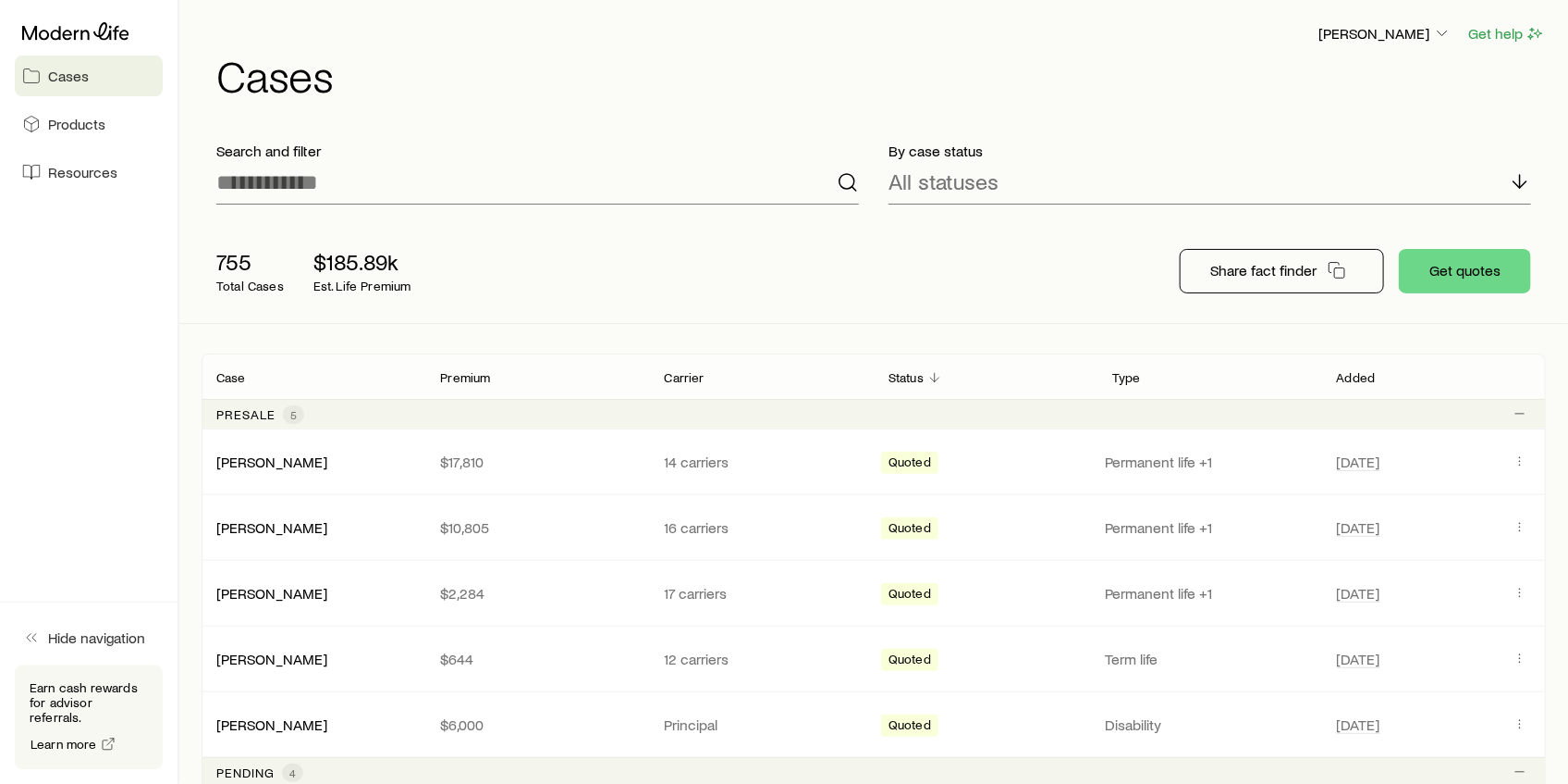
click at [817, 288] on div "755 Total Cases $185.89k Est. Life Premium Share fact finder Get quotes" at bounding box center [873, 271] width 1345 height 104
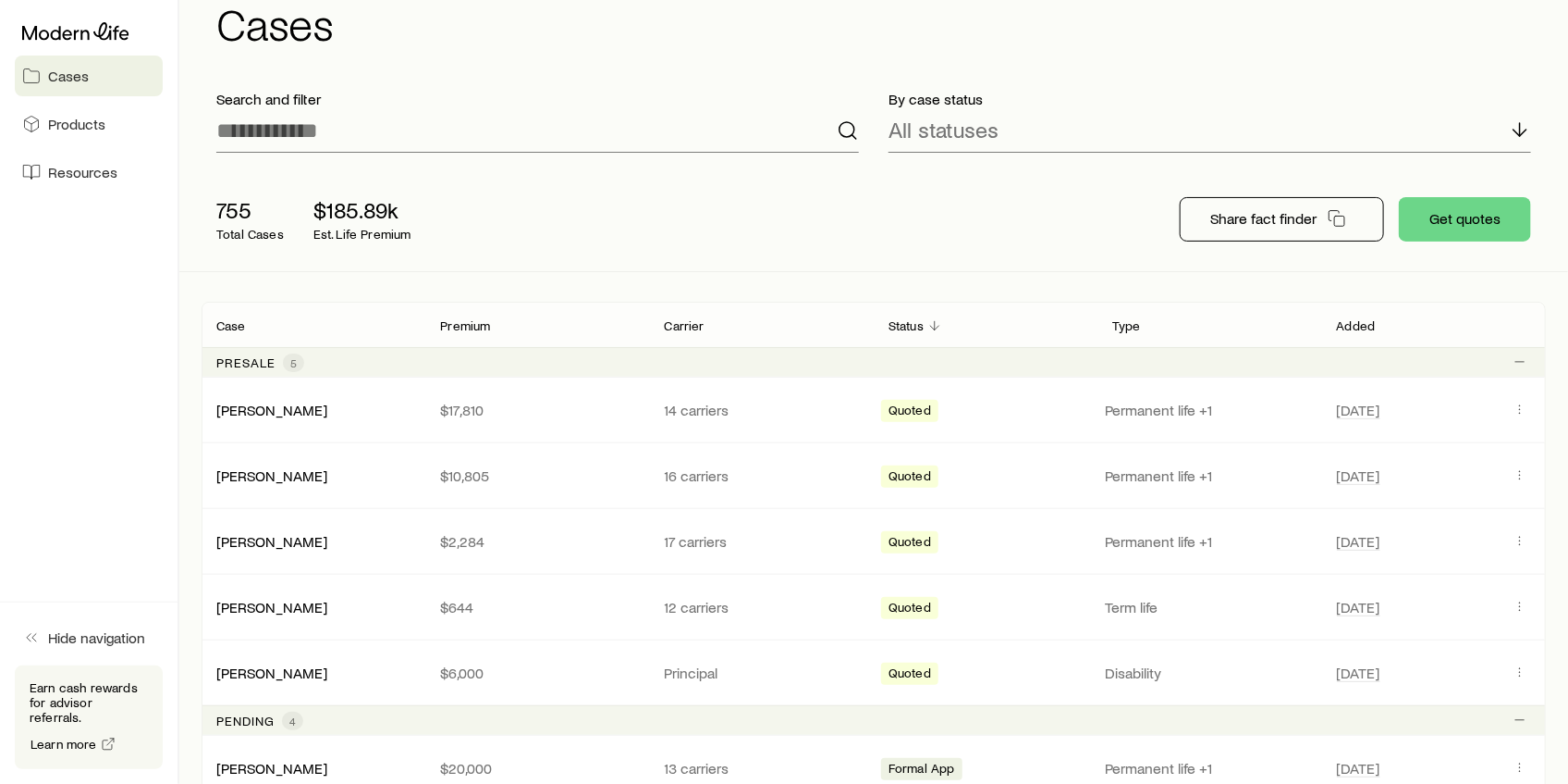
scroll to position [124, 0]
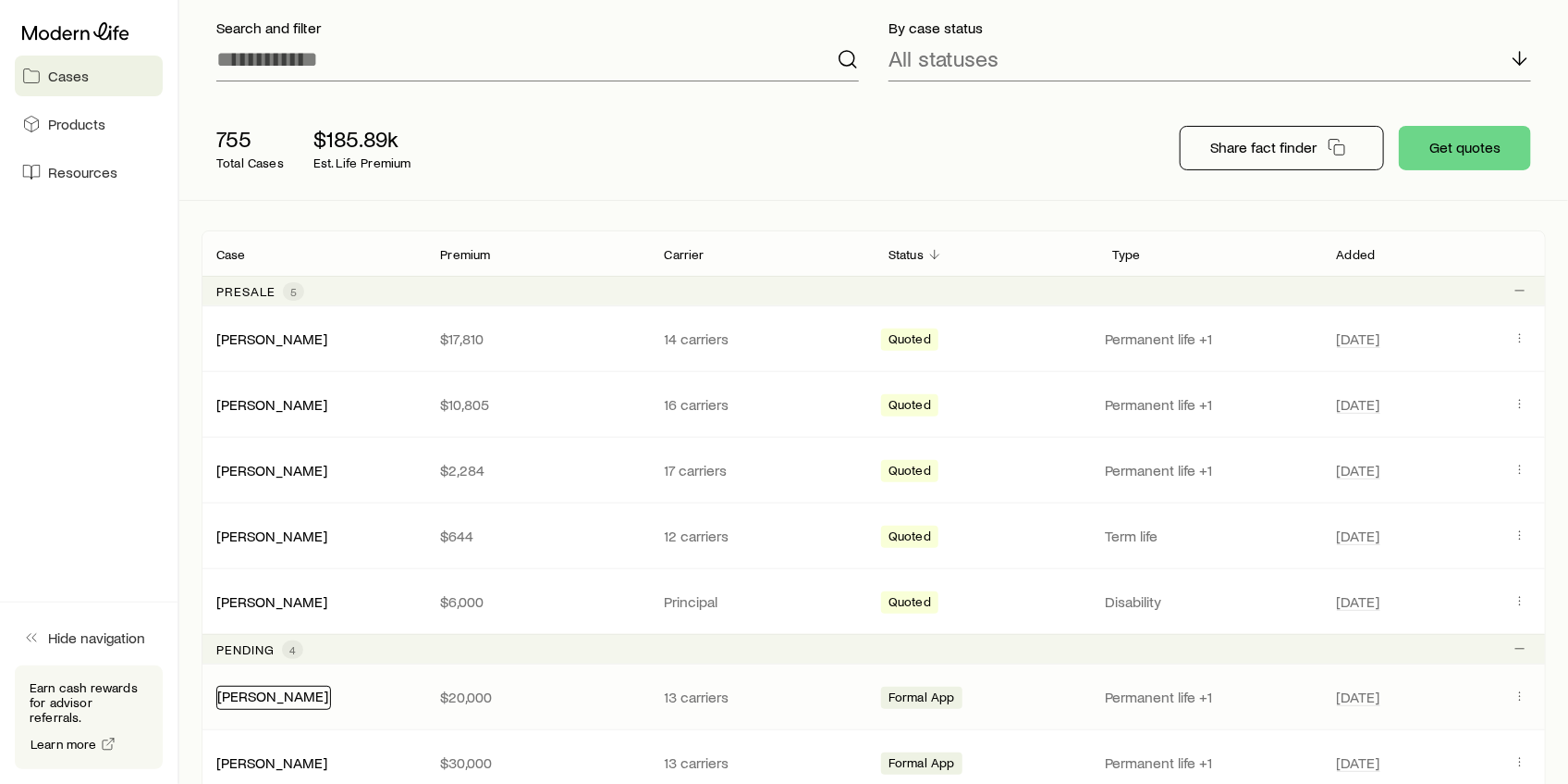
click at [248, 686] on link "[PERSON_NAME]" at bounding box center [272, 695] width 111 height 18
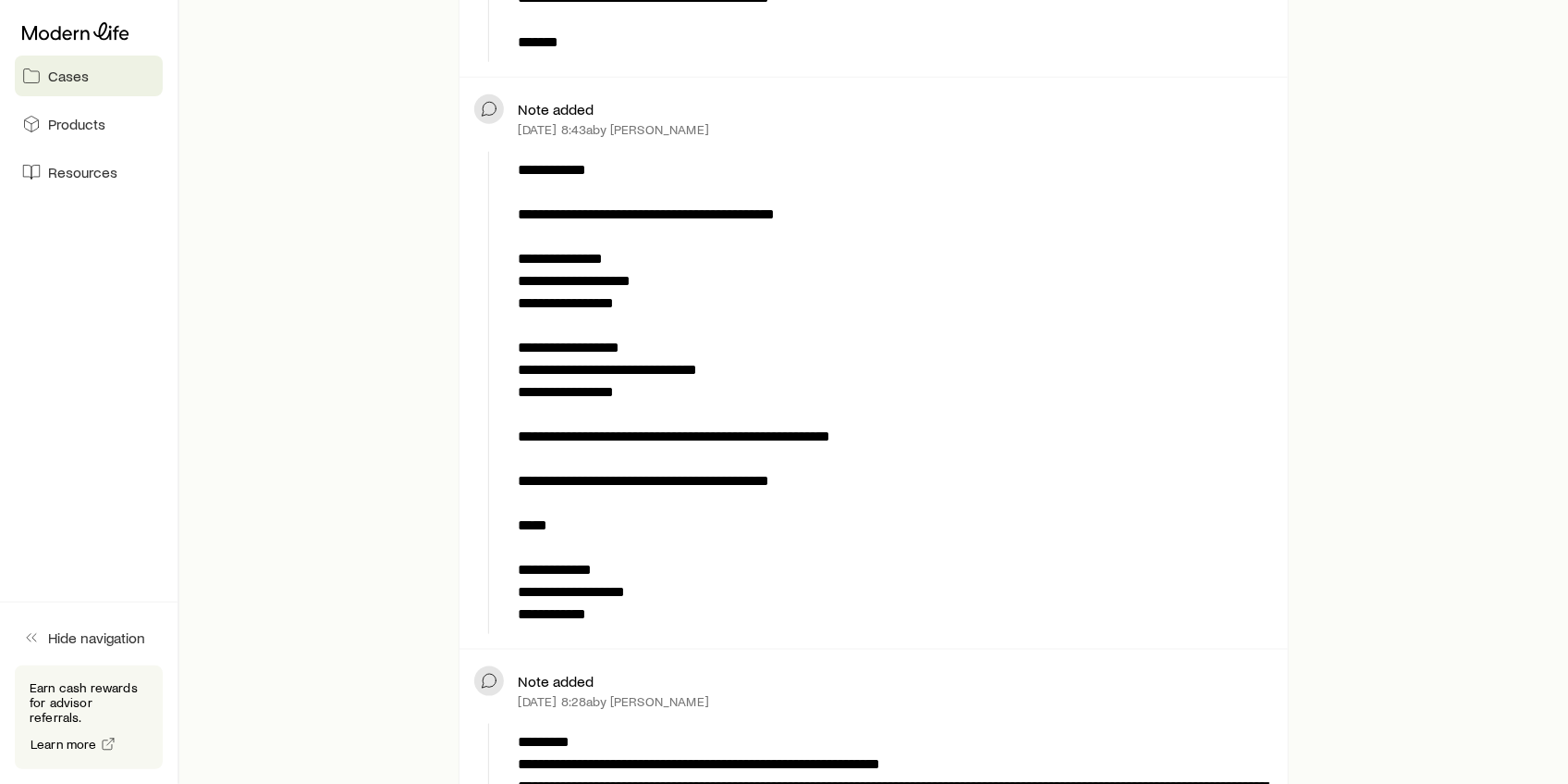
scroll to position [740, 0]
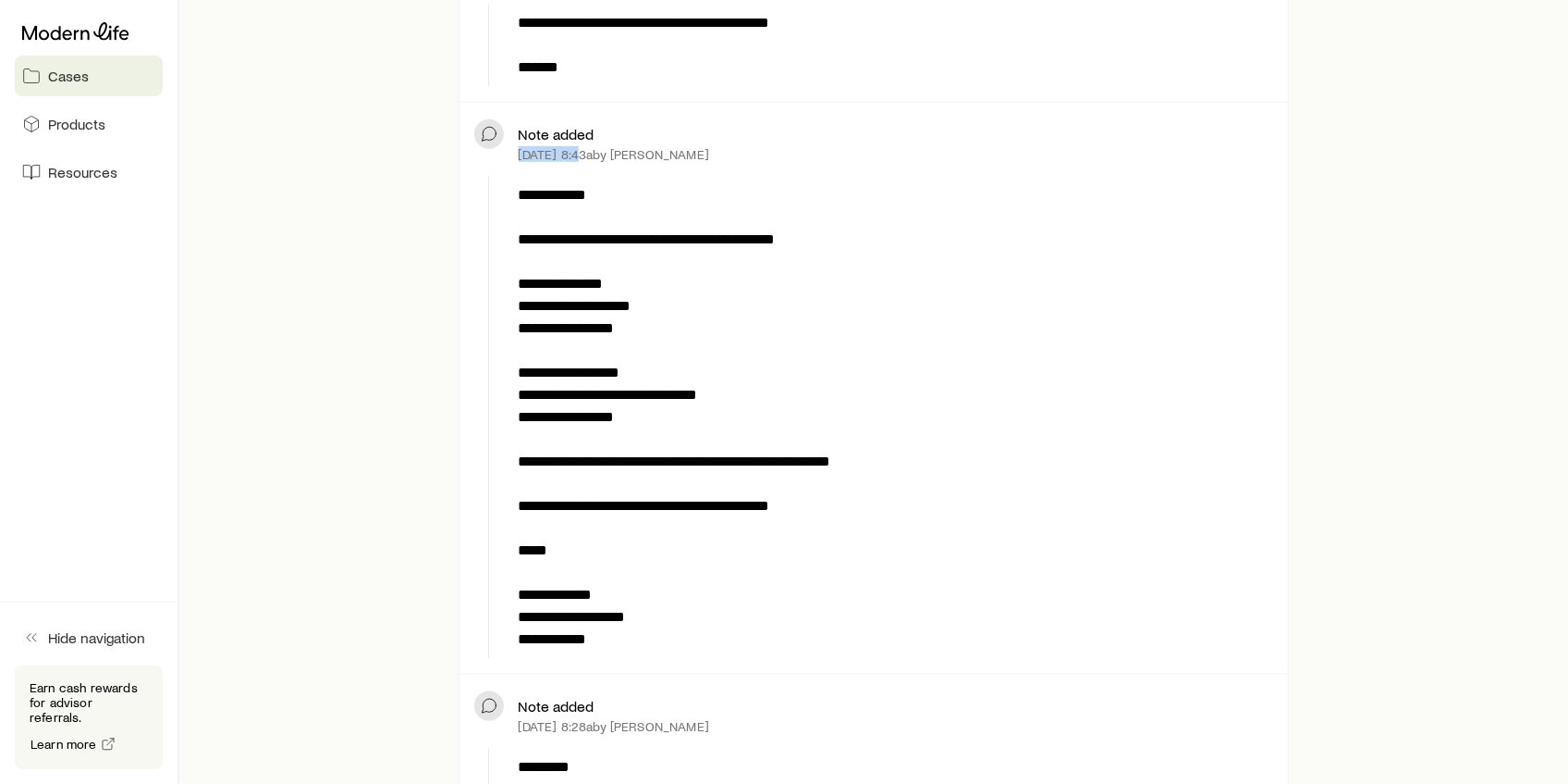
drag, startPoint x: 519, startPoint y: 152, endPoint x: 580, endPoint y: 150, distance: 61.0
click at [578, 150] on p "Sep 26, 2024 at 8:43a by Dan Jackson" at bounding box center [613, 154] width 190 height 15
click at [607, 176] on div "**********" at bounding box center [893, 417] width 763 height 482
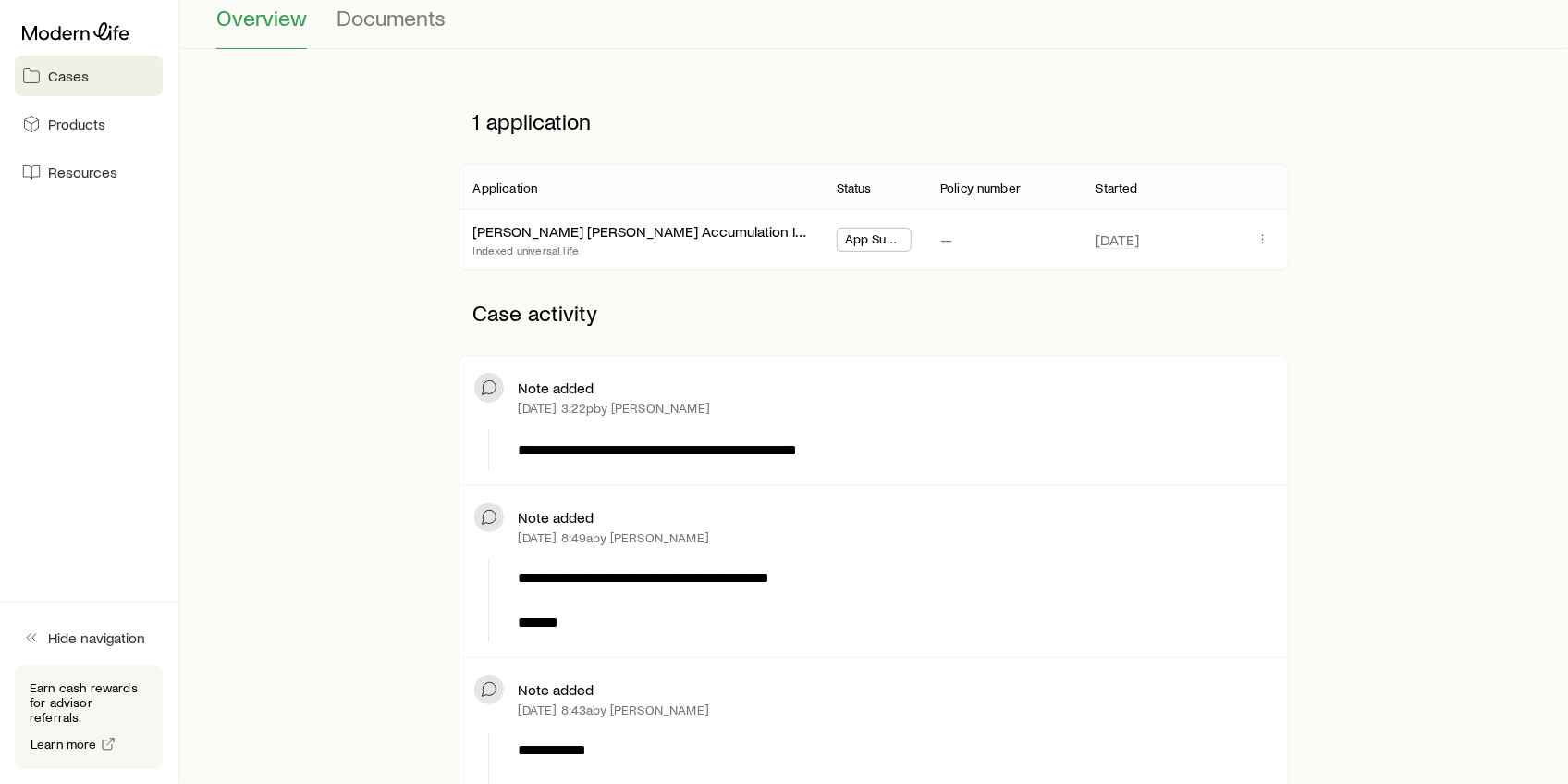
scroll to position [0, 0]
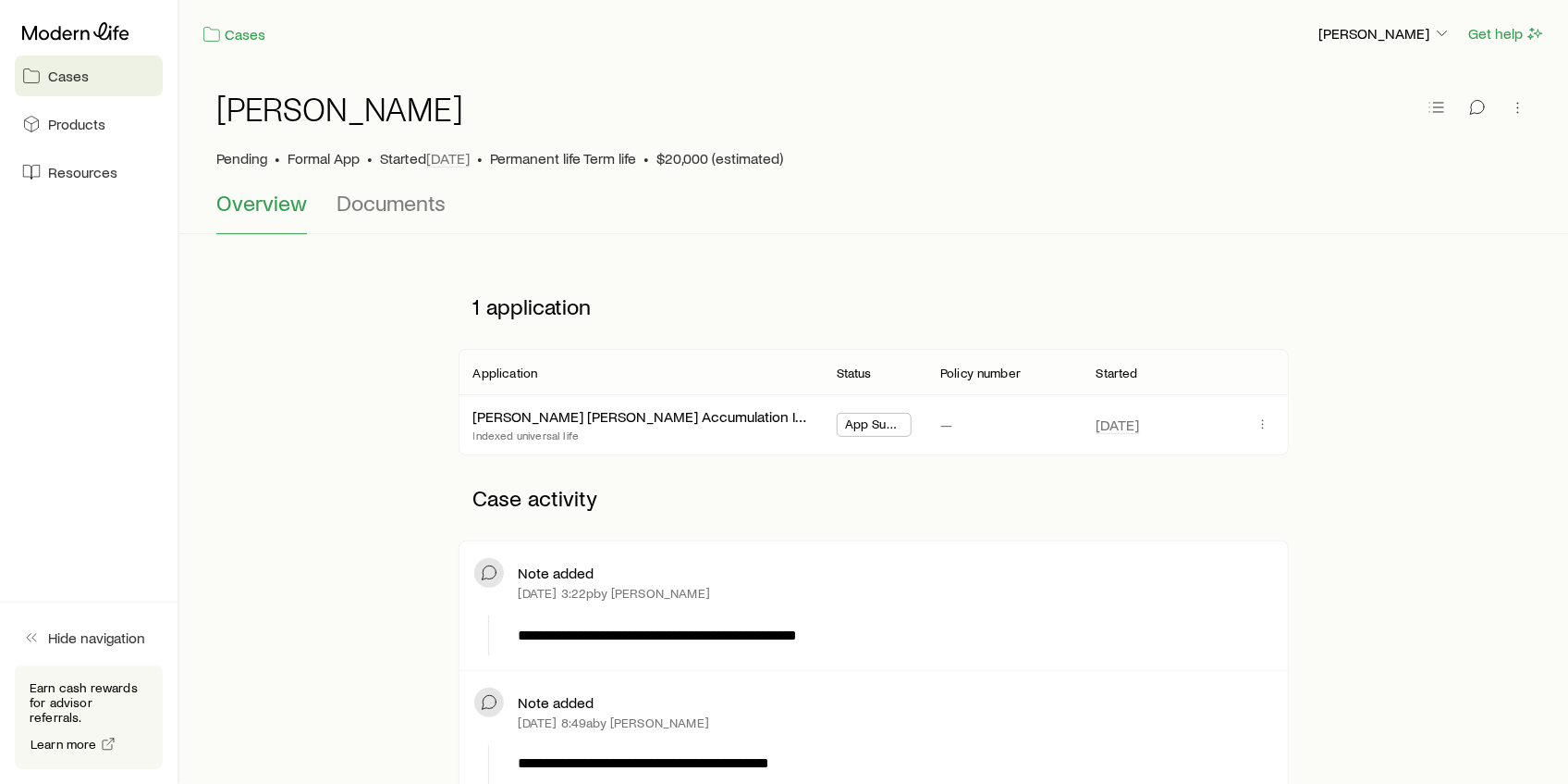
click at [1176, 476] on p "Case activity" at bounding box center [874, 498] width 831 height 56
